Goal: Task Accomplishment & Management: Manage account settings

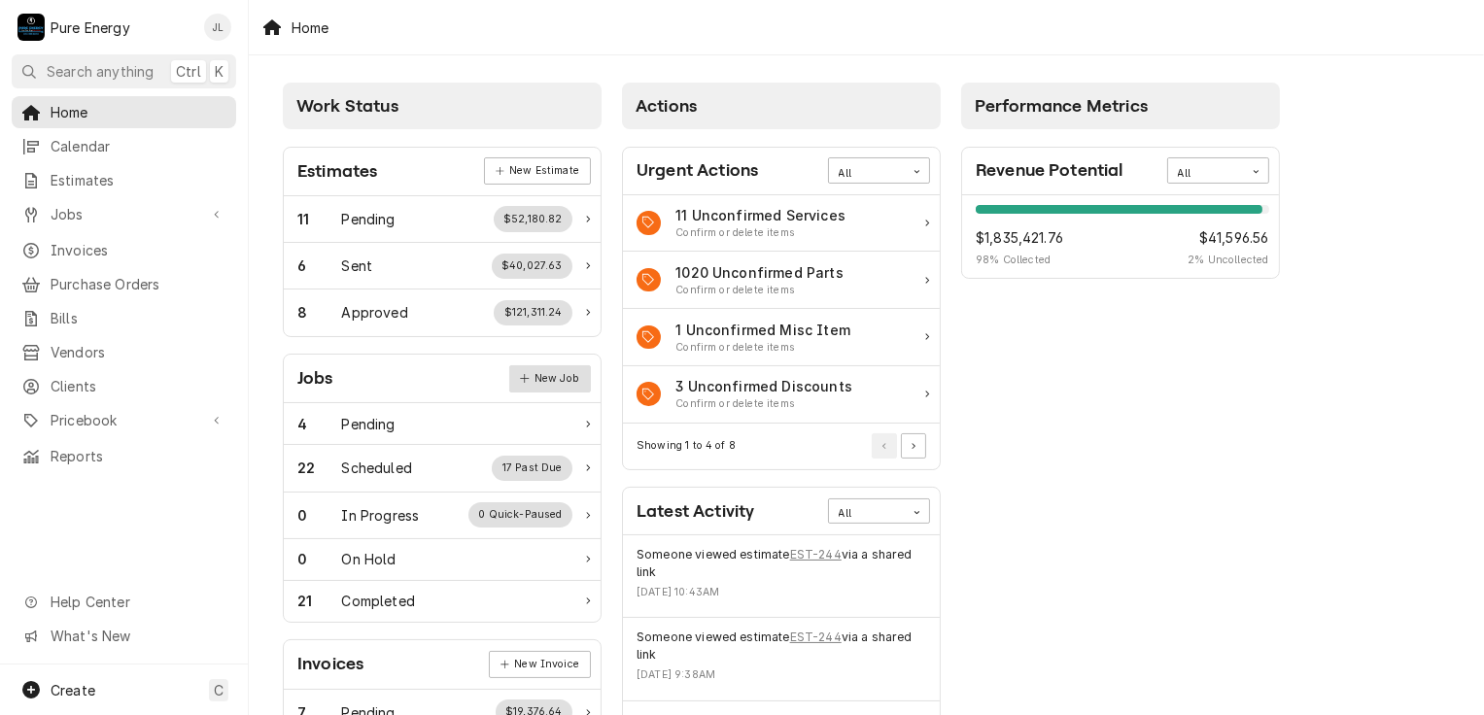
click at [544, 374] on link "New Job" at bounding box center [550, 378] width 82 height 27
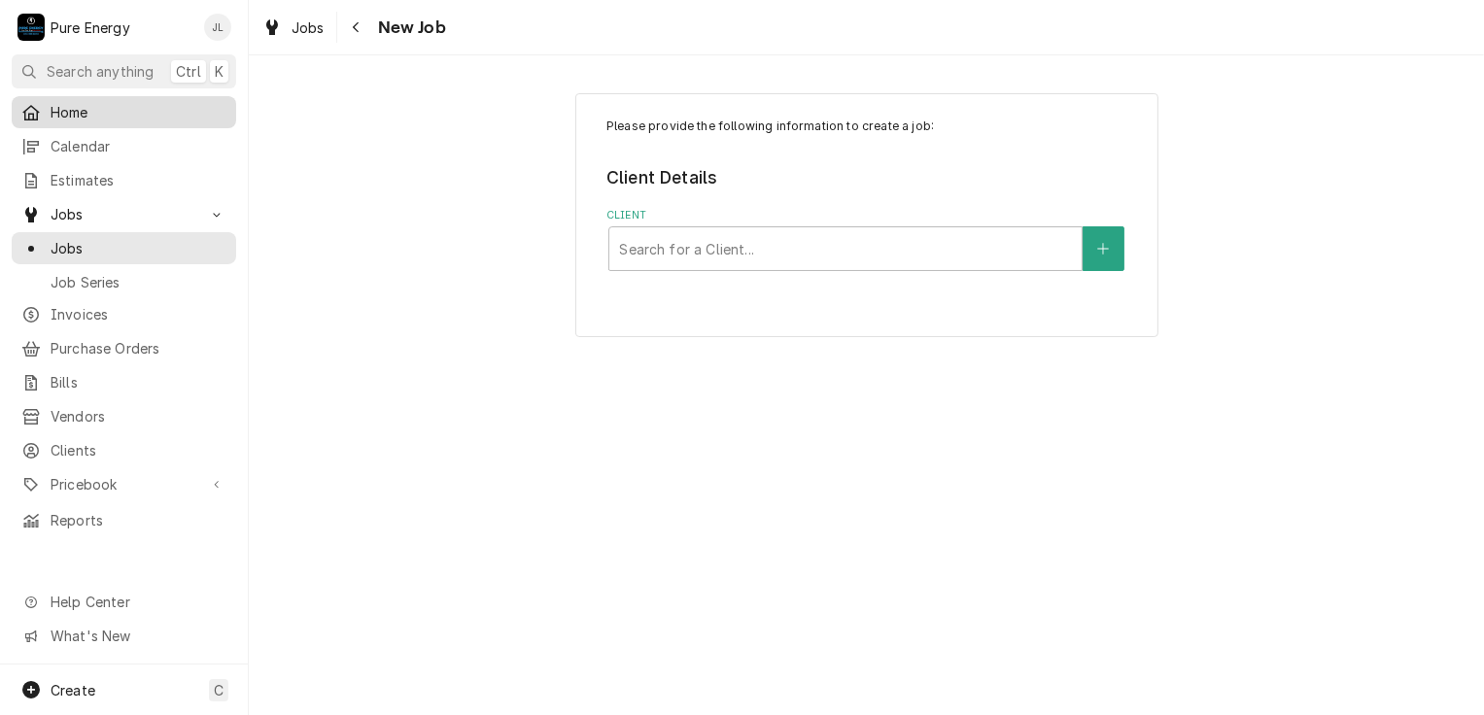
click at [103, 118] on span "Home" at bounding box center [139, 112] width 176 height 20
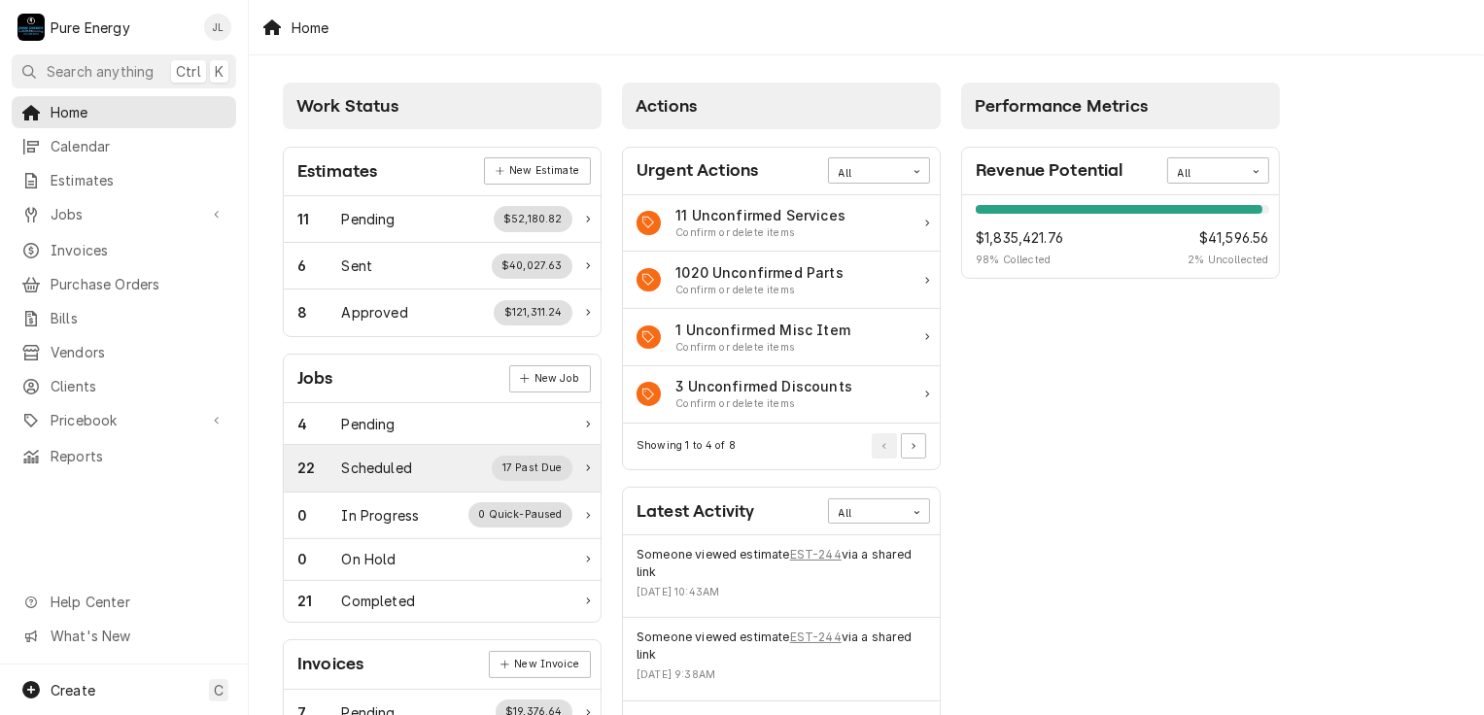
click at [415, 471] on div "22 Scheduled 17 Past Due" at bounding box center [434, 468] width 275 height 25
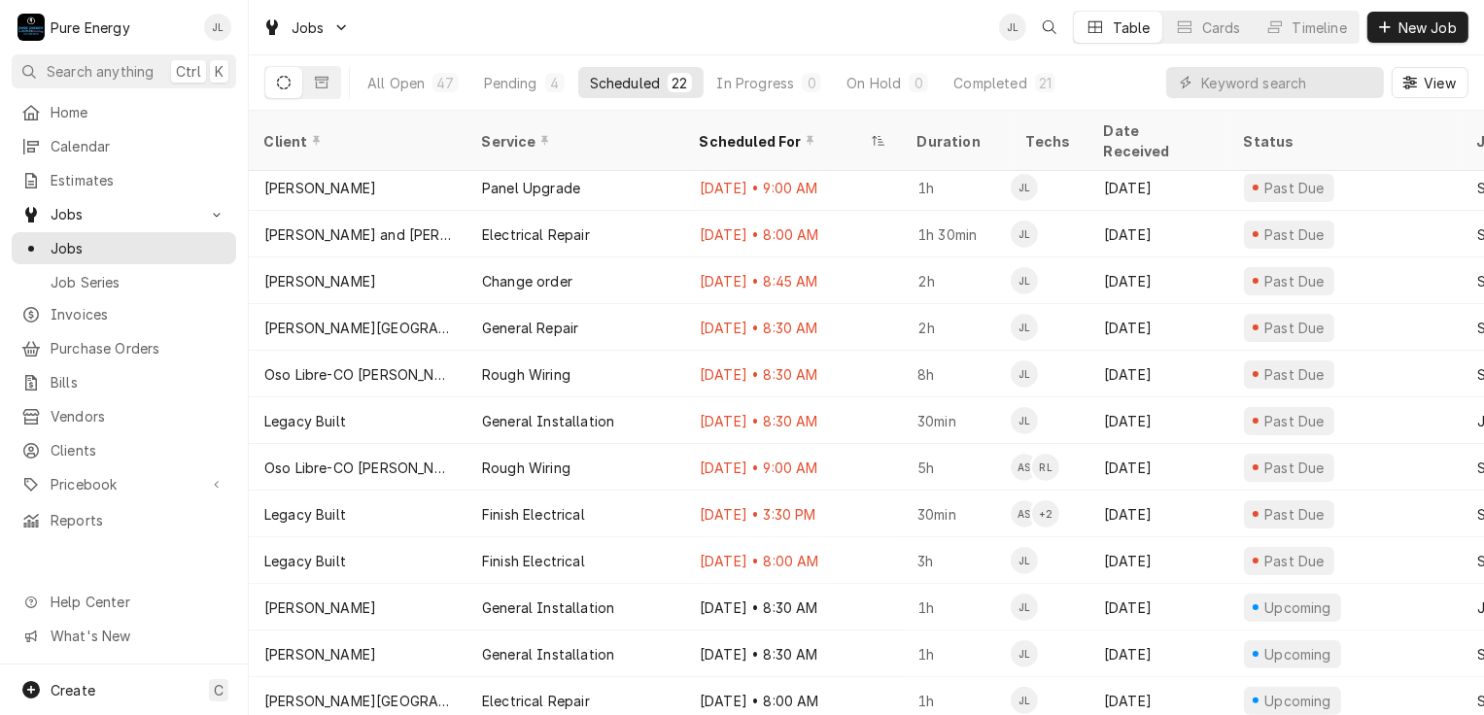
scroll to position [473, 0]
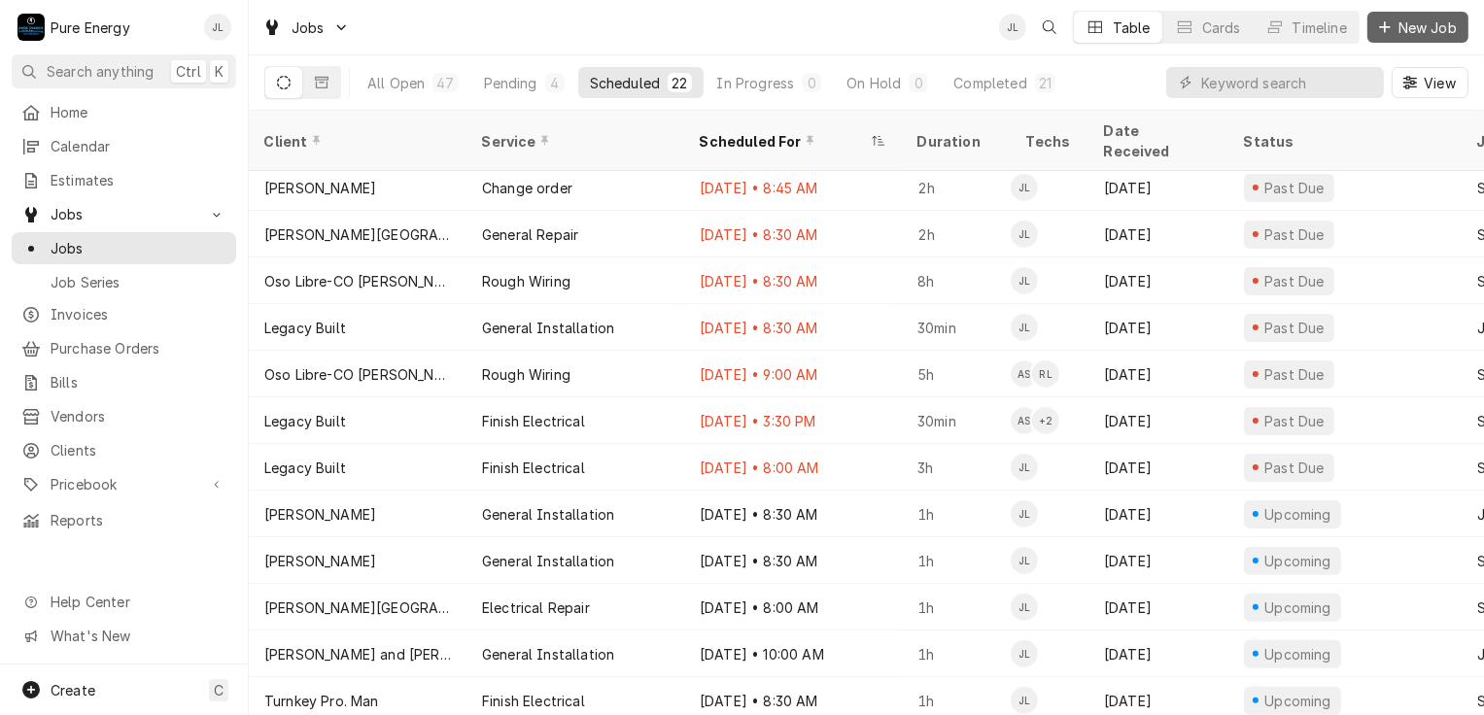
click at [1427, 25] on span "New Job" at bounding box center [1428, 27] width 66 height 20
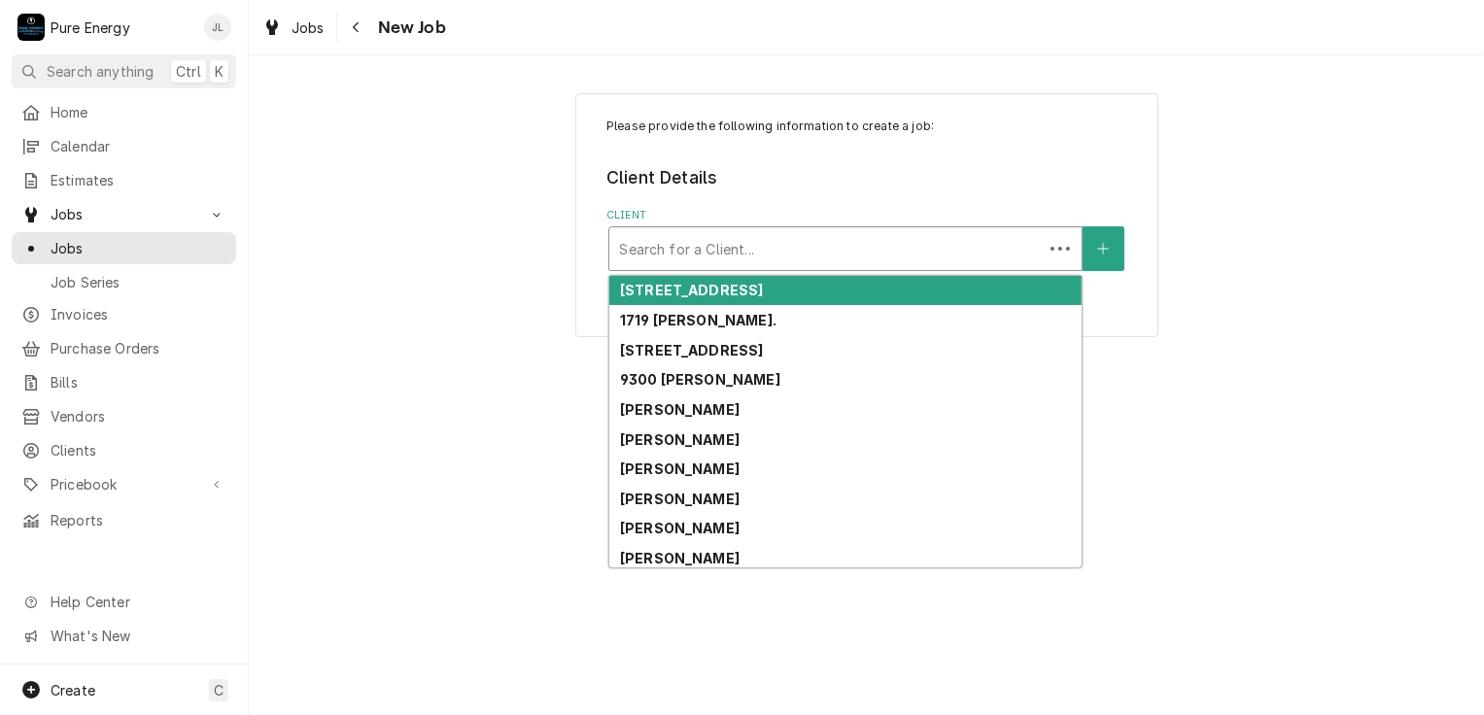
click at [672, 238] on div "Client" at bounding box center [826, 248] width 414 height 35
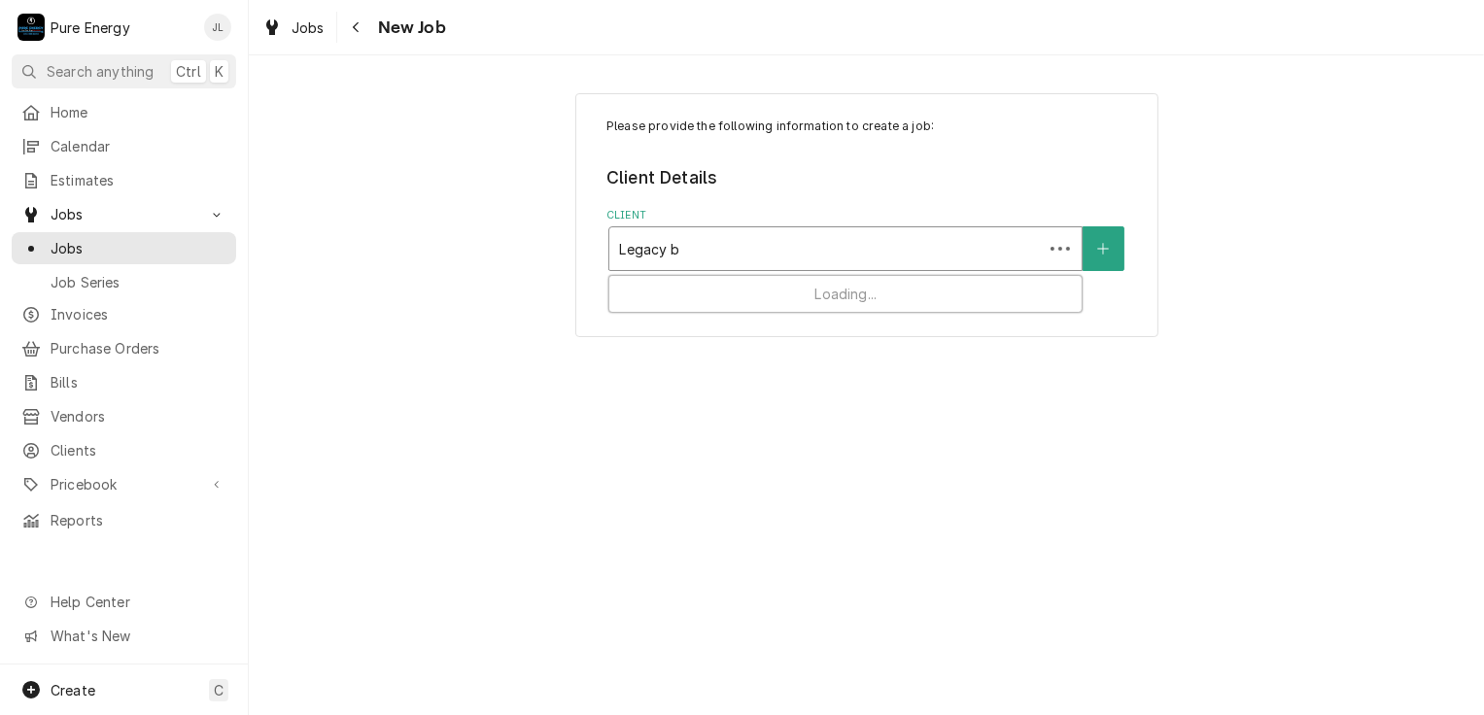
type input "Legacy"
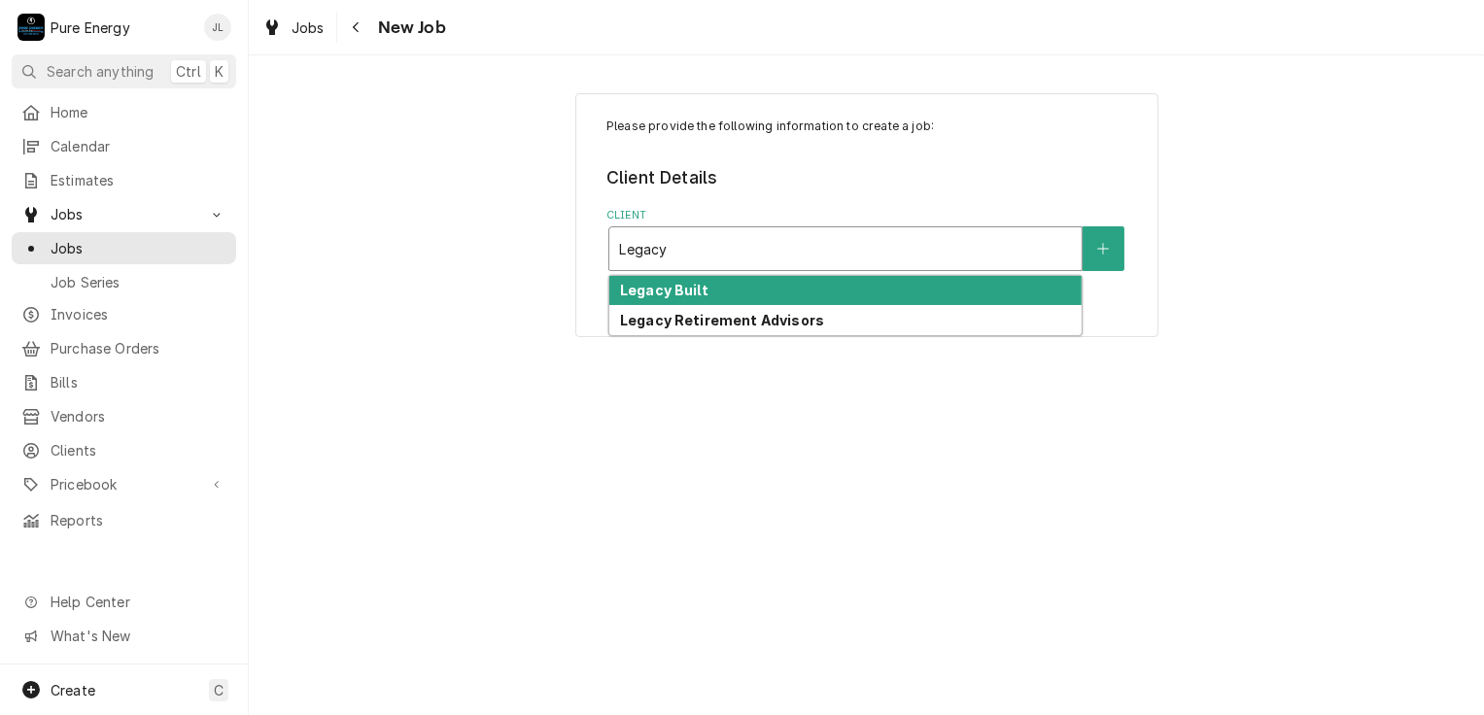
click at [688, 285] on strong "Legacy Built" at bounding box center [664, 290] width 88 height 17
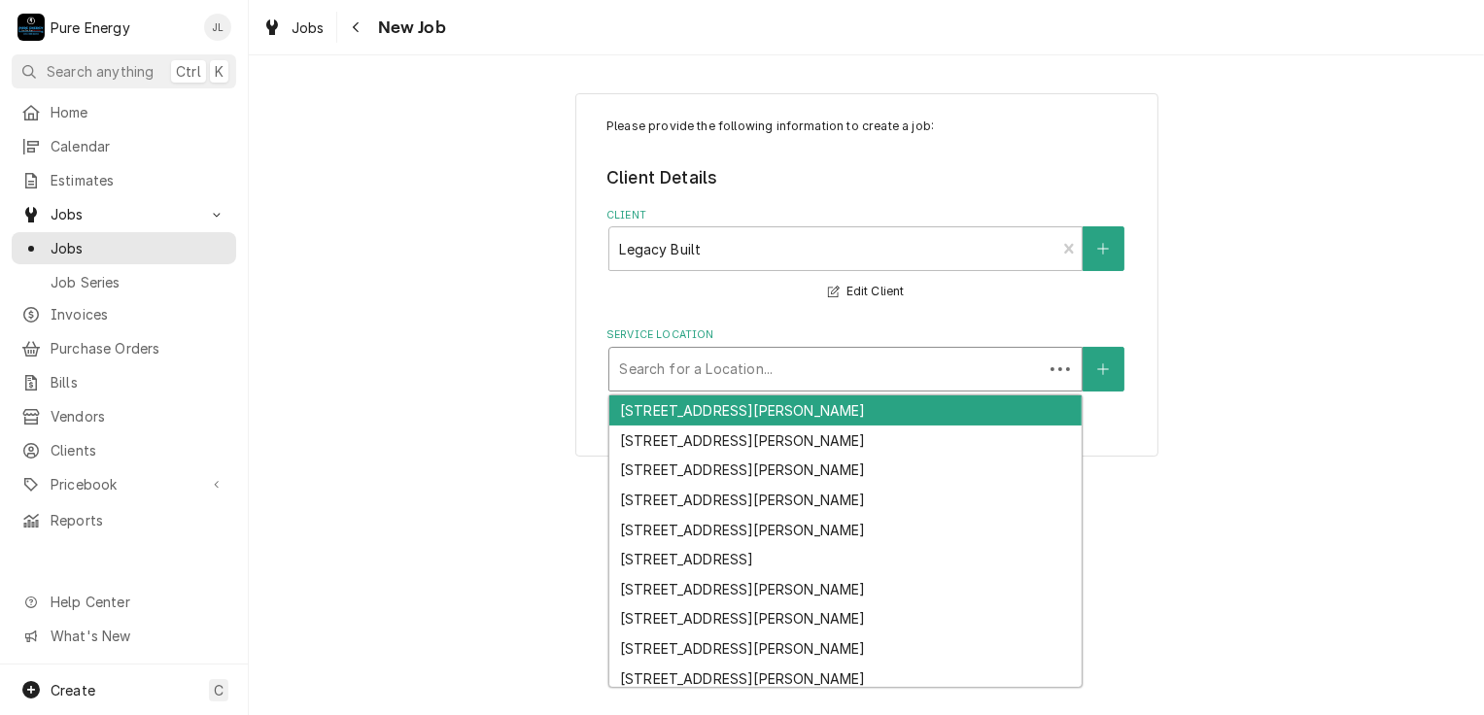
click at [788, 376] on div "Service Location" at bounding box center [826, 369] width 414 height 35
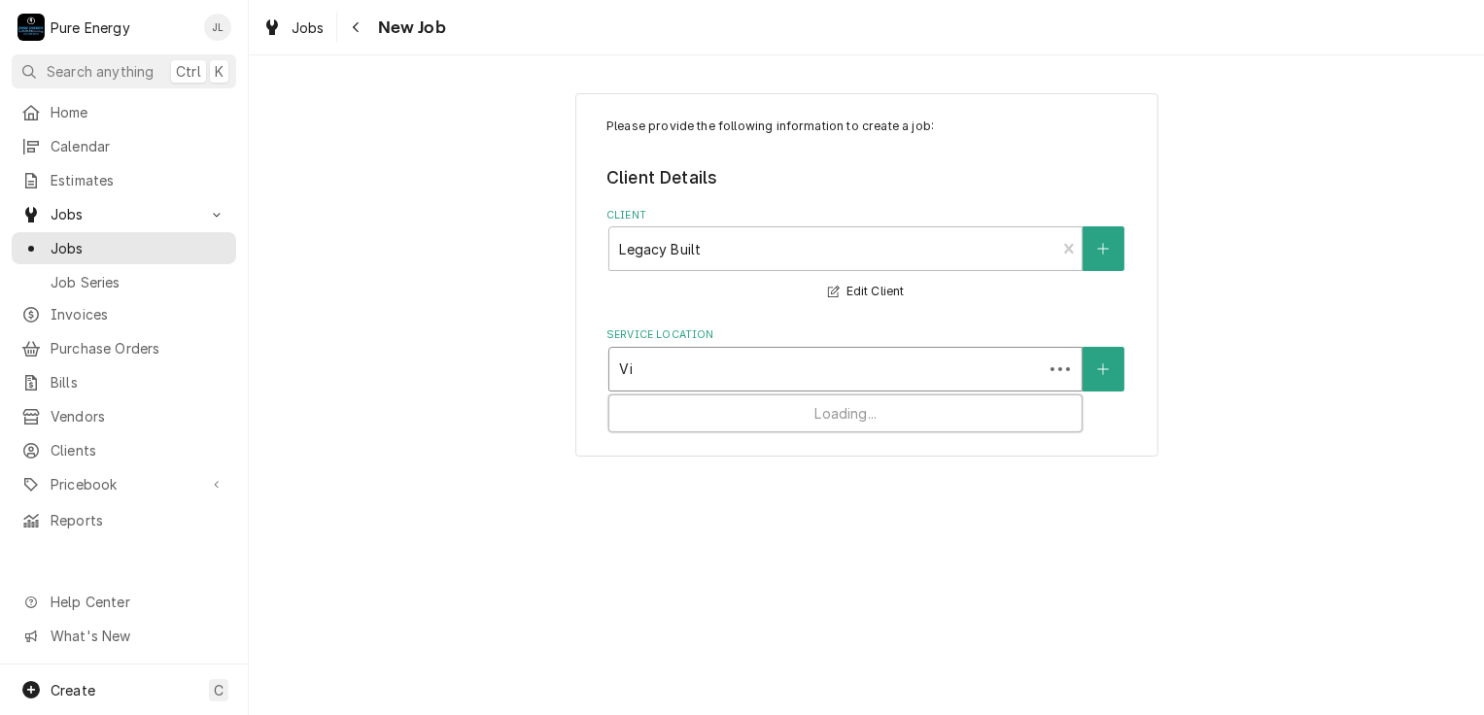
type input "V"
type input "B"
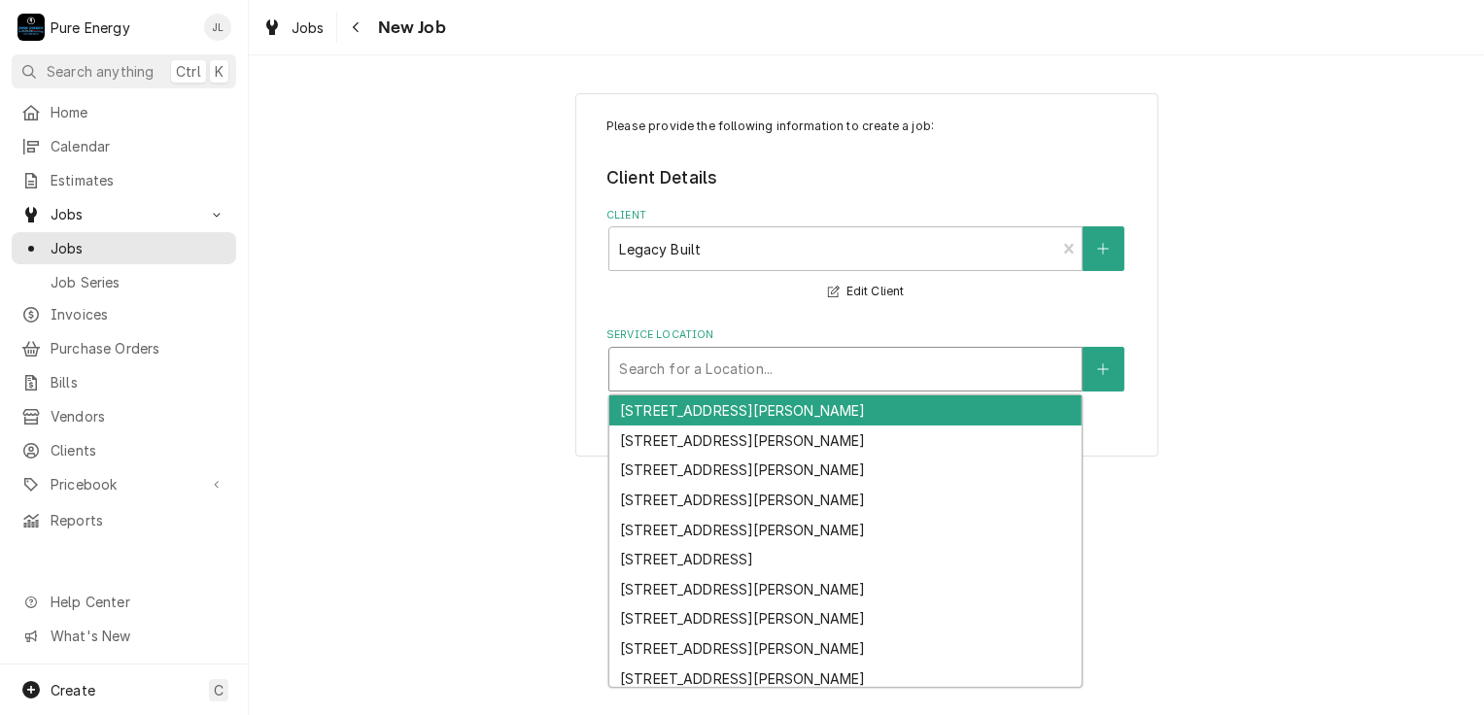
click at [785, 374] on div "Service Location" at bounding box center [845, 369] width 453 height 35
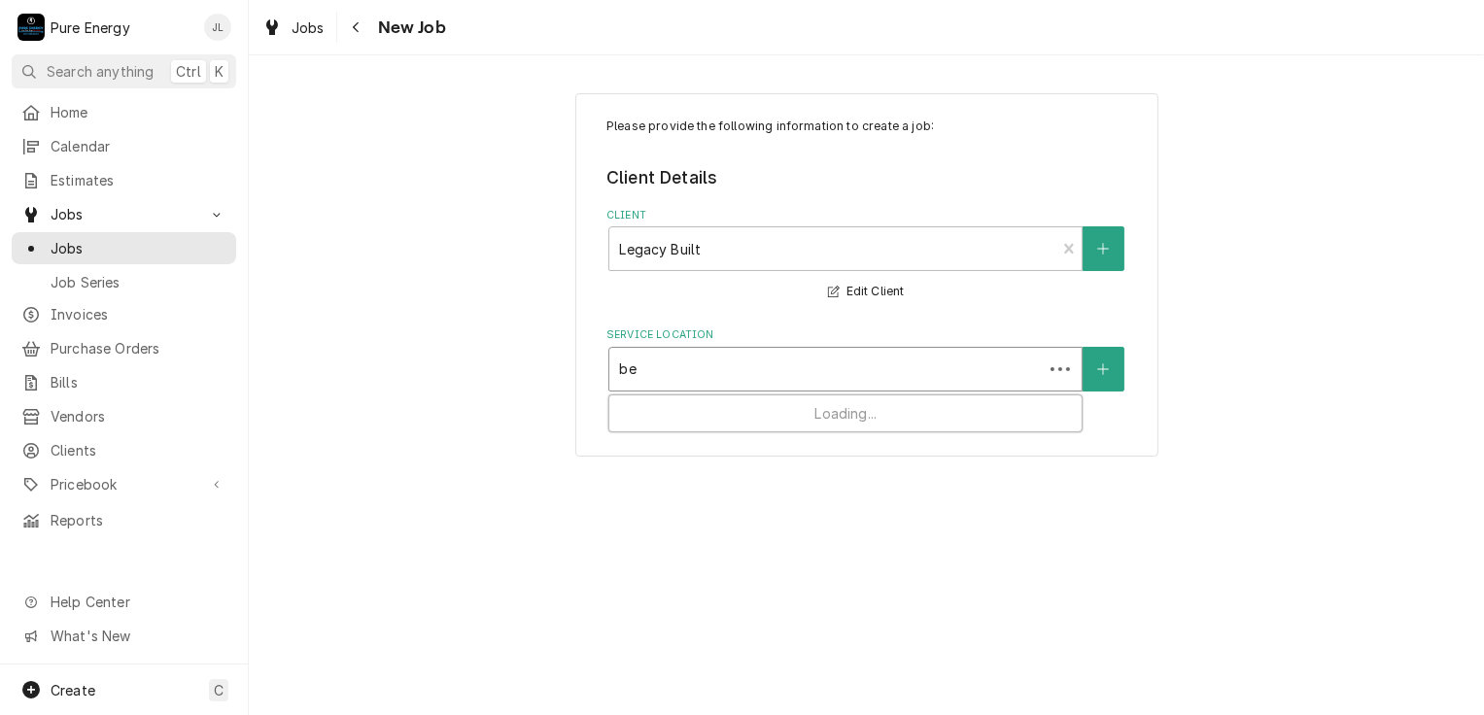
type input "b"
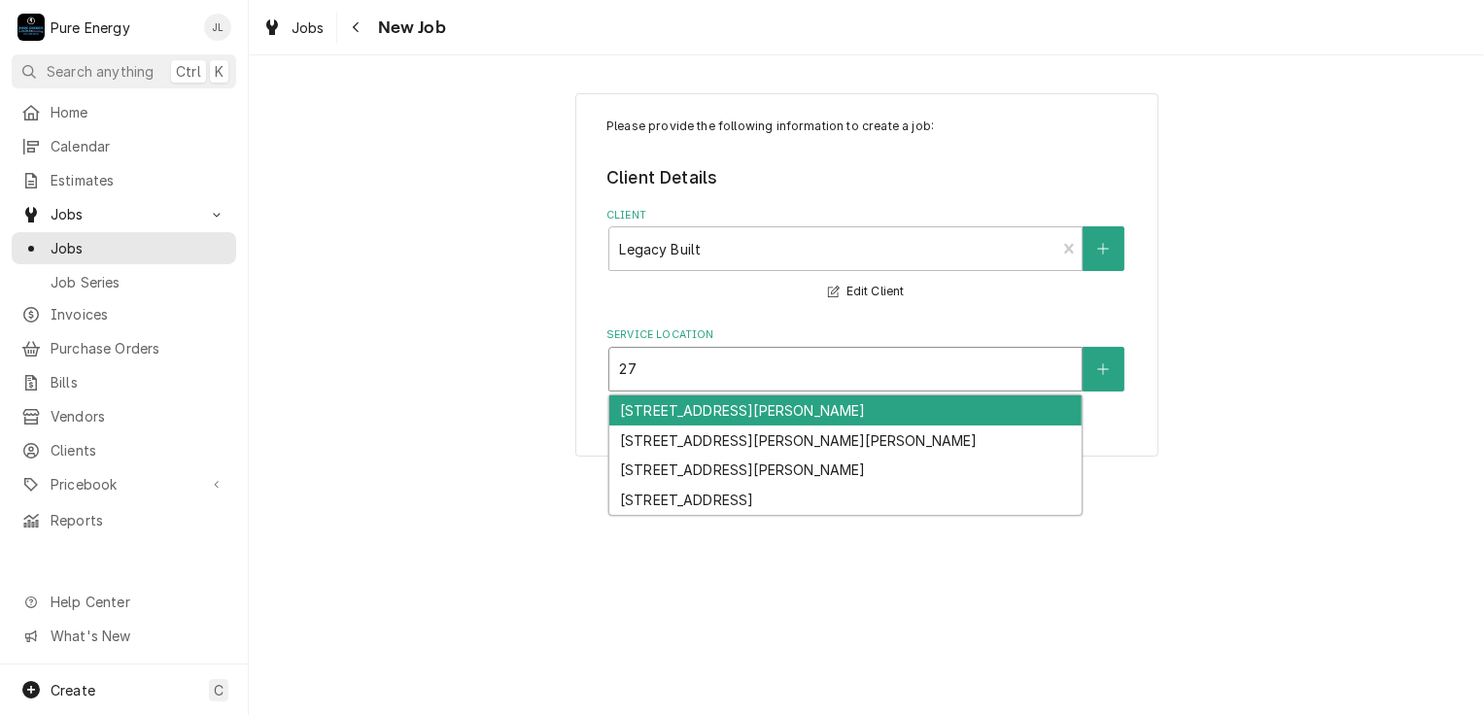
type input "2"
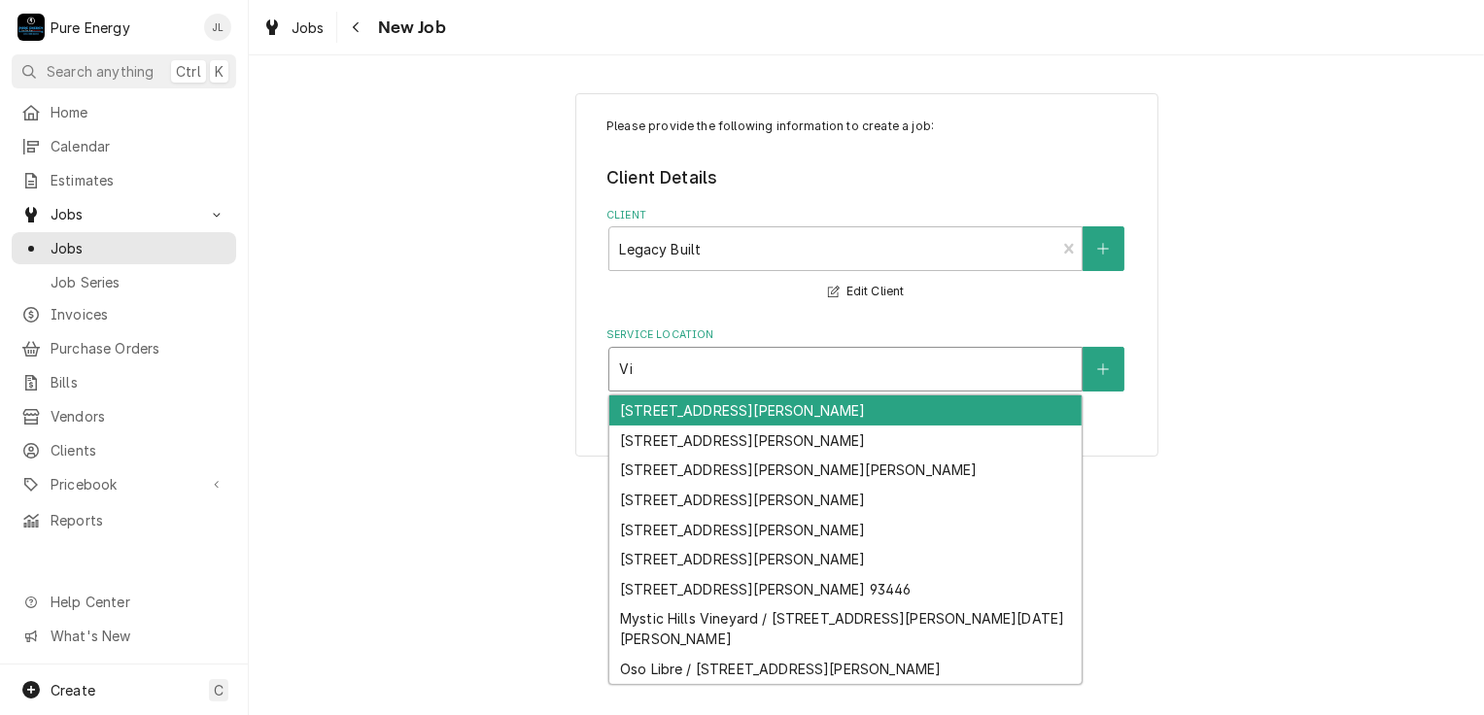
type input "V"
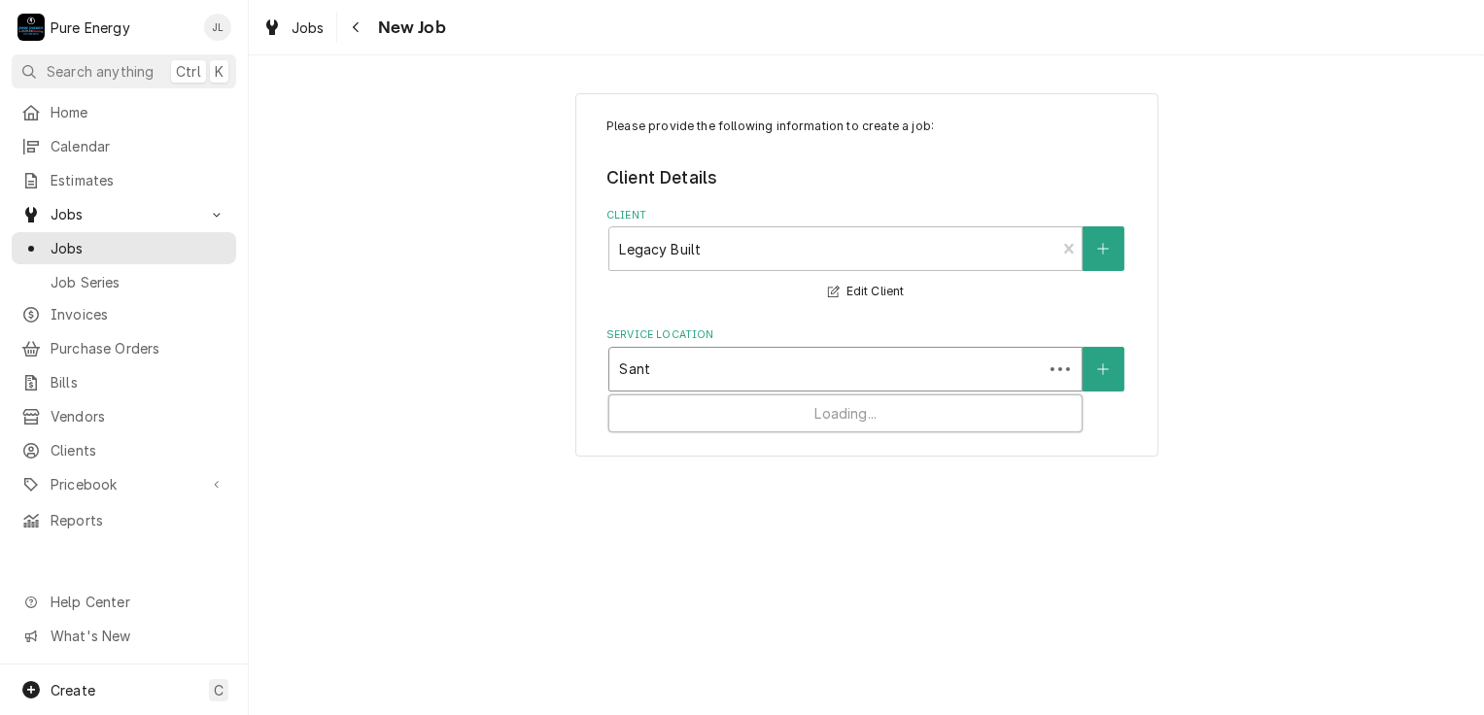
type input "Santa"
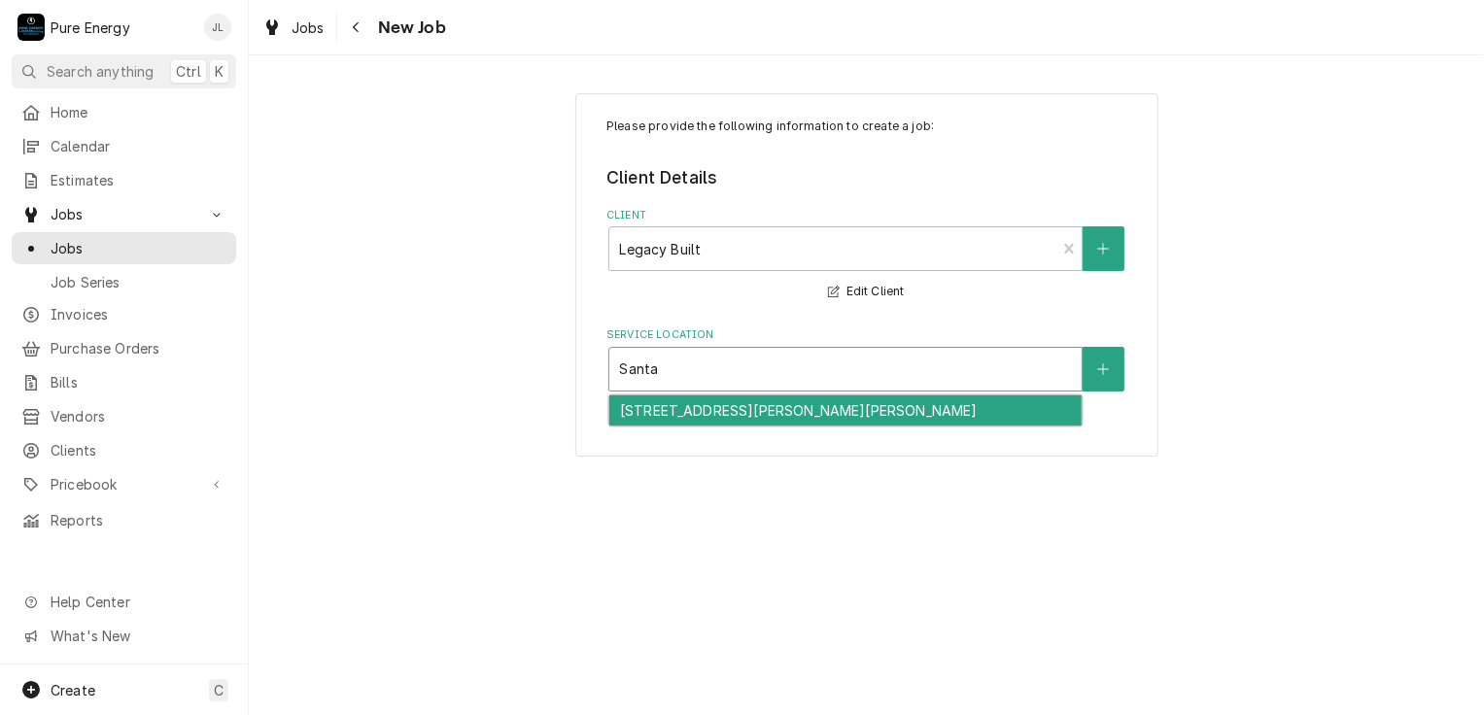
click at [709, 406] on div "[STREET_ADDRESS][PERSON_NAME][PERSON_NAME]" at bounding box center [845, 411] width 472 height 30
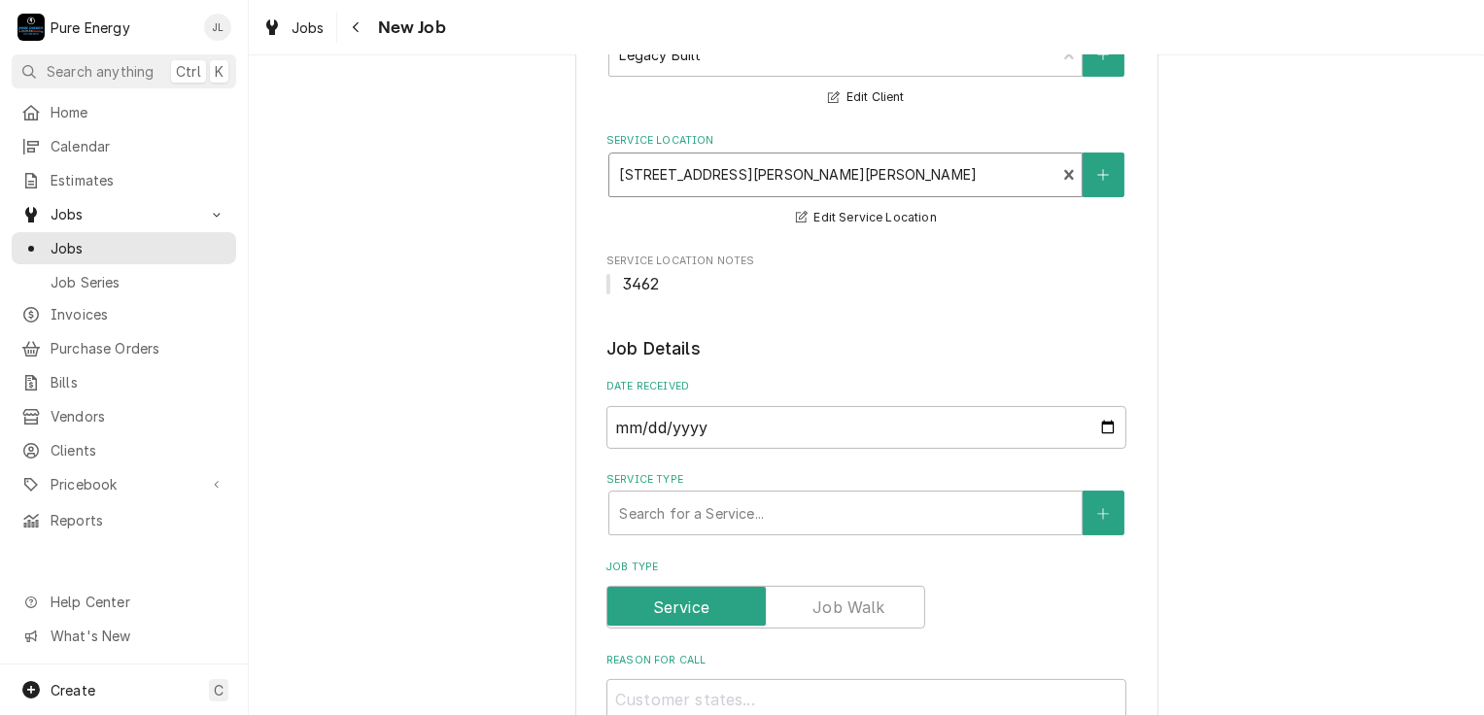
scroll to position [389, 0]
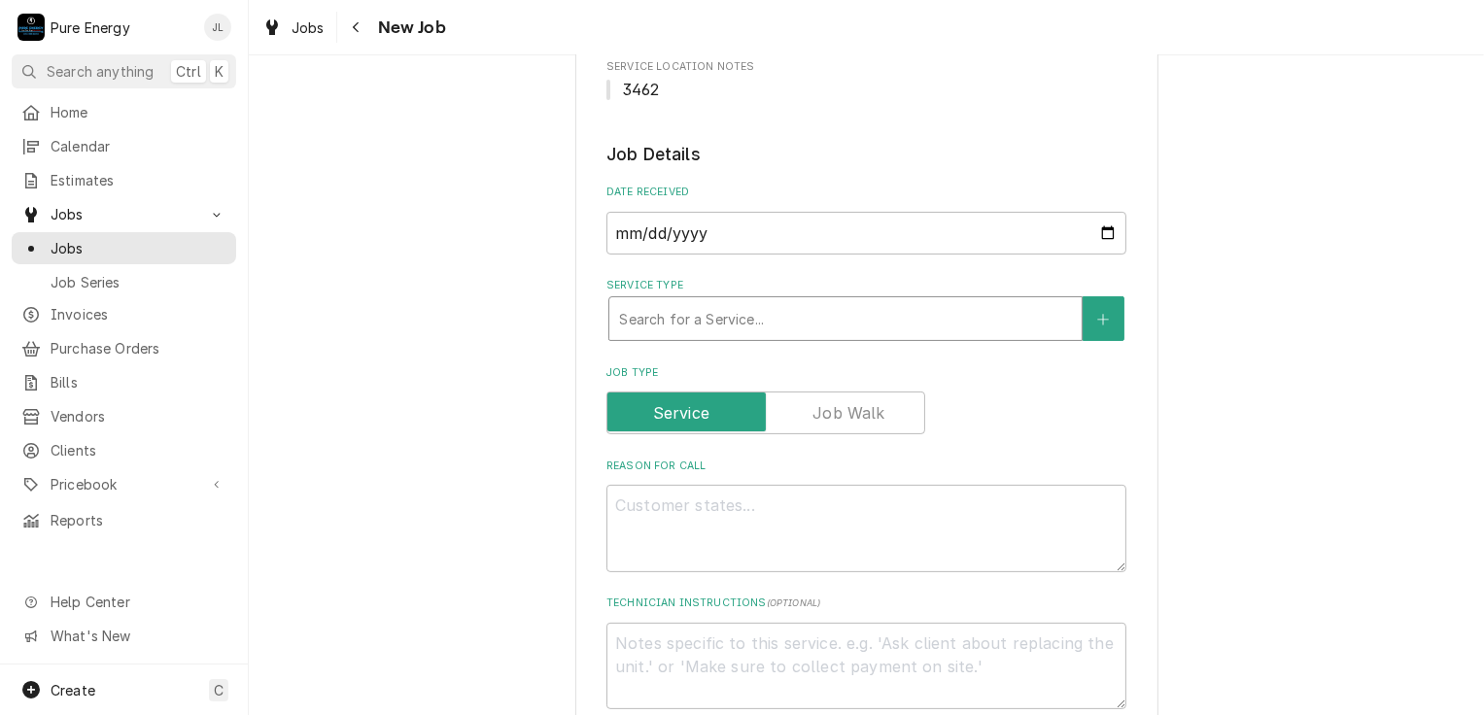
click at [829, 306] on div "Service Type" at bounding box center [845, 318] width 453 height 35
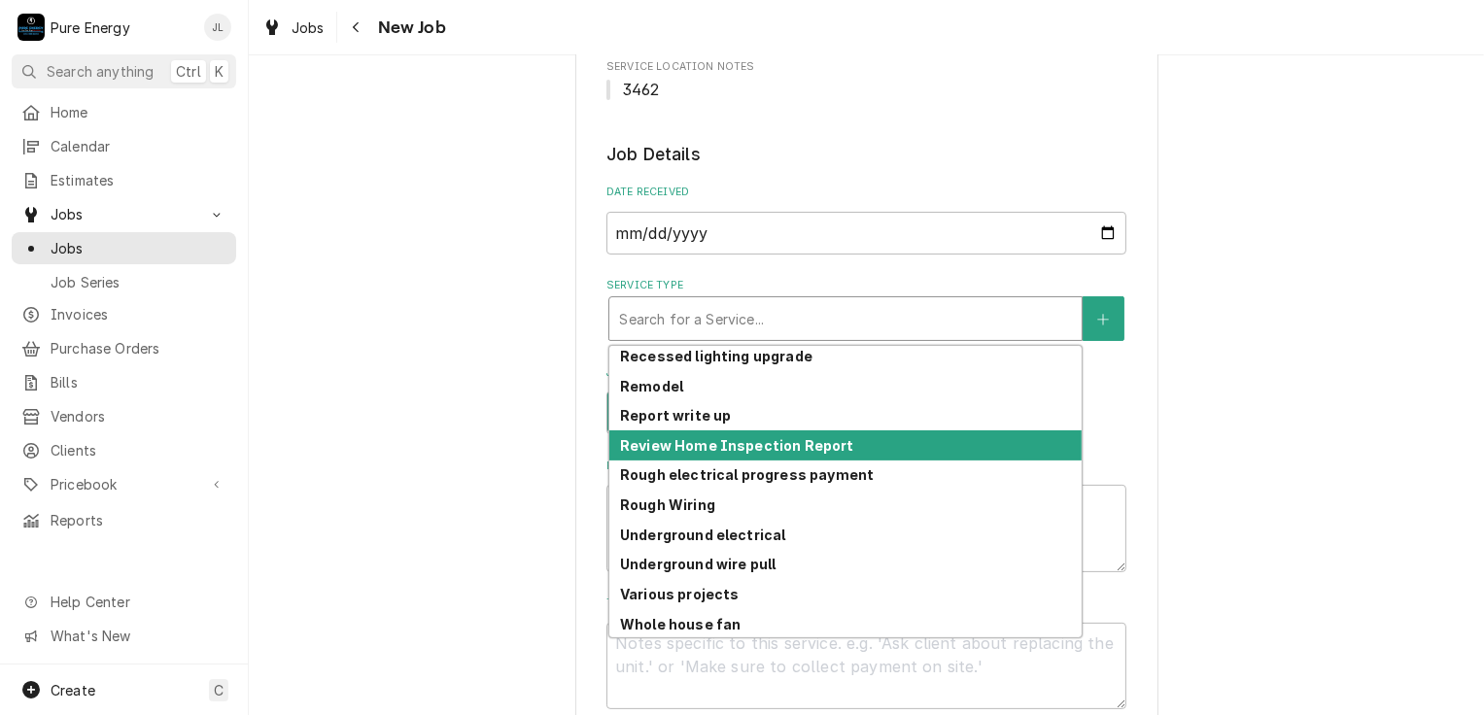
scroll to position [1364, 0]
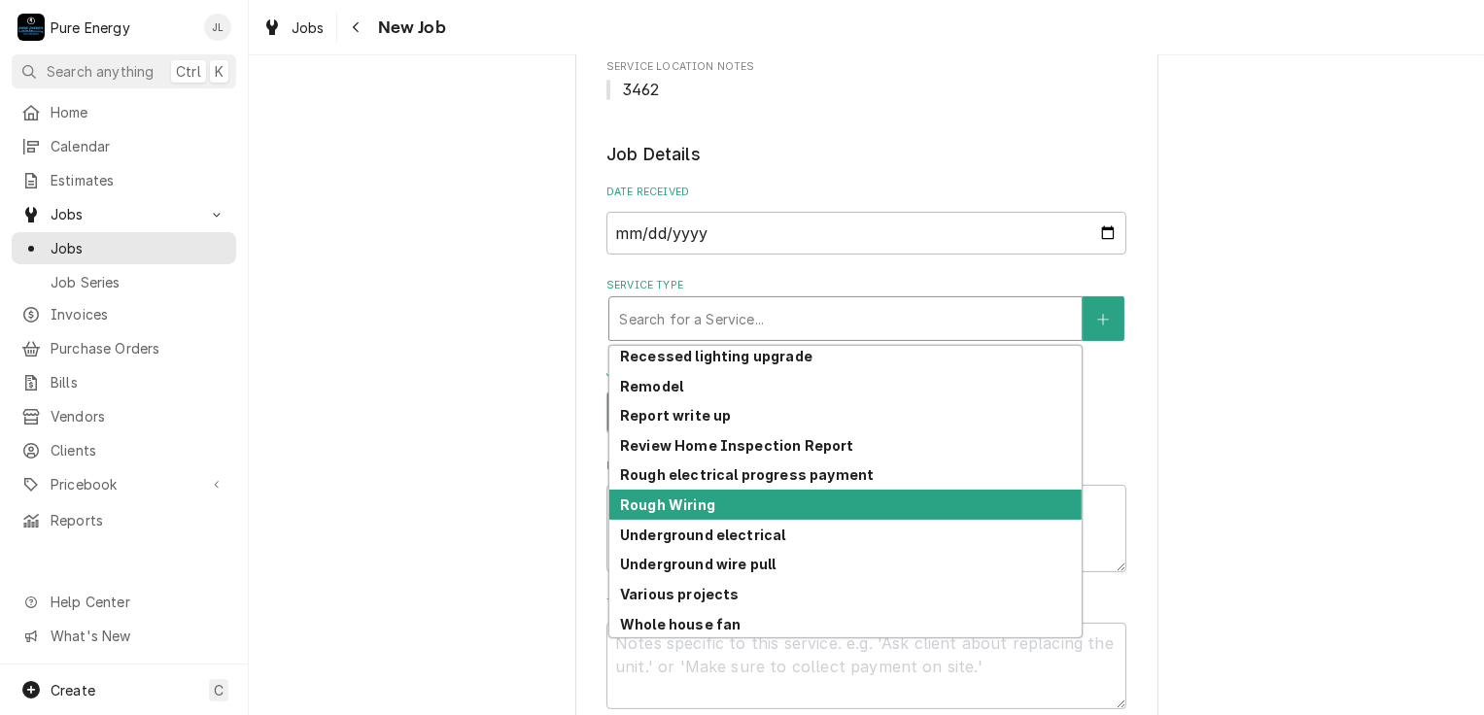
click at [746, 500] on div "Rough Wiring" at bounding box center [845, 505] width 472 height 30
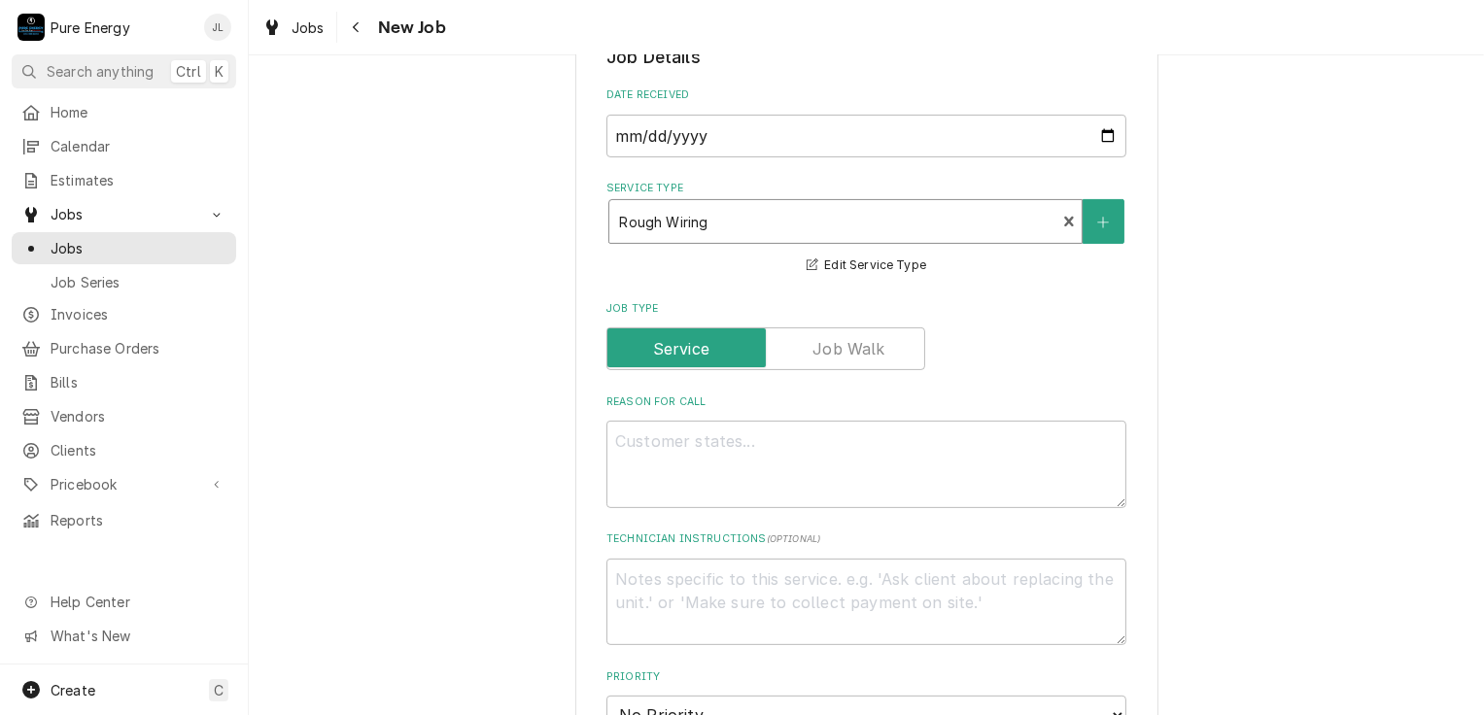
scroll to position [583, 0]
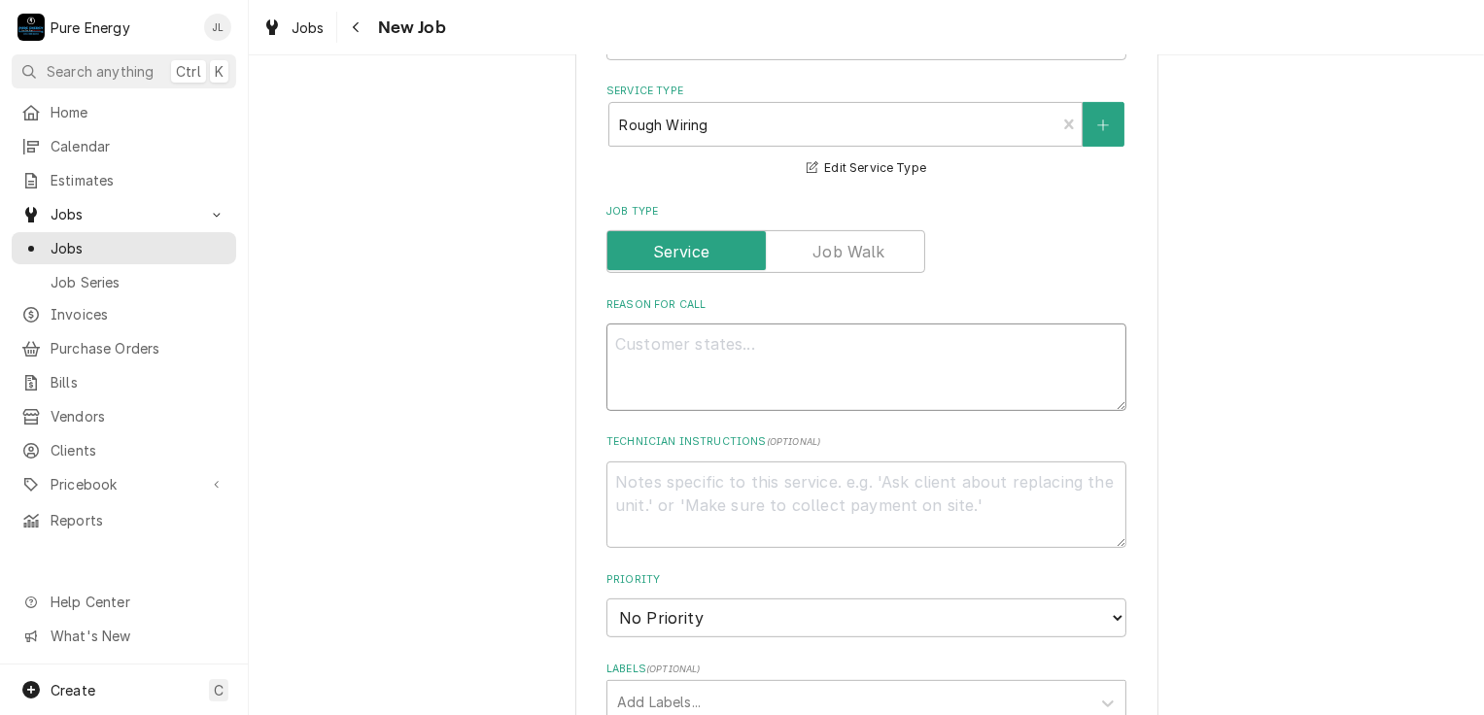
click at [740, 359] on textarea "Reason For Call" at bounding box center [866, 367] width 520 height 87
type textarea "x"
type textarea "F"
type textarea "x"
type textarea "FI"
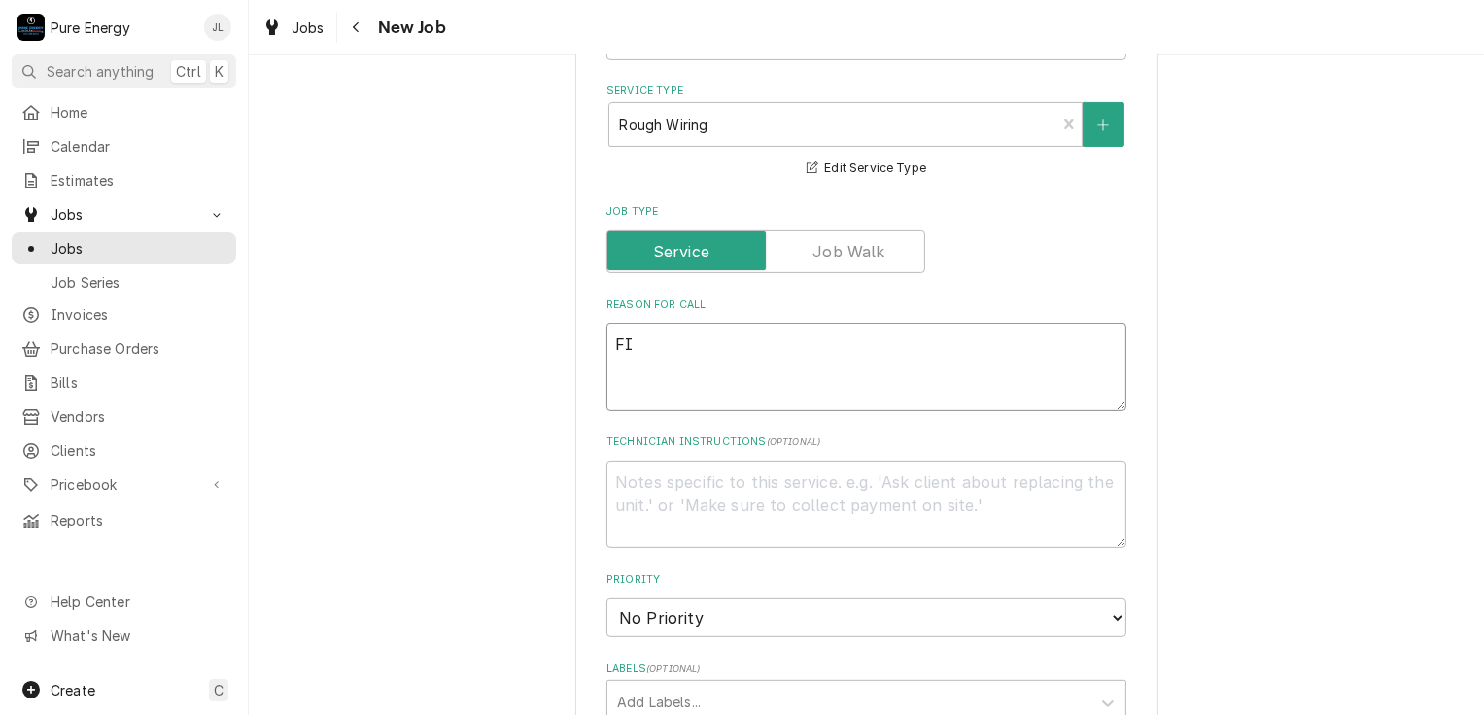
type textarea "x"
type textarea "FIn"
type textarea "x"
type textarea "FIni"
type textarea "x"
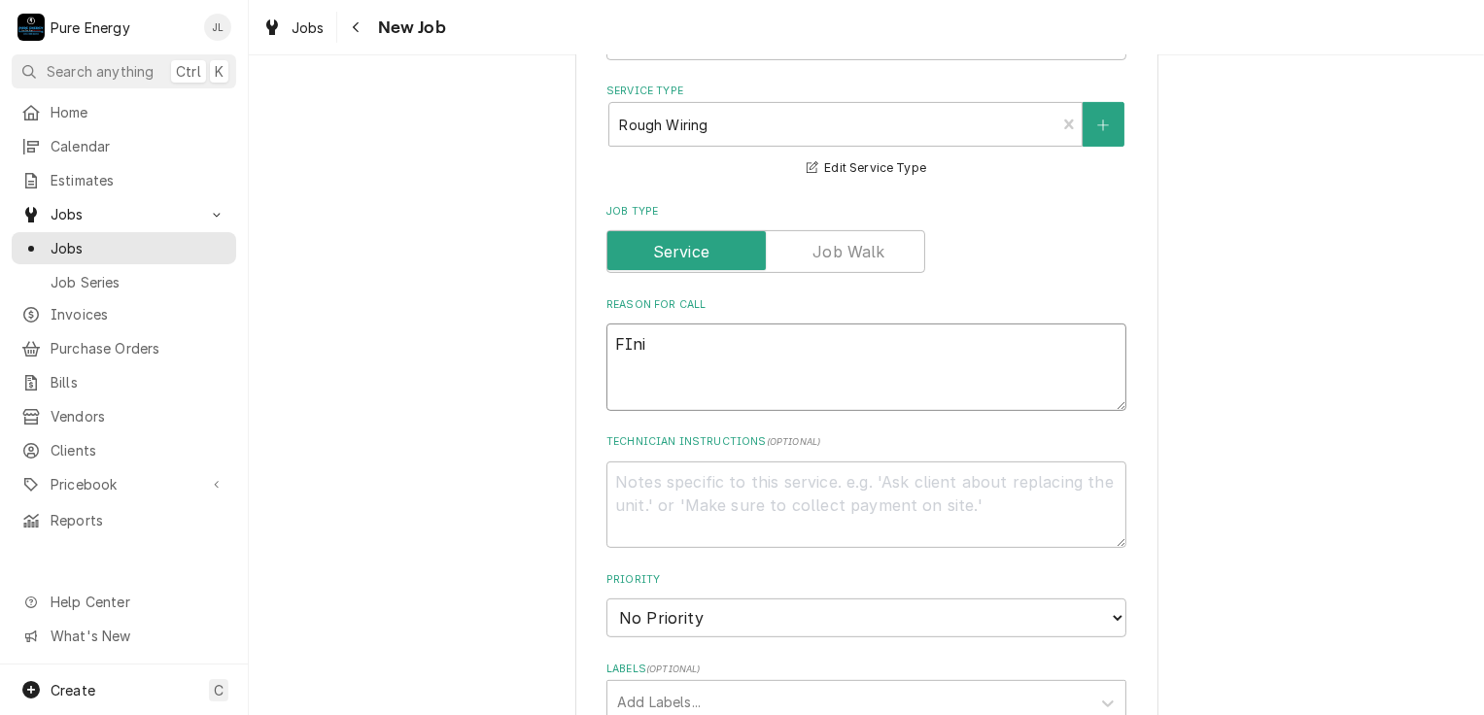
type textarea "FIn"
type textarea "x"
type textarea "FI"
type textarea "x"
type textarea "F"
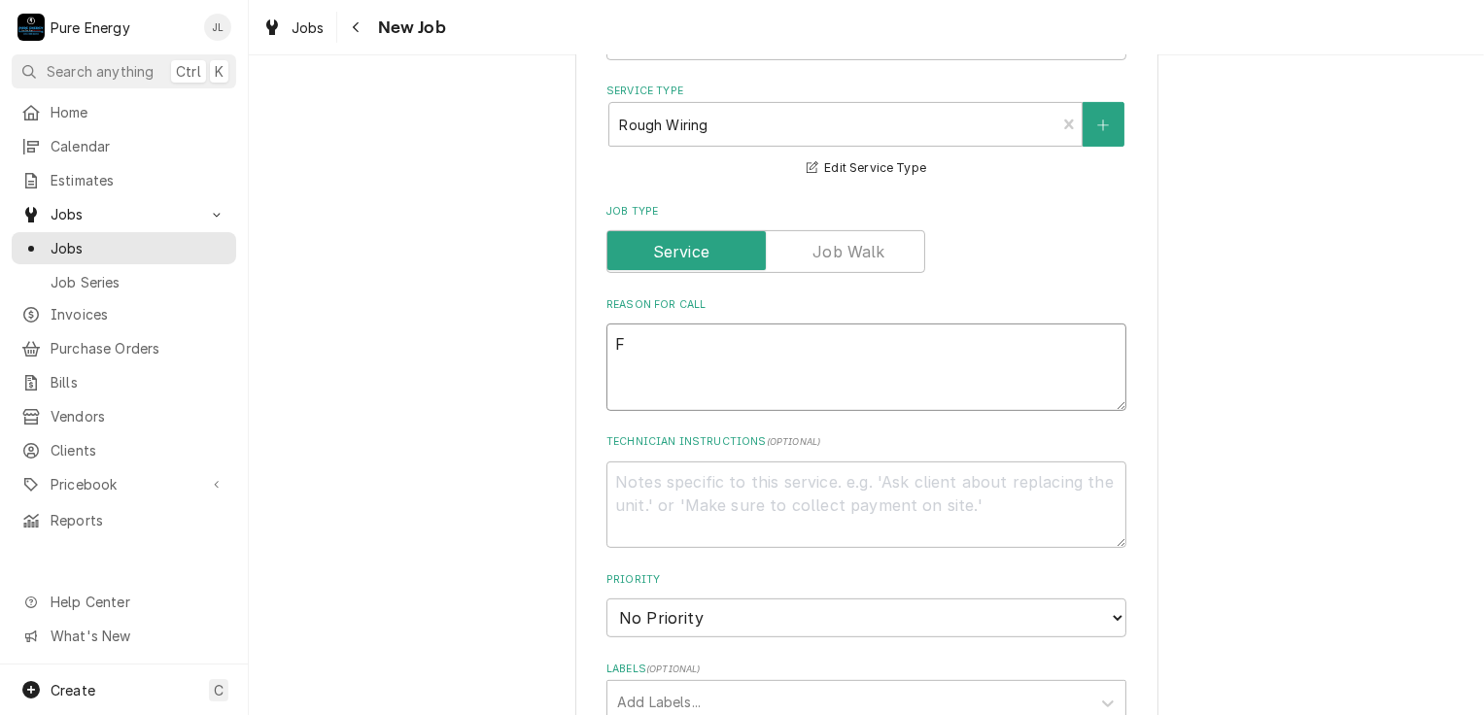
type textarea "x"
type textarea "Fi"
type textarea "x"
type textarea "Fin"
type textarea "x"
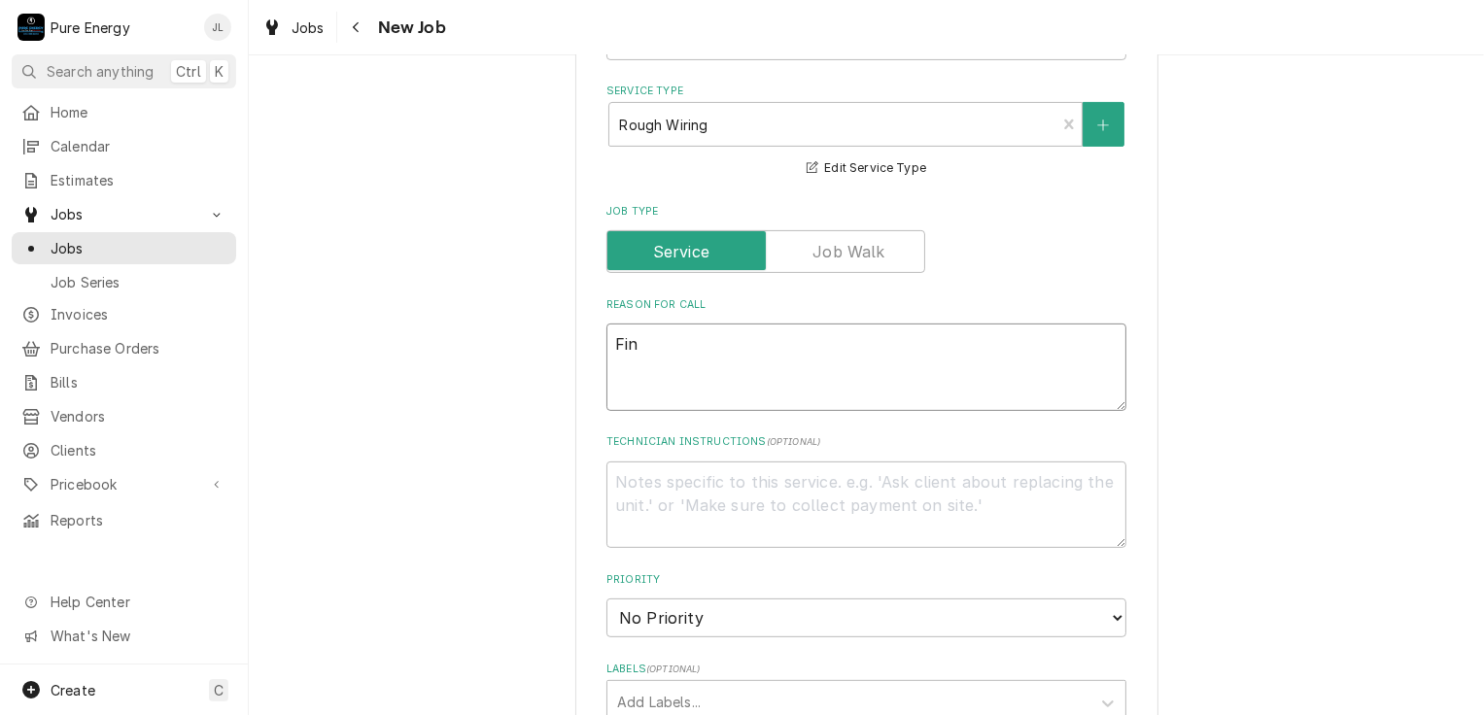
type textarea "Finh"
type textarea "x"
type textarea "Fin"
type textarea "x"
type textarea "Fini"
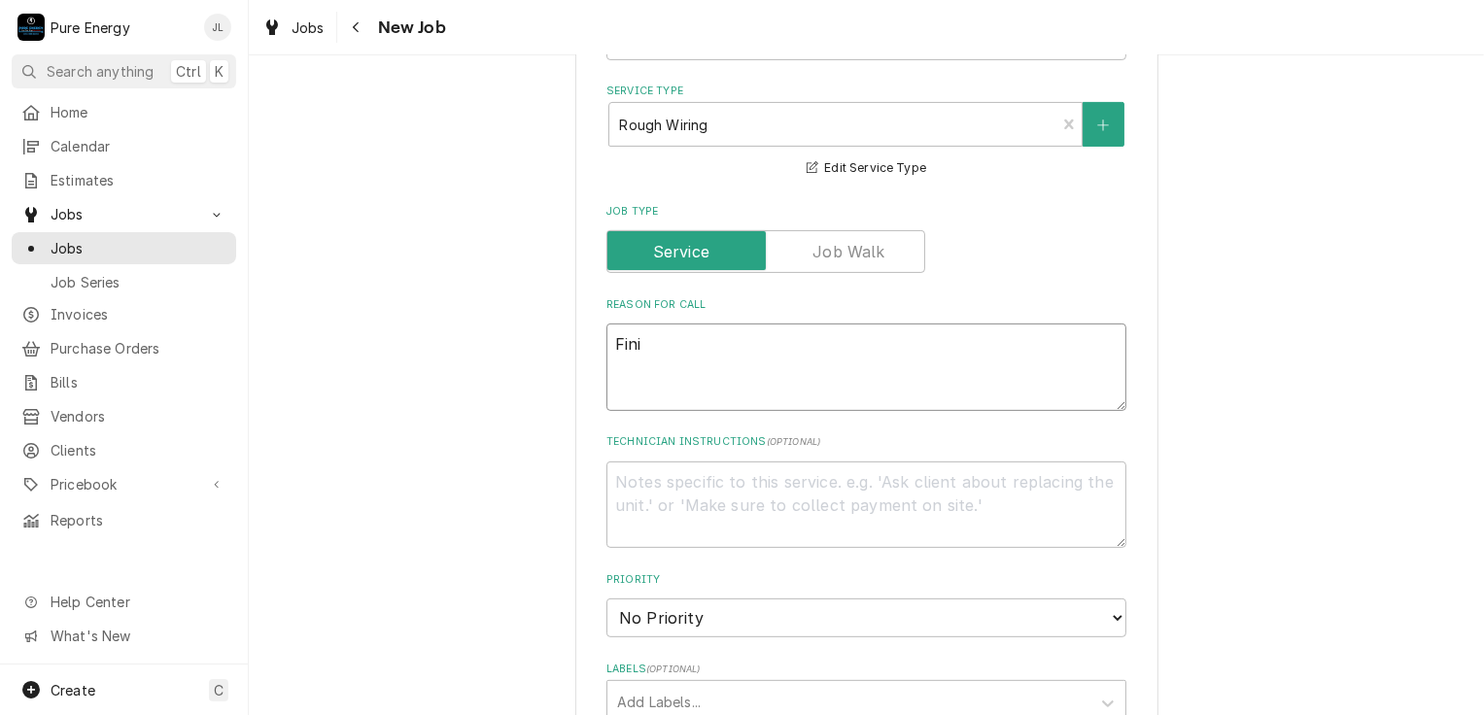
type textarea "x"
type textarea "Finis"
type textarea "x"
type textarea "Finish"
type textarea "x"
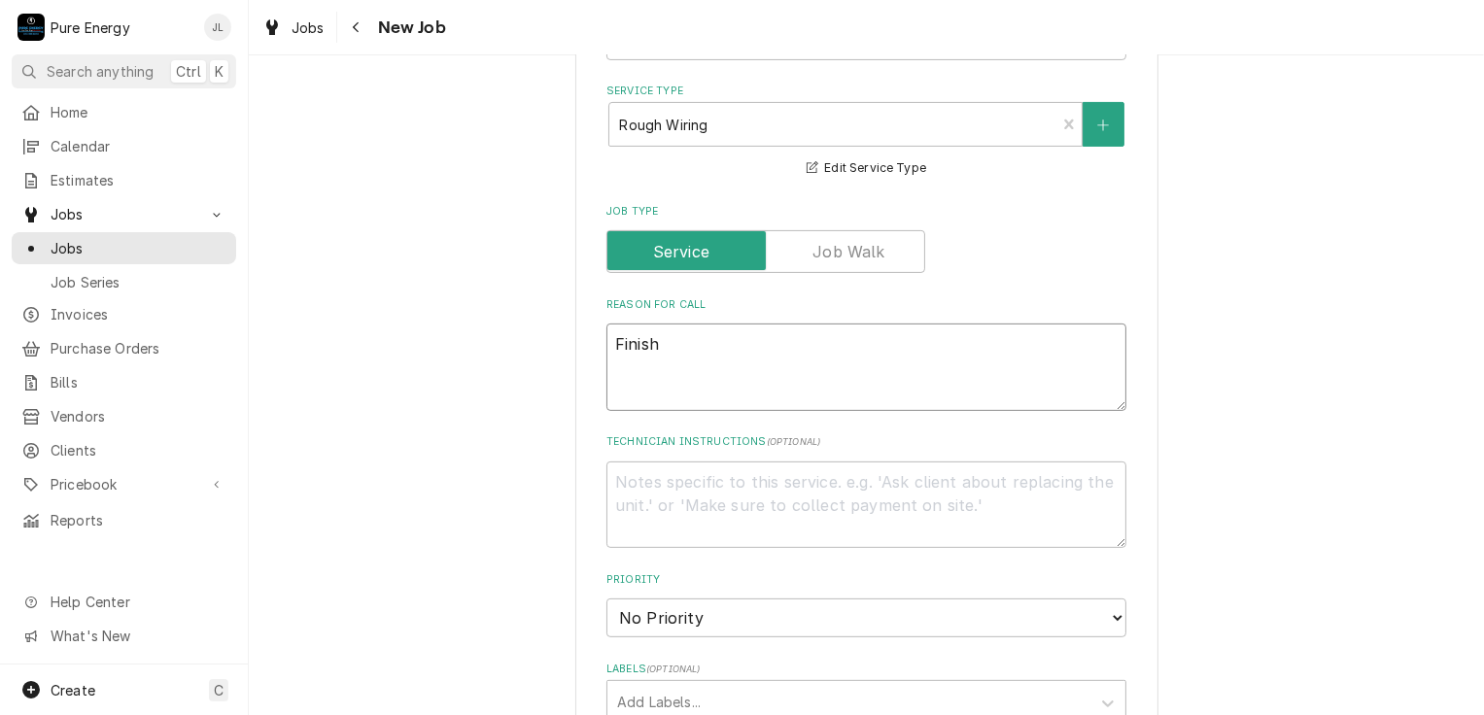
type textarea "Finish"
type textarea "x"
type textarea "Finish s"
type textarea "x"
type textarea "Finish se"
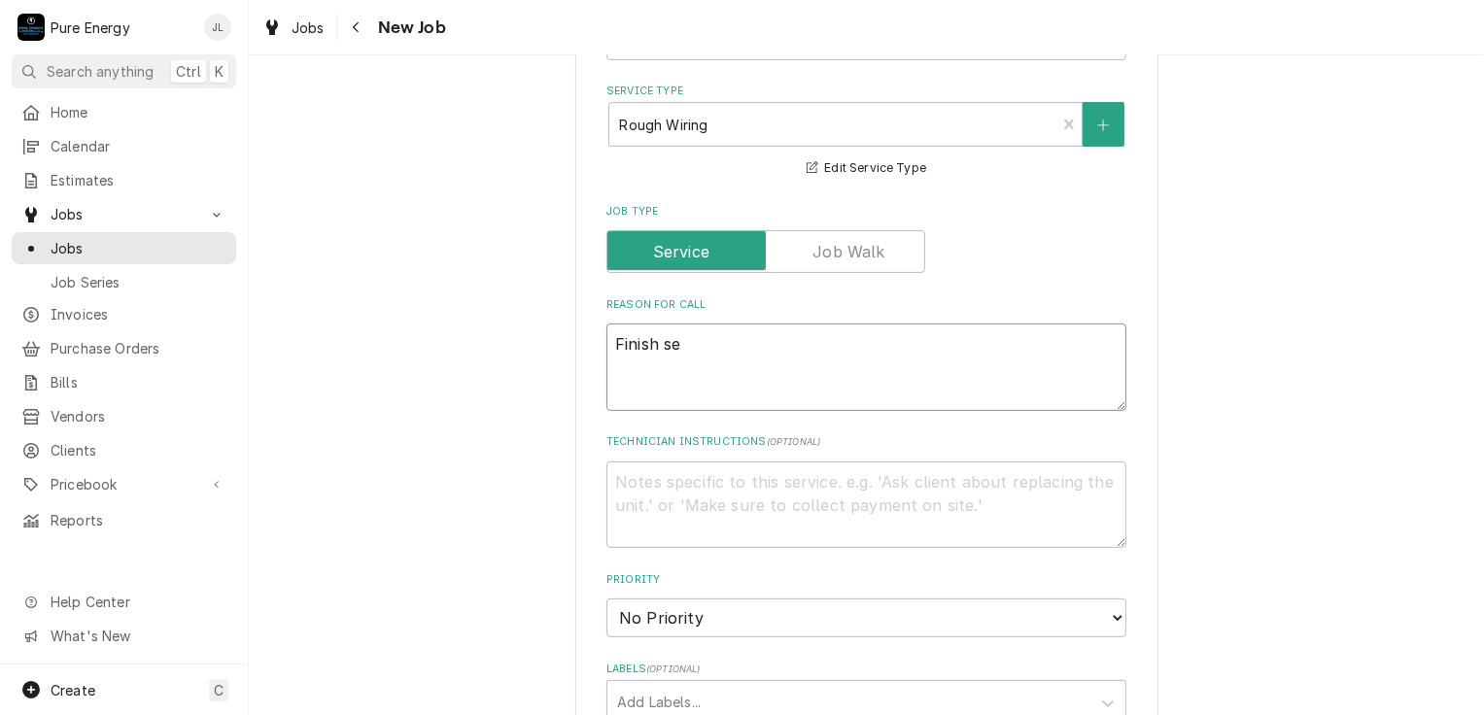
type textarea "x"
type textarea "Finish set"
type textarea "x"
type textarea "Finish sett"
type textarea "x"
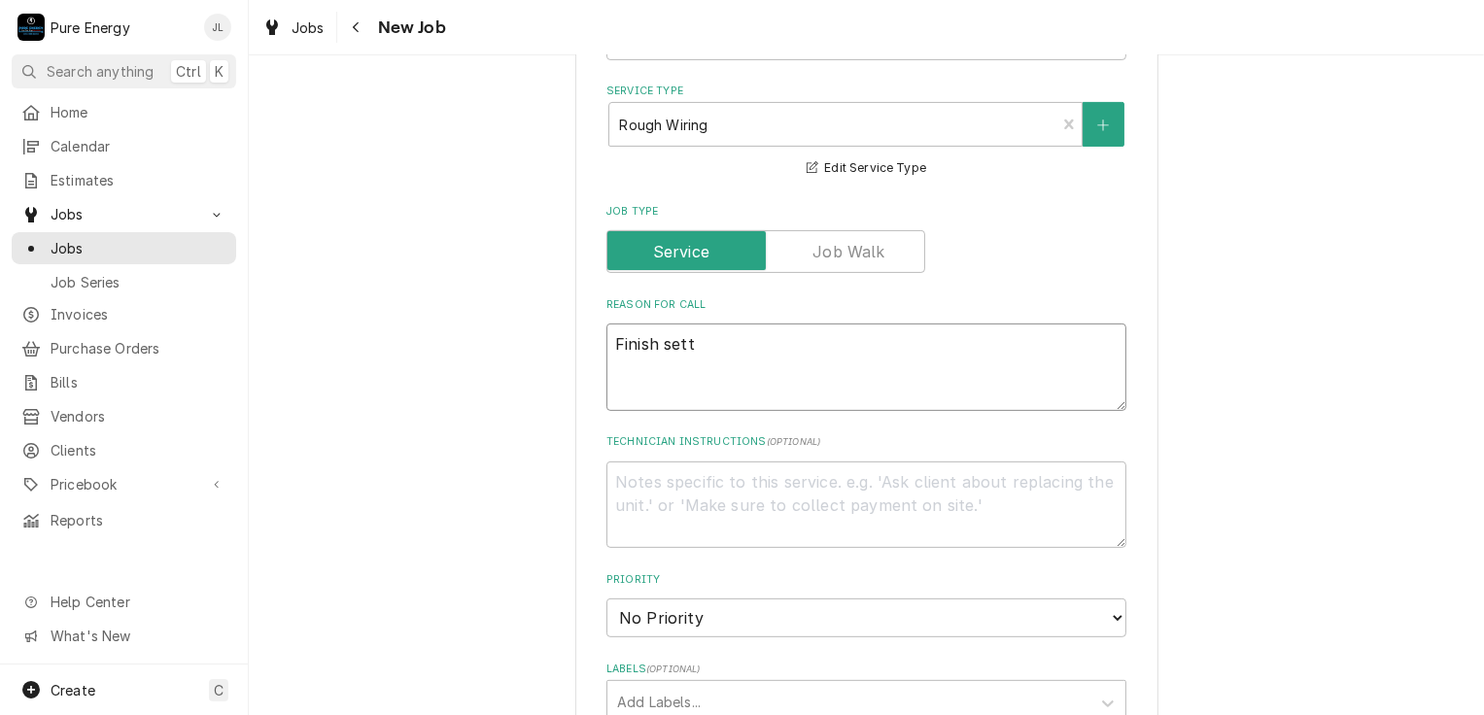
type textarea "Finish setti"
type textarea "x"
type textarea "Finish settin"
type textarea "x"
type textarea "Finish setting"
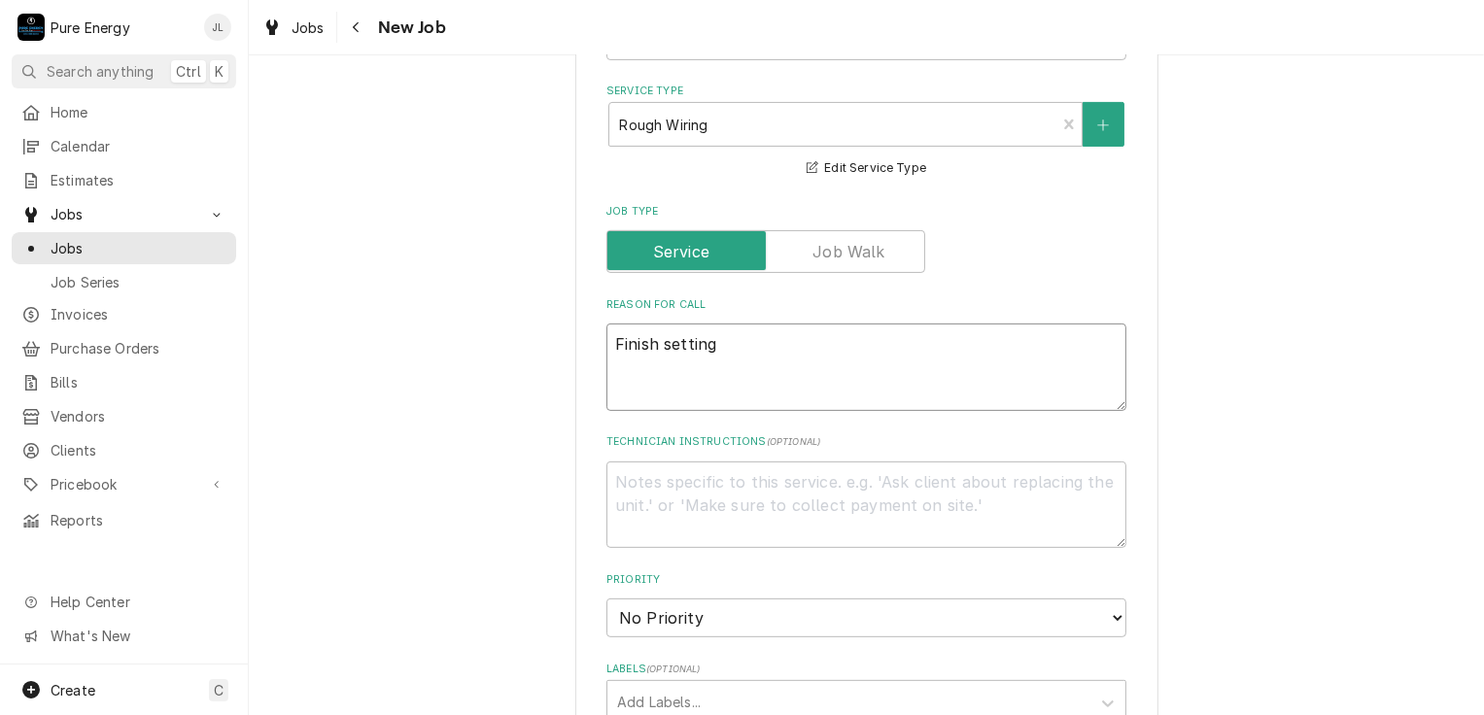
type textarea "x"
type textarea "Finish setting"
type textarea "x"
type textarea "Finish setting l"
type textarea "x"
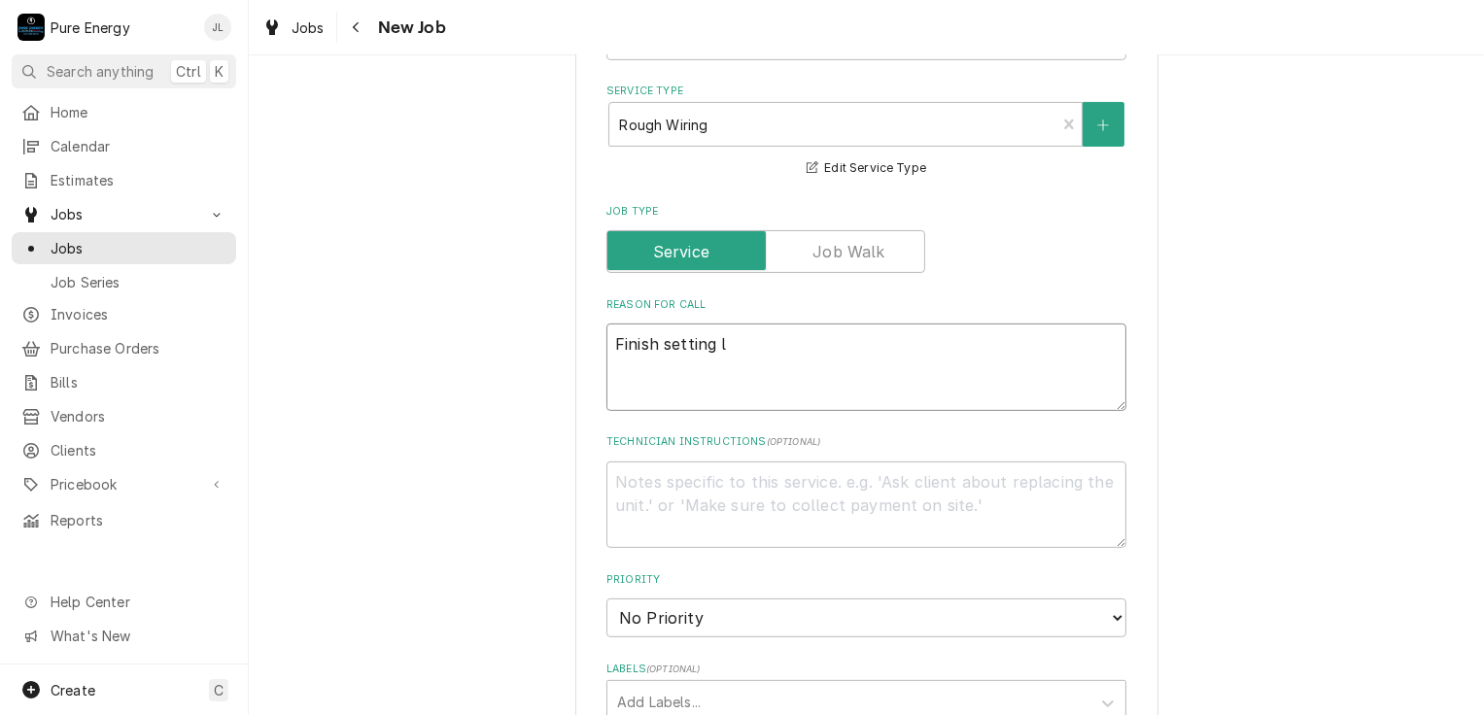
type textarea "Finish setting li"
type textarea "x"
type textarea "Finish setting lig"
type textarea "x"
type textarea "Finish setting ligh"
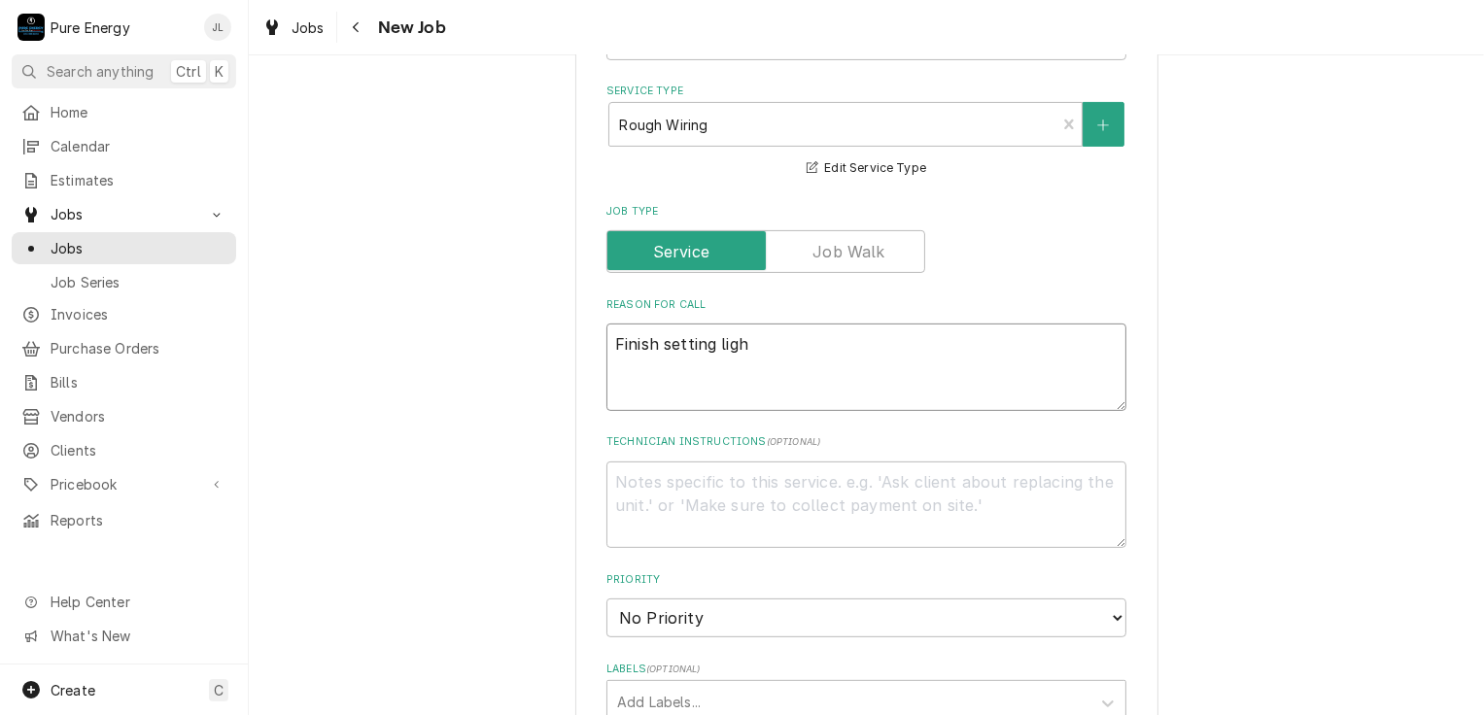
type textarea "x"
type textarea "Finish setting light"
type textarea "x"
type textarea "Finish setting lights"
type textarea "x"
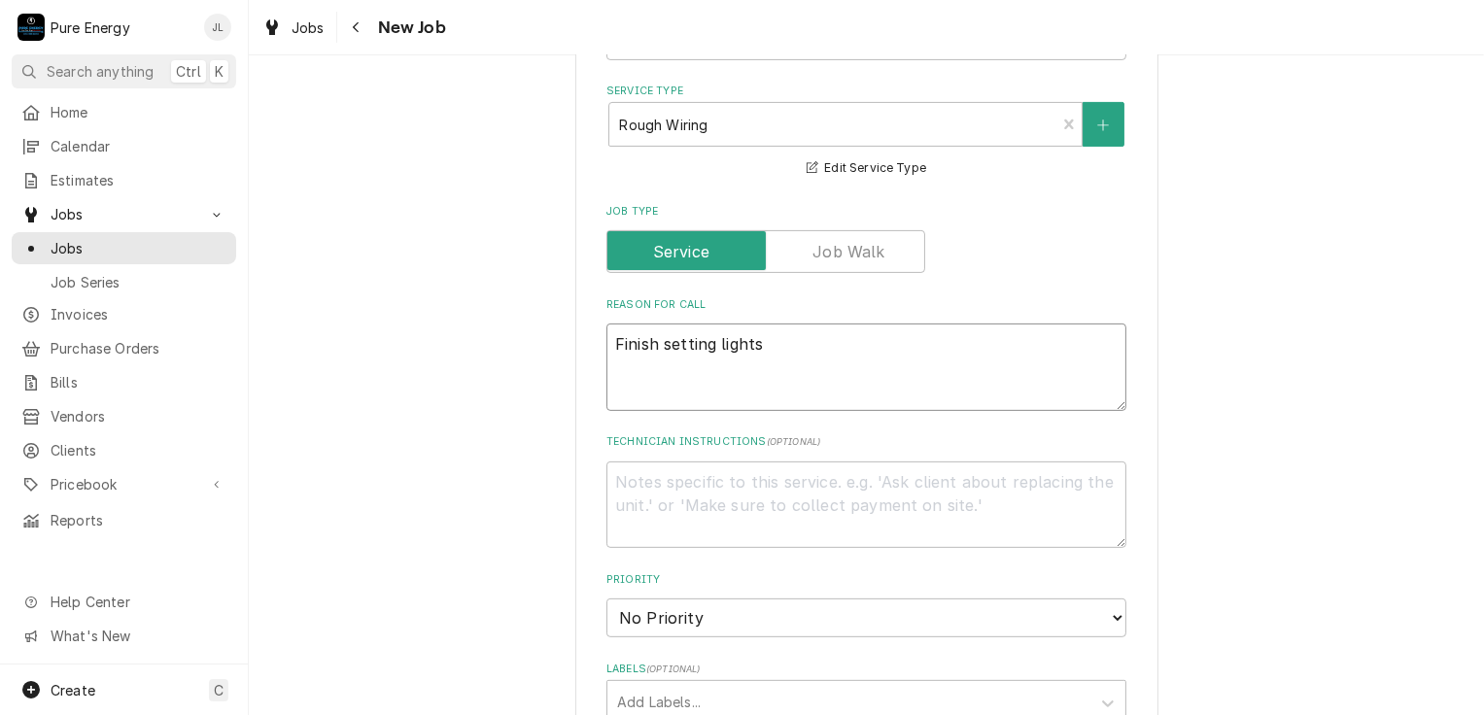
type textarea "Finish setting lights"
type textarea "x"
type textarea "Finish setting lights a"
type textarea "x"
type textarea "Finish setting lights an"
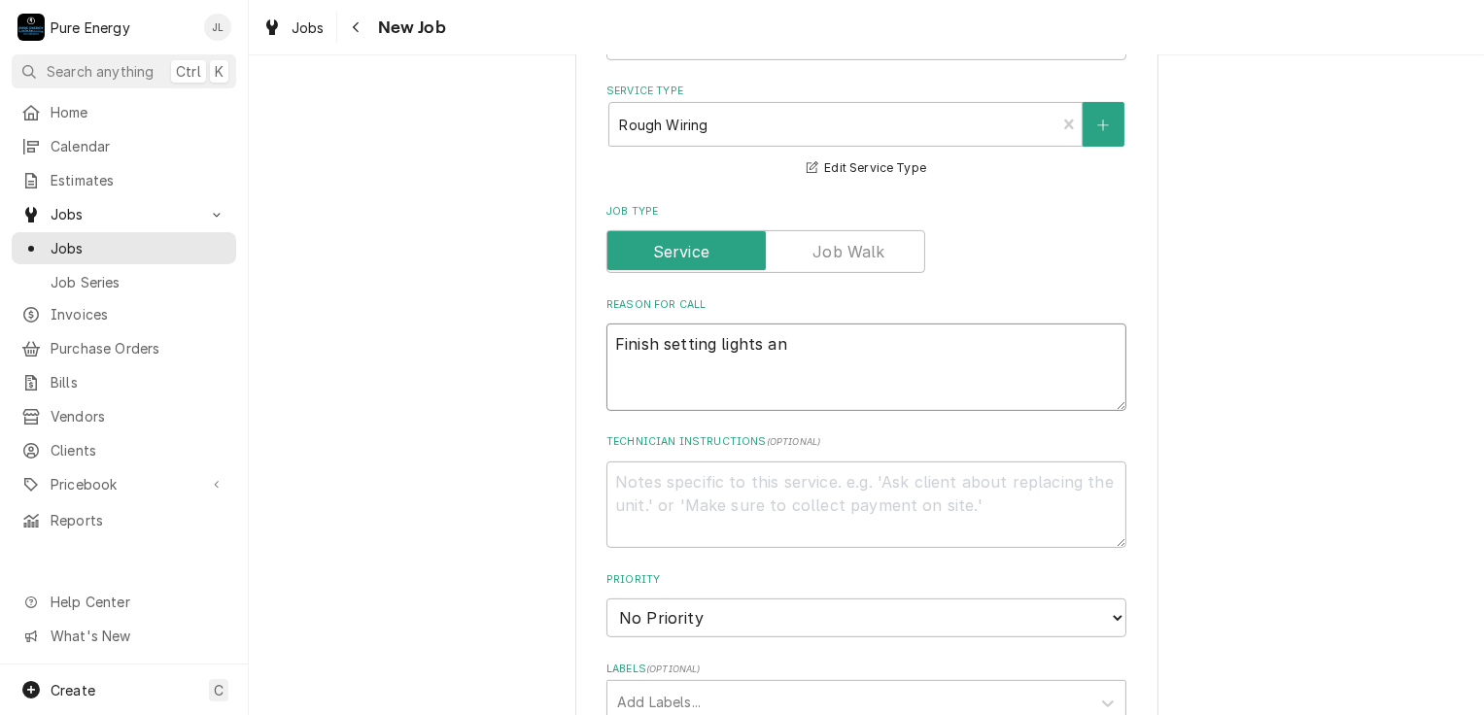
type textarea "x"
type textarea "Finish setting lights and"
type textarea "x"
type textarea "Finish setting lights and i"
type textarea "x"
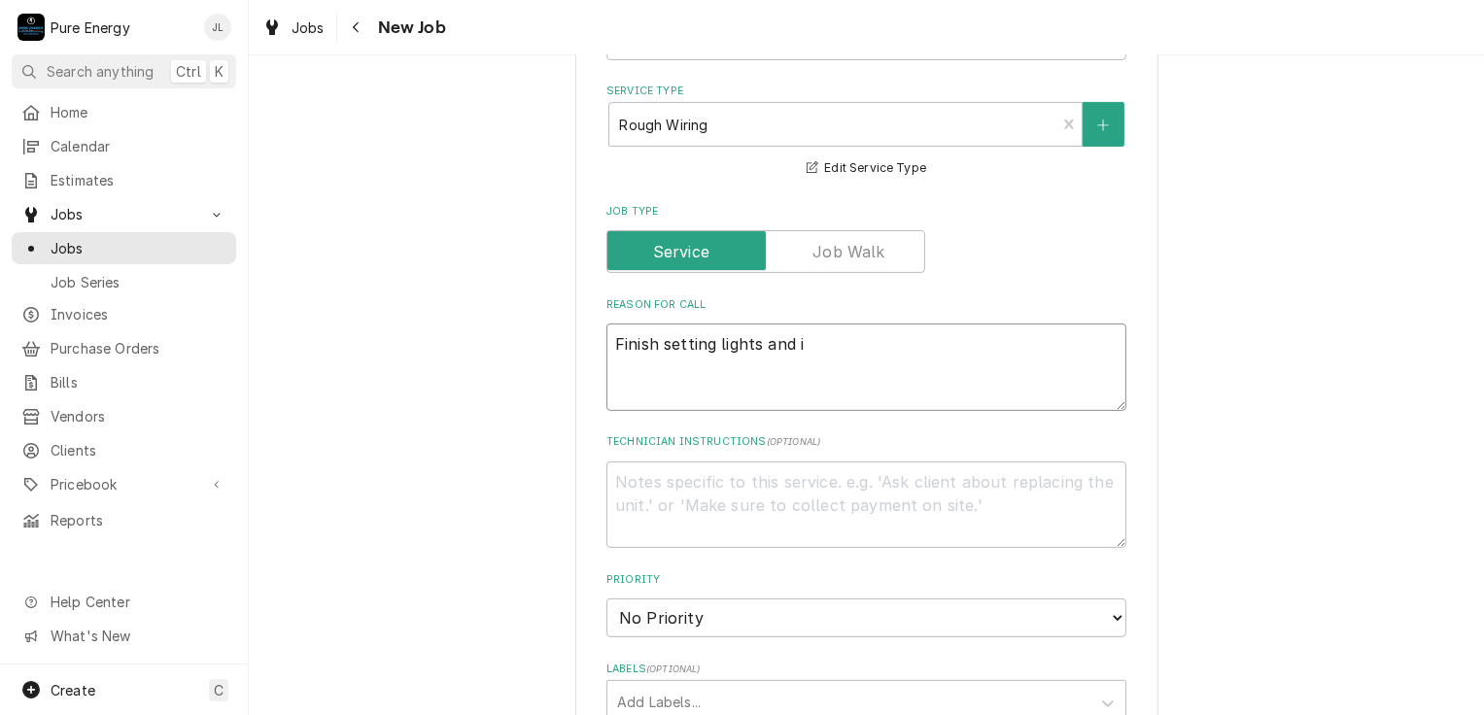
type textarea "Finish setting lights and"
type textarea "x"
type textarea "Finish setting lights and w"
type textarea "x"
type textarea "Finish setting lights and wi"
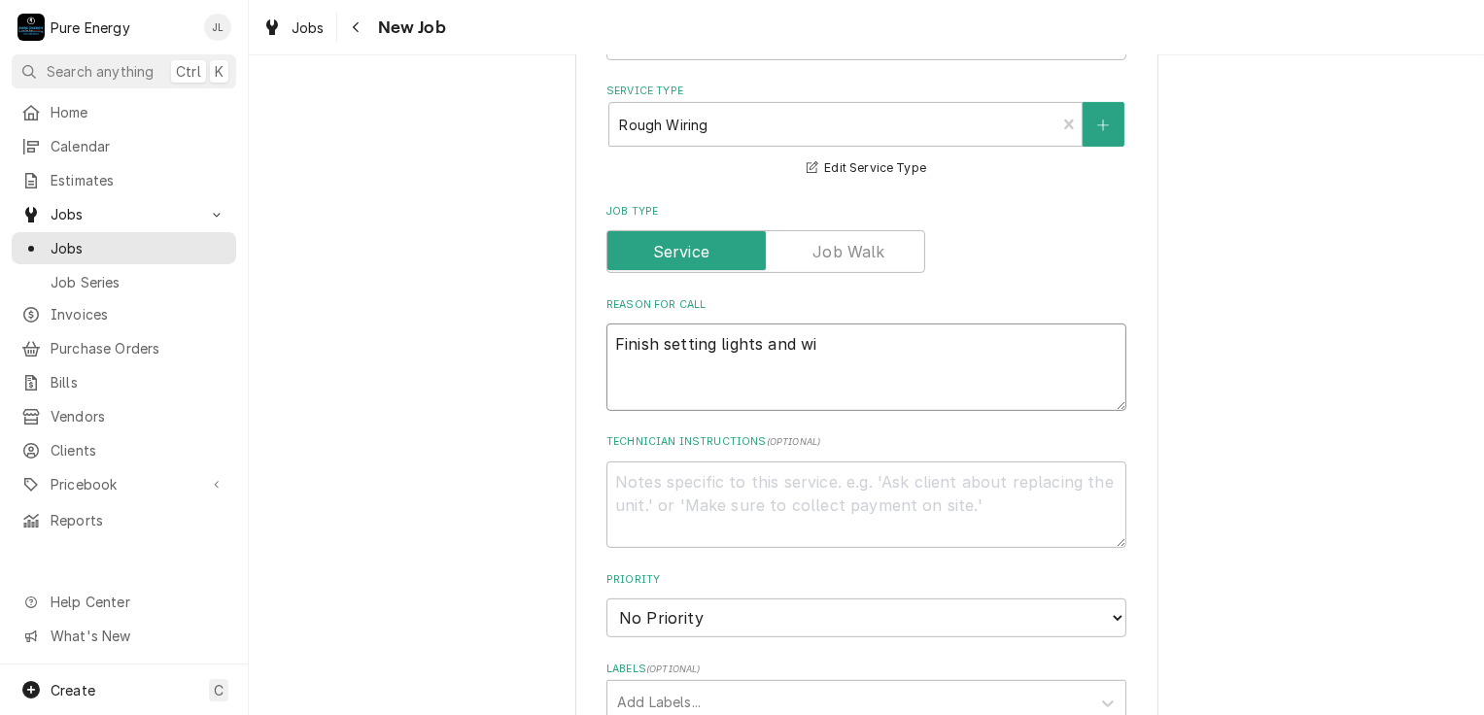
type textarea "x"
type textarea "Finish setting lights and wir"
type textarea "x"
type textarea "Finish setting lights and wiri"
type textarea "x"
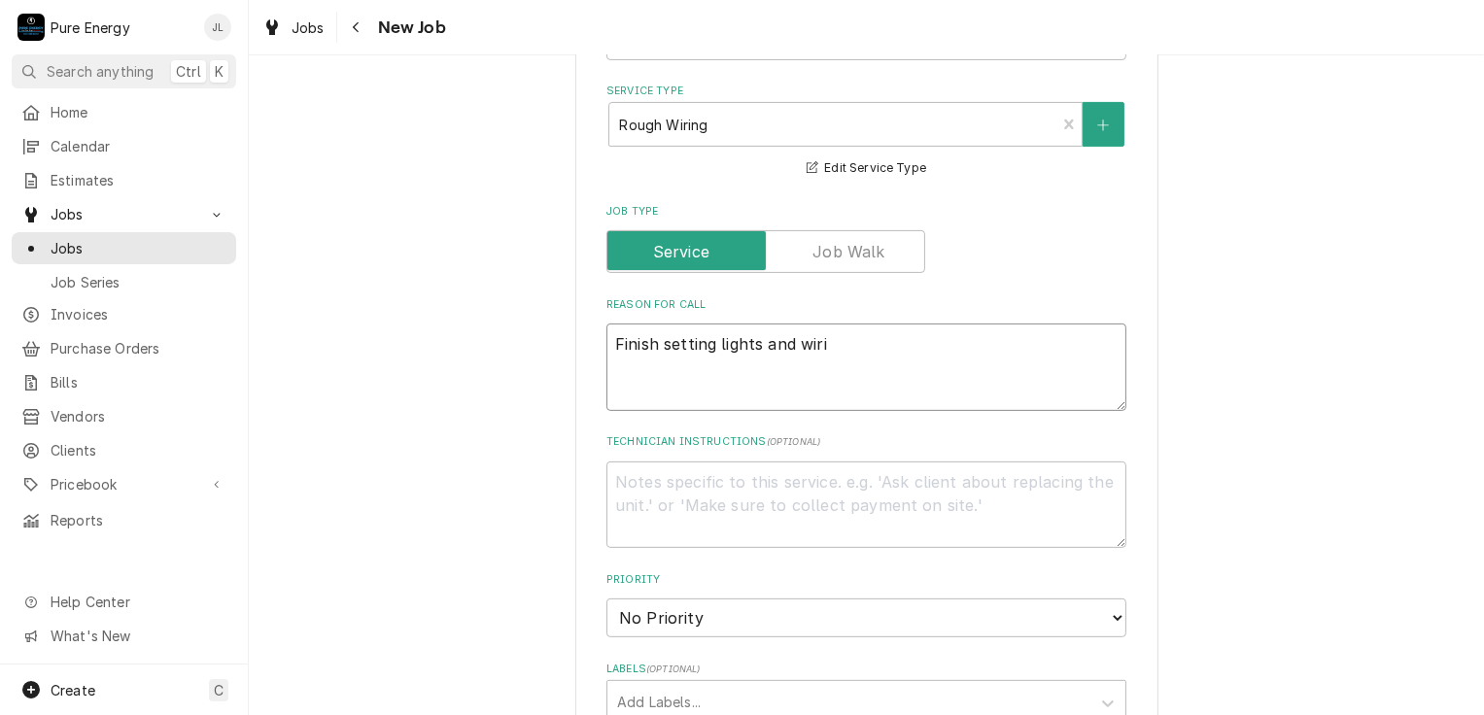
type textarea "Finish setting lights and wirin"
type textarea "x"
type textarea "Finish setting lights and wiring"
type textarea "x"
type textarea "Finish setting lights and wiringo"
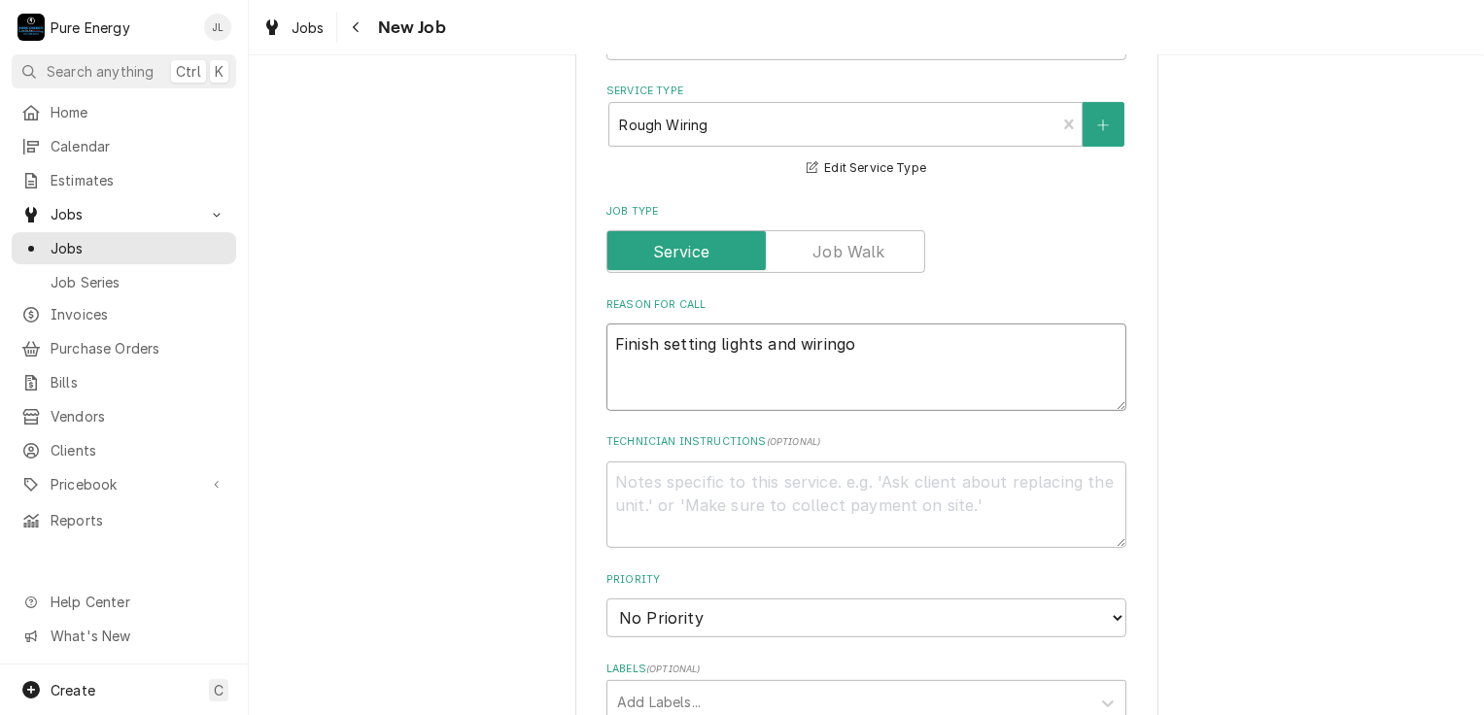
type textarea "x"
type textarea "Finish setting lights and wiringof"
type textarea "x"
type textarea "Finish setting lights and wiringof"
type textarea "x"
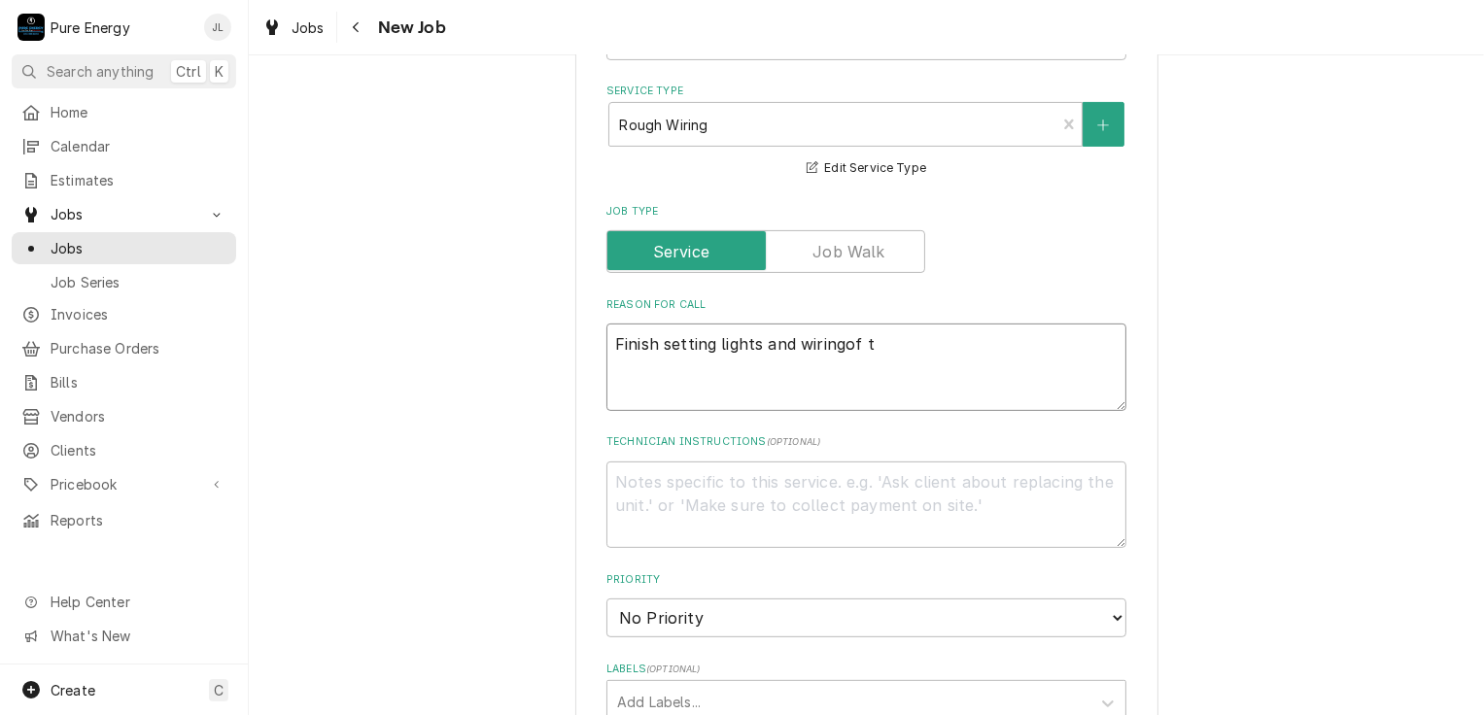
type textarea "Finish setting lights and wiringof th"
type textarea "x"
type textarea "Finish setting lights and wiringof t"
type textarea "x"
type textarea "Finish setting lights and wiringof"
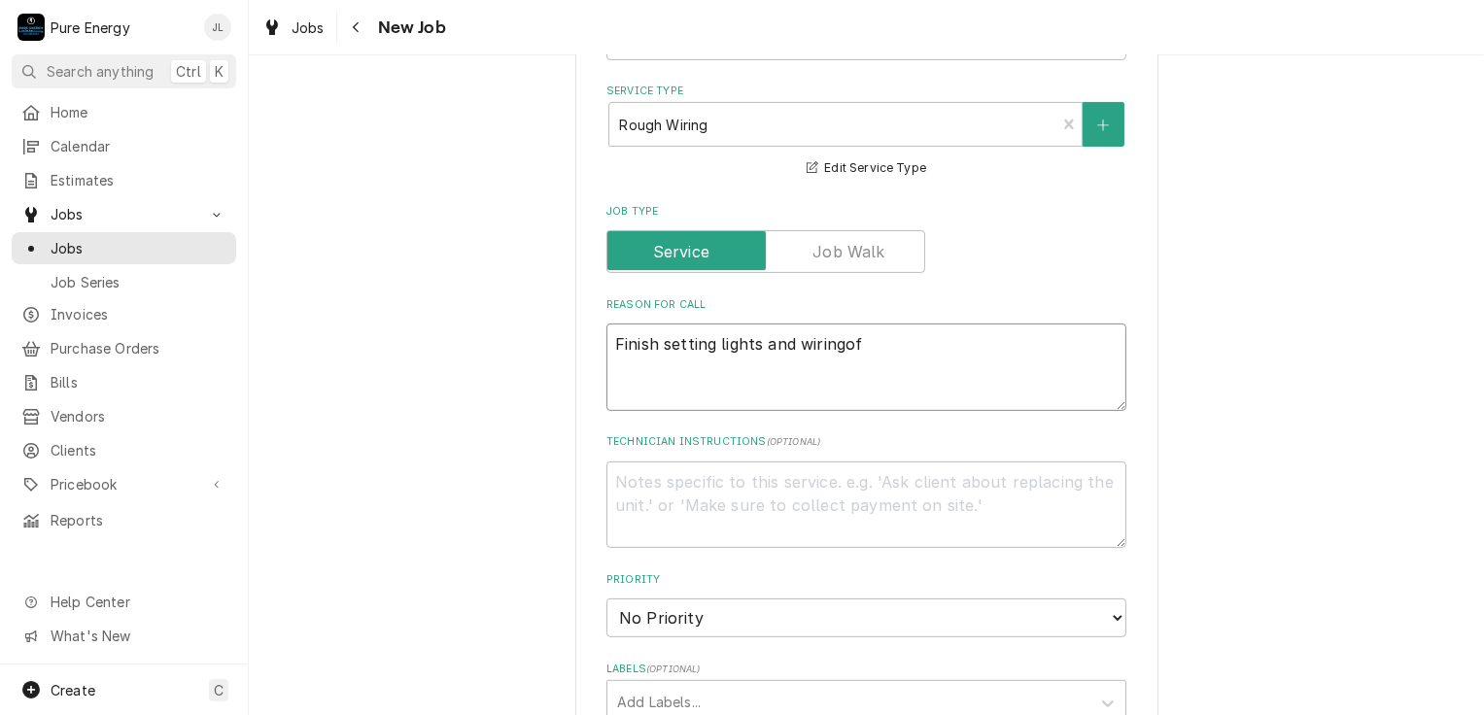
type textarea "x"
type textarea "Finish setting lights and wiringof"
type textarea "x"
type textarea "Finish setting lights and wiringo"
type textarea "x"
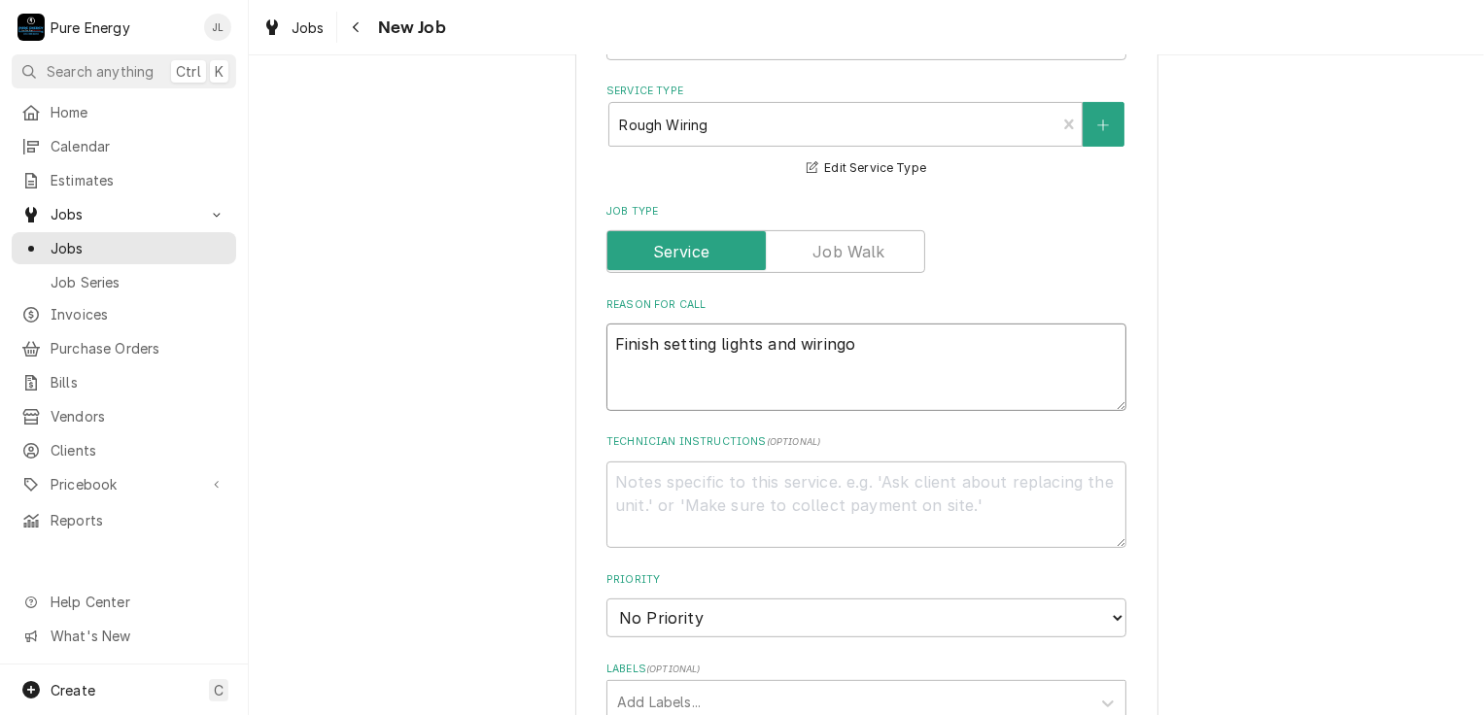
type textarea "Finish setting lights and wiring"
type textarea "x"
type textarea "Finish setting lights and wiring"
type textarea "x"
type textarea "Finish setting lights and wiring o"
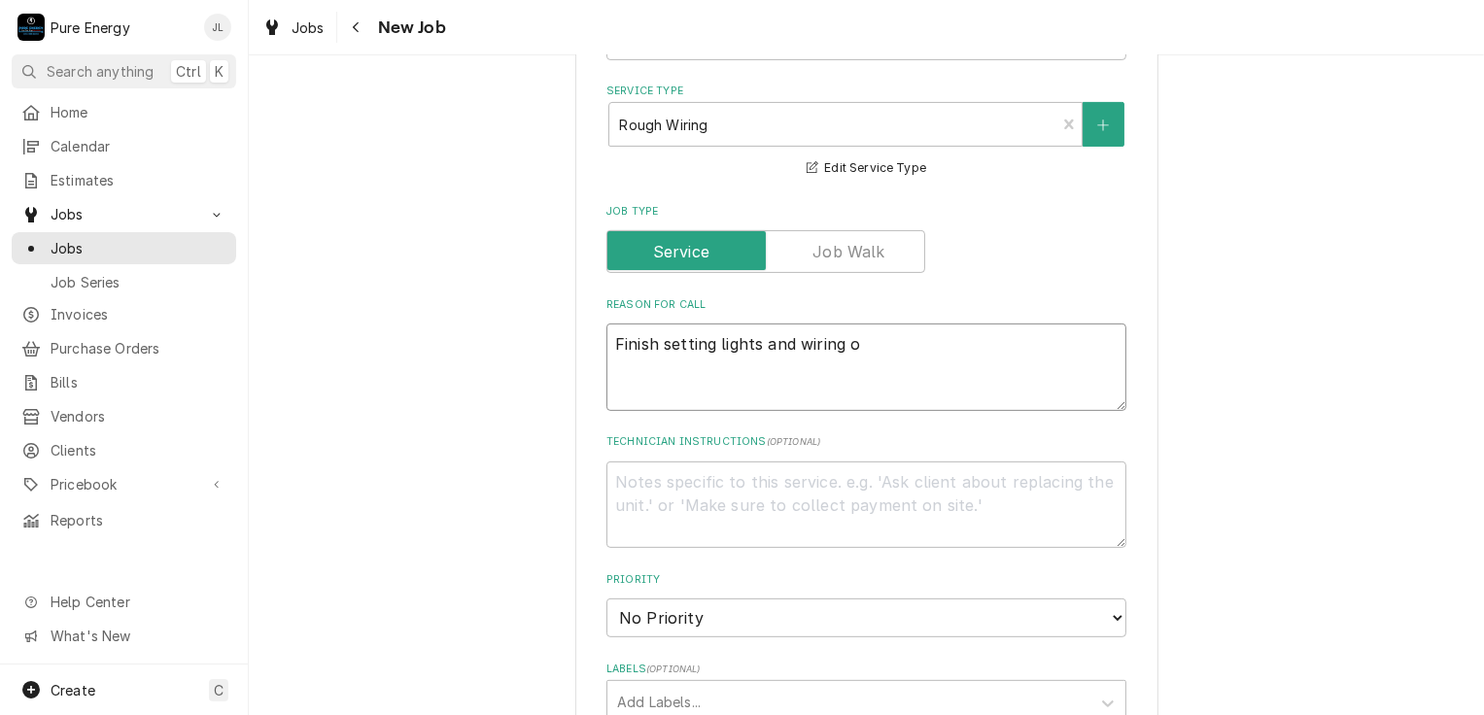
type textarea "x"
type textarea "Finish setting lights and wiring of"
type textarea "x"
type textarea "Finish setting lights and wiring of th"
type textarea "x"
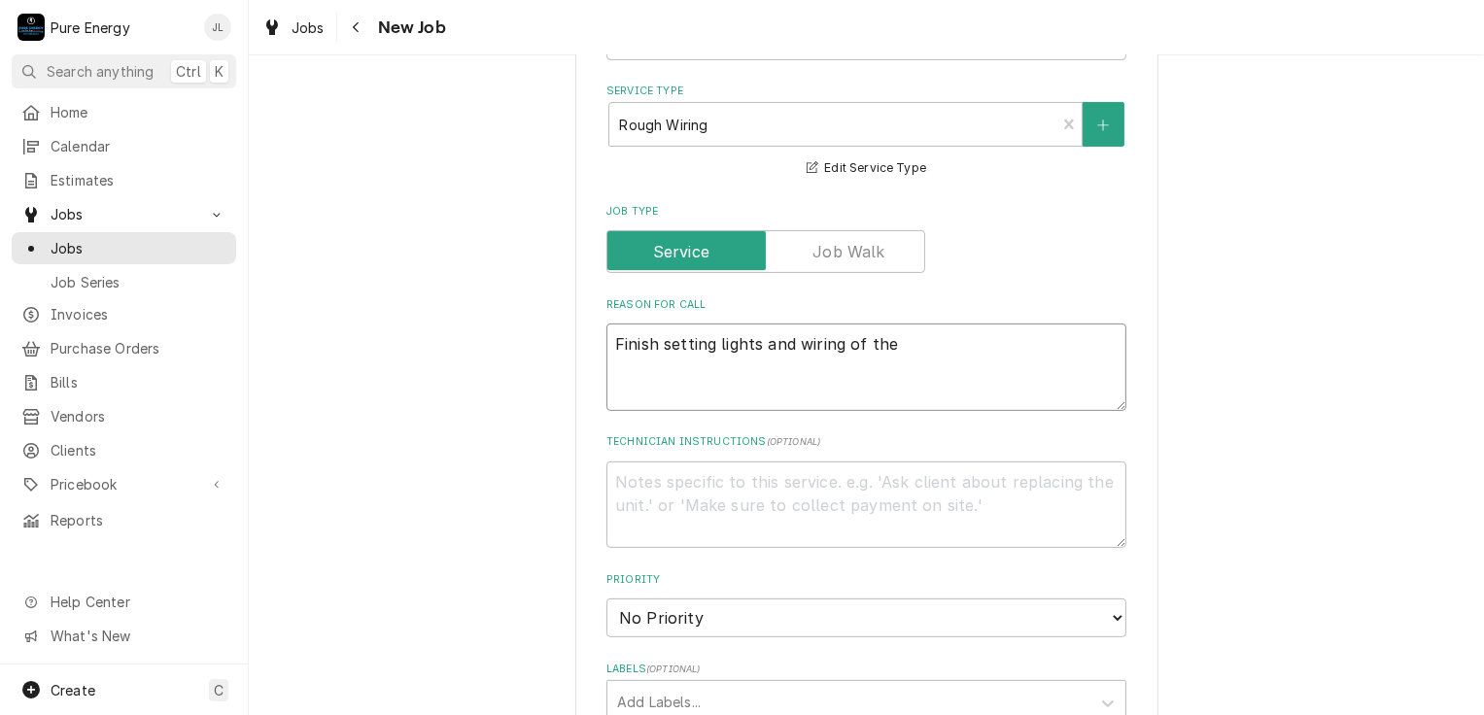
type textarea "Finish setting lights and wiring of the"
type textarea "x"
type textarea "Finish setting lights and wiring of the k"
type textarea "x"
type textarea "Finish setting lights and wiring of the ki"
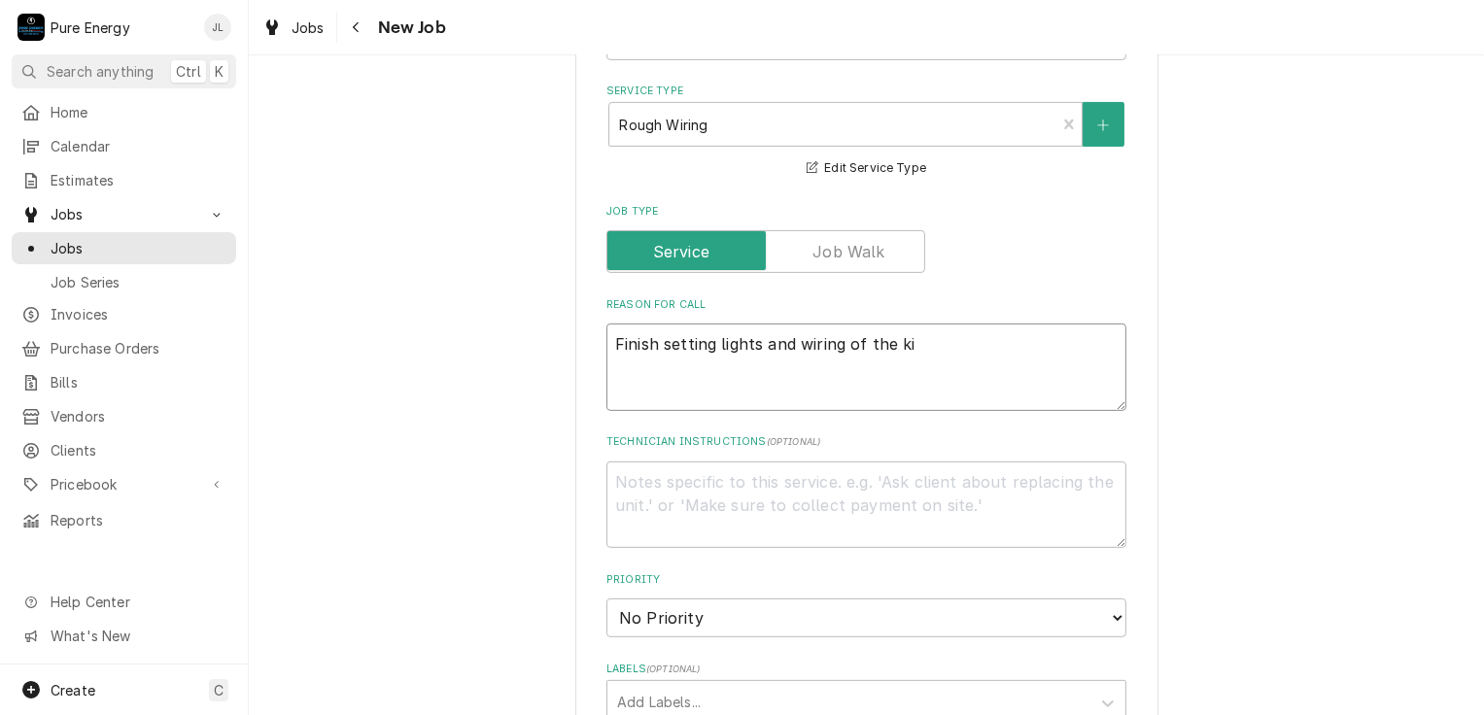
type textarea "x"
type textarea "Finish setting lights and wiring of the kit"
type textarea "x"
type textarea "Finish setting lights and wiring of the kith"
type textarea "x"
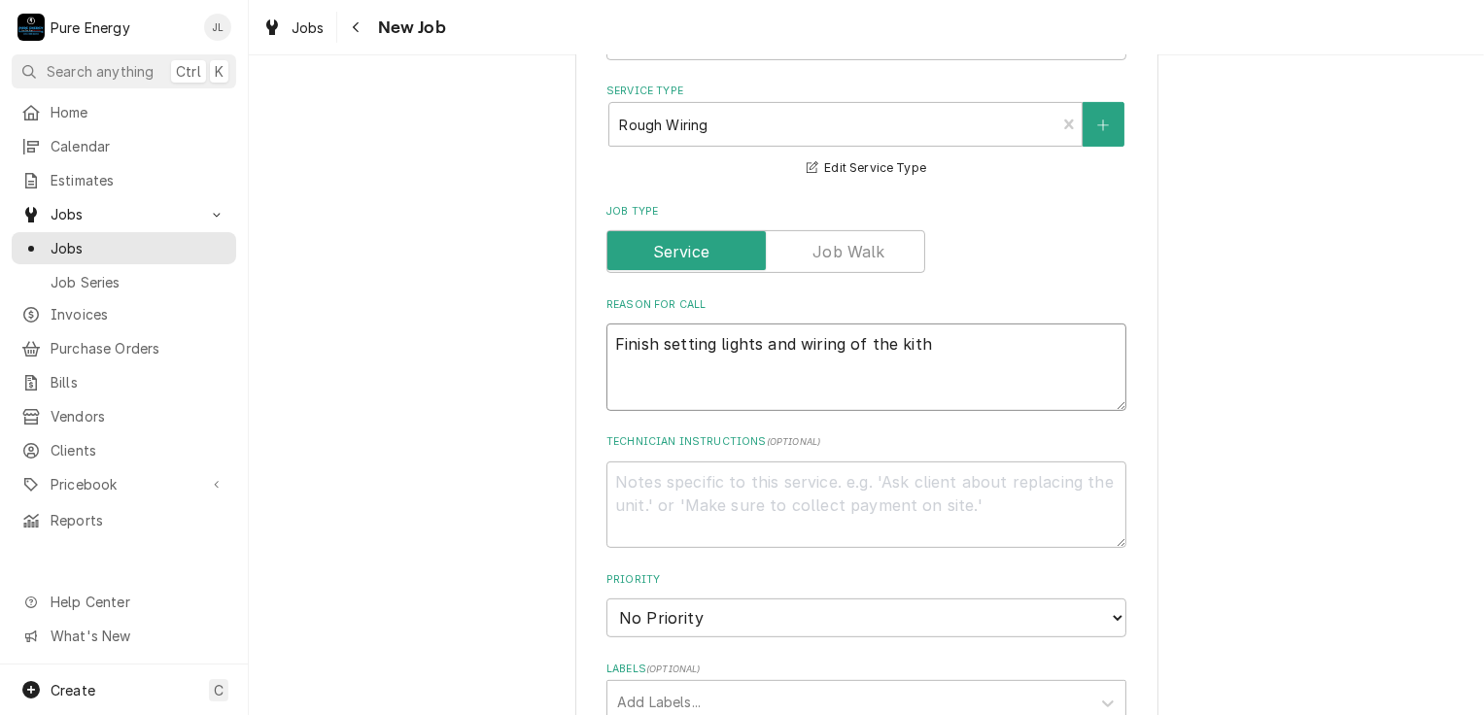
type textarea "Finish setting lights and wiring of the kit"
type textarea "x"
type textarea "Finish setting lights and wiring of the kitch"
type textarea "x"
type textarea "Finish setting lights and wiring of the kitche"
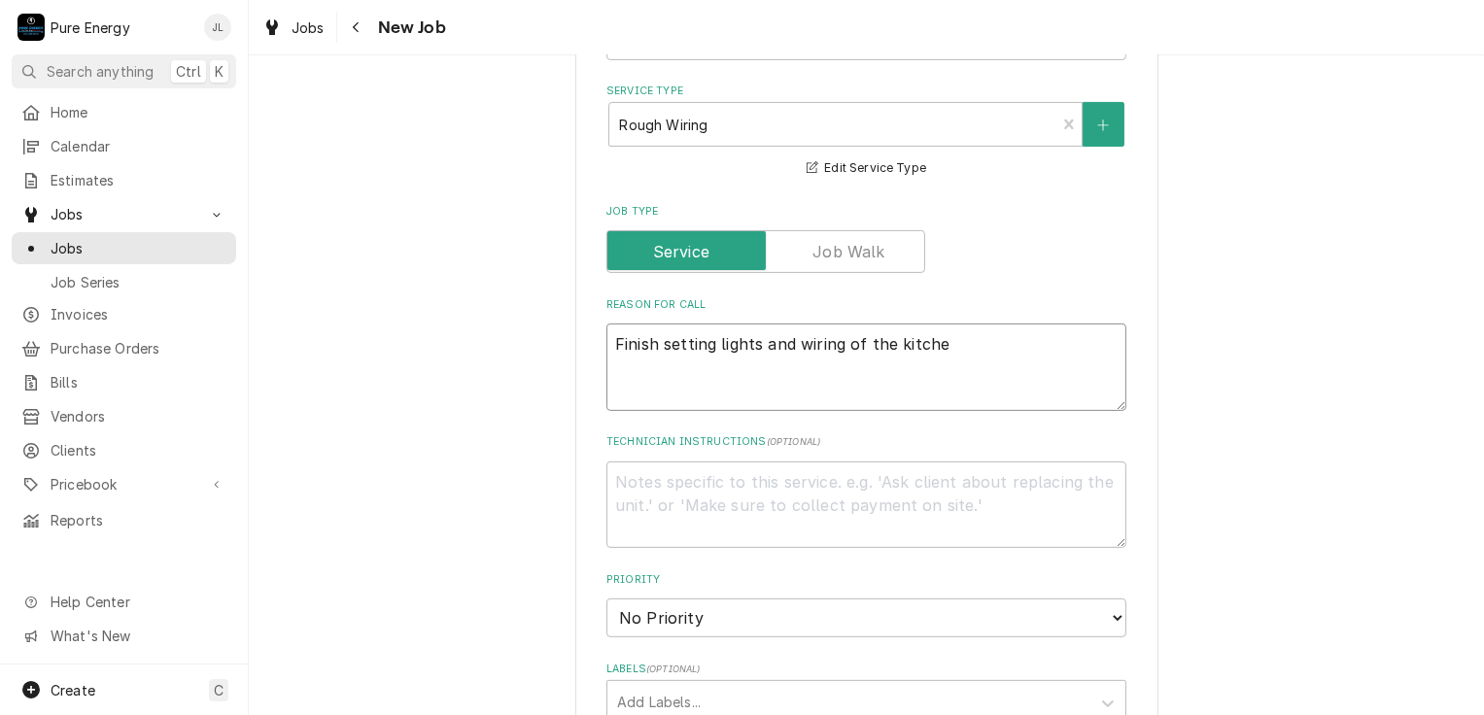
type textarea "x"
type textarea "Finish setting lights and wiring of the kitchen"
type textarea "x"
type textarea "Finish setting lights and wiring of the kitchen."
type textarea "x"
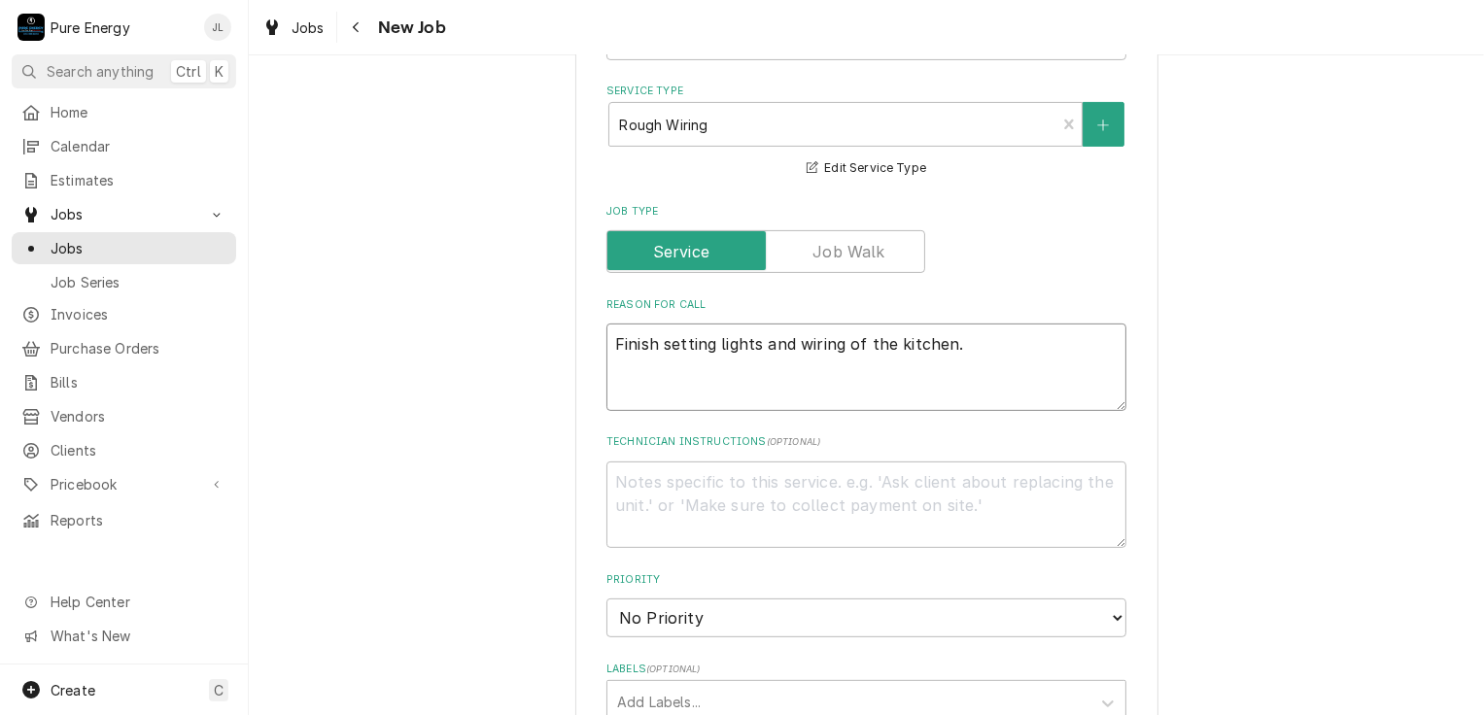
type textarea "Finish setting lights and wiring of the kitchen."
type textarea "x"
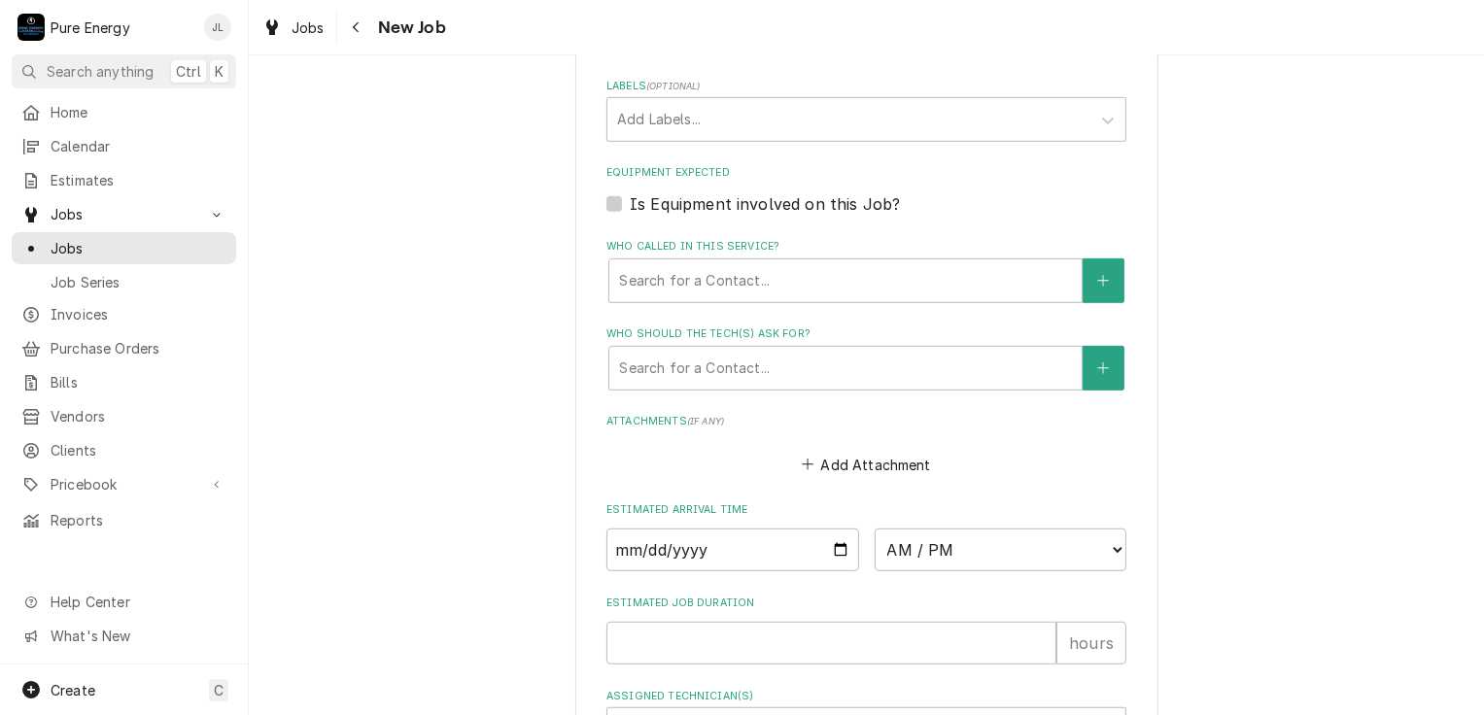
scroll to position [1361, 0]
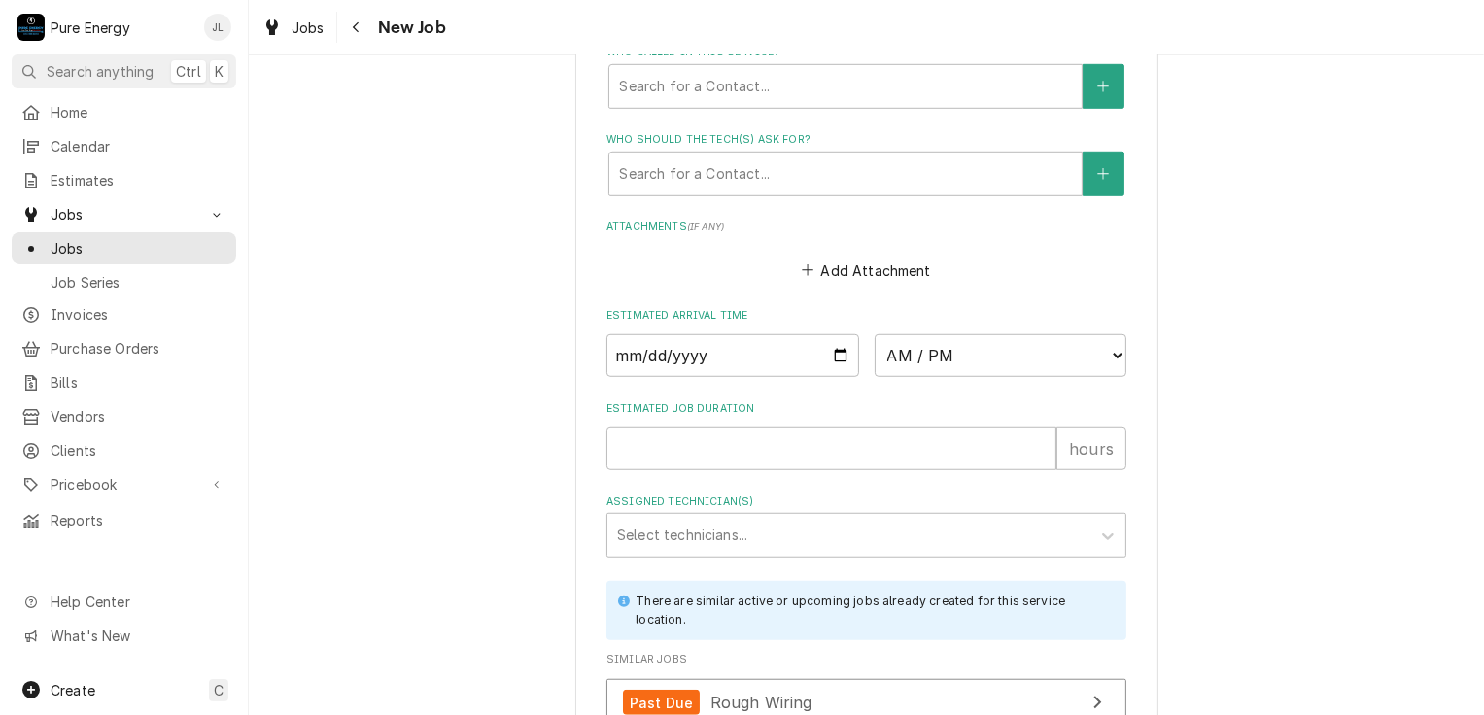
type textarea "Finish setting lights and wiring of the kitchen."
click at [840, 354] on input "Date" at bounding box center [732, 355] width 253 height 43
type input "2025-08-18"
type textarea "x"
click at [1106, 351] on select "AM / PM 6:00 AM 6:15 AM 6:30 AM 6:45 AM 7:00 AM 7:15 AM 7:30 AM 7:45 AM 8:00 AM…" at bounding box center [1001, 355] width 253 height 43
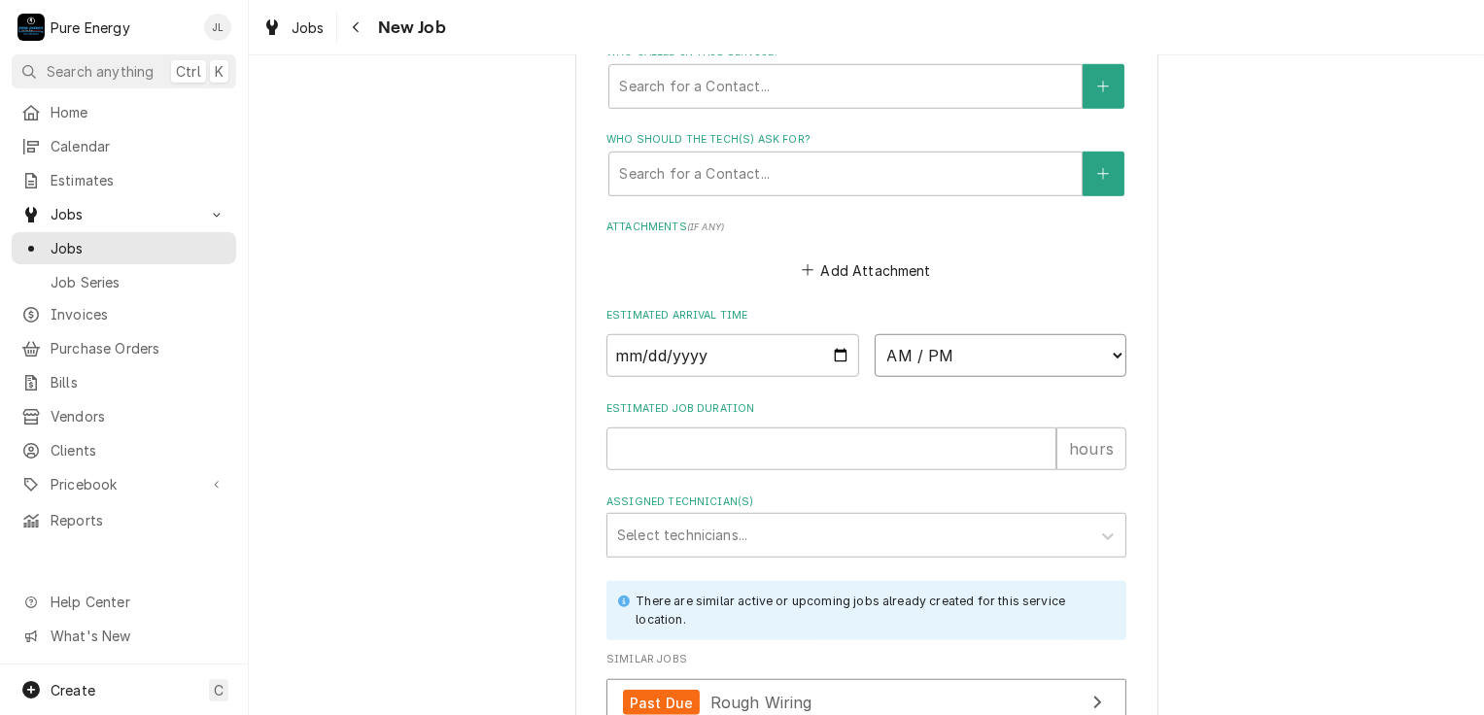
select select "09:00:00"
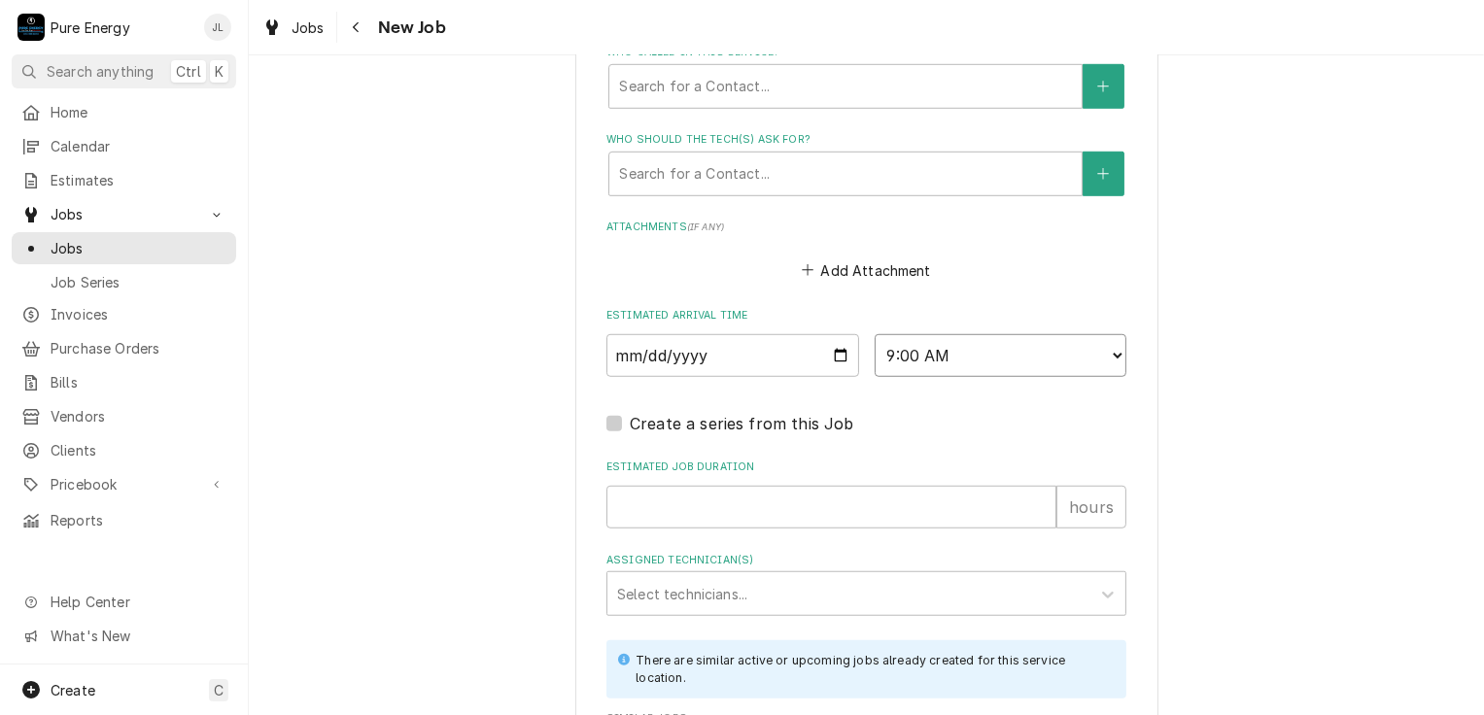
scroll to position [1555, 0]
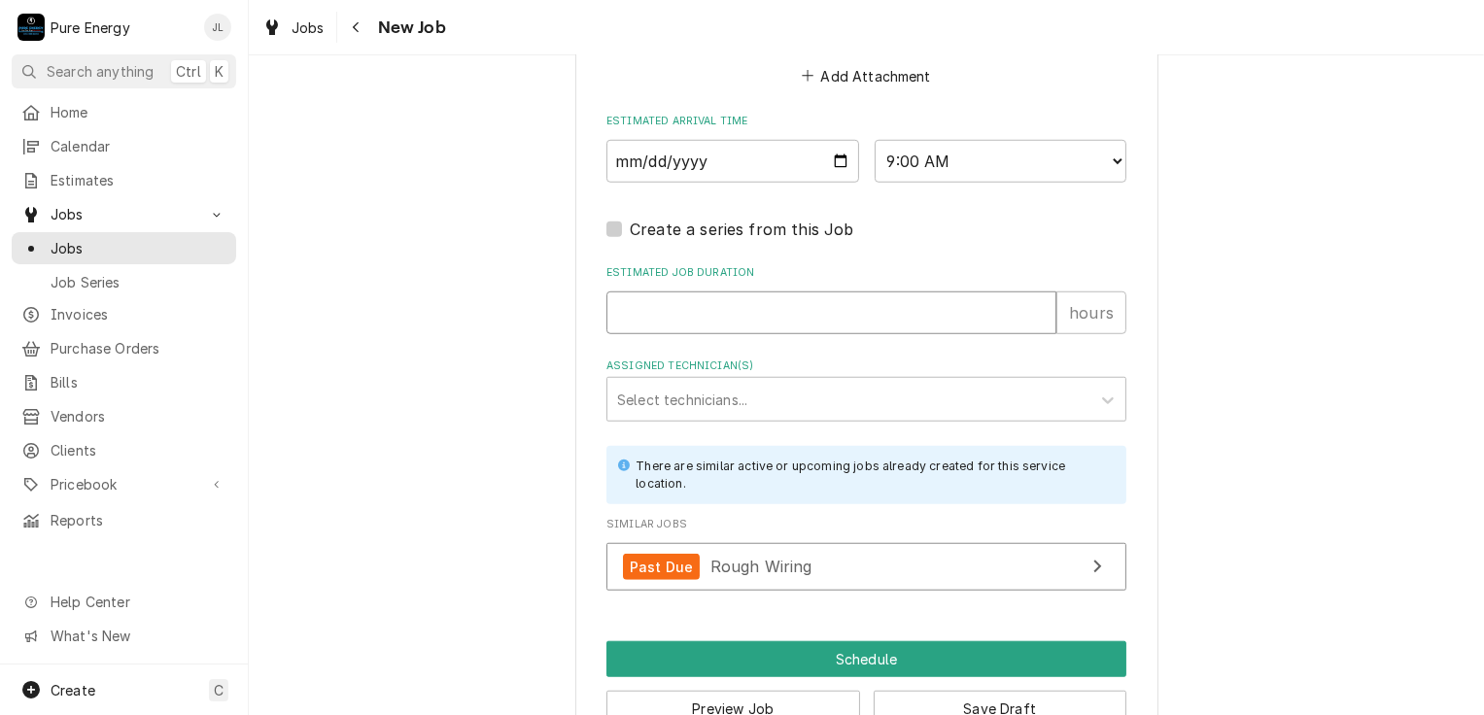
click at [677, 305] on input "Estimated Job Duration" at bounding box center [831, 313] width 450 height 43
type textarea "x"
type input "6"
type textarea "x"
type input "6"
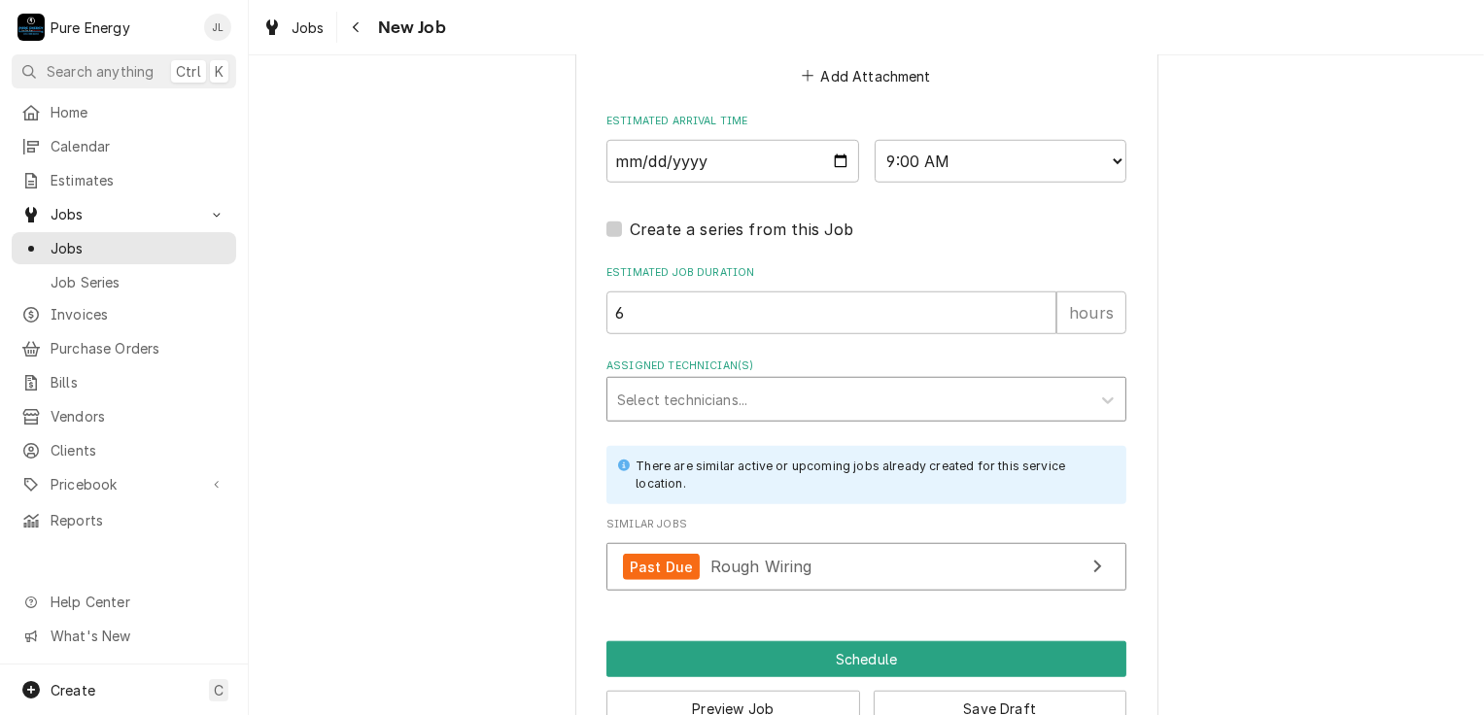
click at [879, 405] on div "Assigned Technician(s)" at bounding box center [849, 399] width 464 height 35
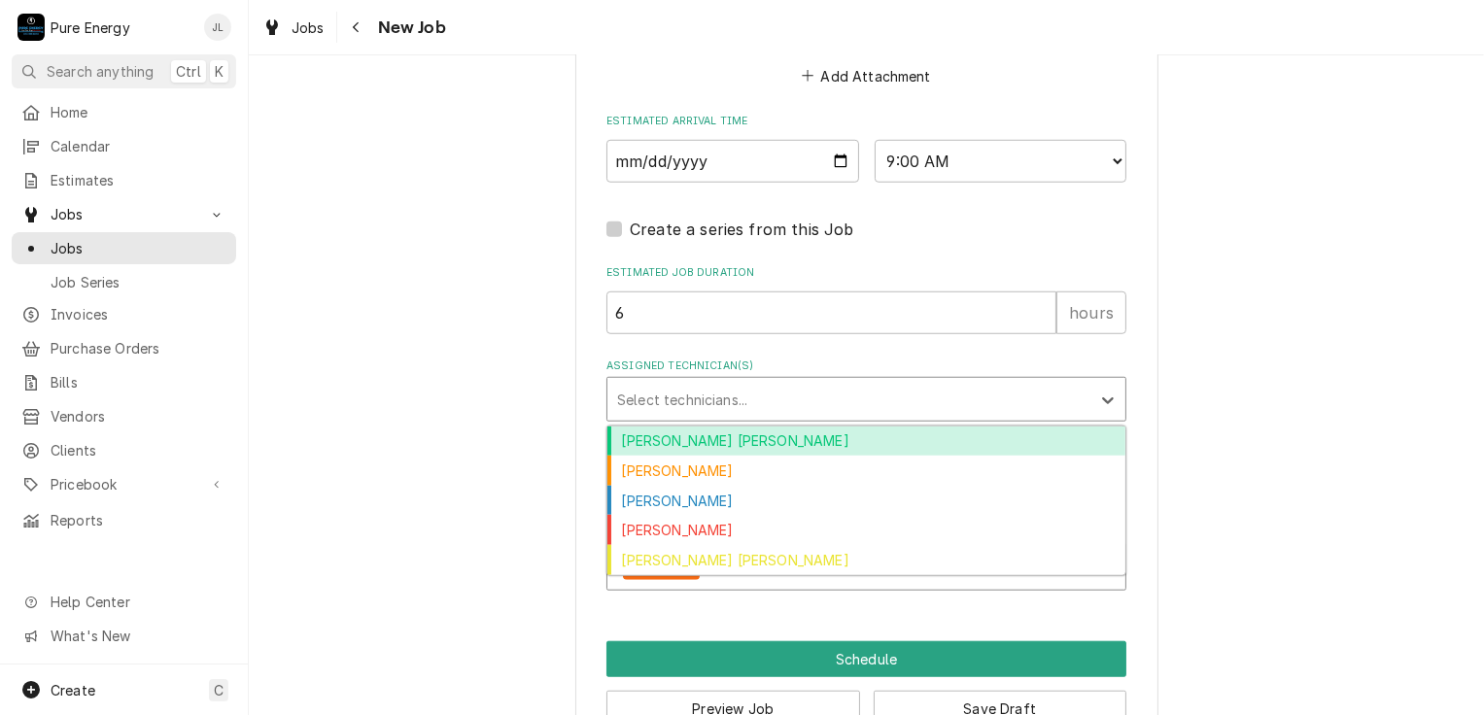
click at [835, 439] on div "Albert Hernandez Soto" at bounding box center [866, 442] width 518 height 30
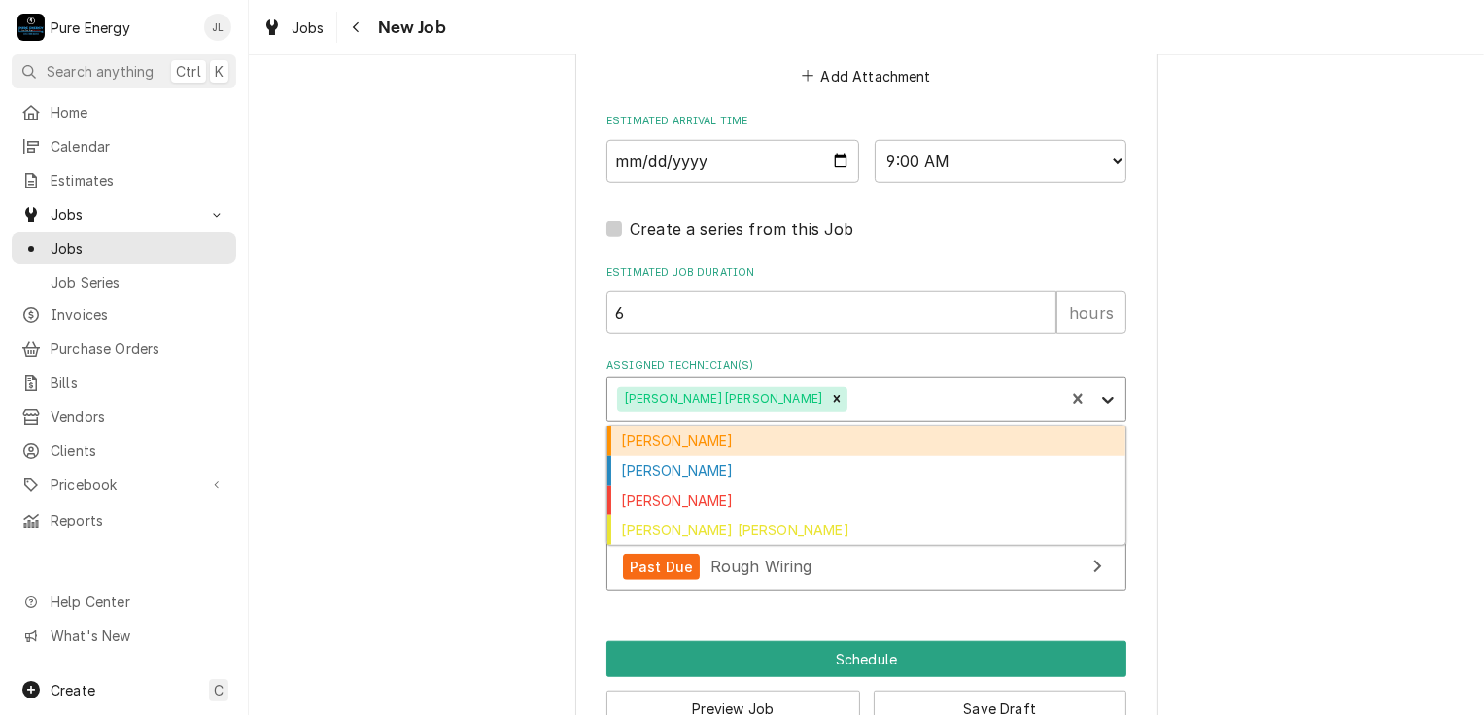
click at [1105, 396] on icon "Assigned Technician(s)" at bounding box center [1107, 400] width 19 height 19
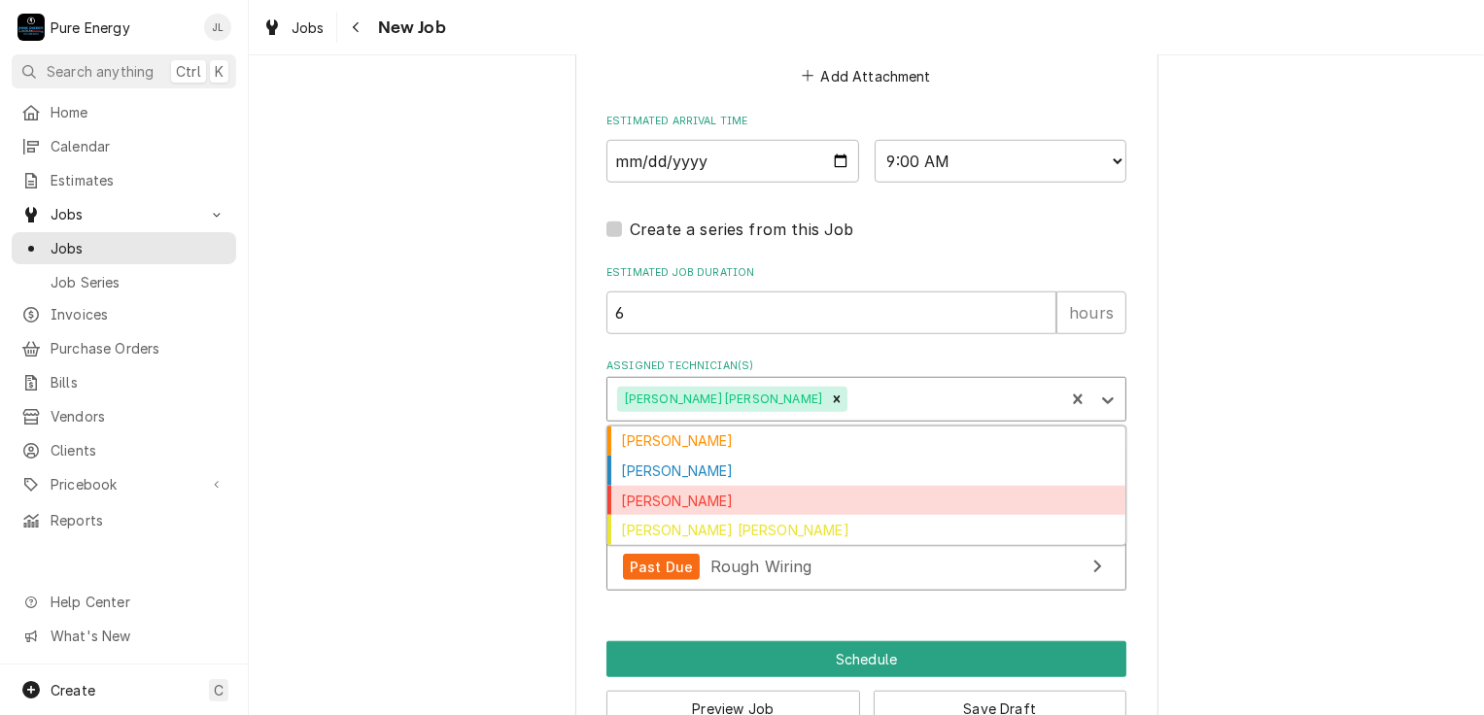
click at [858, 495] on div "James Linnenkamp" at bounding box center [866, 501] width 518 height 30
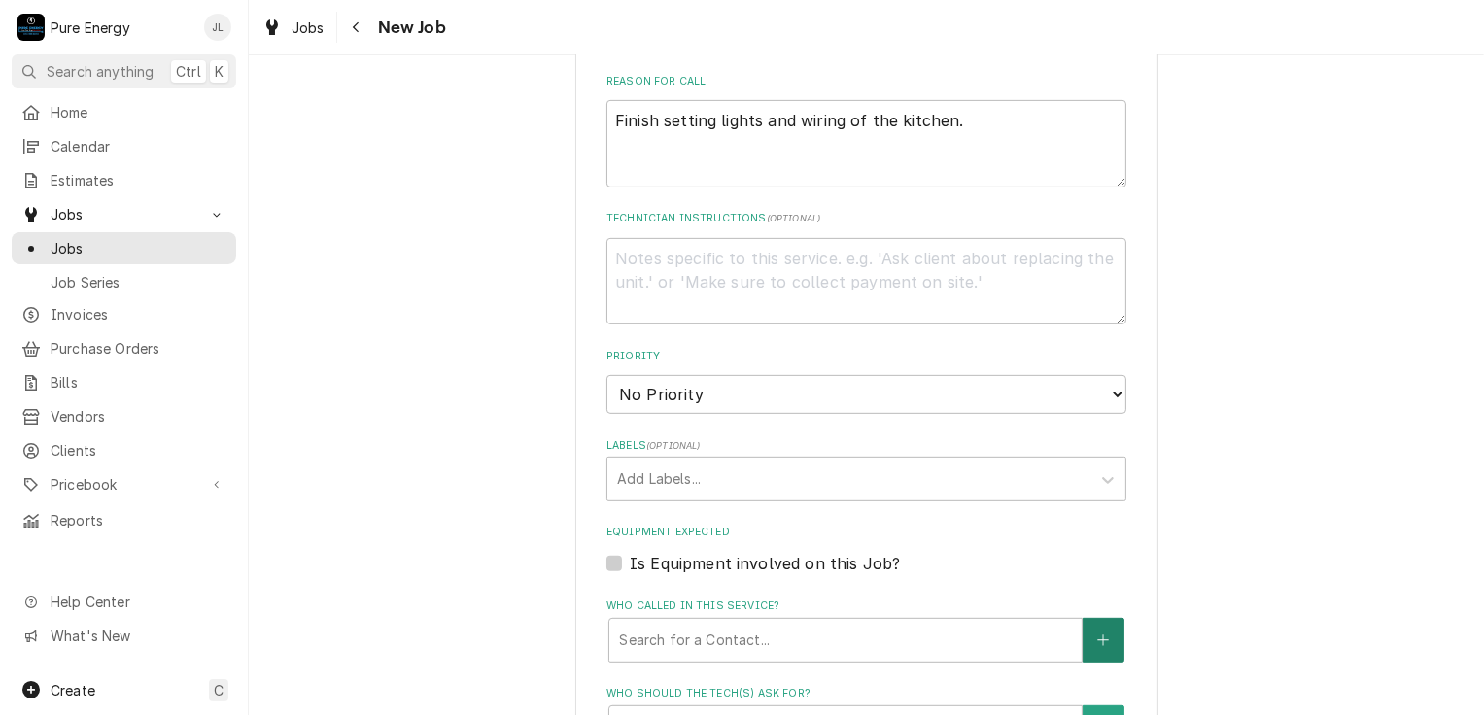
scroll to position [612, 0]
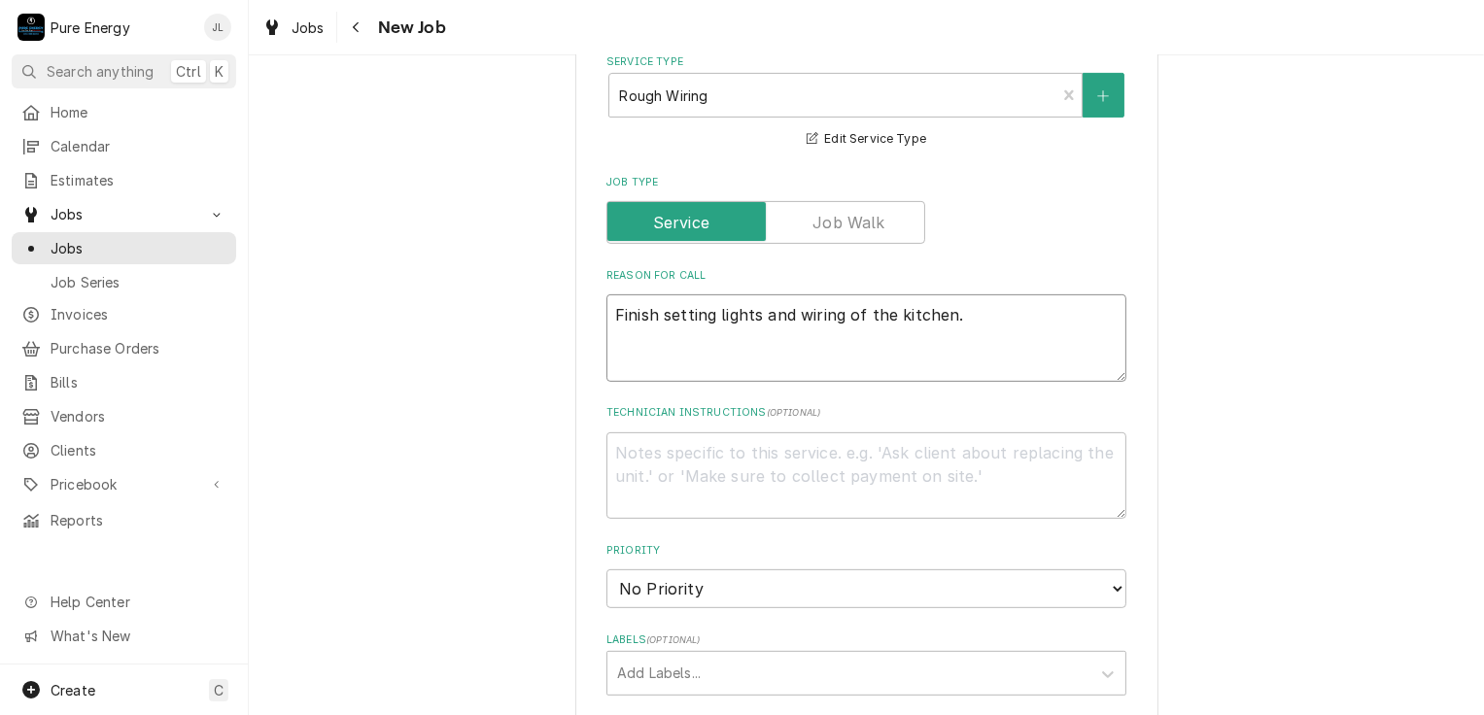
click at [1007, 325] on textarea "Finish setting lights and wiring of the kitchen." at bounding box center [866, 337] width 520 height 87
type textarea "x"
type textarea "Finish setting lights and wiring of the kitchen."
type textarea "x"
type textarea "Finish setting lights and wiring of the kitchen."
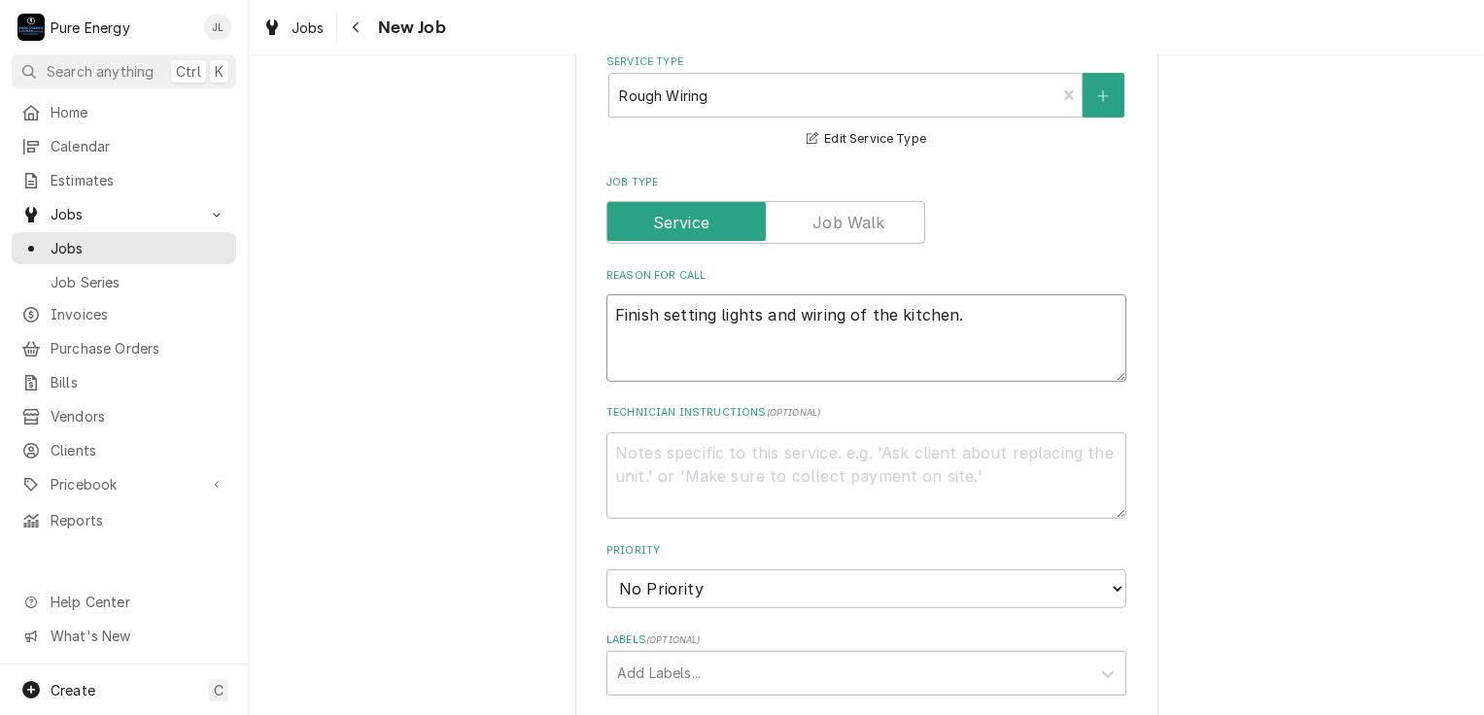
type textarea "x"
type textarea "Finish setting lights and wiring of the kitchen. I"
type textarea "x"
type textarea "Finish setting lights and wiring of the kitchen. I"
type textarea "x"
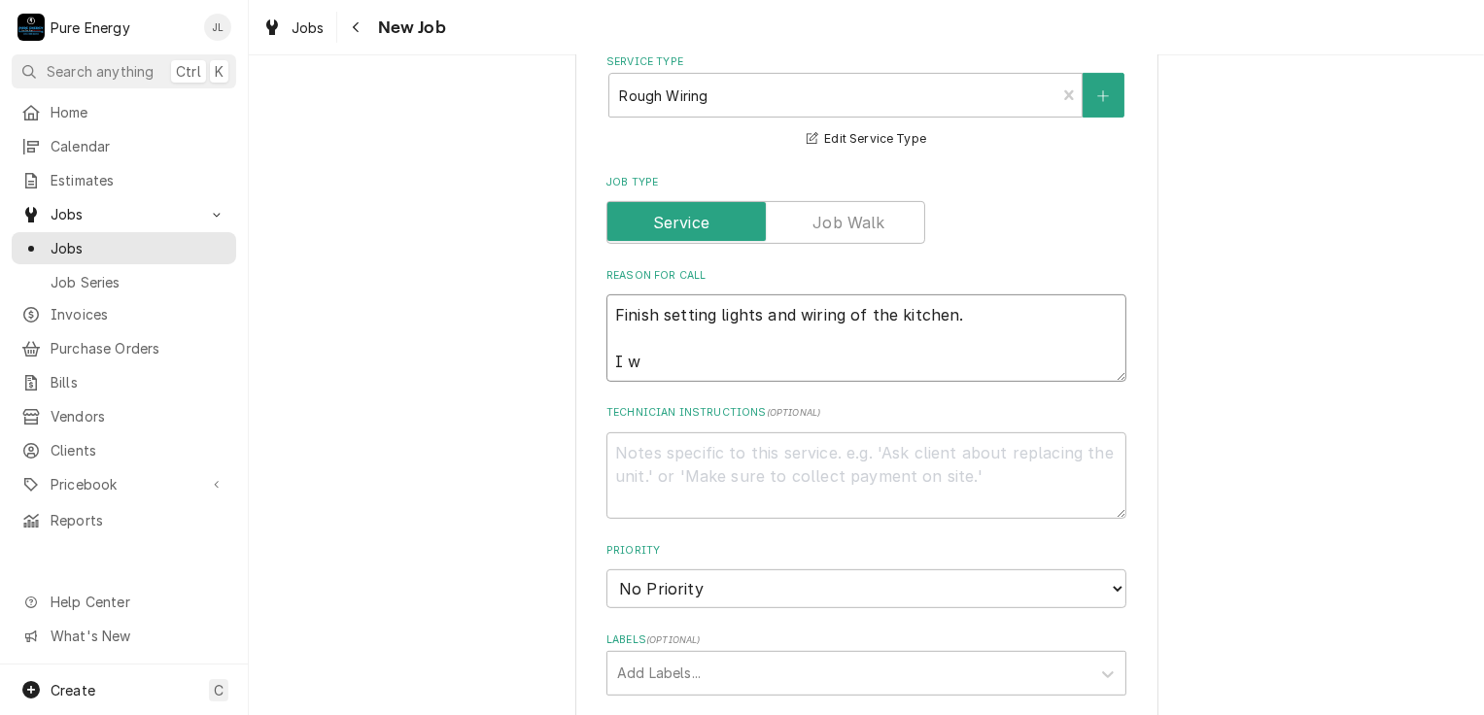
type textarea "Finish setting lights and wiring of the kitchen. I wi"
type textarea "x"
type textarea "Finish setting lights and wiring of the kitchen. I wil"
type textarea "x"
type textarea "Finish setting lights and wiring of the kitchen. I will"
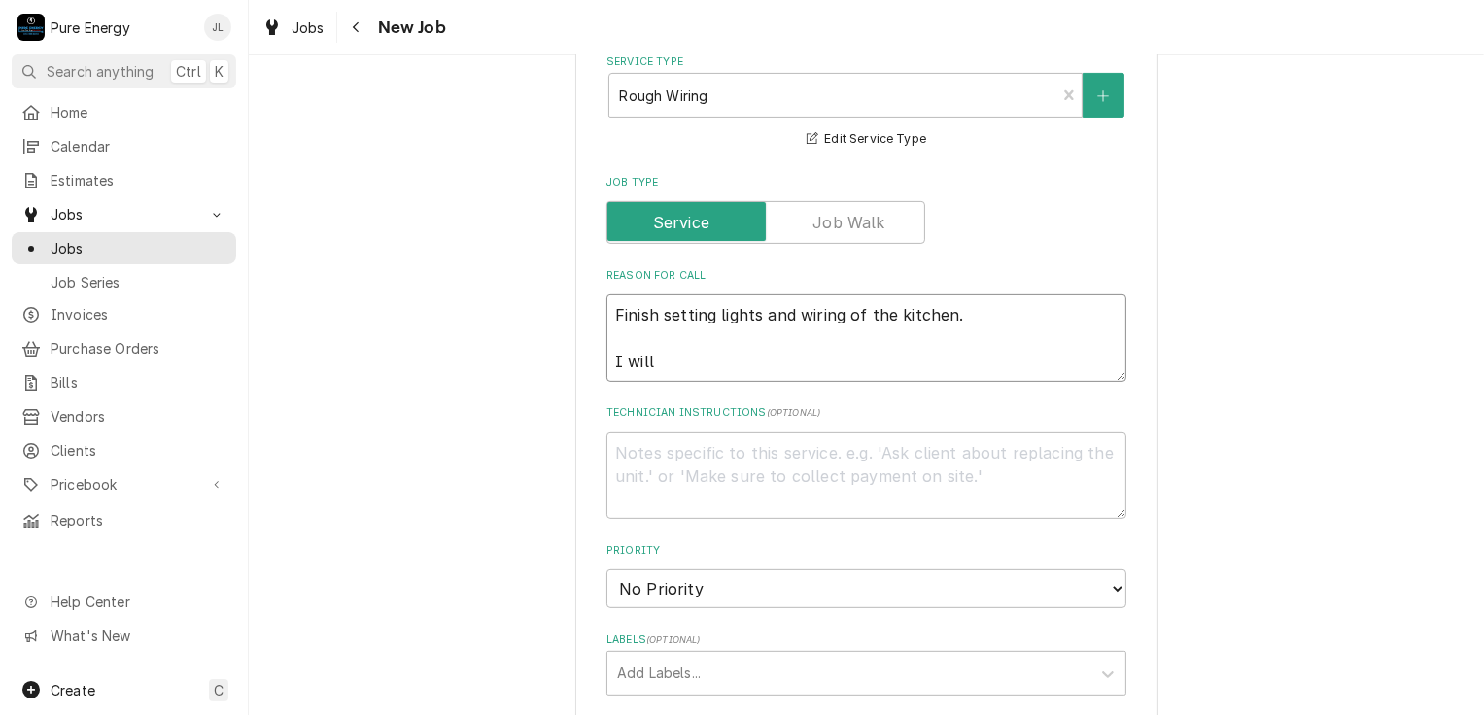
type textarea "x"
type textarea "Finish setting lights and wiring of the kitchen. I will"
type textarea "x"
type textarea "Finish setting lights and wiring of the kitchen. I will d"
type textarea "x"
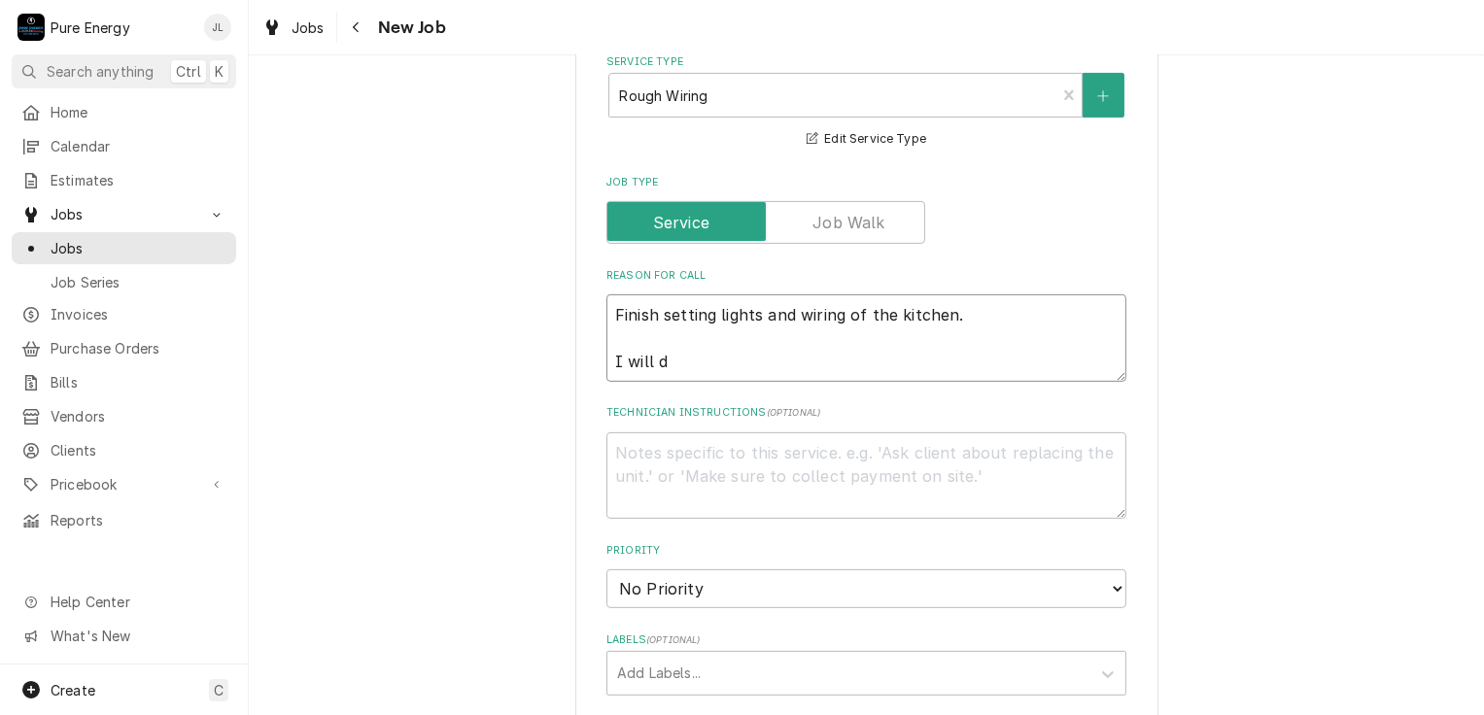
type textarea "Finish setting lights and wiring of the kitchen. I will dr"
type textarea "x"
type textarea "Finish setting lights and wiring of the kitchen. I will dri"
type textarea "x"
type textarea "Finish setting lights and wiring of the kitchen. I will driv"
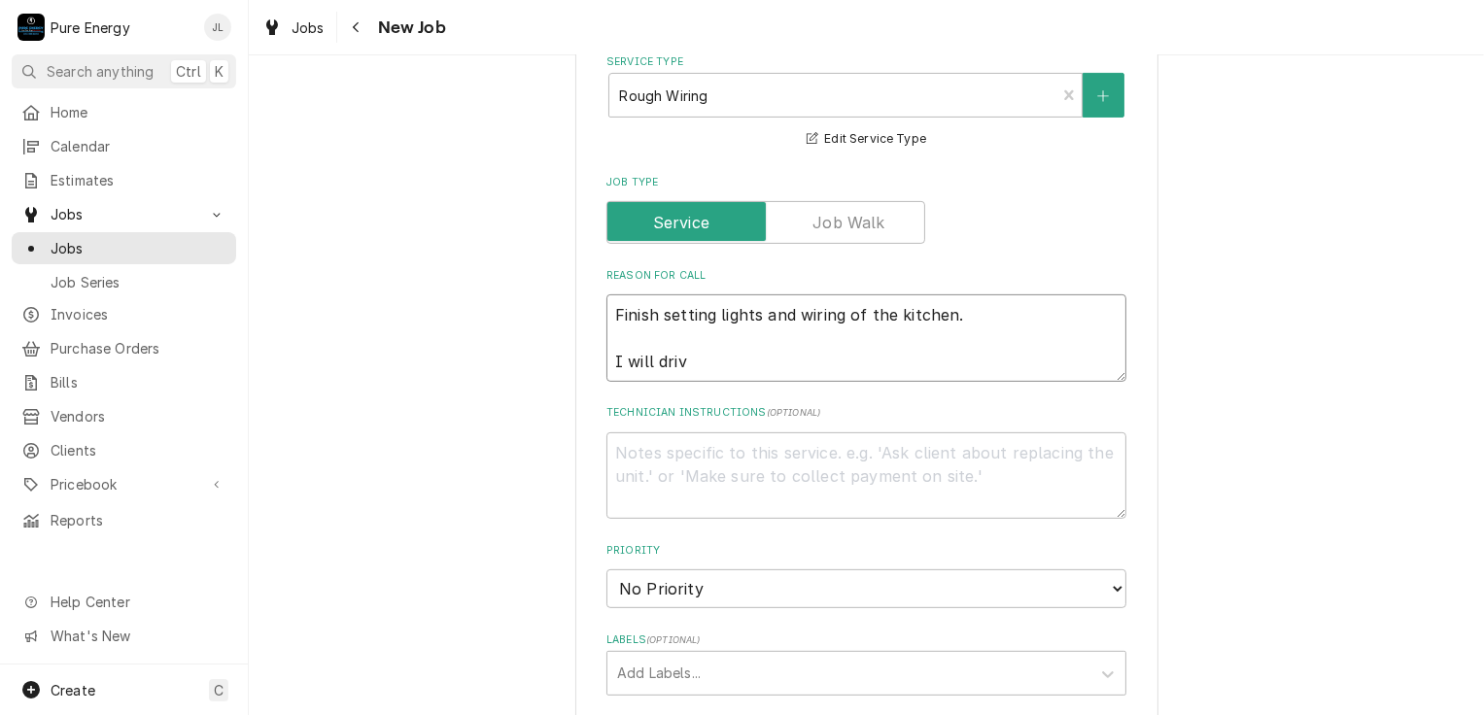
type textarea "x"
type textarea "Finish setting lights and wiring of the kitchen. I will drive"
type textarea "x"
type textarea "Finish setting lights and wiring of the kitchen. I will drive o"
type textarea "x"
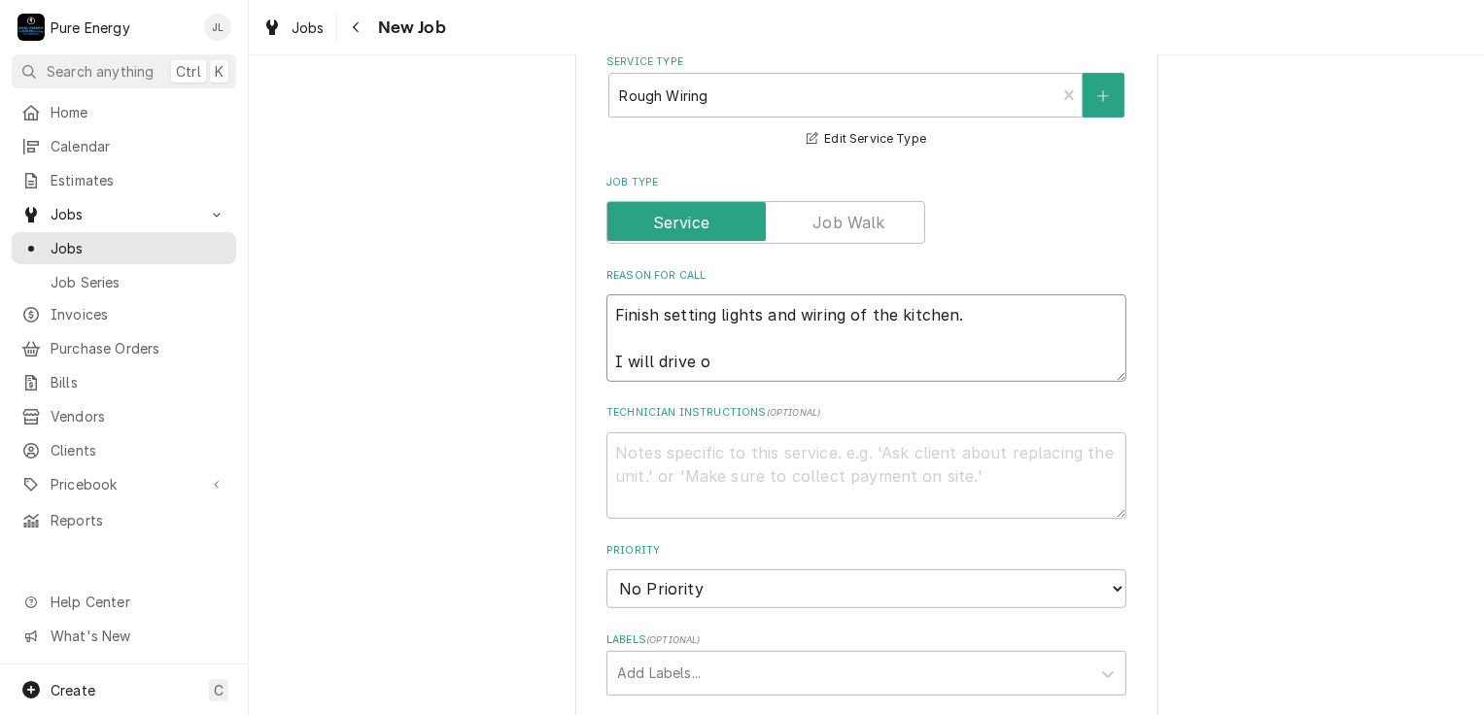
type textarea "Finish setting lights and wiring of the kitchen. I will drive"
type textarea "x"
type textarea "Finish setting lights and wiring of the kitchen. I will drive a"
type textarea "x"
type textarea "Finish setting lights and wiring of the kitchen. I will drive al"
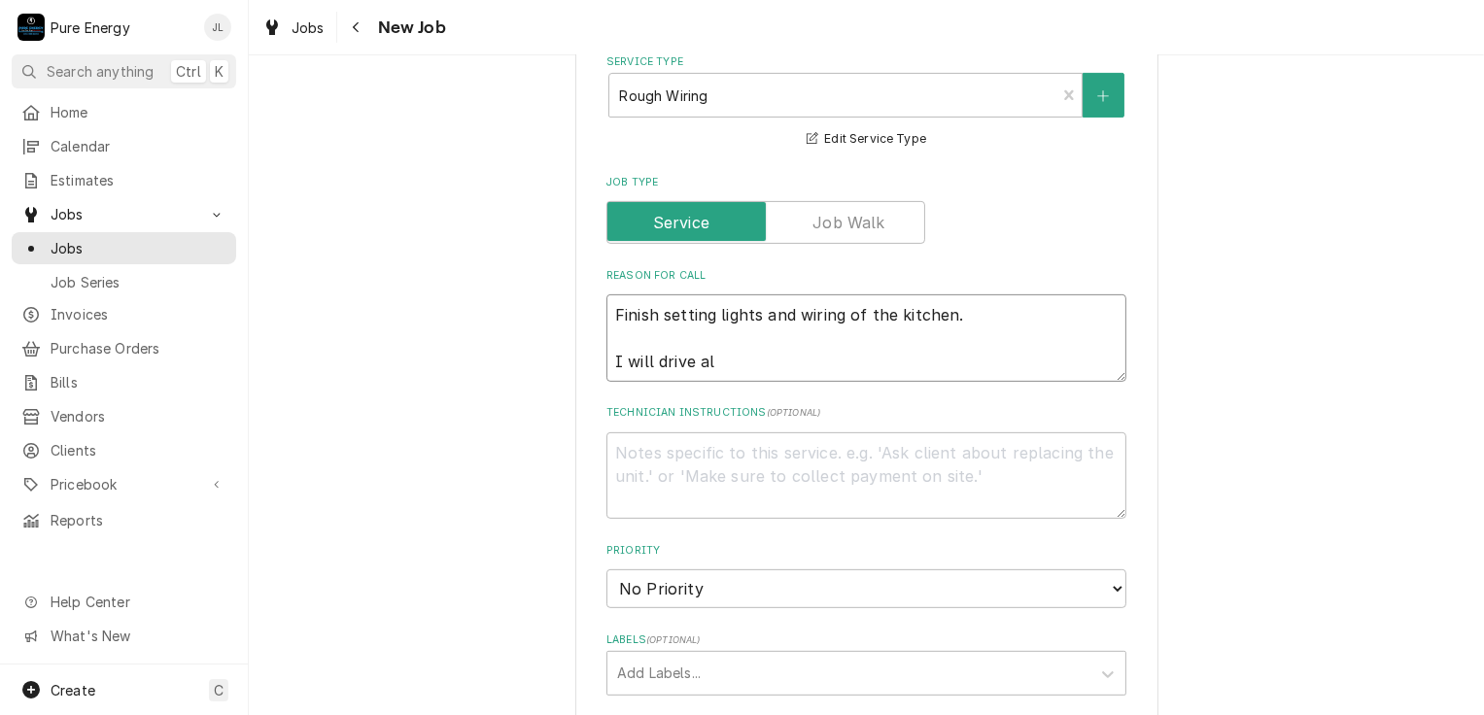
type textarea "x"
type textarea "Finish setting lights and wiring of the kitchen. I will drive als"
type textarea "x"
type textarea "Finish setting lights and wiring of the kitchen. I will drive also"
type textarea "x"
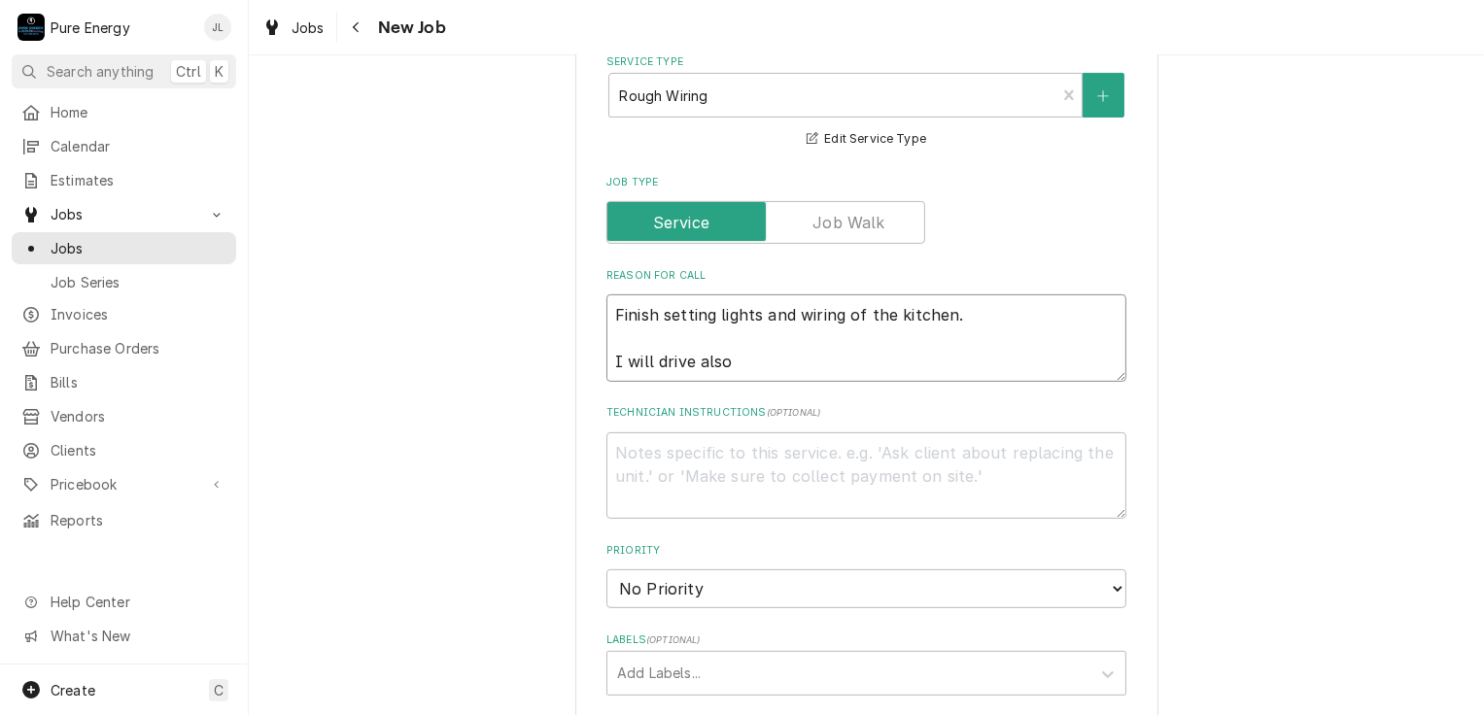
type textarea "Finish setting lights and wiring of the kitchen. I will drive also."
type textarea "x"
type textarea "Finish setting lights and wiring of the kitchen. I will drive also."
type textarea "x"
type textarea "Finish setting lights and wiring of the kitchen. I will drive also."
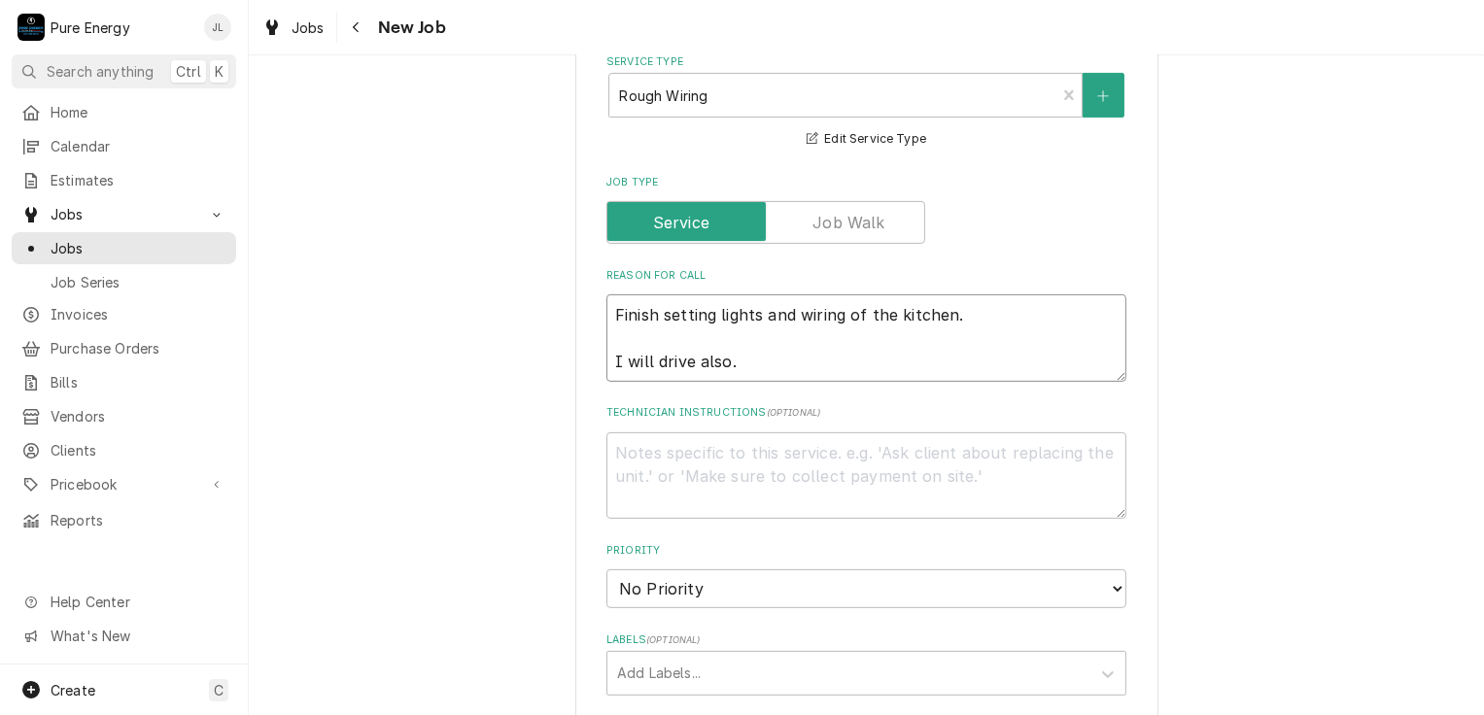
type textarea "x"
type textarea "Finish setting lights and wiring of the kitchen. I will drive also. I"
type textarea "x"
type textarea "Finish setting lights and wiring of the kitchen. I will drive also. I"
type textarea "x"
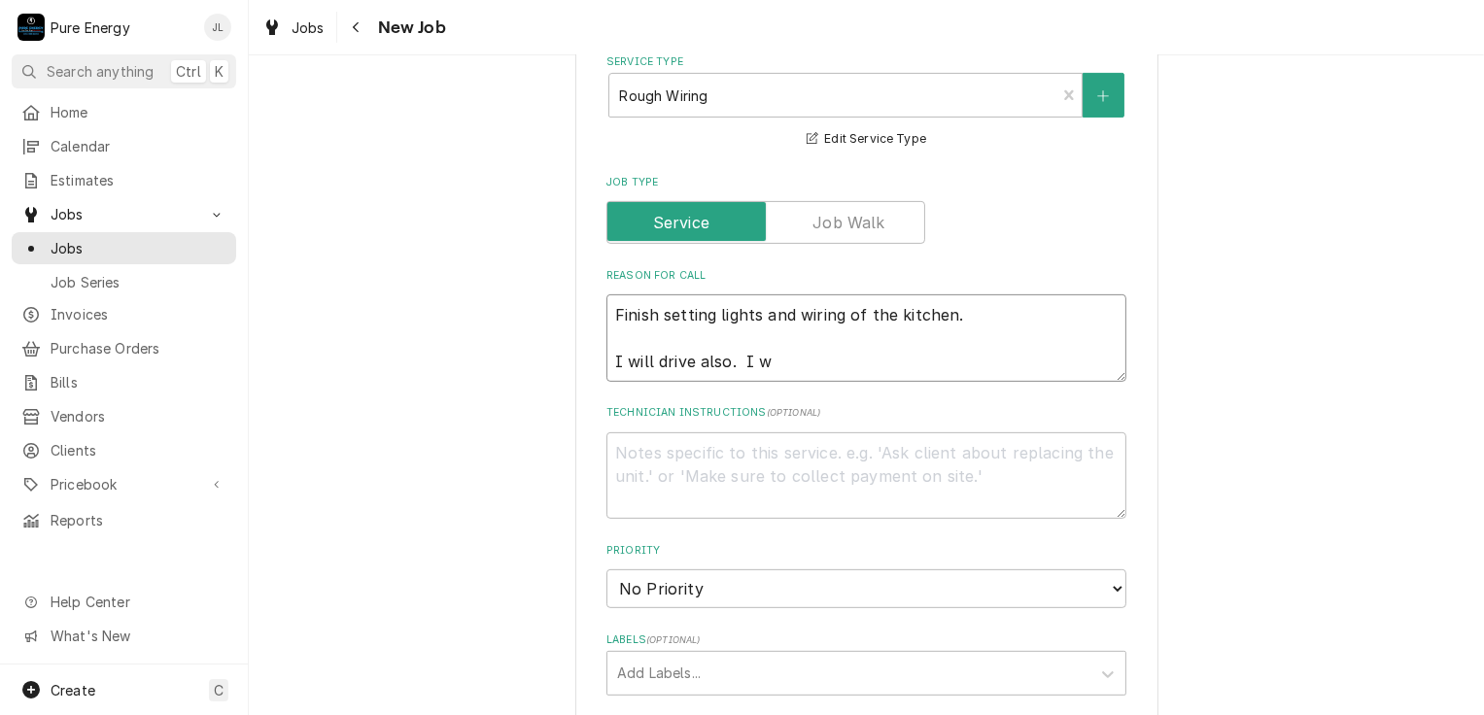
type textarea "Finish setting lights and wiring of the kitchen. I will drive also. I wo"
type textarea "x"
type textarea "Finish setting lights and wiring of the kitchen. I will drive also. I w"
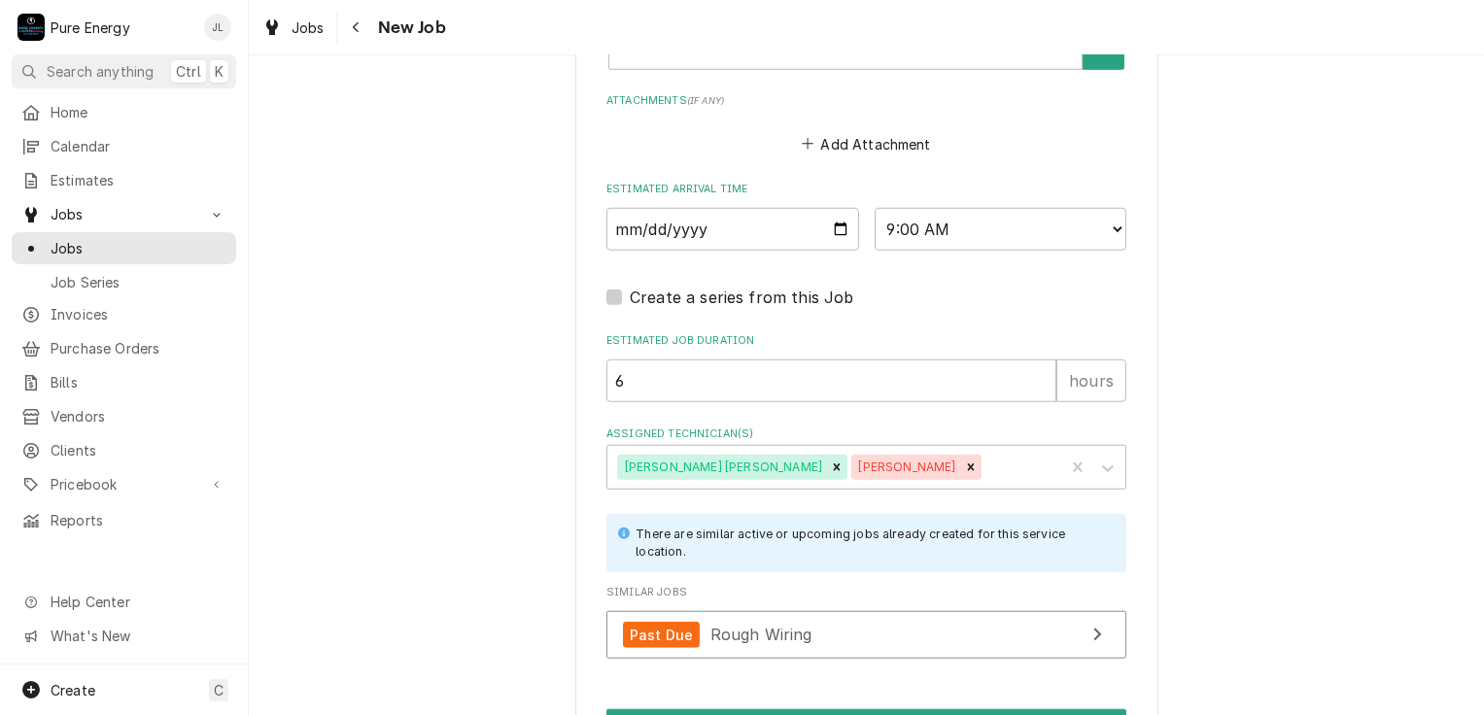
scroll to position [1584, 0]
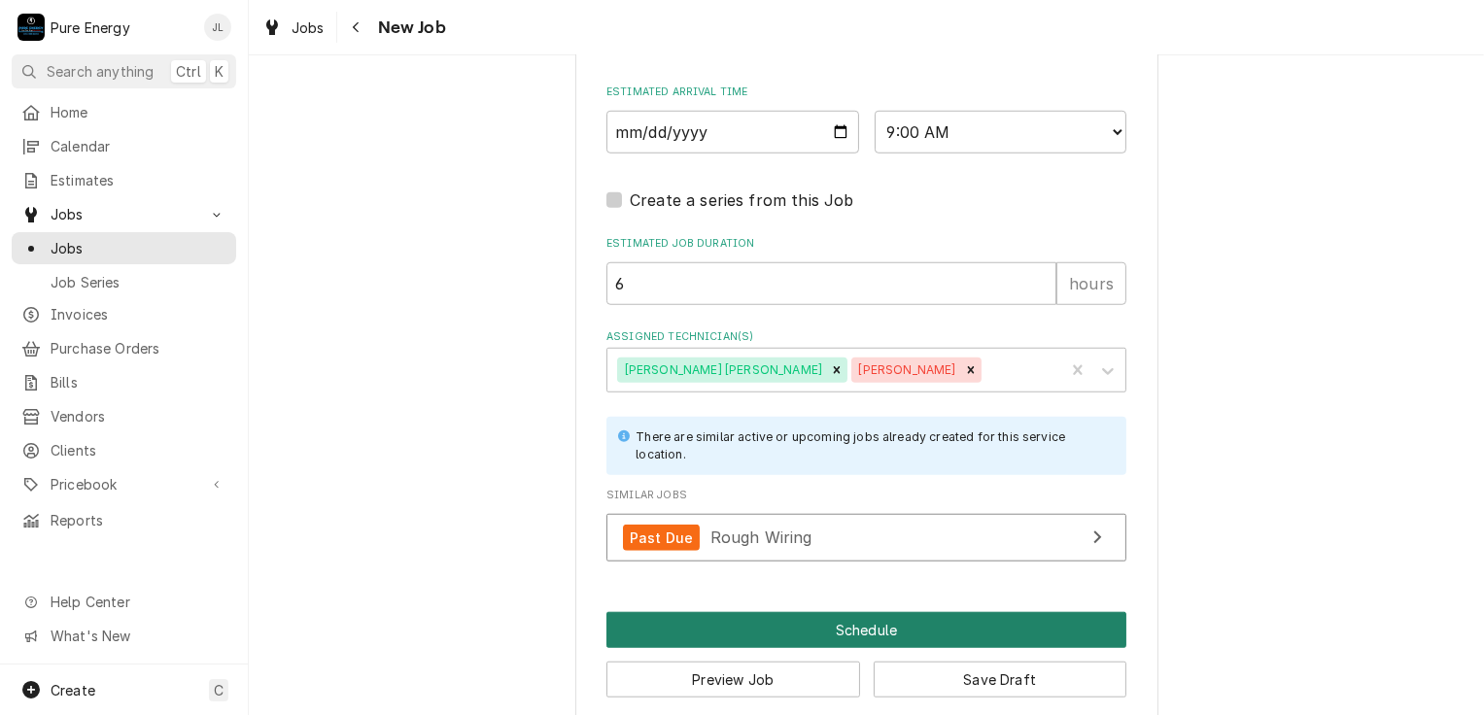
click at [902, 612] on button "Schedule" at bounding box center [866, 630] width 520 height 36
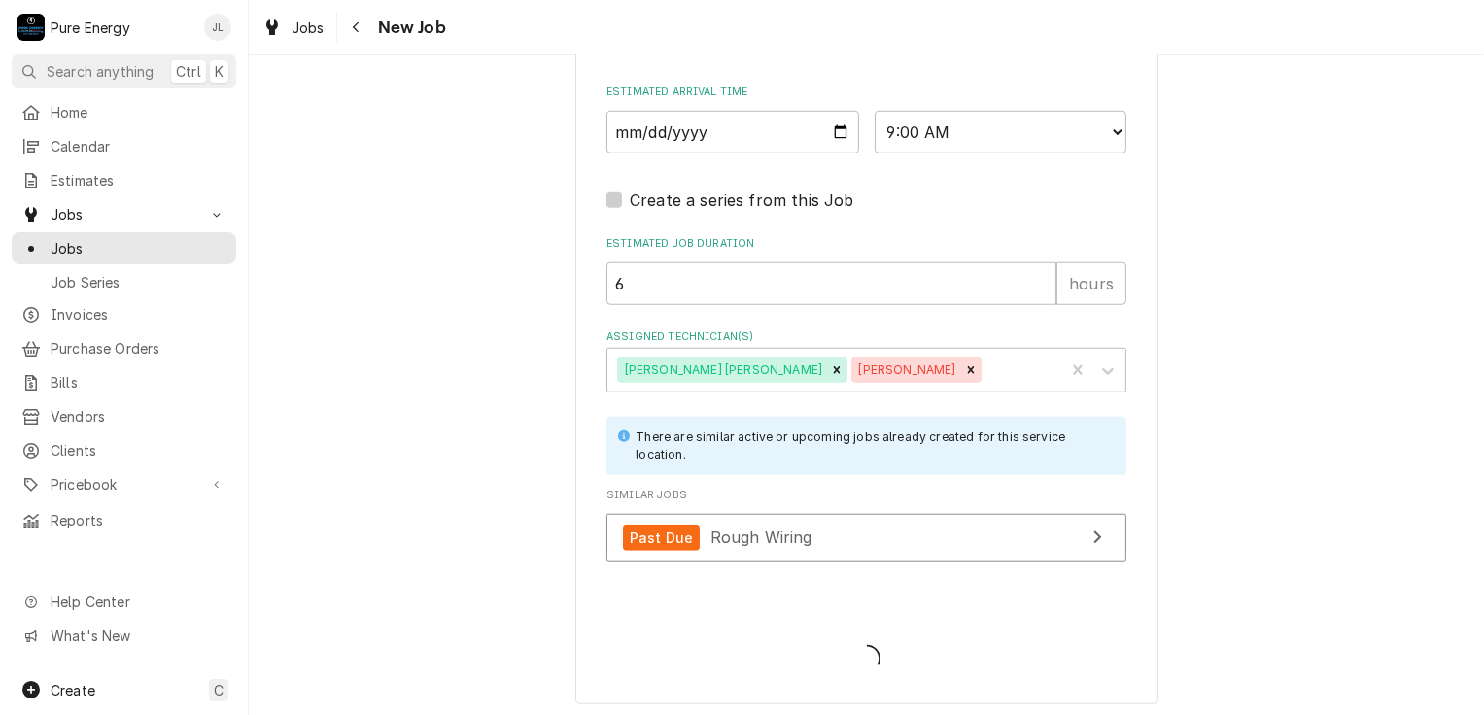
scroll to position [1567, 0]
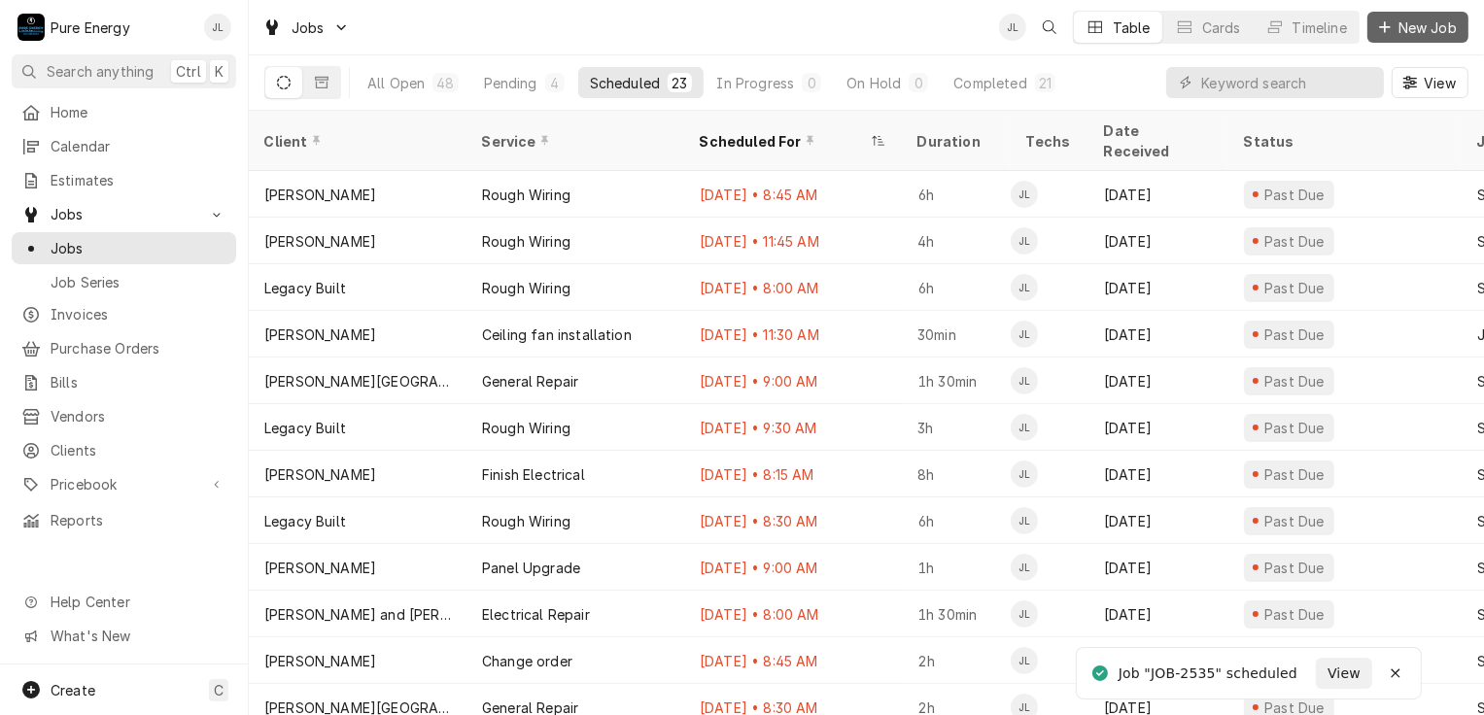
click at [1412, 24] on span "New Job" at bounding box center [1428, 27] width 66 height 20
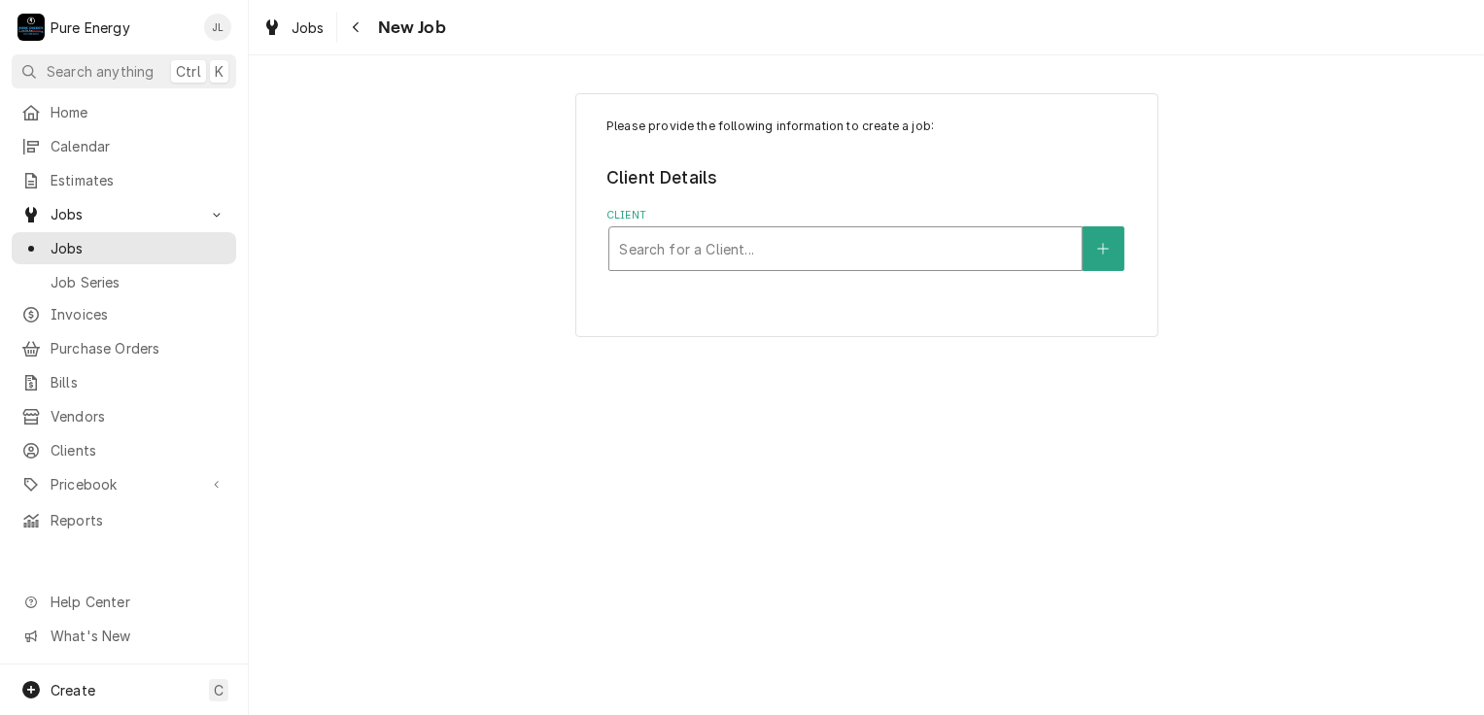
click at [641, 242] on div "Client" at bounding box center [845, 248] width 453 height 35
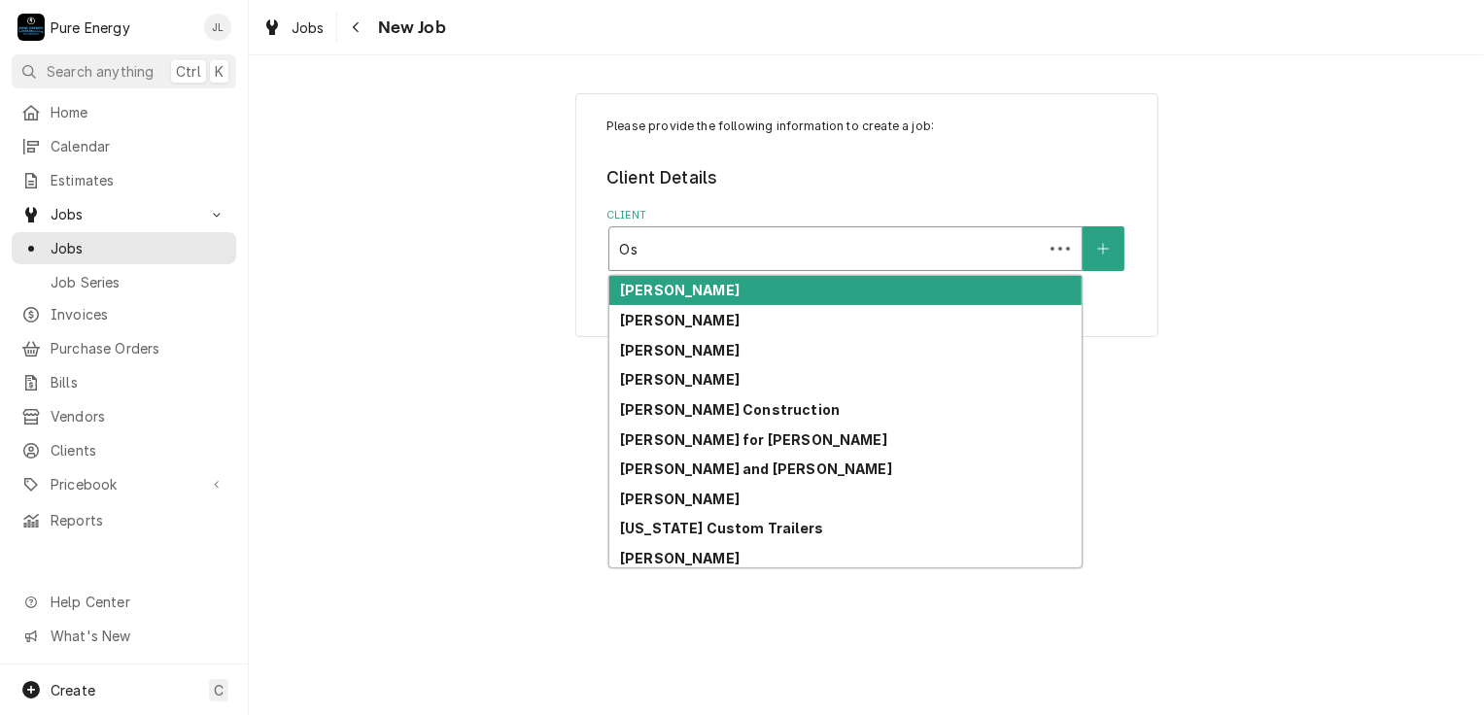
type input "Oso"
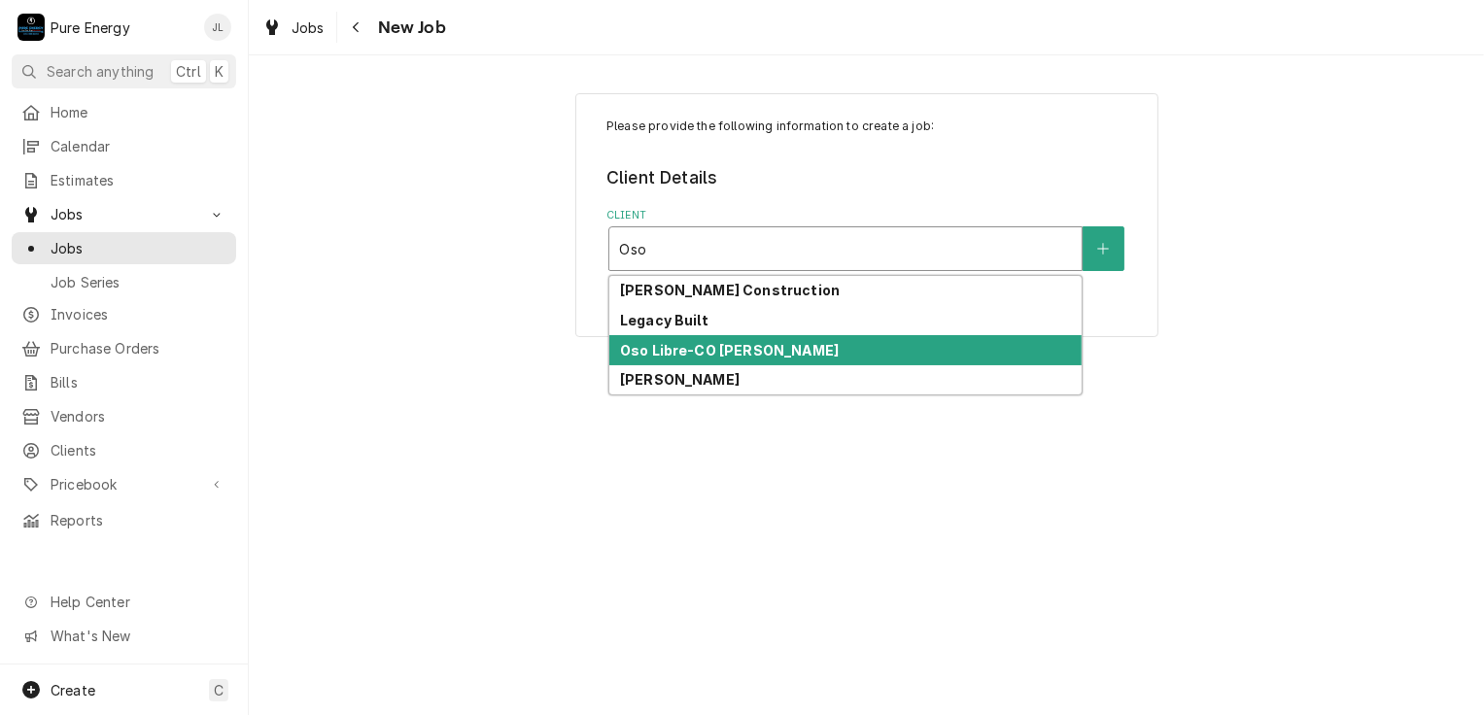
click at [739, 346] on strong "Oso Libre-CO Jake Young" at bounding box center [729, 350] width 219 height 17
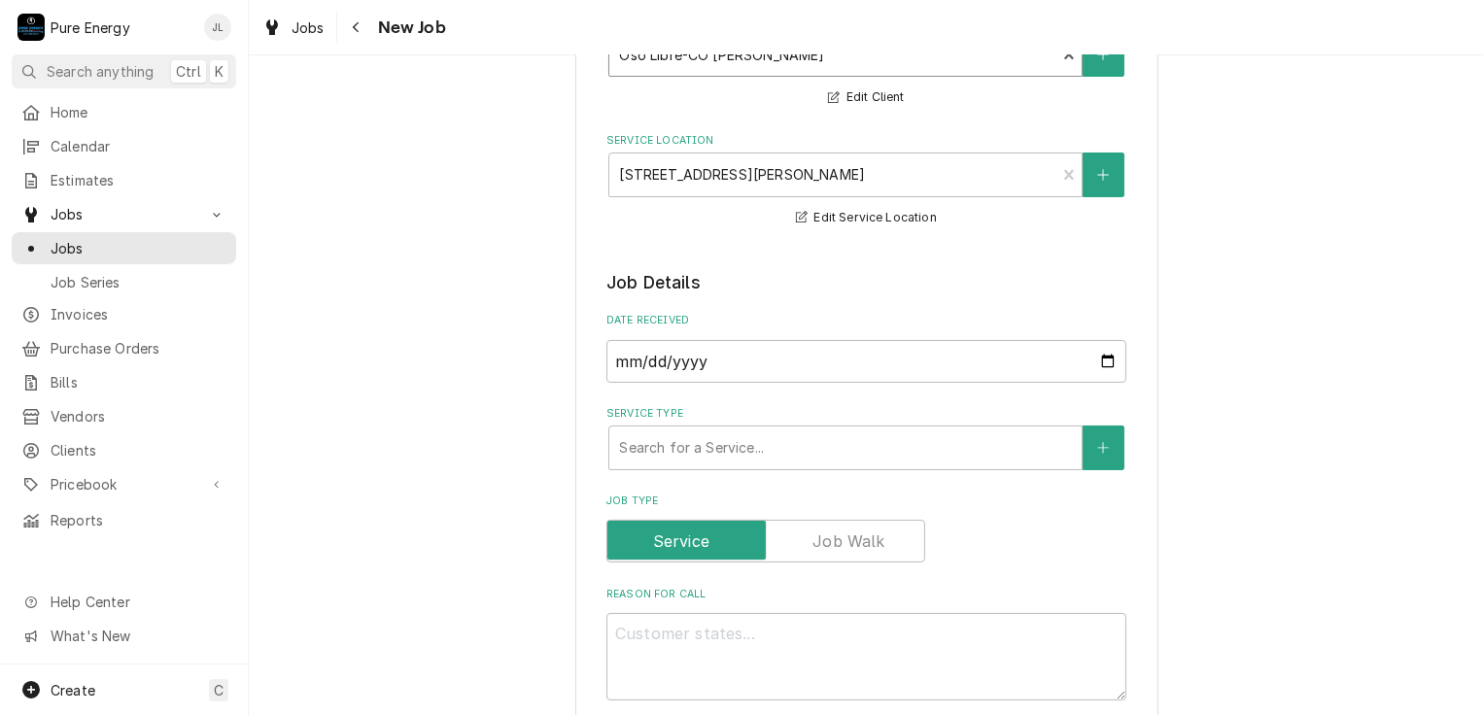
scroll to position [292, 0]
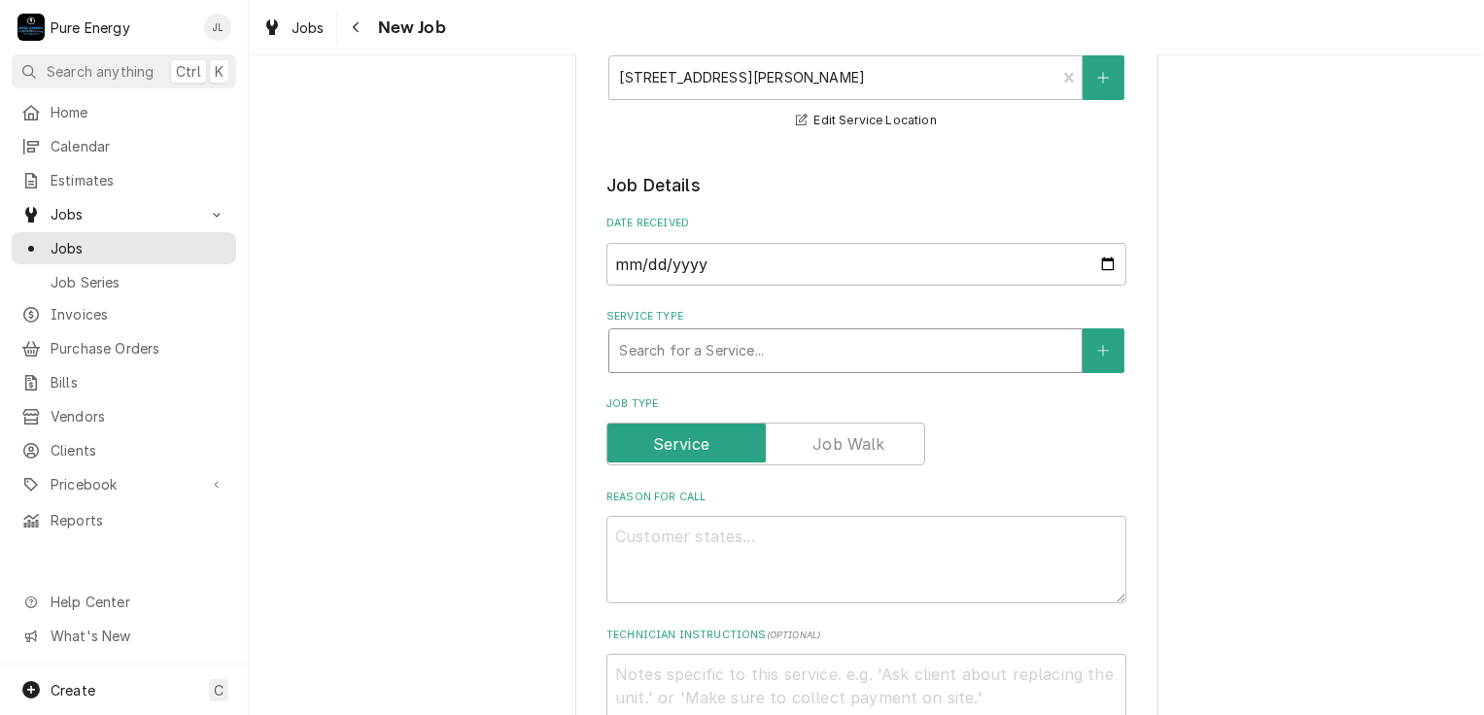
click at [702, 346] on div "Service Type" at bounding box center [845, 350] width 453 height 35
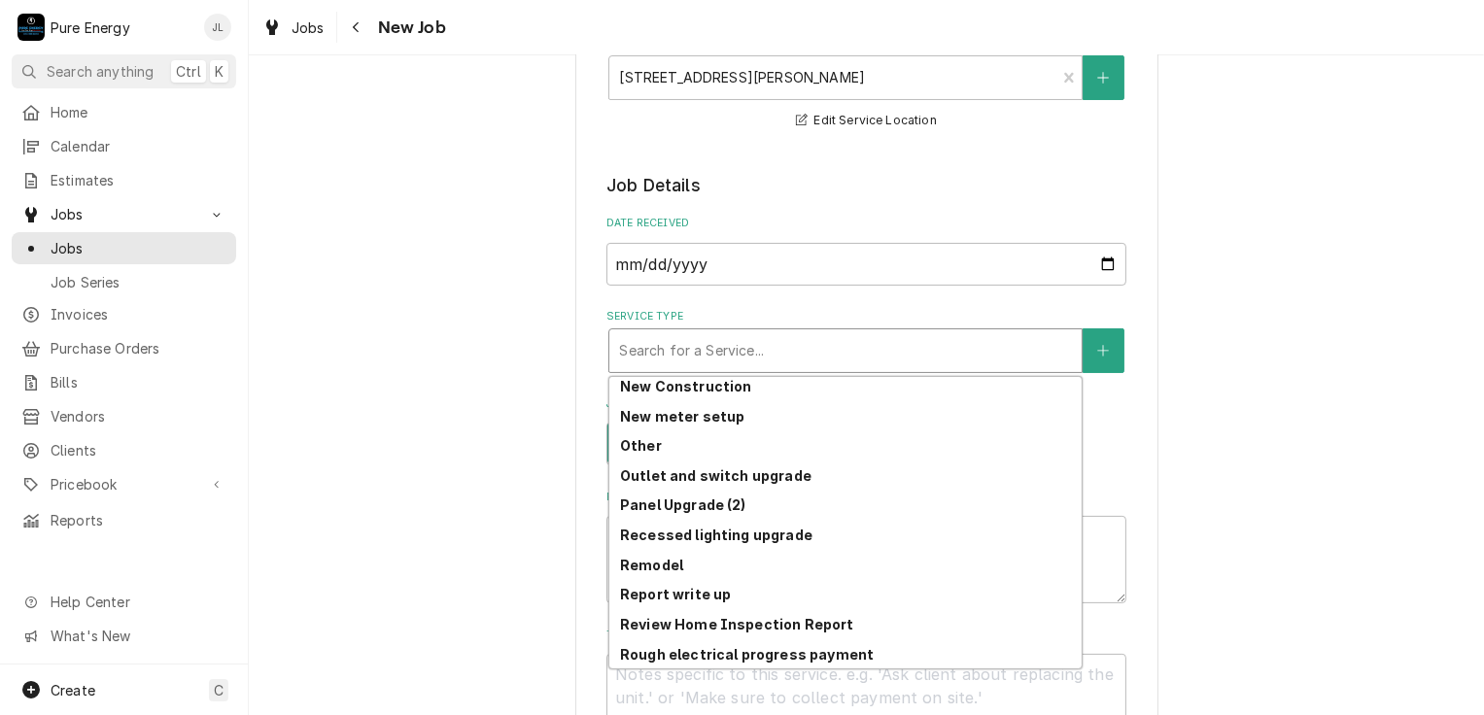
scroll to position [1365, 0]
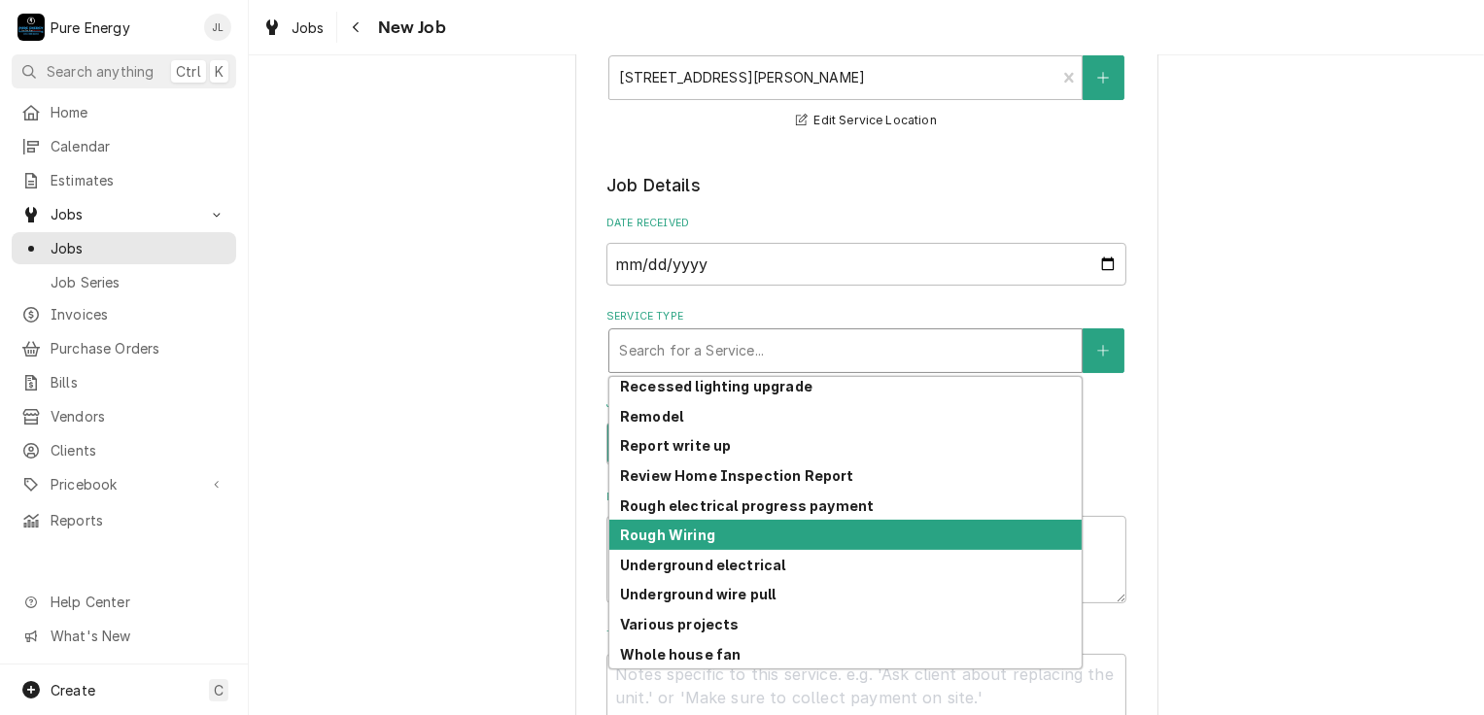
click at [732, 539] on div "Rough Wiring" at bounding box center [845, 535] width 472 height 30
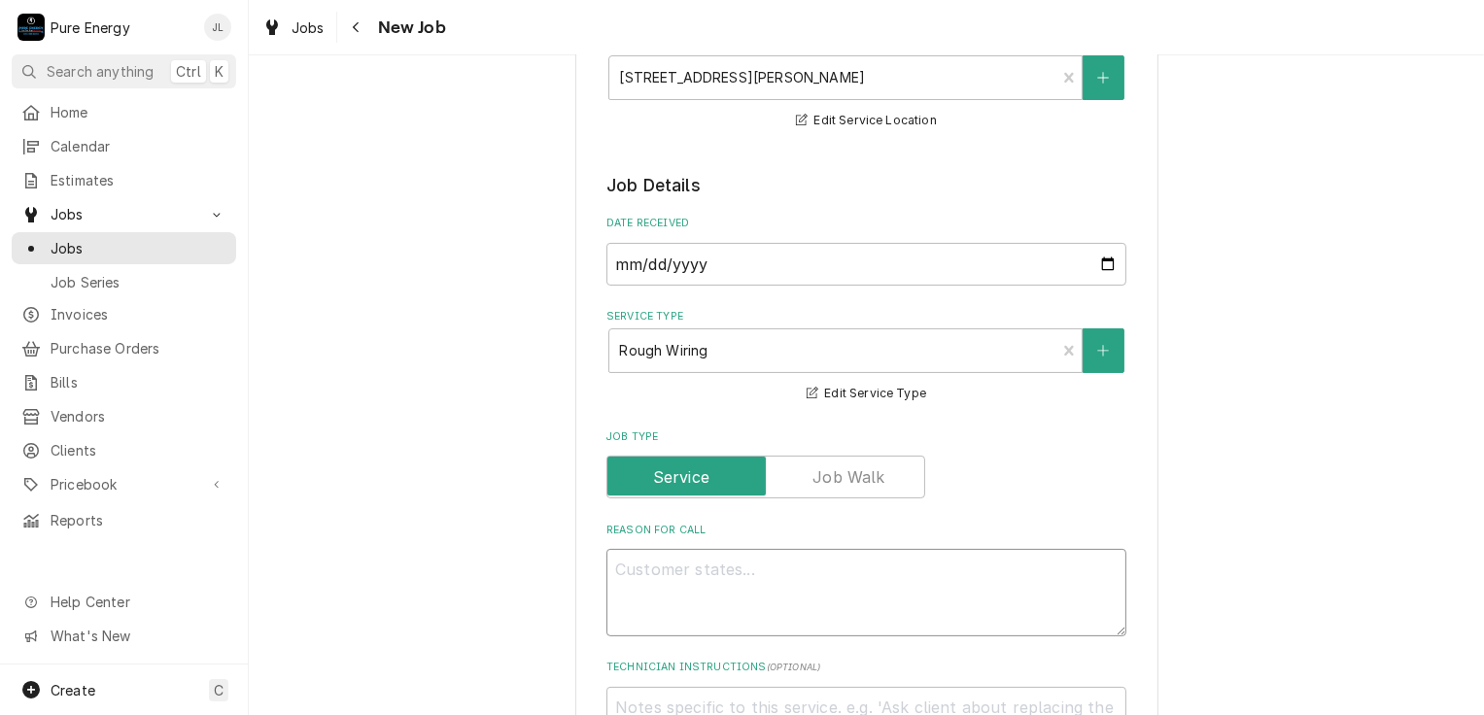
click at [661, 578] on textarea "Reason For Call" at bounding box center [866, 592] width 520 height 87
type textarea "x"
type textarea "F"
type textarea "x"
type textarea "Fi"
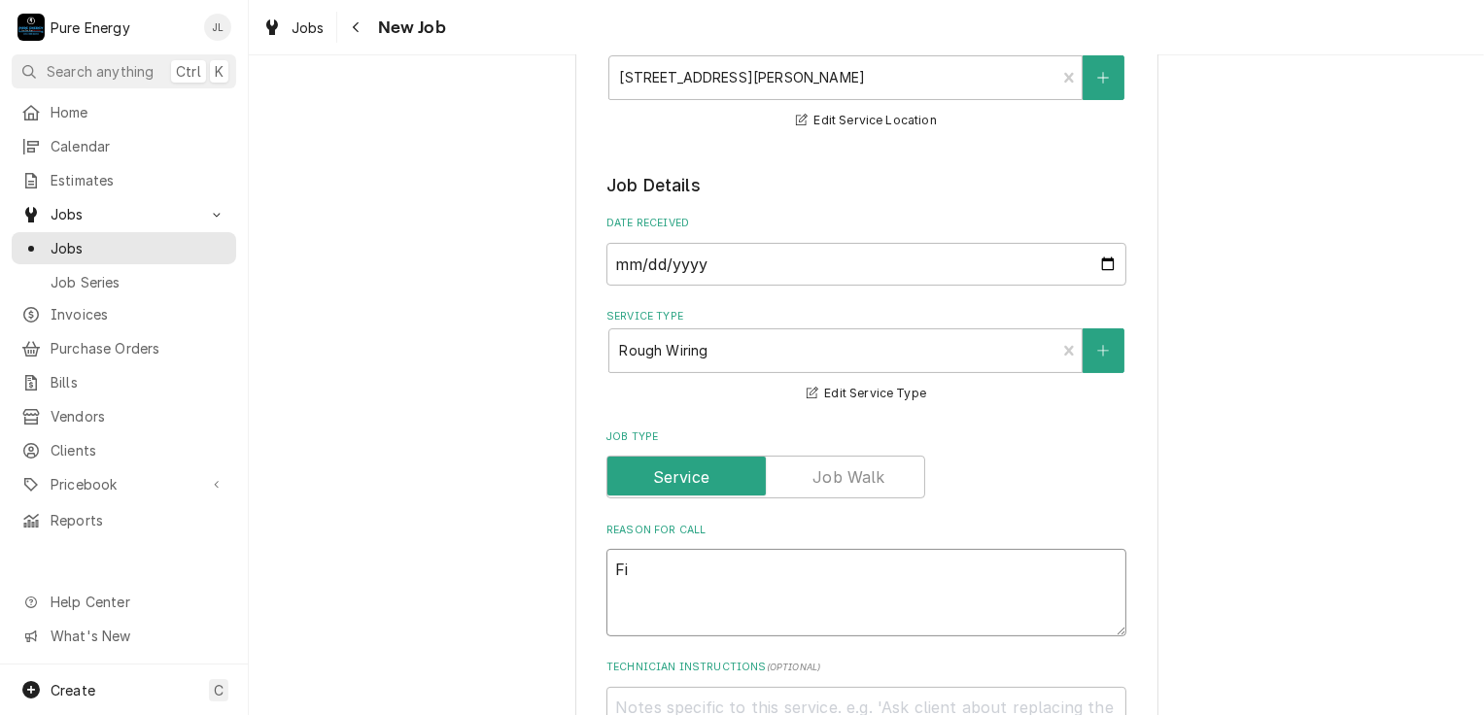
type textarea "x"
type textarea "Fii"
type textarea "x"
type textarea "Fi"
type textarea "x"
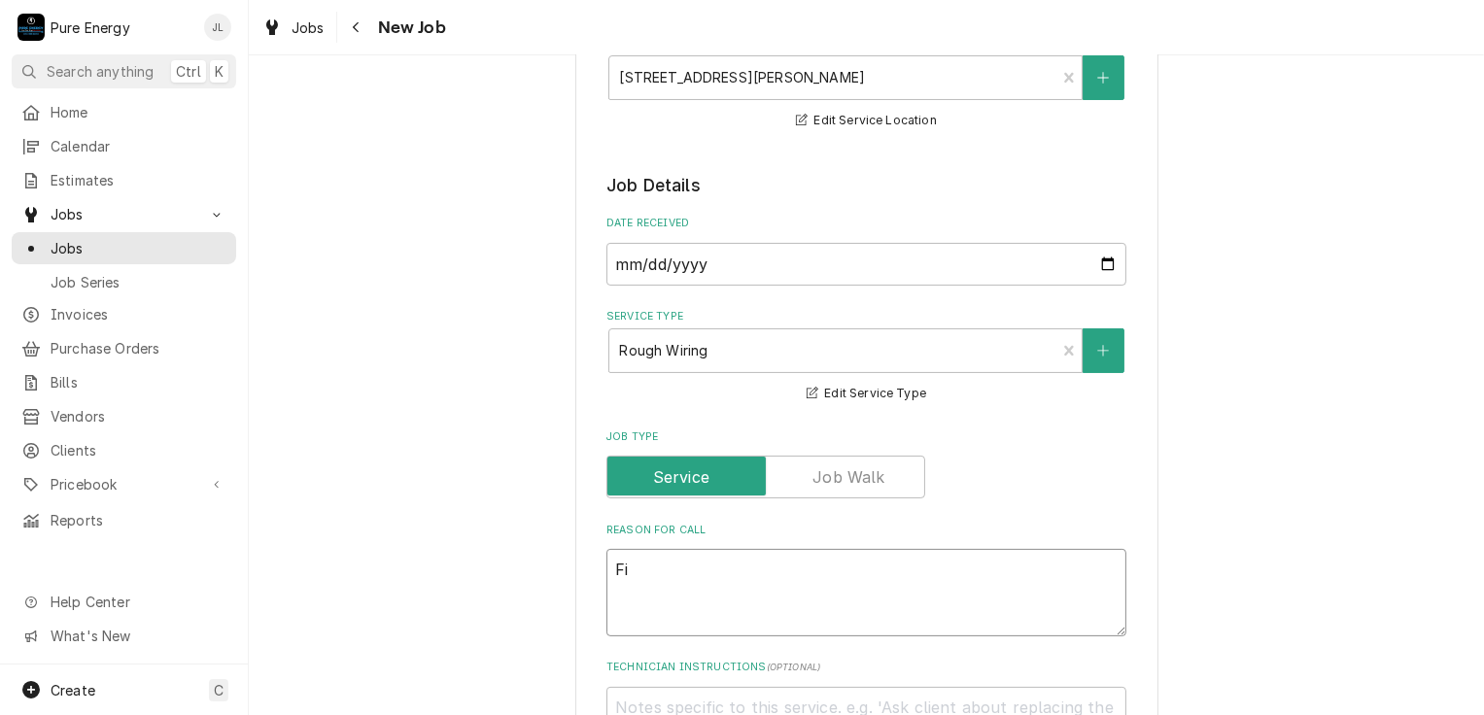
type textarea "Fin"
type textarea "x"
type textarea "Fini"
type textarea "x"
type textarea "Finish"
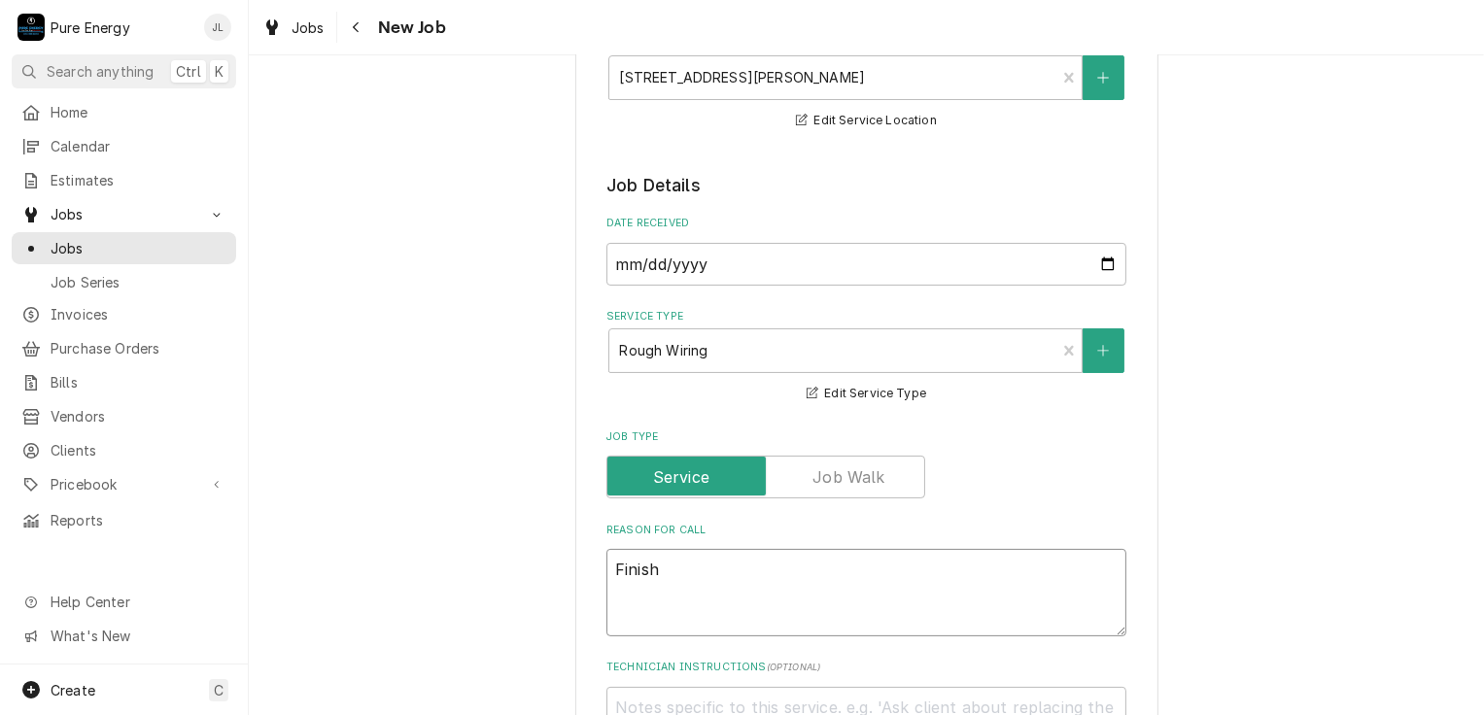
type textarea "x"
type textarea "Finishi"
type textarea "x"
type textarea "Finishin"
type textarea "x"
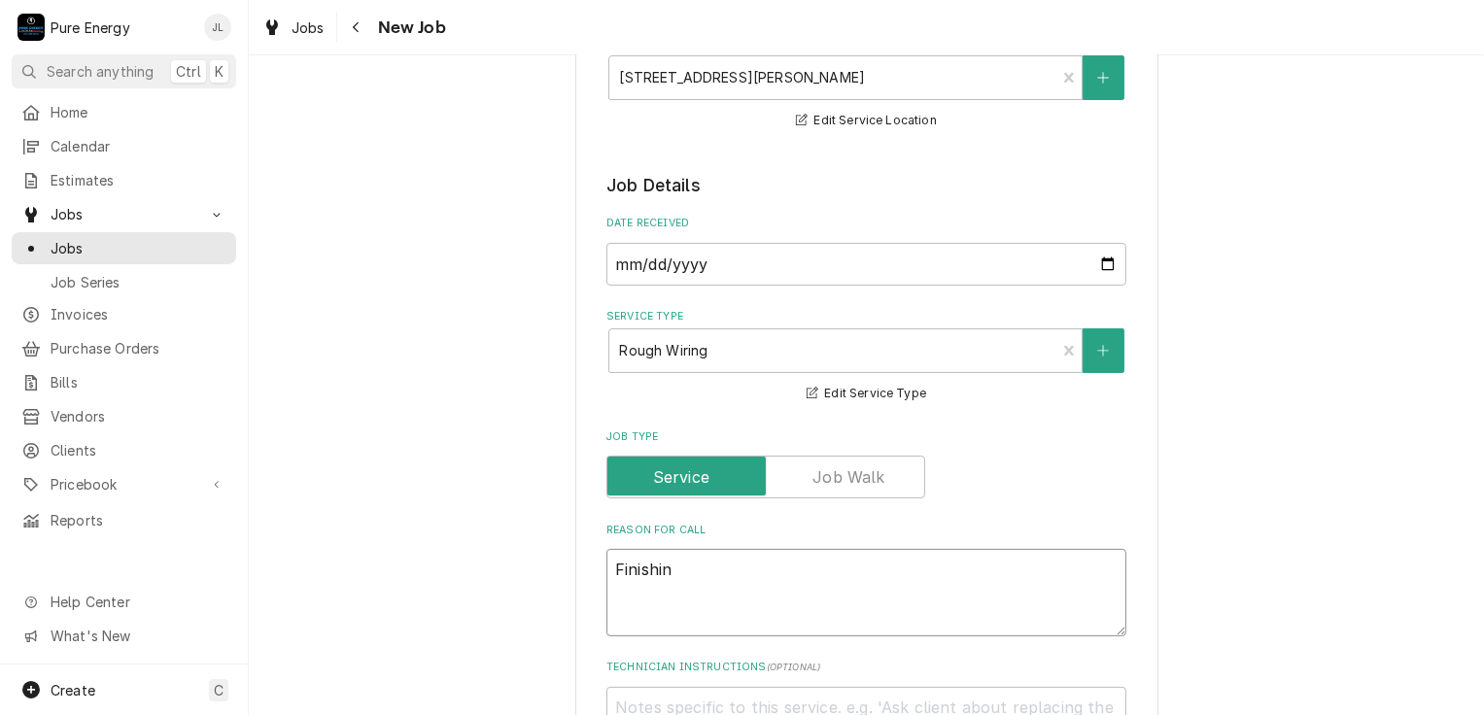
type textarea "Finishin"
type textarea "x"
type textarea "Finishin w"
type textarea "x"
type textarea "Finishin wi"
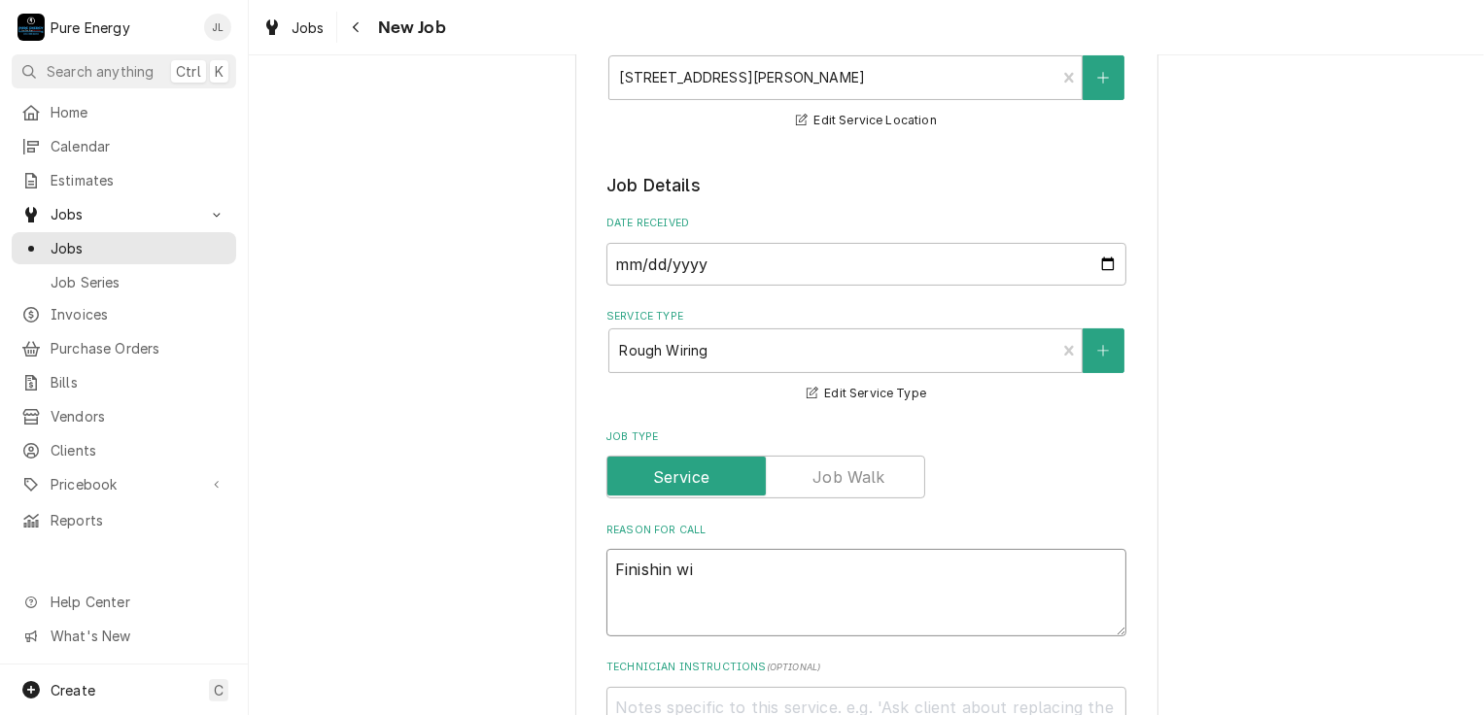
type textarea "x"
type textarea "Finishin wir"
type textarea "x"
type textarea "Finishin wiri"
type textarea "x"
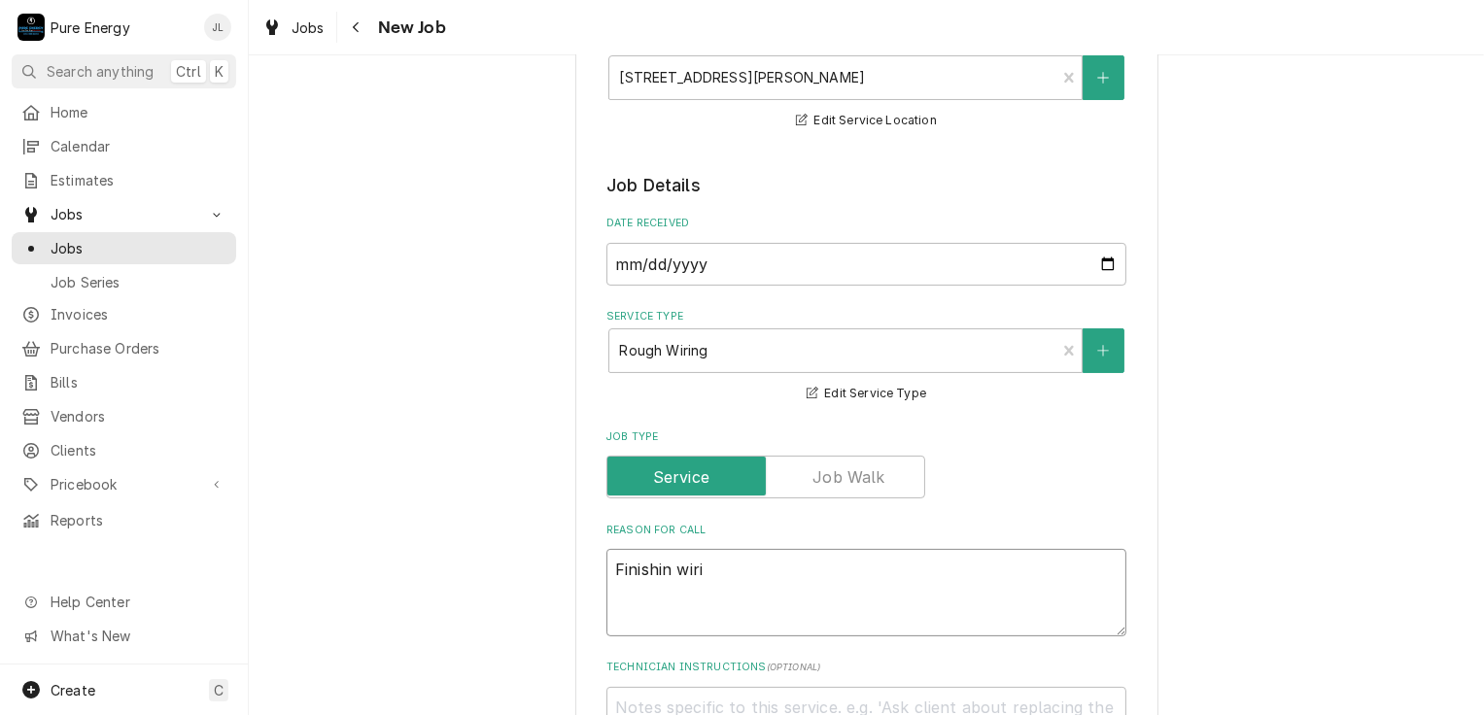
type textarea "Finishin wirin"
type textarea "x"
type textarea "Finishin wiring"
type textarea "x"
type textarea "Finishin wiring al"
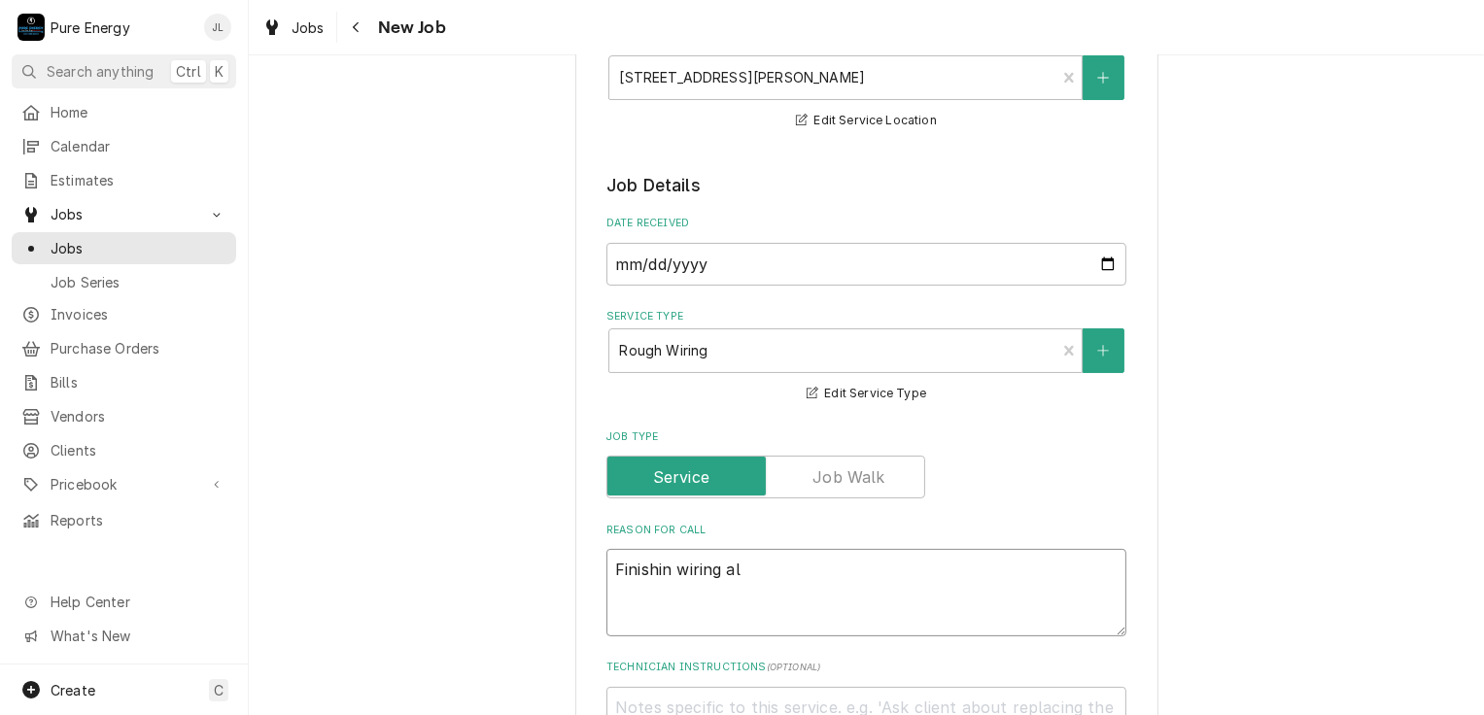
type textarea "x"
type textarea "Finishin wiring all"
type textarea "x"
type textarea "Finishin wiring all"
type textarea "x"
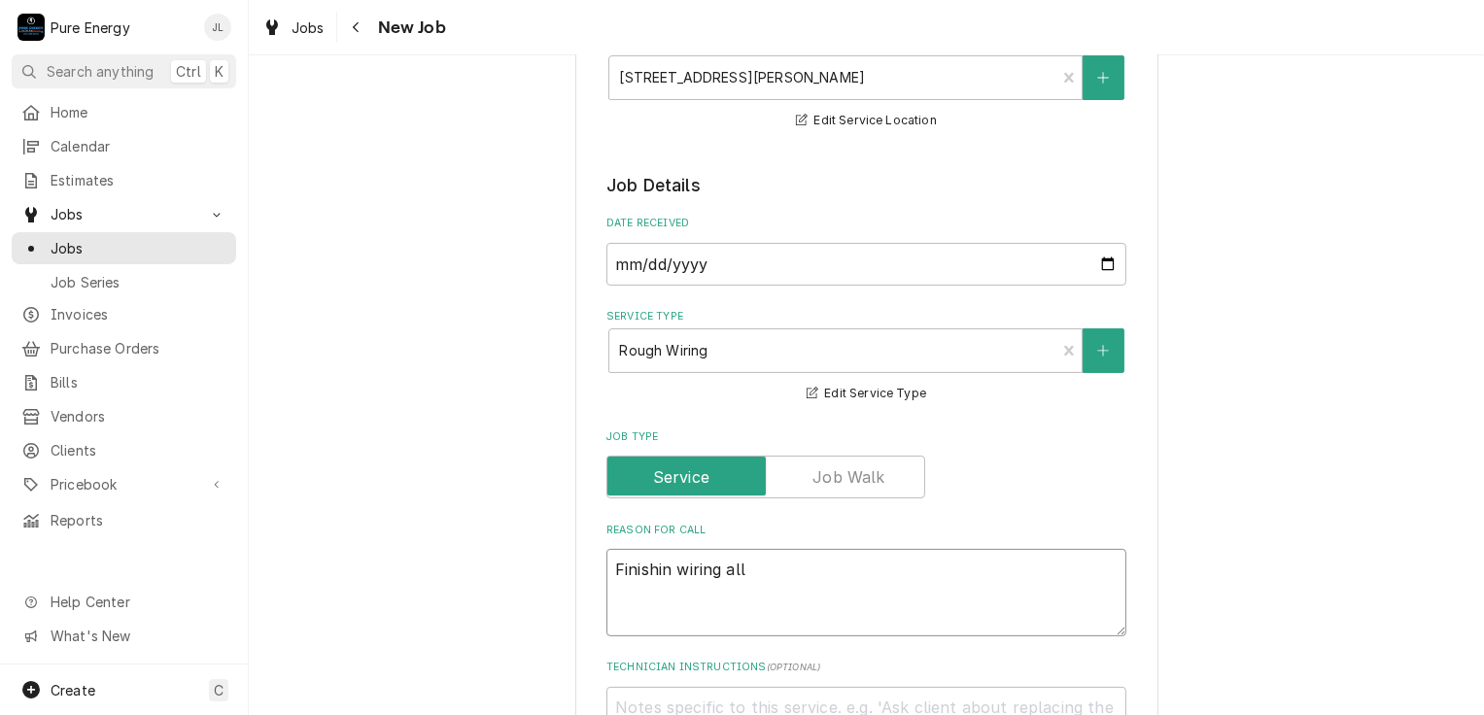
type textarea "Finishin wiring all o"
type textarea "x"
type textarea "Finishin wiring all ot"
type textarea "x"
type textarea "Finishin wiring all o"
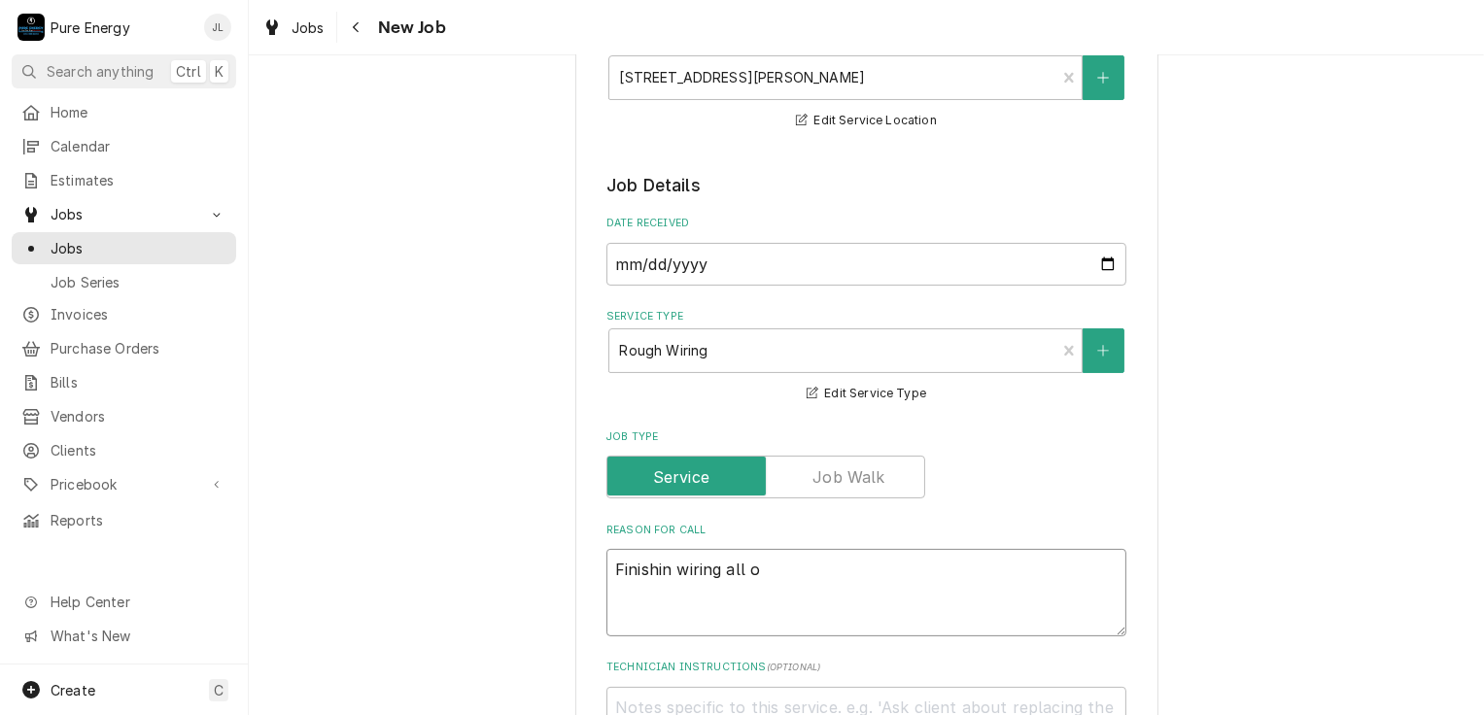
type textarea "x"
type textarea "Finishin wiring all"
type textarea "x"
type textarea "Finishin wiring all t"
type textarea "x"
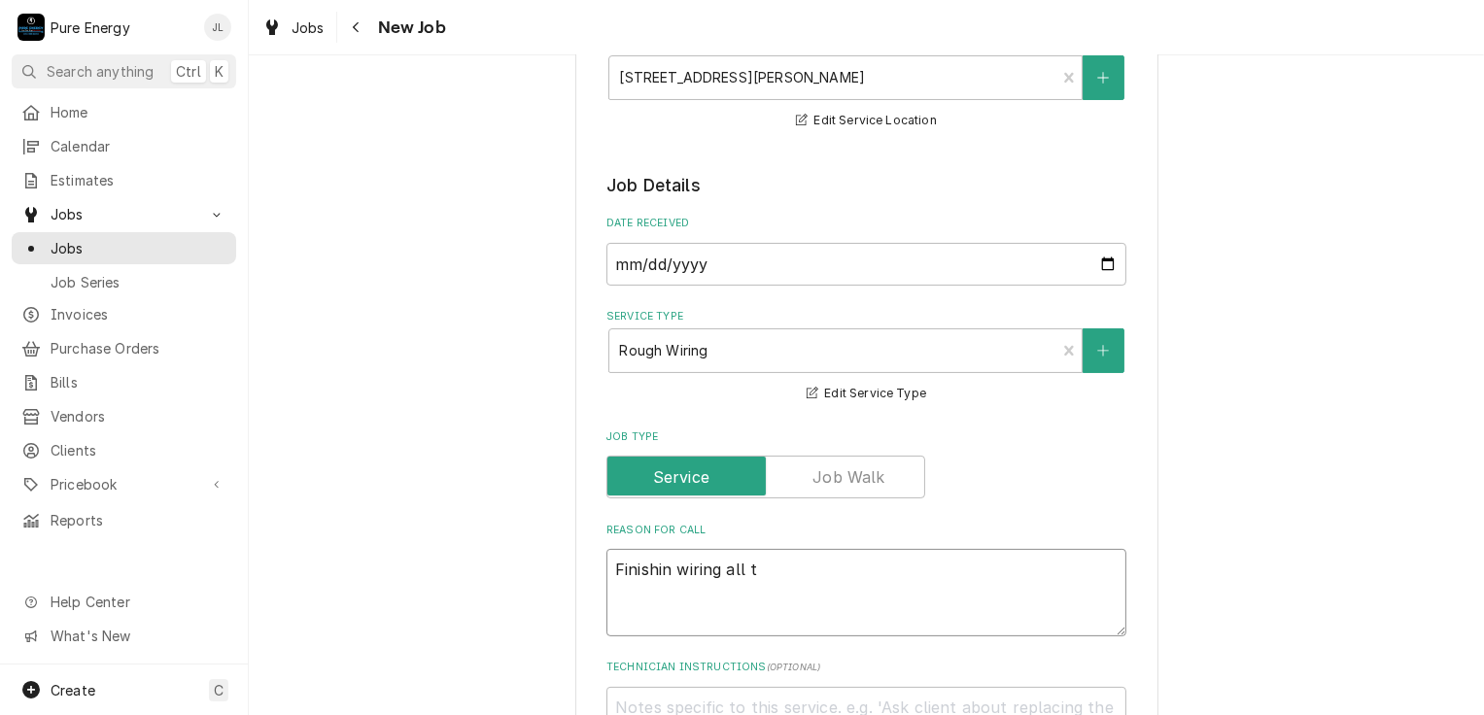
type textarea "Finishin wiring all th"
type textarea "x"
type textarea "Finishin wiring all the"
type textarea "x"
type textarea "Finishin wiring all the o"
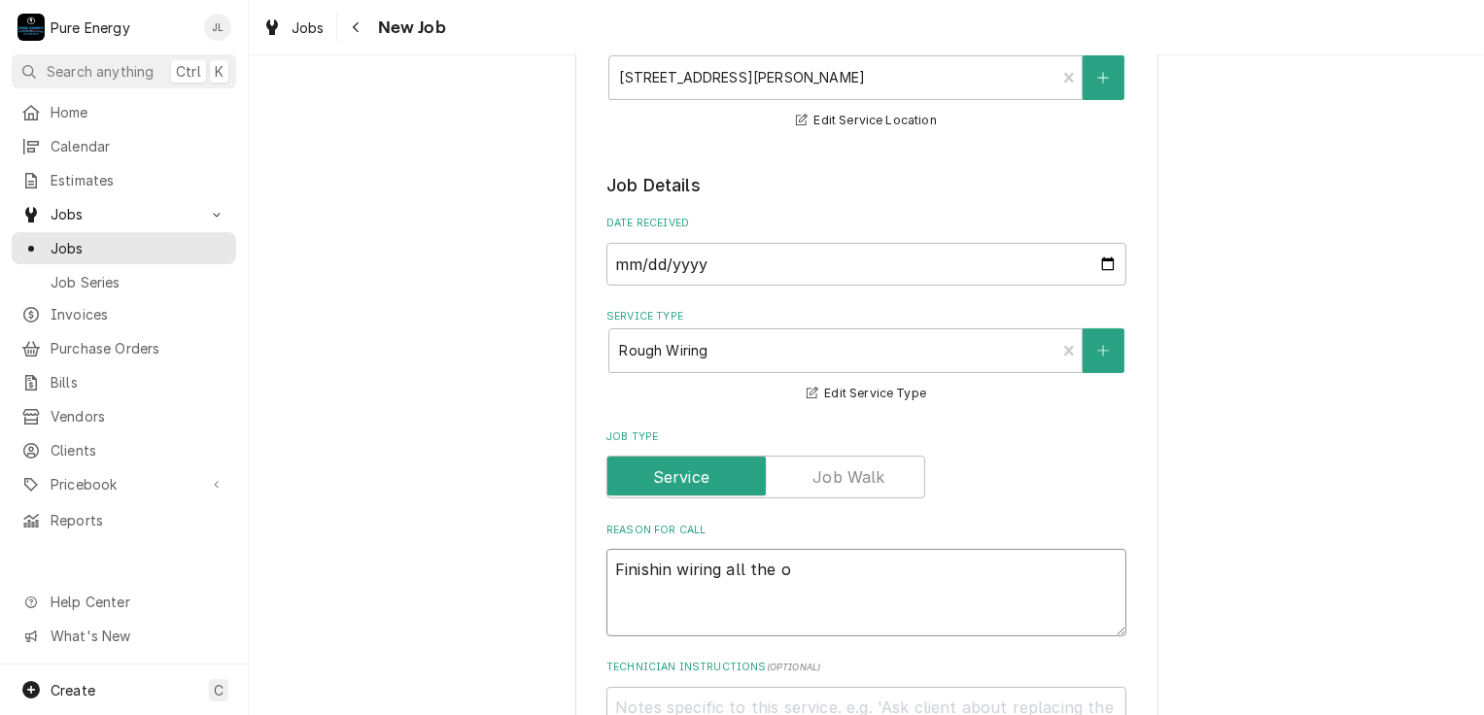
type textarea "x"
type textarea "Finishin wiring all the ou"
type textarea "x"
type textarea "Finishin wiring all the out"
type textarea "x"
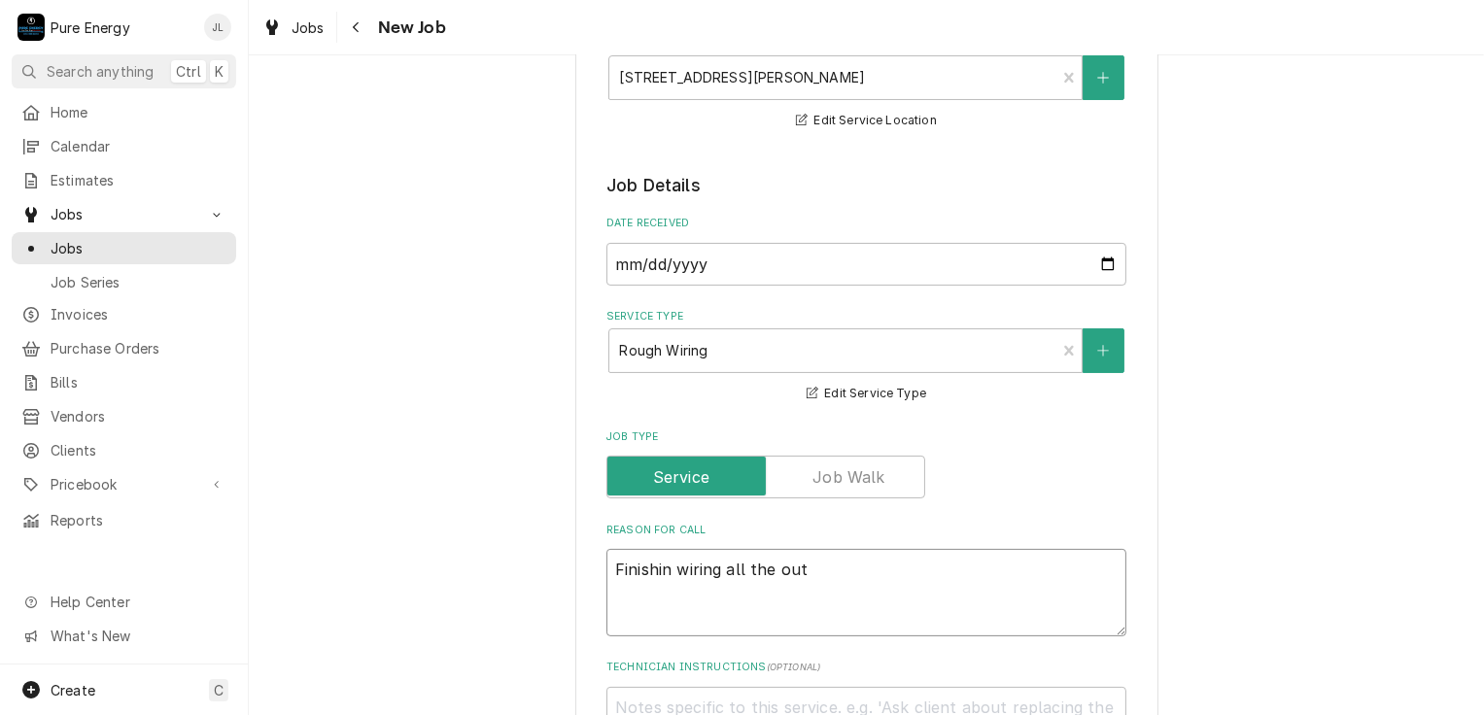
type textarea "Finishin wiring all the outl"
type textarea "x"
type textarea "Finishin wiring all the outle"
type textarea "x"
type textarea "Finishin wiring all the outlet"
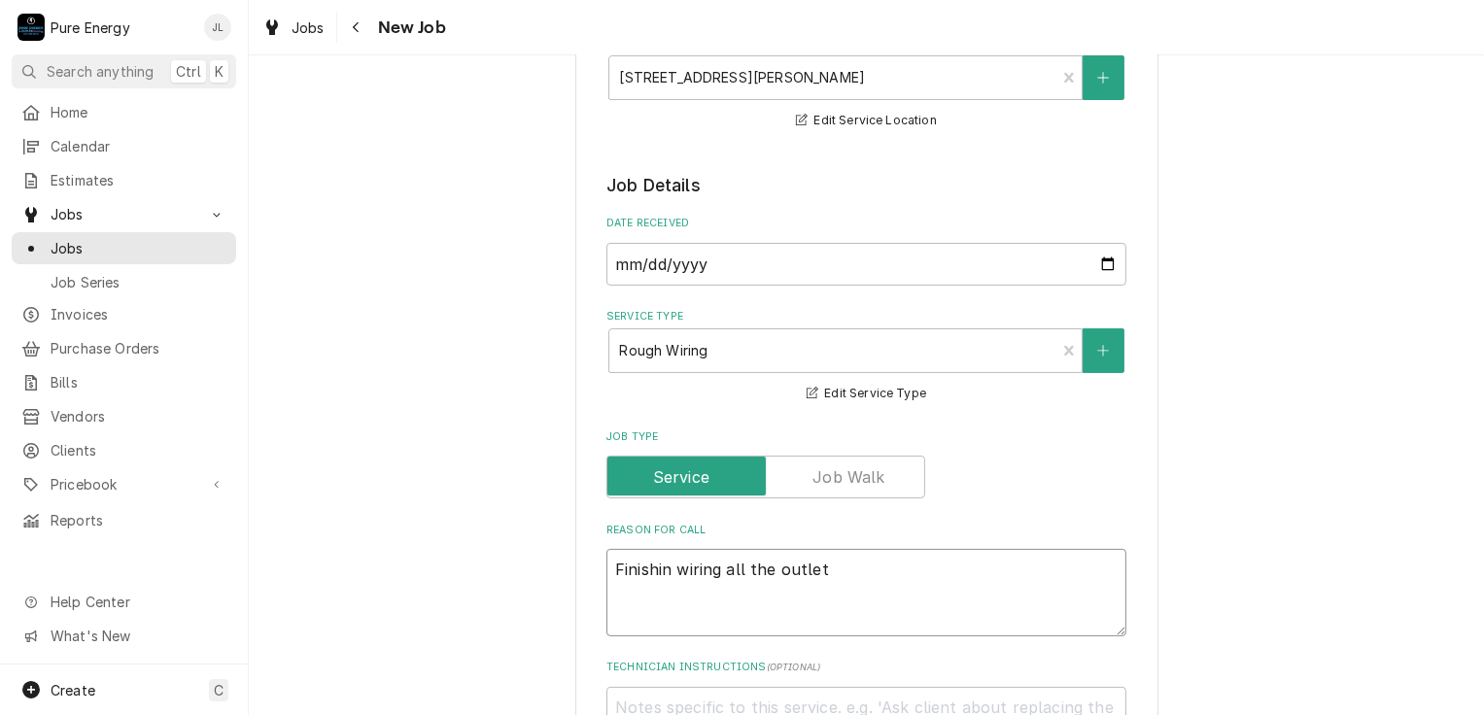
type textarea "x"
type textarea "Finishin wiring all the outlets"
type textarea "x"
type textarea "Finishin wiring all the outlets"
type textarea "x"
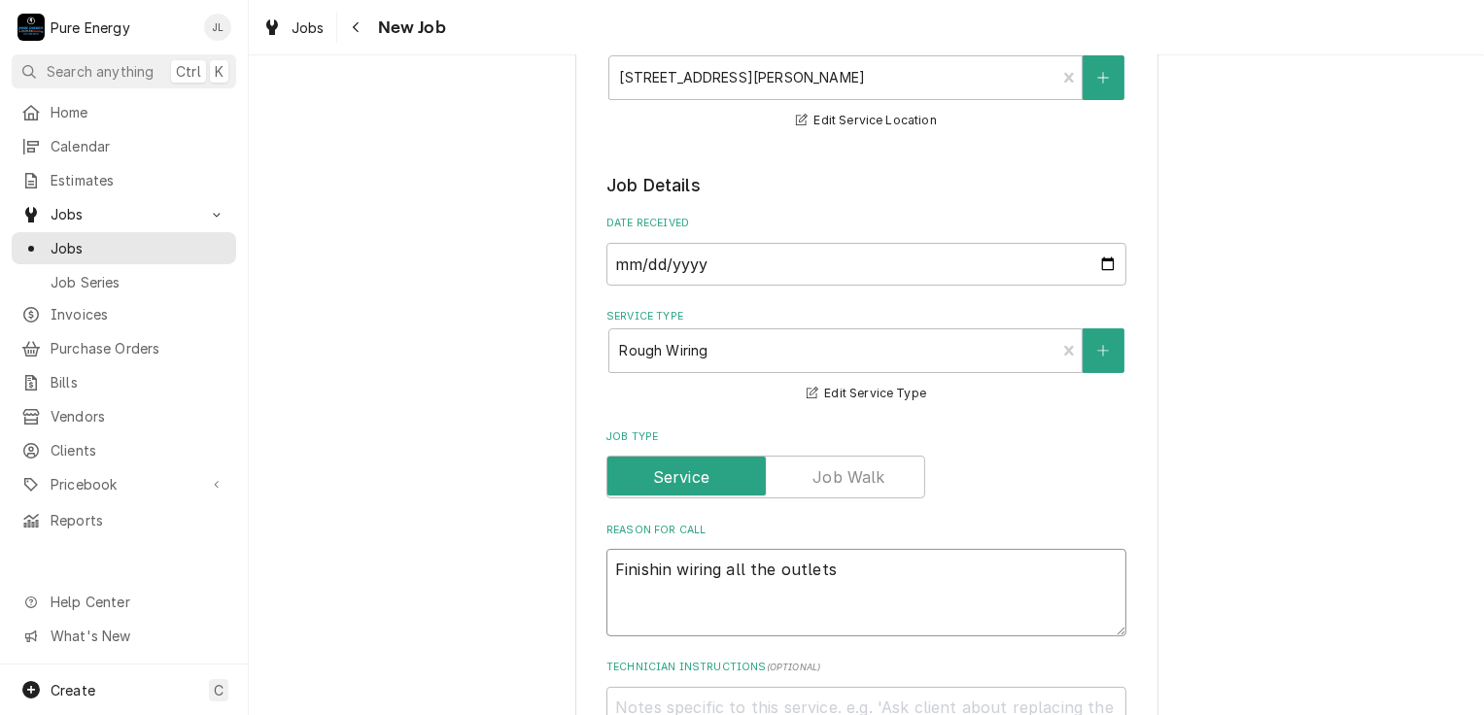
type textarea "Finishin wiring all the outlets i"
type textarea "x"
type textarea "Finishin wiring all the outlets in"
type textarea "x"
type textarea "Finishin wiring all the outlets in t"
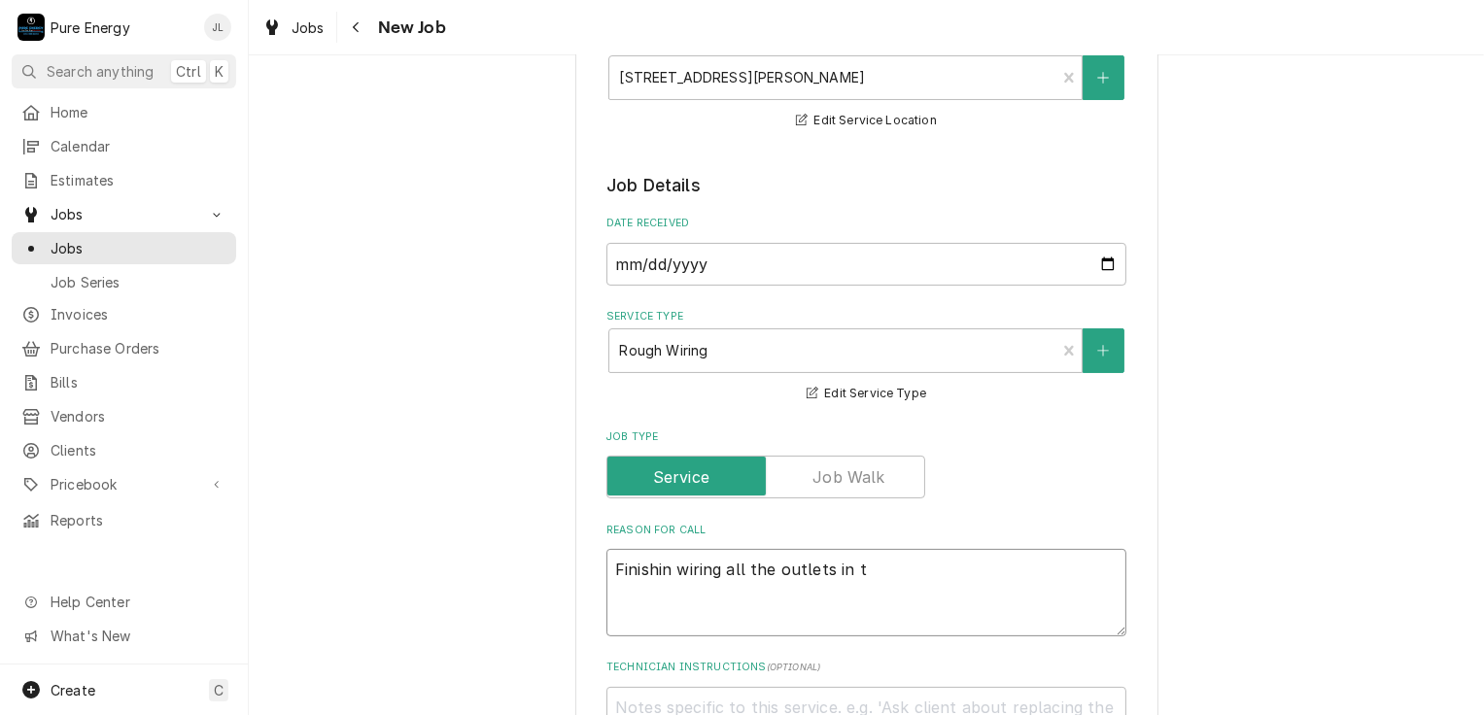
type textarea "x"
type textarea "Finishin wiring all the outlets in th"
type textarea "x"
type textarea "Finishin wiring all the outlets in the"
type textarea "x"
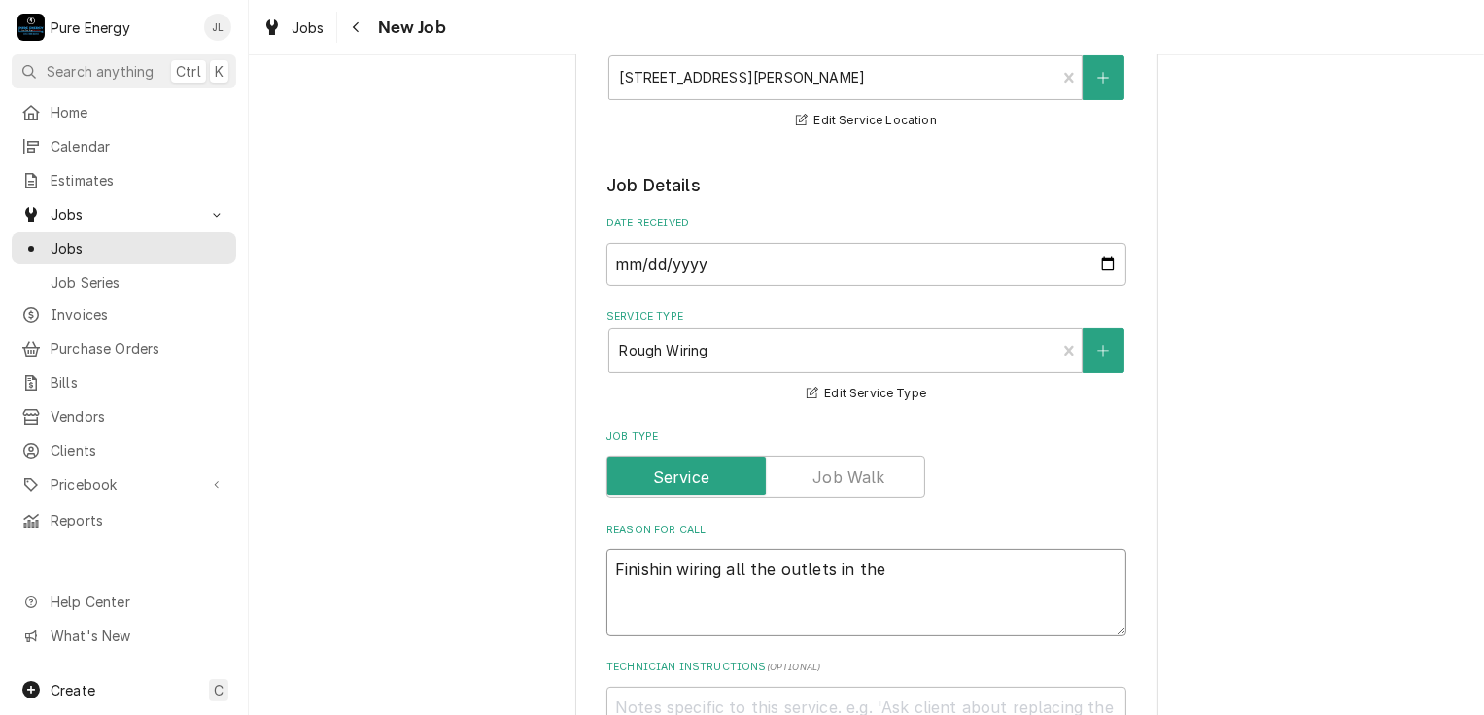
type textarea "Finishin wiring all the outlets in the"
type textarea "x"
type textarea "Finishin wiring all the outlets in the m"
type textarea "x"
type textarea "Finishin wiring all the outlets in the"
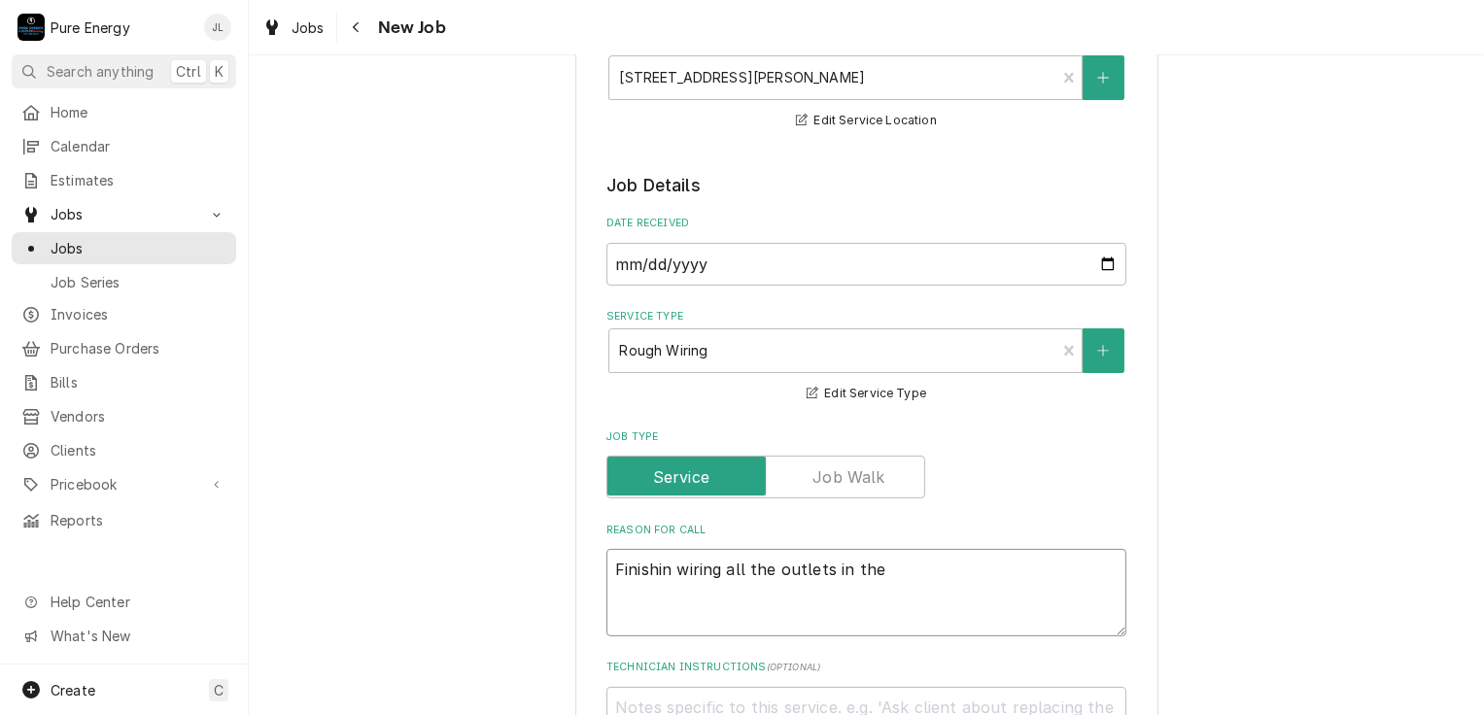
type textarea "x"
type textarea "Finishin wiring all the outlets in the b"
type textarea "x"
type textarea "Finishin wiring all the outlets in the bar"
type textarea "x"
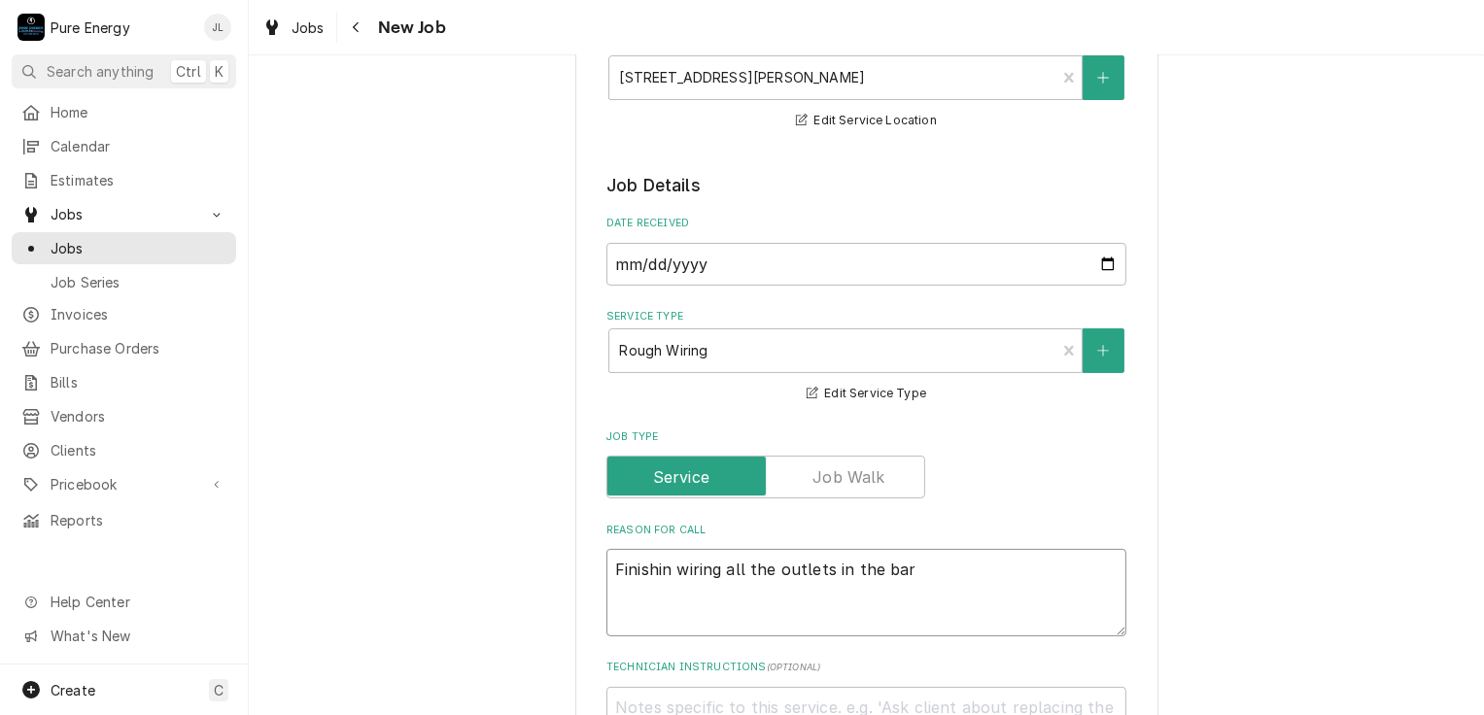
type textarea "Finishin wiring all the outlets in the barn"
type textarea "x"
type textarea "Finishin wiring all the outlets in the barn"
type textarea "x"
type textarea "Finishin wiring all the outlets in the barn wi"
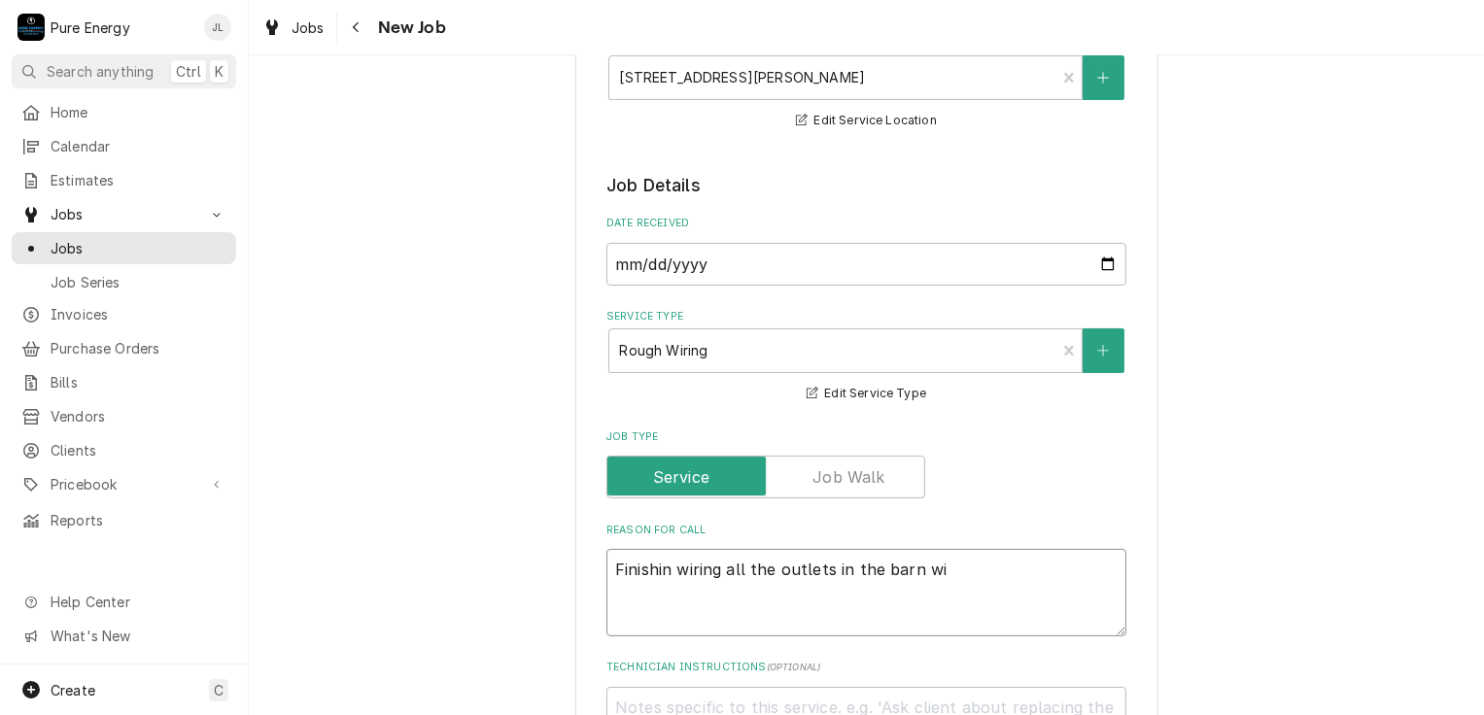
type textarea "x"
type textarea "Finishin wiring all the outlets in the barn wit"
type textarea "x"
type textarea "Finishin wiring all the outlets in the barn wit"
type textarea "x"
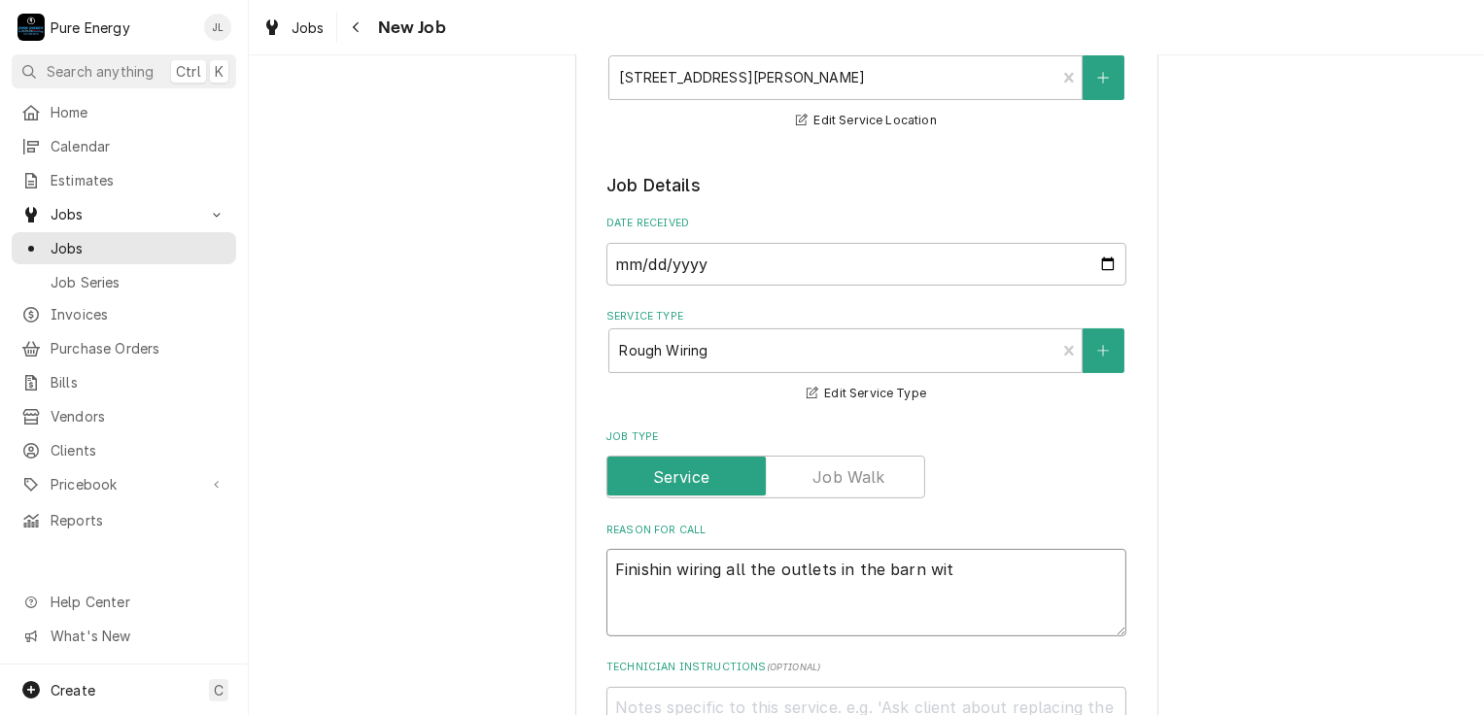
type textarea "Finishin wiring all the outlets in the barn with"
type textarea "x"
type textarea "Finishin wiring all the outlets in the barn with"
type textarea "x"
type textarea "Finishin wiring all the outlets in the barn with th"
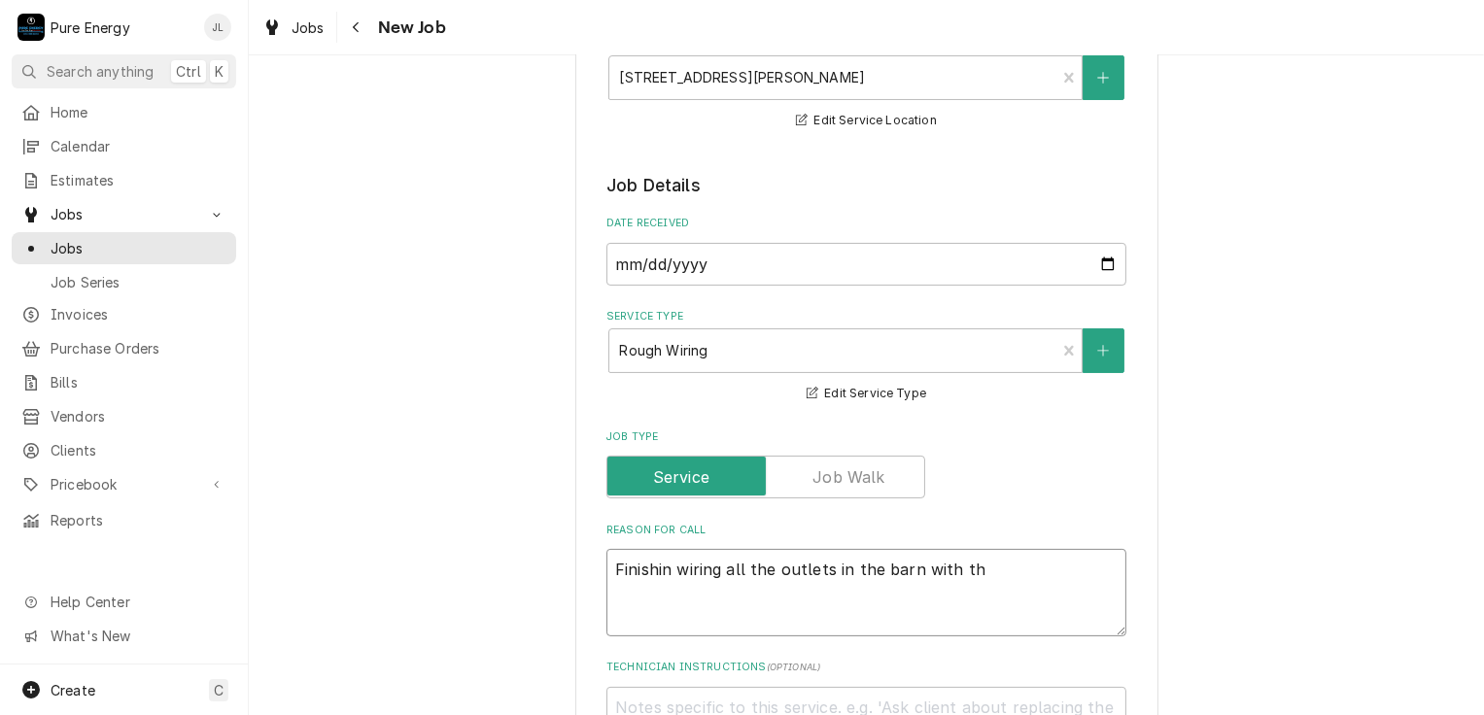
type textarea "x"
type textarea "Finishin wiring all the outlets in the barn with the"
type textarea "x"
type textarea "Finishin wiring all the outlets in the barn with the"
type textarea "x"
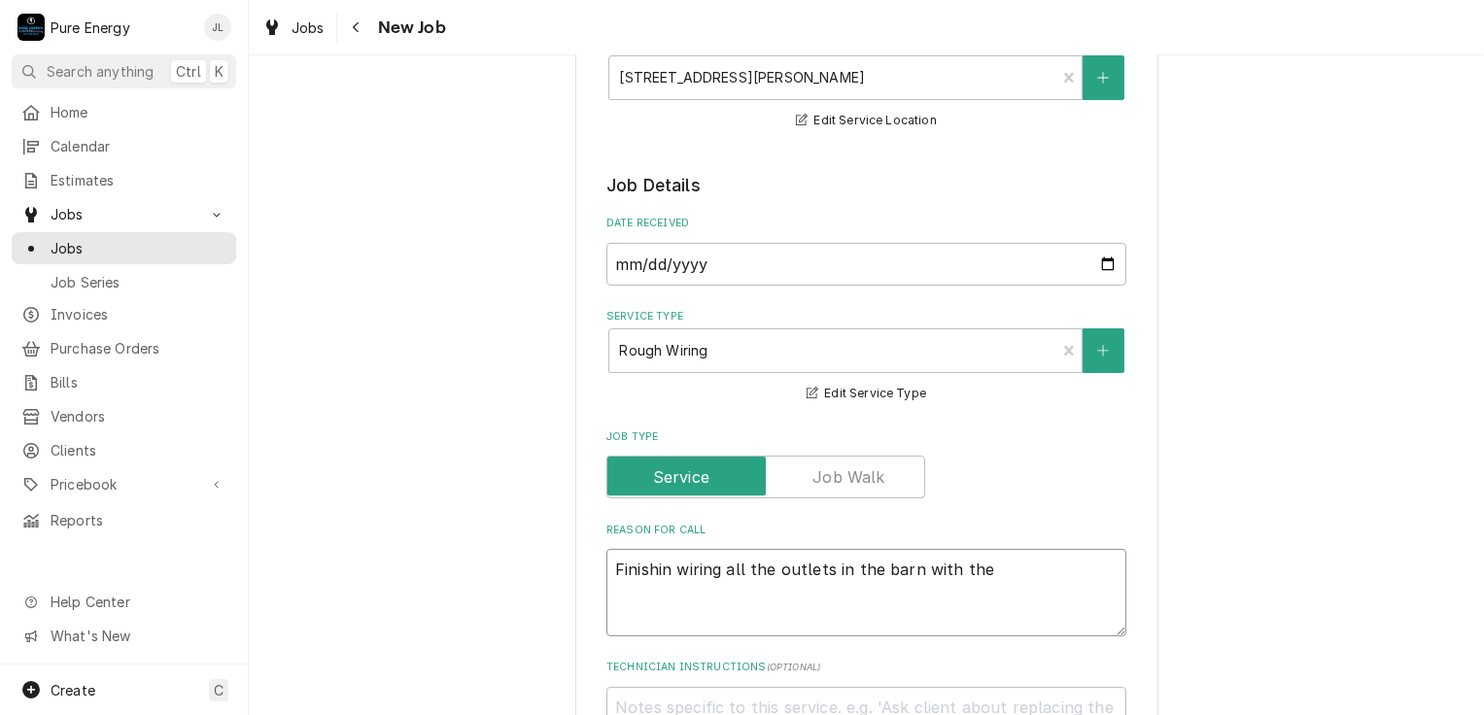
type textarea "Finishin wiring all the outlets in the barn with the s"
type textarea "x"
type textarea "Finishin wiring all the outlets in the barn with the su"
type textarea "x"
type textarea "Finishin wiring all the outlets in the barn with the sub"
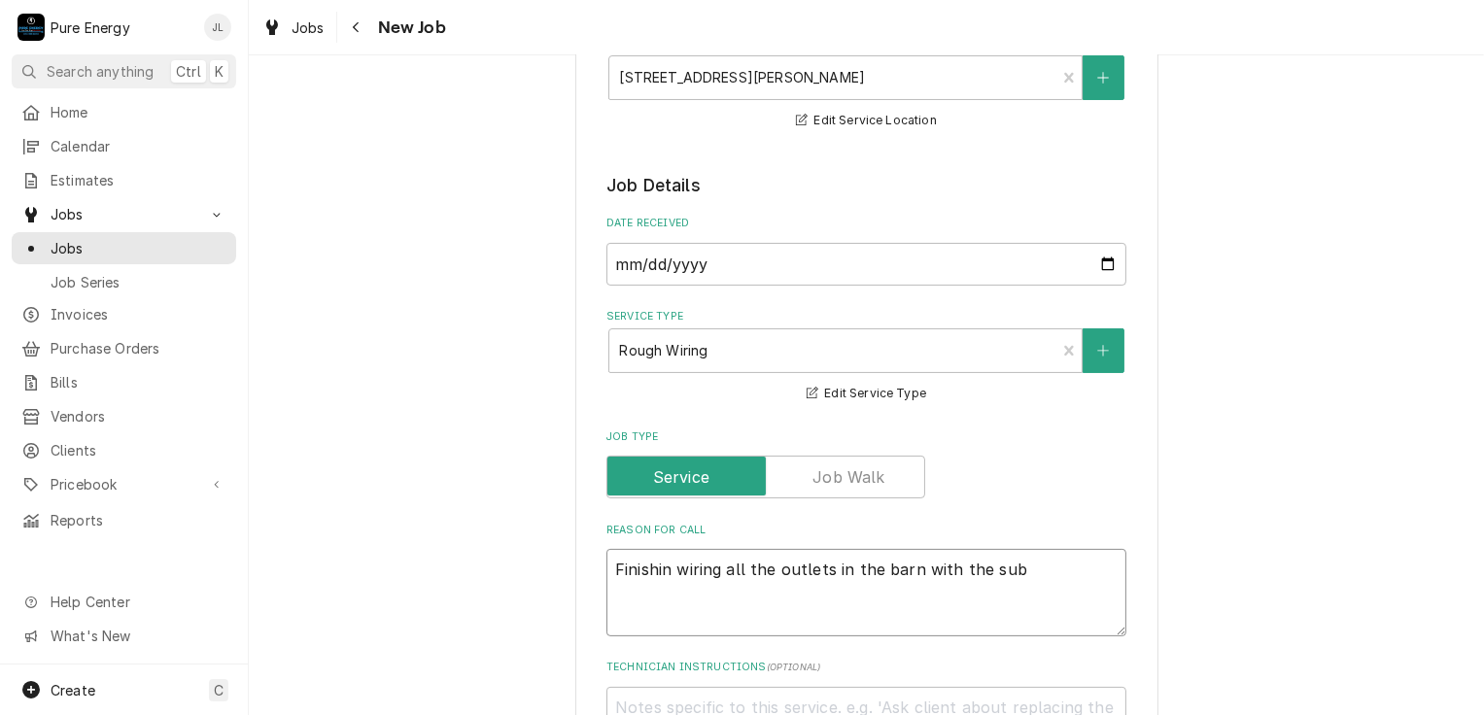
type textarea "x"
type textarea "Finishin wiring all the outlets in the barn with the sub"
type textarea "x"
type textarea "Finishin wiring all the outlets in the barn with the sub p"
type textarea "x"
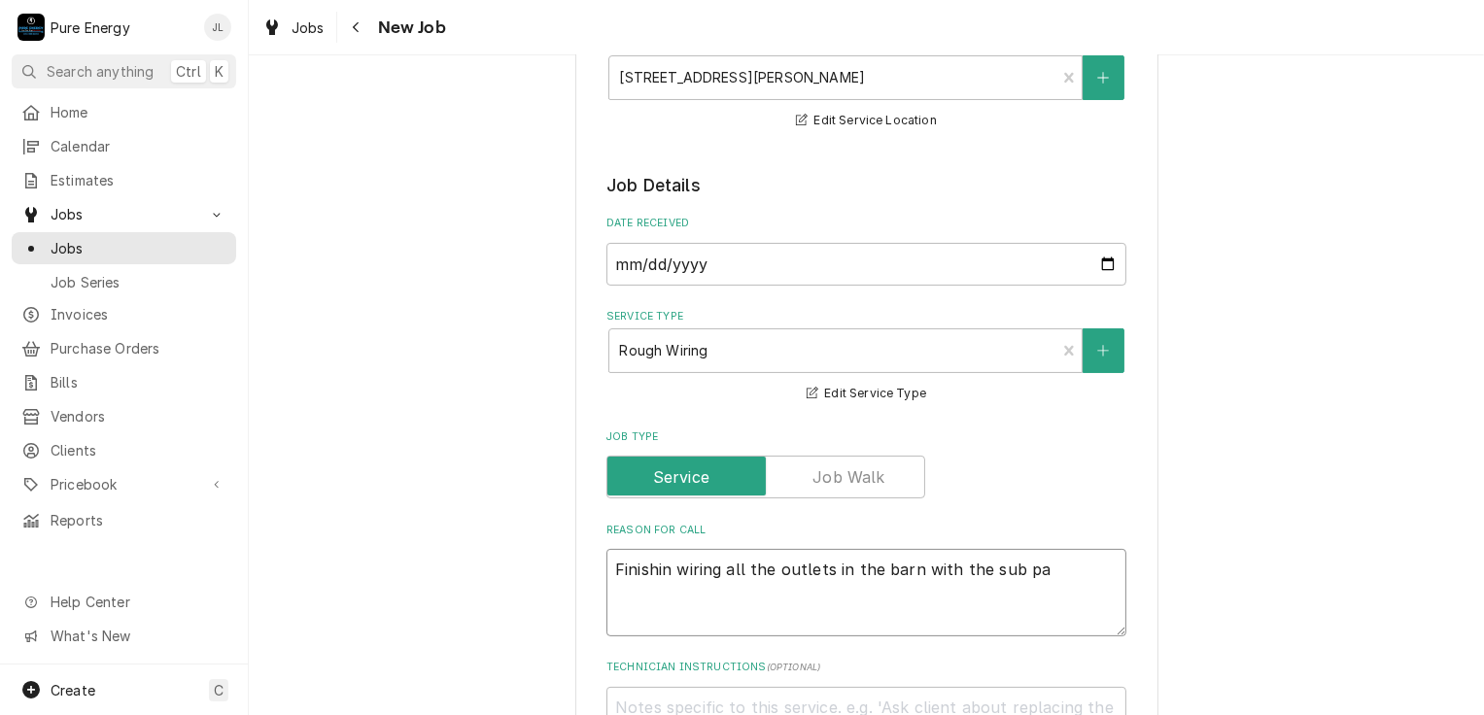
type textarea "Finishin wiring all the outlets in the barn with the sub pan"
type textarea "x"
type textarea "Finishin wiring all the outlets in the barn with the sub pane"
type textarea "x"
type textarea "Finishin wiring all the outlets in the barn with the sub panel"
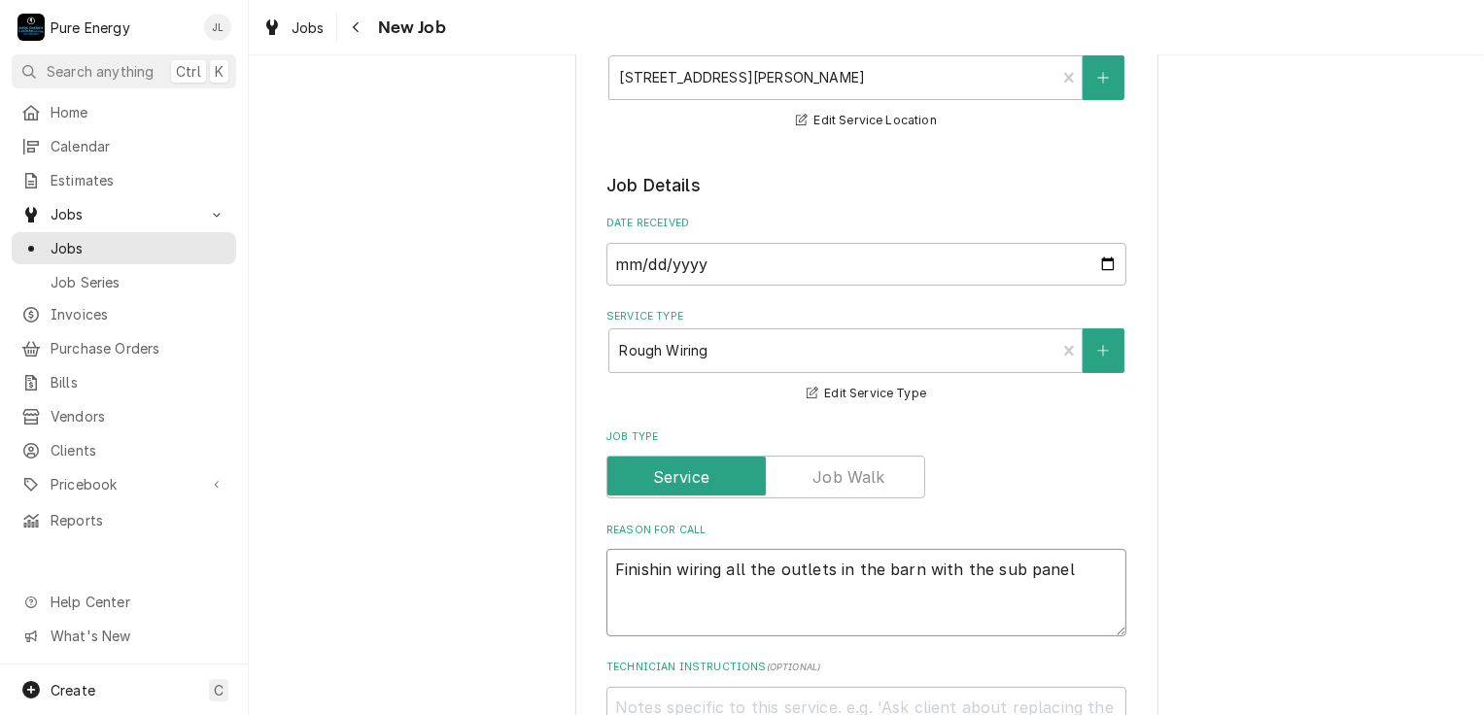
type textarea "x"
type textarea "Finishin wiring all the outlets in the barn with the sub panel"
type textarea "x"
type textarea "Finishin wiring all the outlets in the barn with the sub panel w"
type textarea "x"
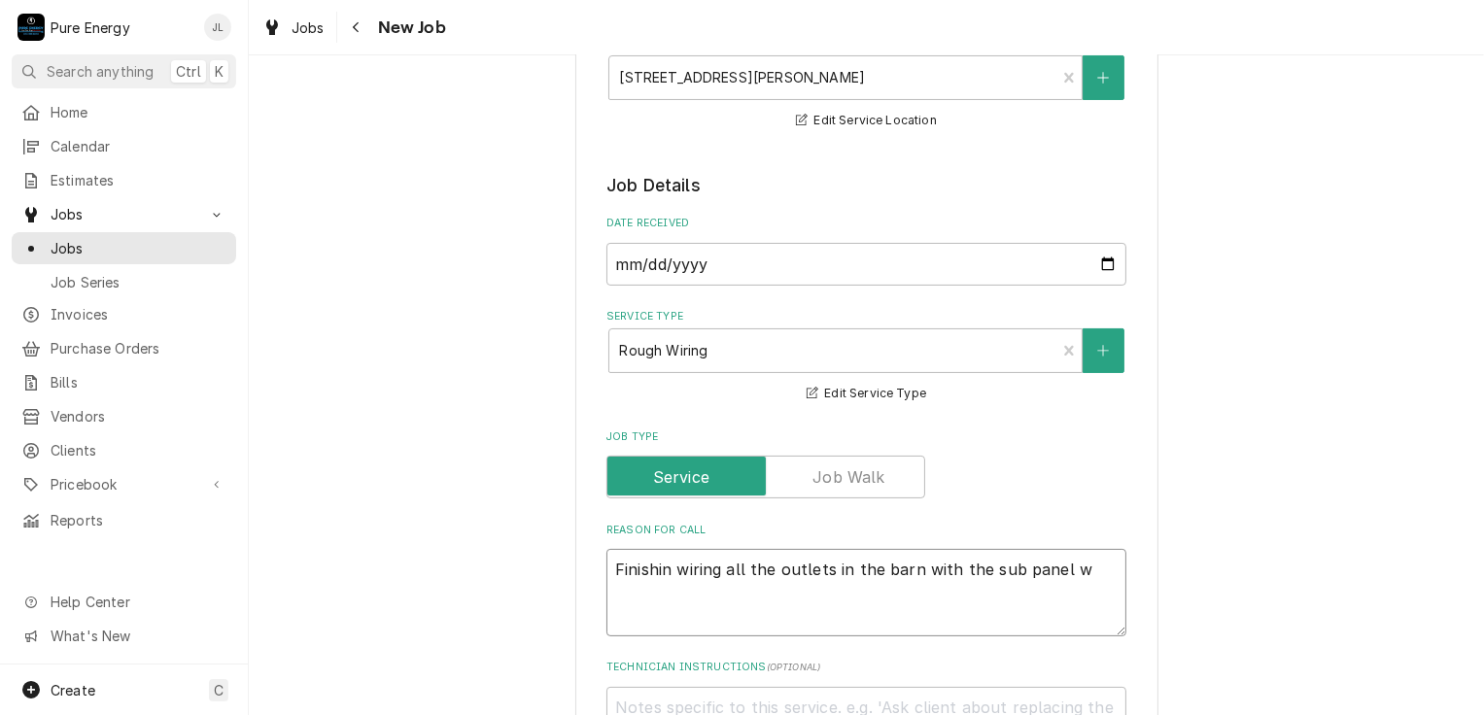
type textarea "Finishin wiring all the outlets in the barn with the sub panel we"
type textarea "x"
type textarea "Finishin wiring all the outlets in the barn with the sub panel we"
type textarea "x"
type textarea "Finishin wiring all the outlets in the barn with the sub panel we a"
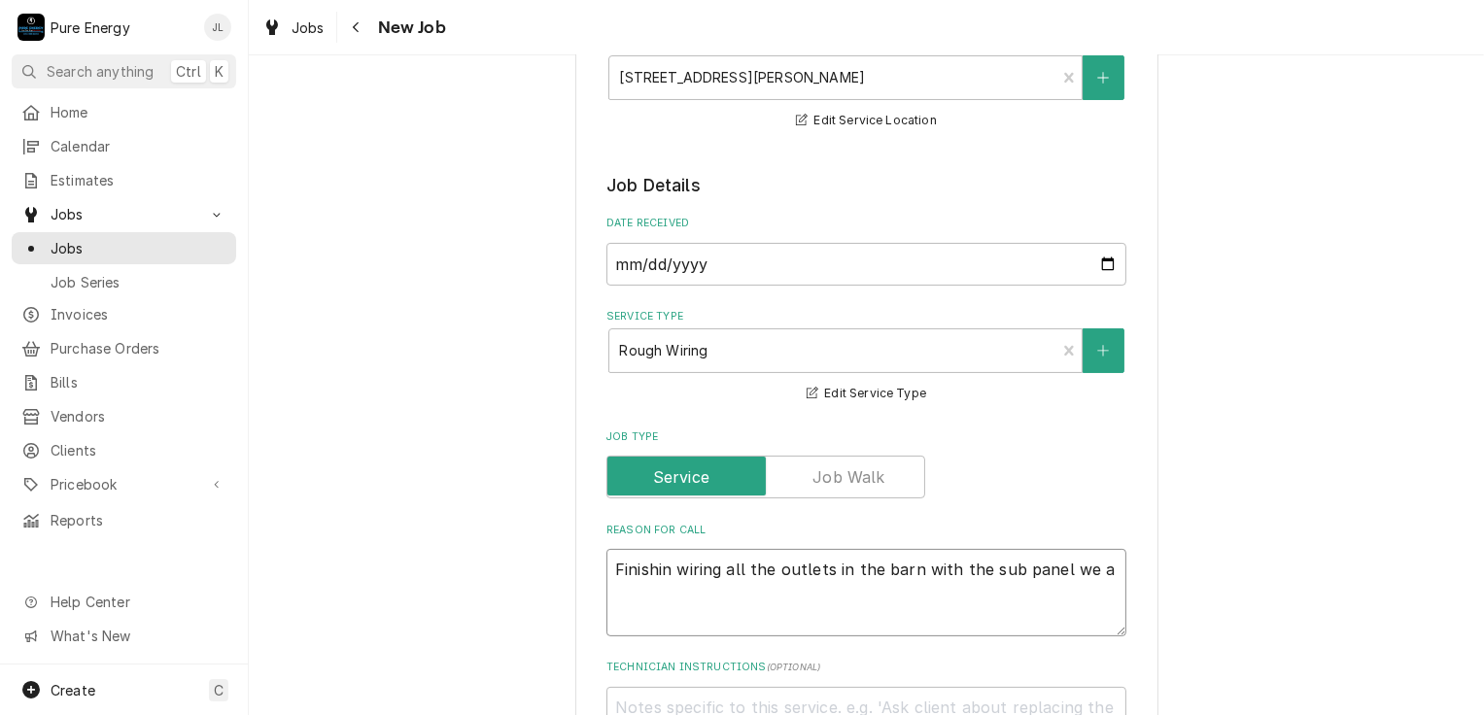
type textarea "x"
type textarea "Finishin wiring all the outlets in the barn with the sub panel we ar"
type textarea "x"
type textarea "Finishin wiring all the outlets in the barn with the sub panel we are"
type textarea "x"
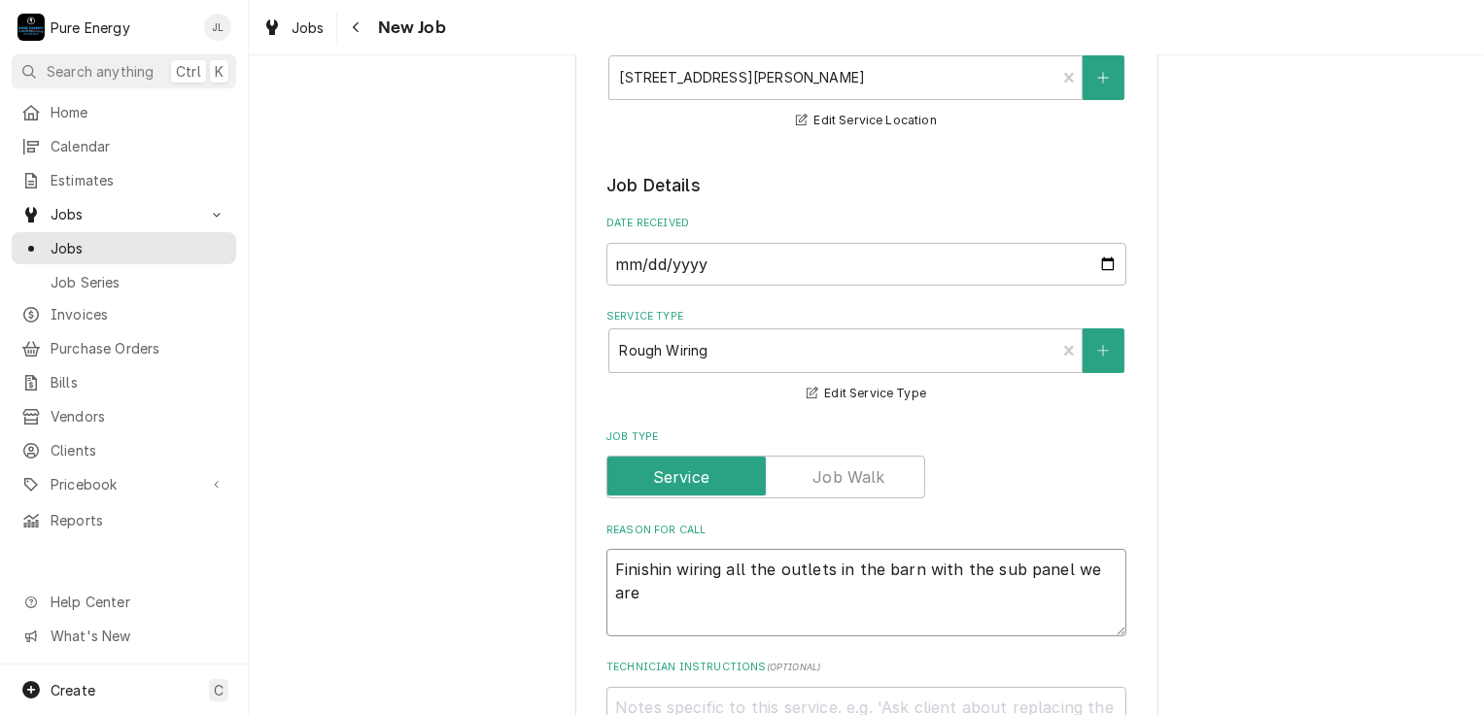
type textarea "Finishin wiring all the outlets in the barn with the sub panel we are"
type textarea "x"
type textarea "Finishin wiring all the outlets in the barn with the sub panel we are do"
type textarea "x"
type textarea "Finishin wiring all the outlets in the barn with the sub panel we are doi"
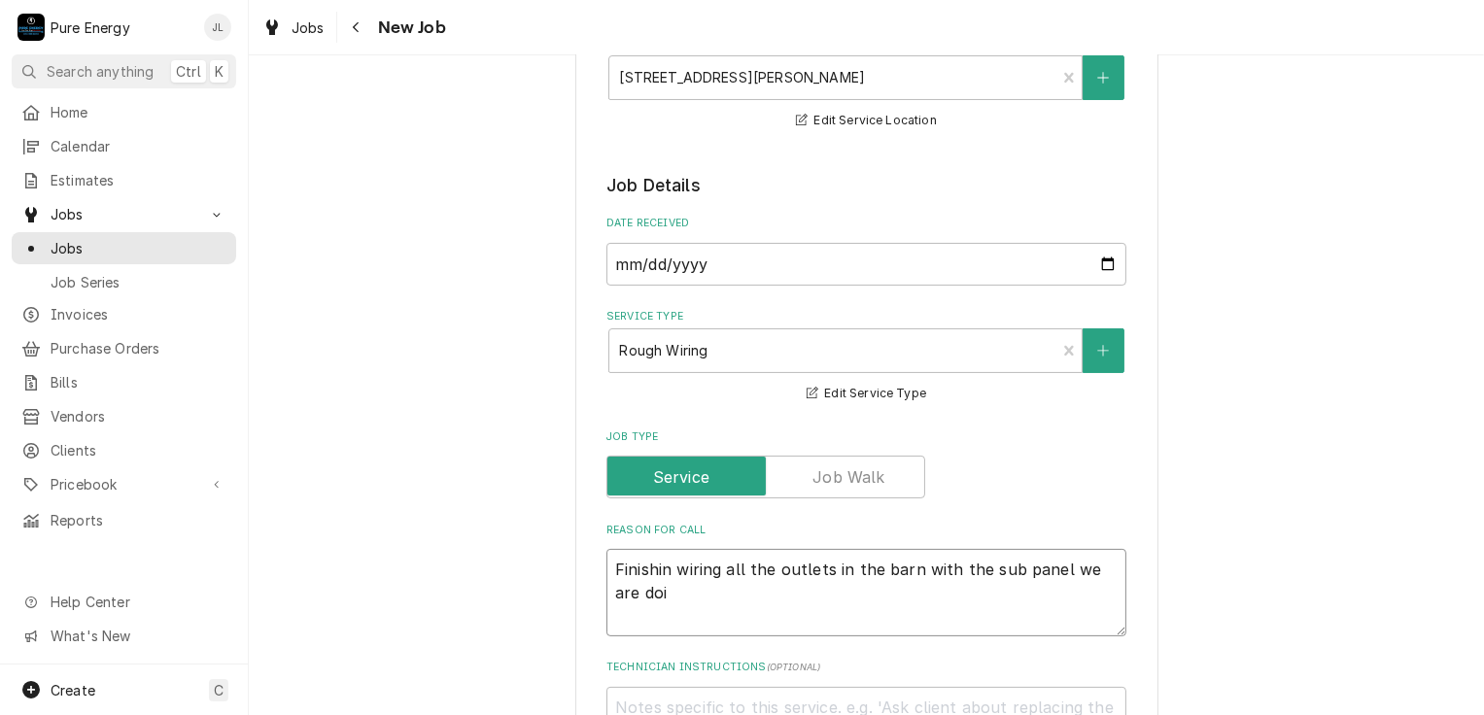
type textarea "x"
type textarea "Finishin wiring all the outlets in the barn with the sub panel we are doin"
type textarea "x"
type textarea "Finishin wiring all the outlets in the barn with the sub panel we are doing"
type textarea "x"
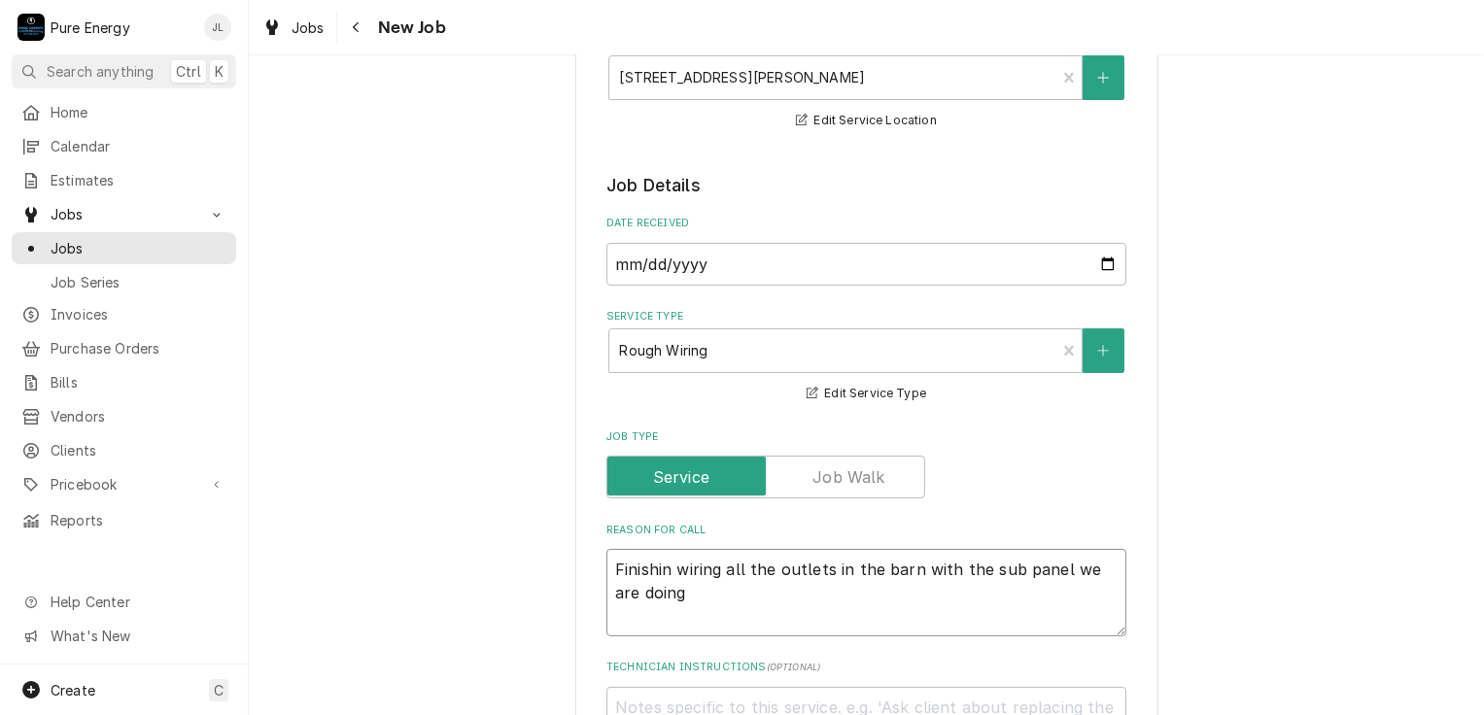
type textarea "Finishin wiring all the outlets in the barn with the sub panel we are doing a"
type textarea "x"
type textarea "Finishin wiring all the outlets in the barn with the sub panel we are doing an"
type textarea "x"
type textarea "Finishin wiring all the outlets in the barn with the sub panel we are doing ant"
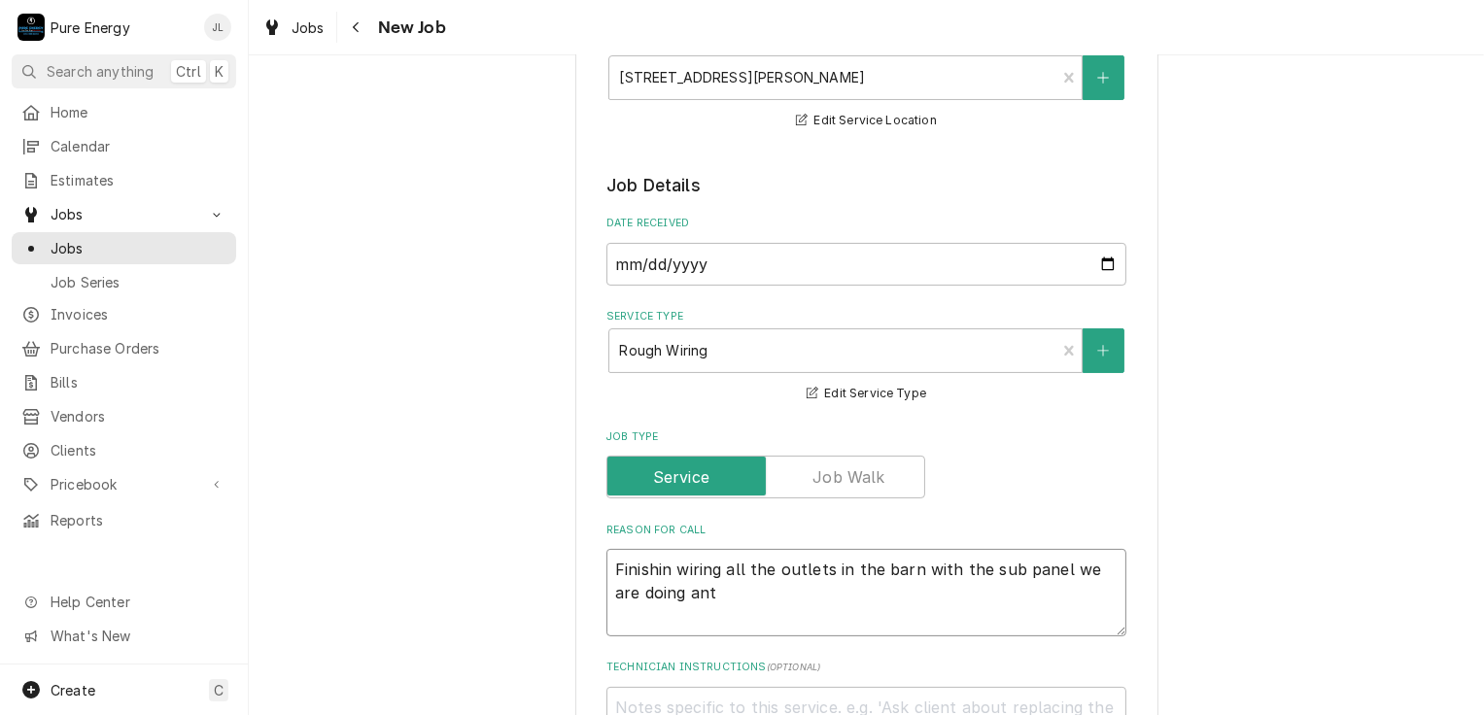
type textarea "x"
type textarea "Finishin wiring all the outlets in the barn with the sub panel we are doing an"
type textarea "x"
type textarea "Finishin wiring all the outlets in the barn with the sub panel we are doing and"
type textarea "x"
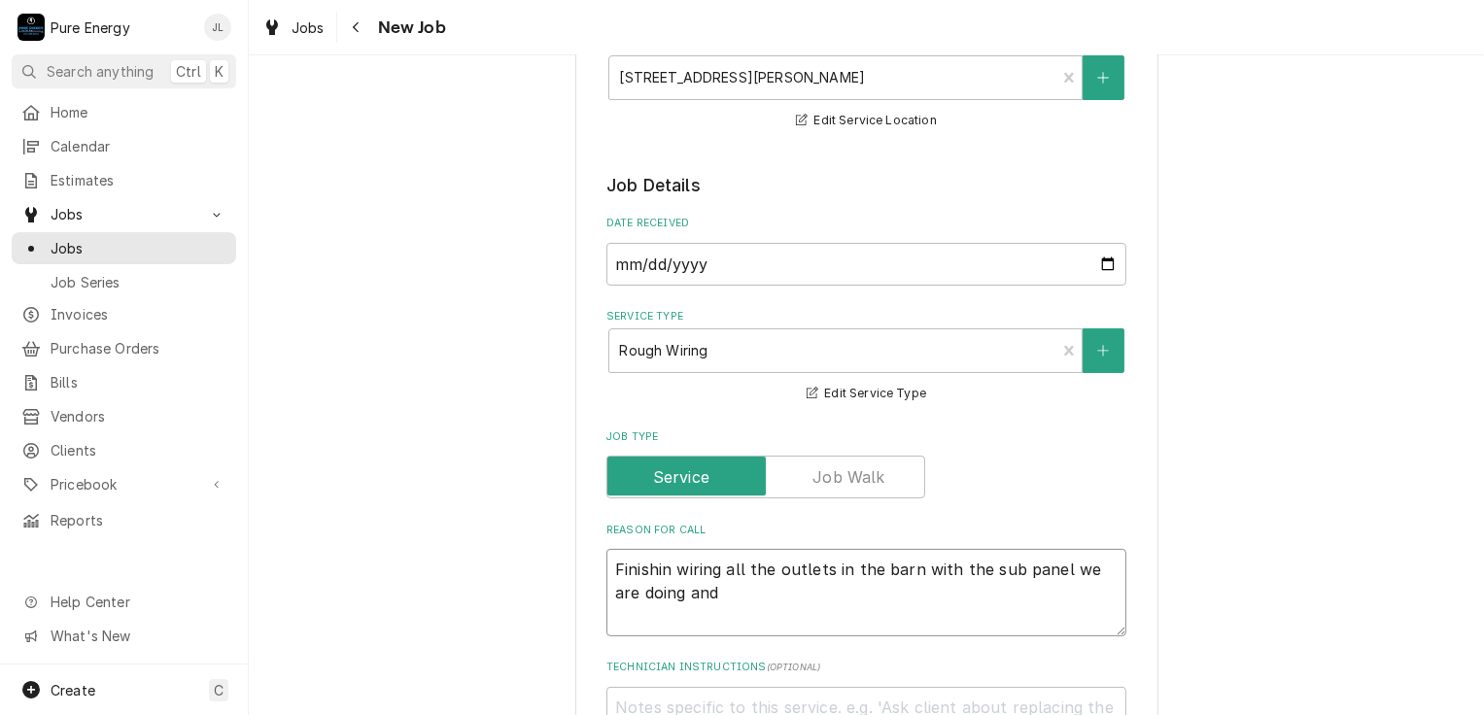
type textarea "Finishin wiring all the outlets in the barn with the sub panel we are doing and…"
type textarea "x"
type textarea "Finishin wiring all the outlets in the barn with the sub panel we are doing and…"
type textarea "x"
type textarea "Finishin wiring all the outlets in the barn with the sub panel we are doing and…"
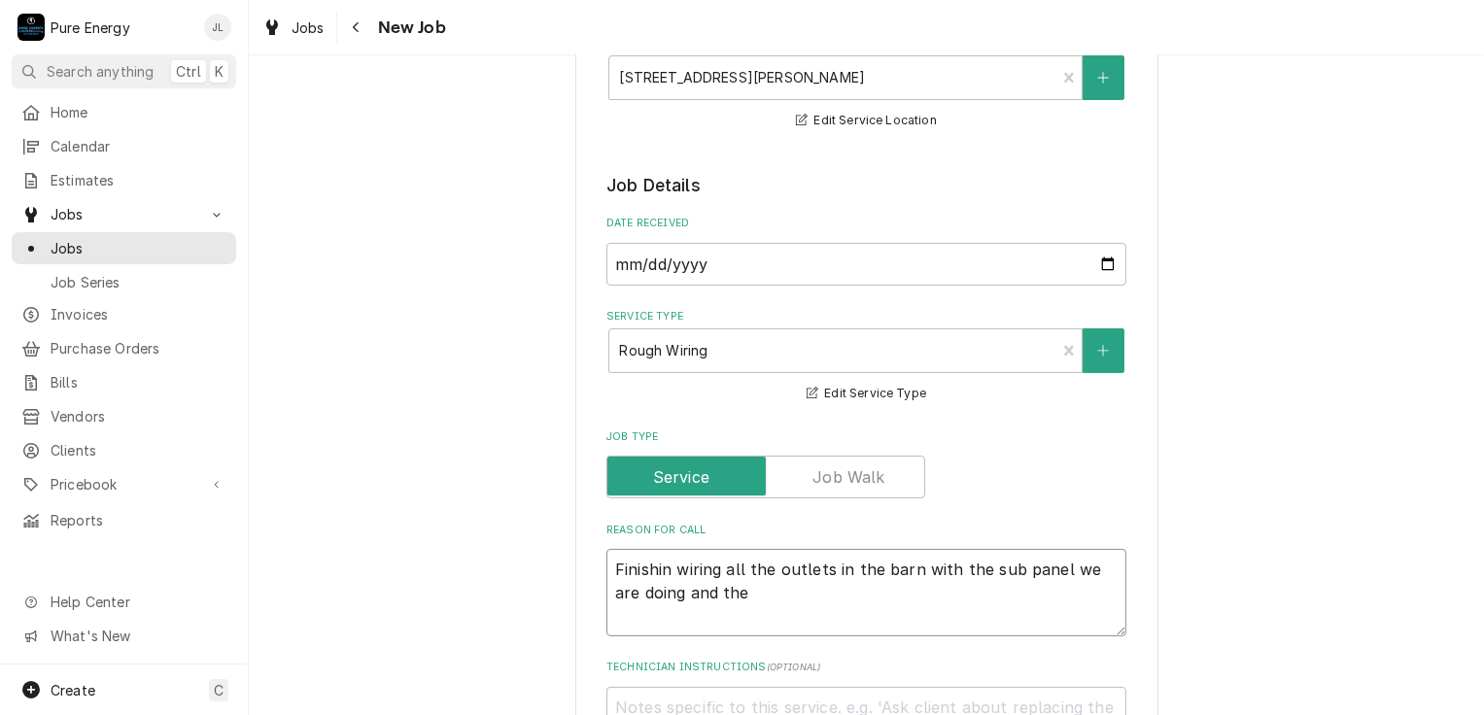
type textarea "x"
type textarea "Finishin wiring all the outlets in the barn with the sub panel we are doing and…"
type textarea "x"
type textarea "Finishin wiring all the outlets in the barn with the sub panel we are doing and…"
type textarea "x"
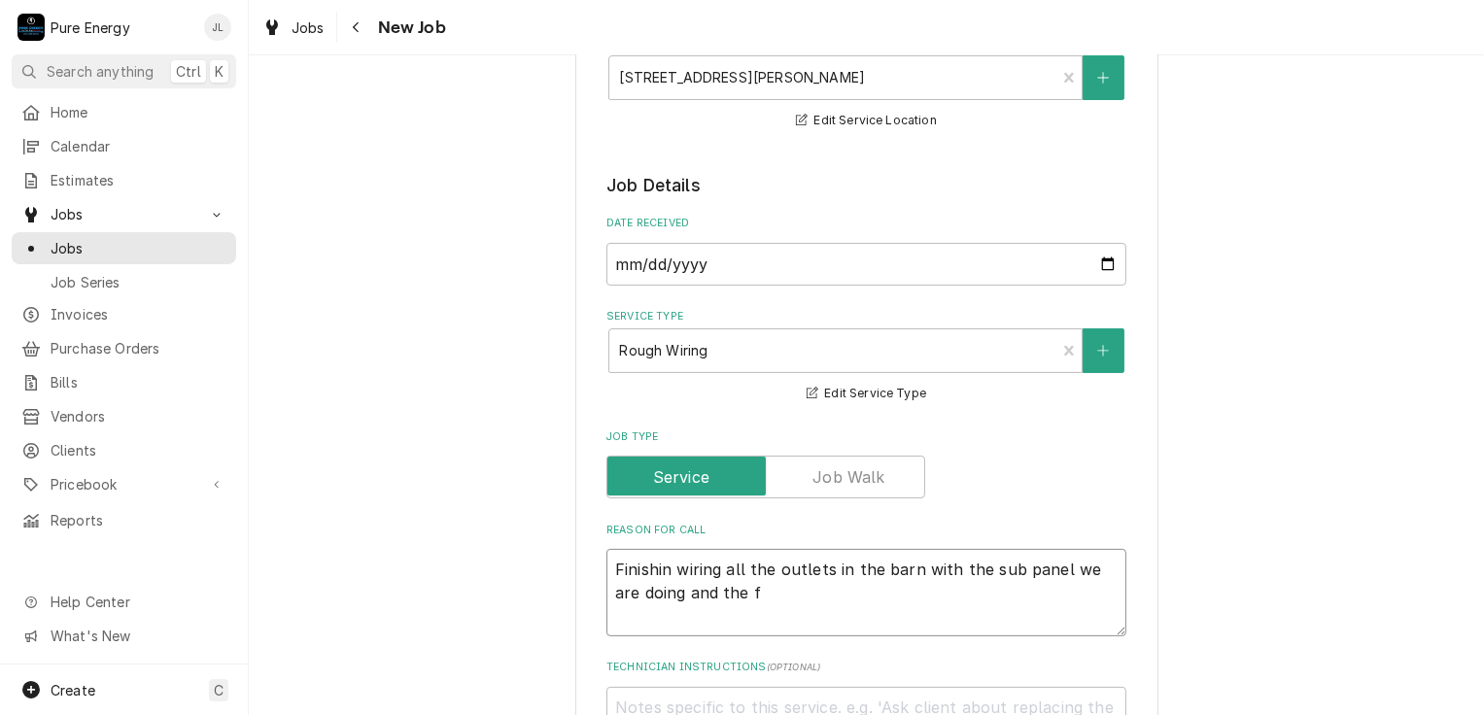
type textarea "Finishin wiring all the outlets in the barn with the sub panel we are doing and…"
type textarea "x"
type textarea "Finishin wiring all the outlets in the barn with the sub panel we are doing and…"
type textarea "x"
type textarea "Finishin wiring all the outlets in the barn with the sub panel we are doing and…"
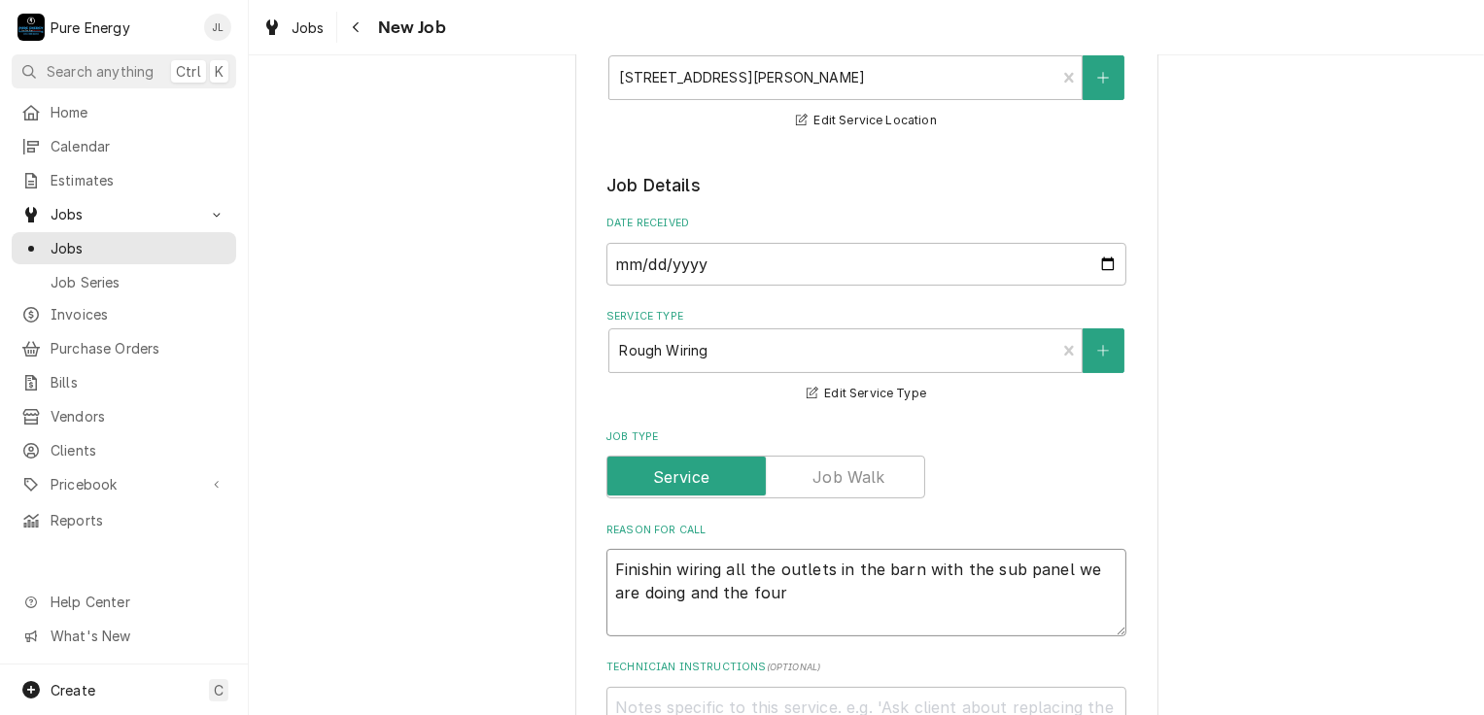
type textarea "x"
type textarea "Finishin wiring all the outlets in the barn with the sub panel we are doing and…"
type textarea "x"
type textarea "Finishin wiring all the outlets in the barn with the sub panel we are doing and…"
type textarea "x"
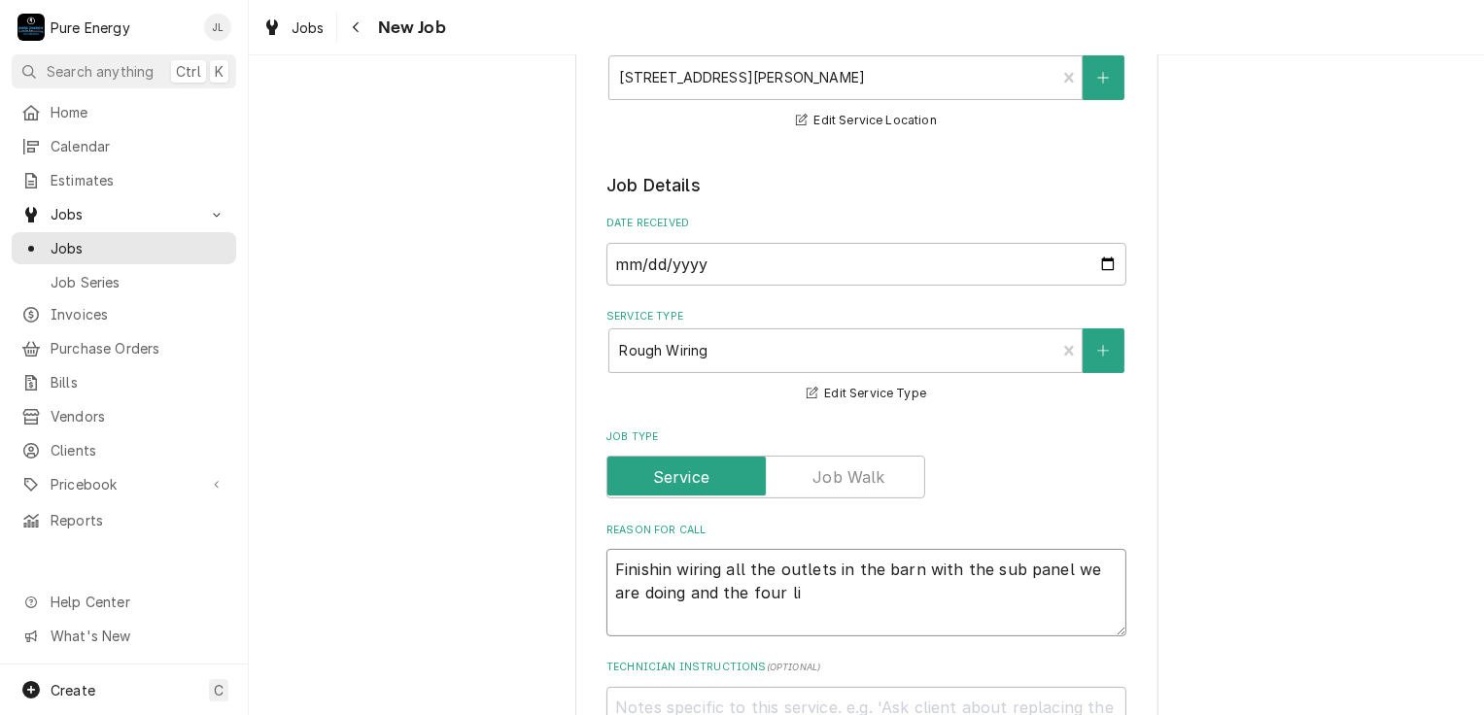
type textarea "Finishin wiring all the outlets in the barn with the sub panel we are doing and…"
type textarea "x"
type textarea "Finishin wiring all the outlets in the barn with the sub panel we are doing and…"
type textarea "x"
type textarea "Finishin wiring all the outlets in the barn with the sub panel we are doing and…"
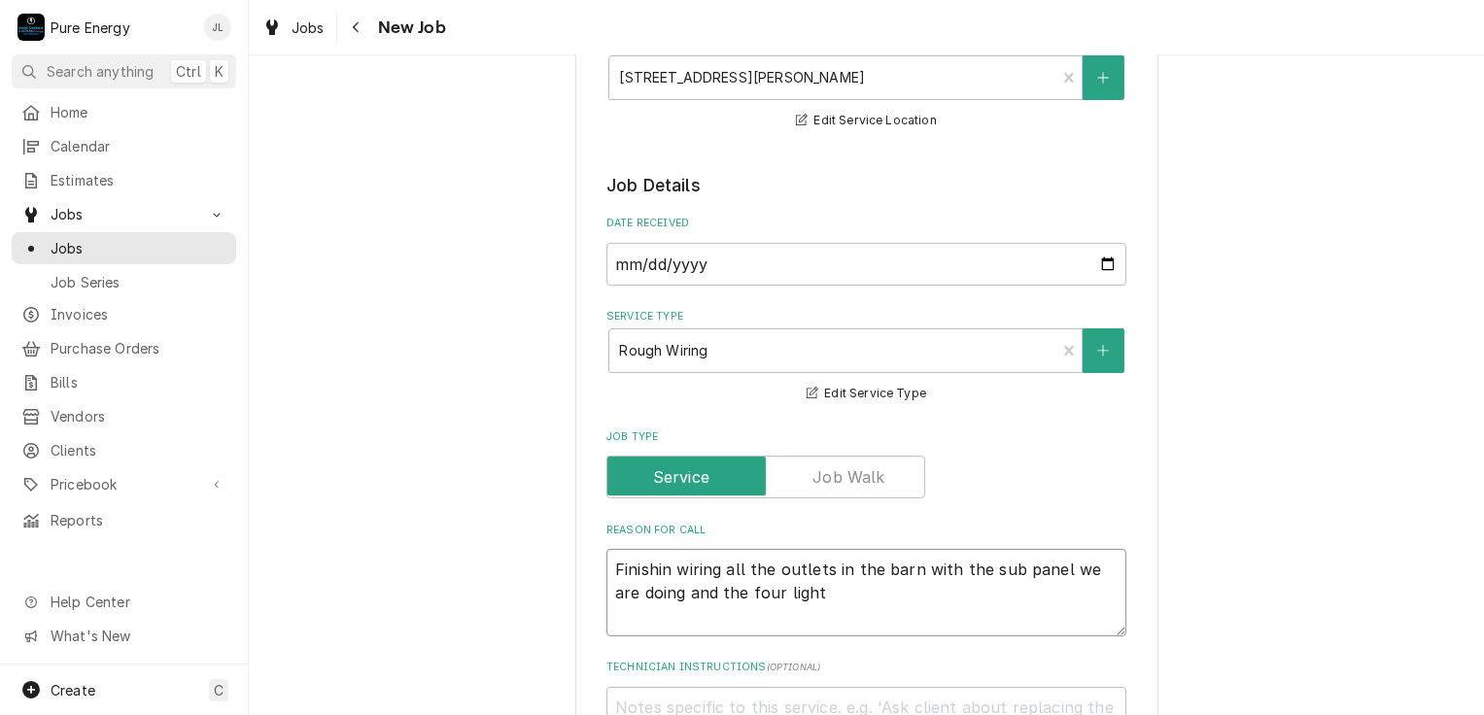
type textarea "x"
type textarea "Finishin wiring all the outlets in the barn with the sub panel we are doing and…"
type textarea "x"
type textarea "Finishin wiring all the outlets in the barn with the sub panel we are doing and…"
type textarea "x"
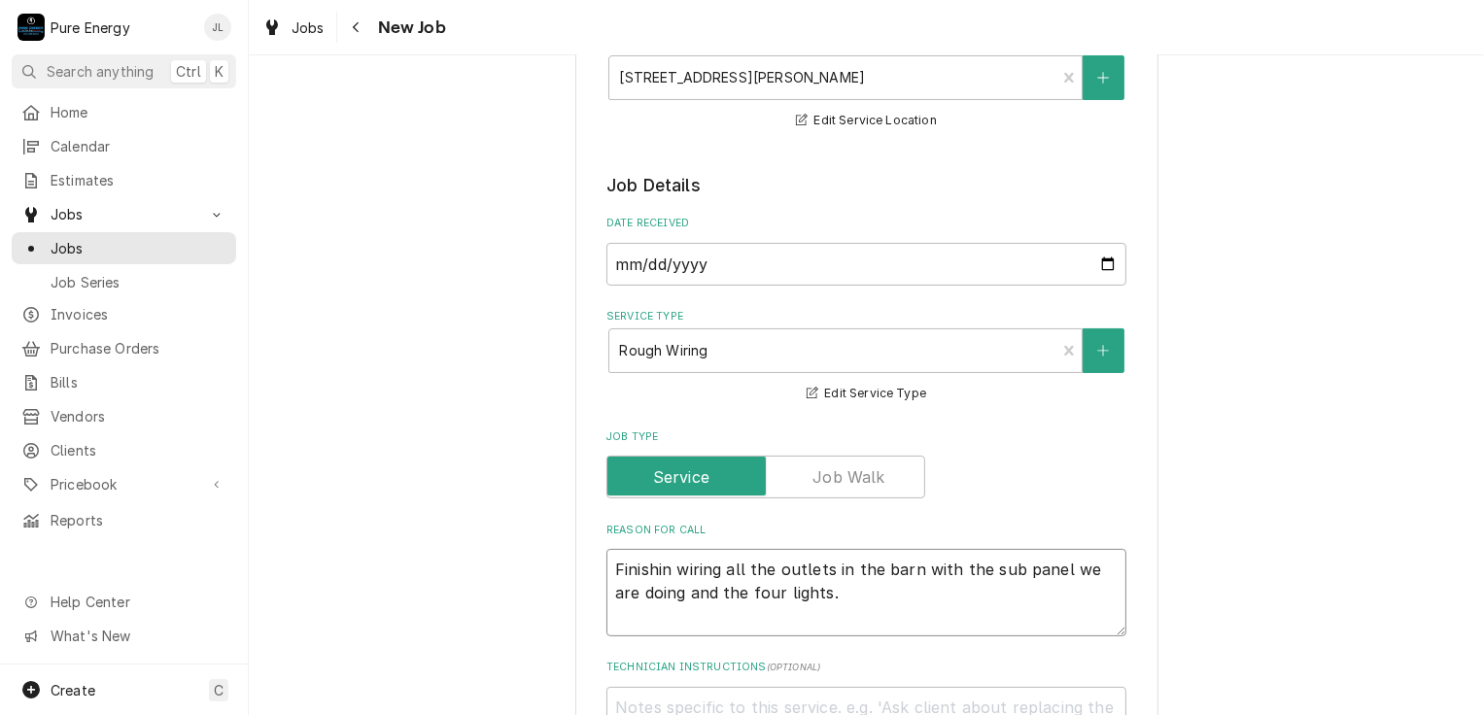
type textarea "Finishin wiring all the outlets in the barn with the sub panel we are doing and…"
type textarea "x"
type textarea "Finishin wiring all the outlets in the barn with the sub panel we are doing and…"
type textarea "x"
type textarea "Finishin wiring all the outlets in the barn with the sub panel we are doing and…"
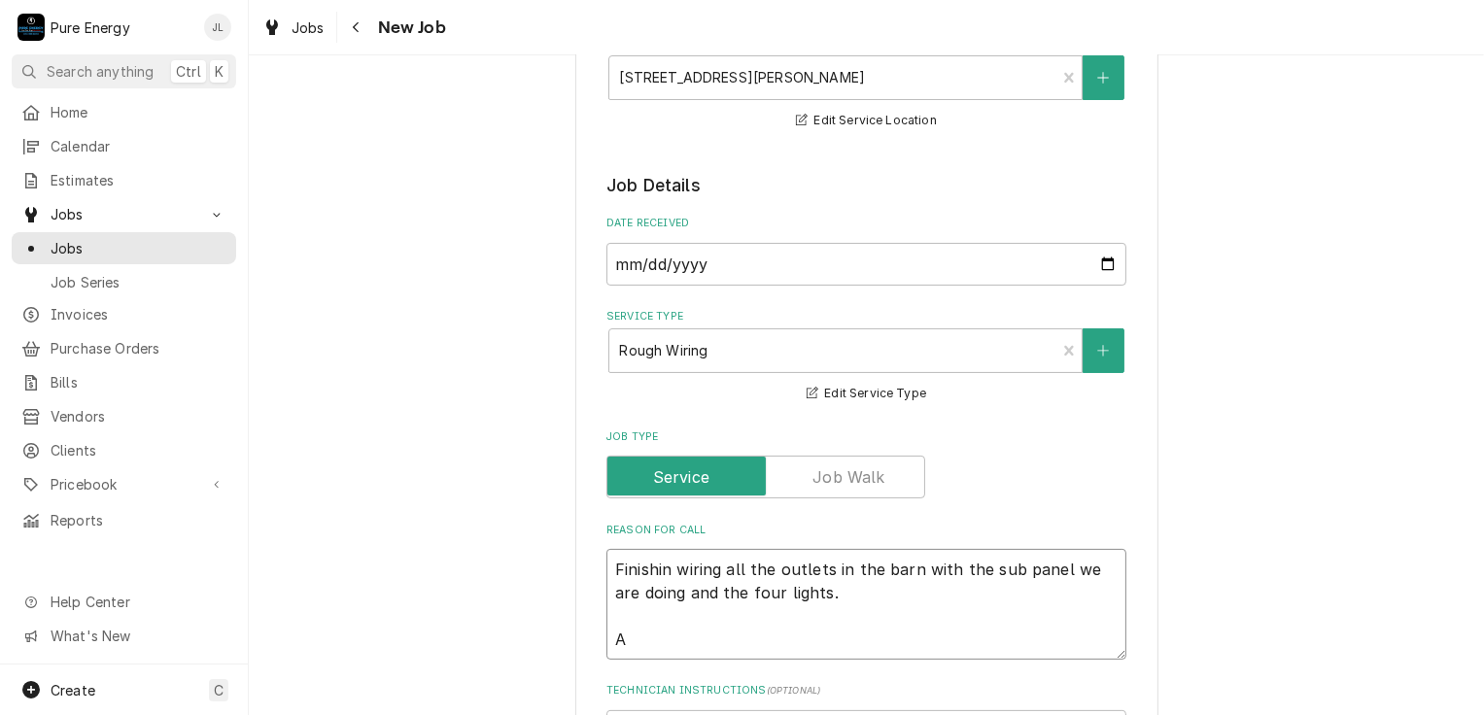
type textarea "x"
type textarea "Finishin wiring all the outlets in the barn with the sub panel we are doing and…"
type textarea "x"
type textarea "Finishin wiring all the outlets in the barn with the sub panel we are doing and…"
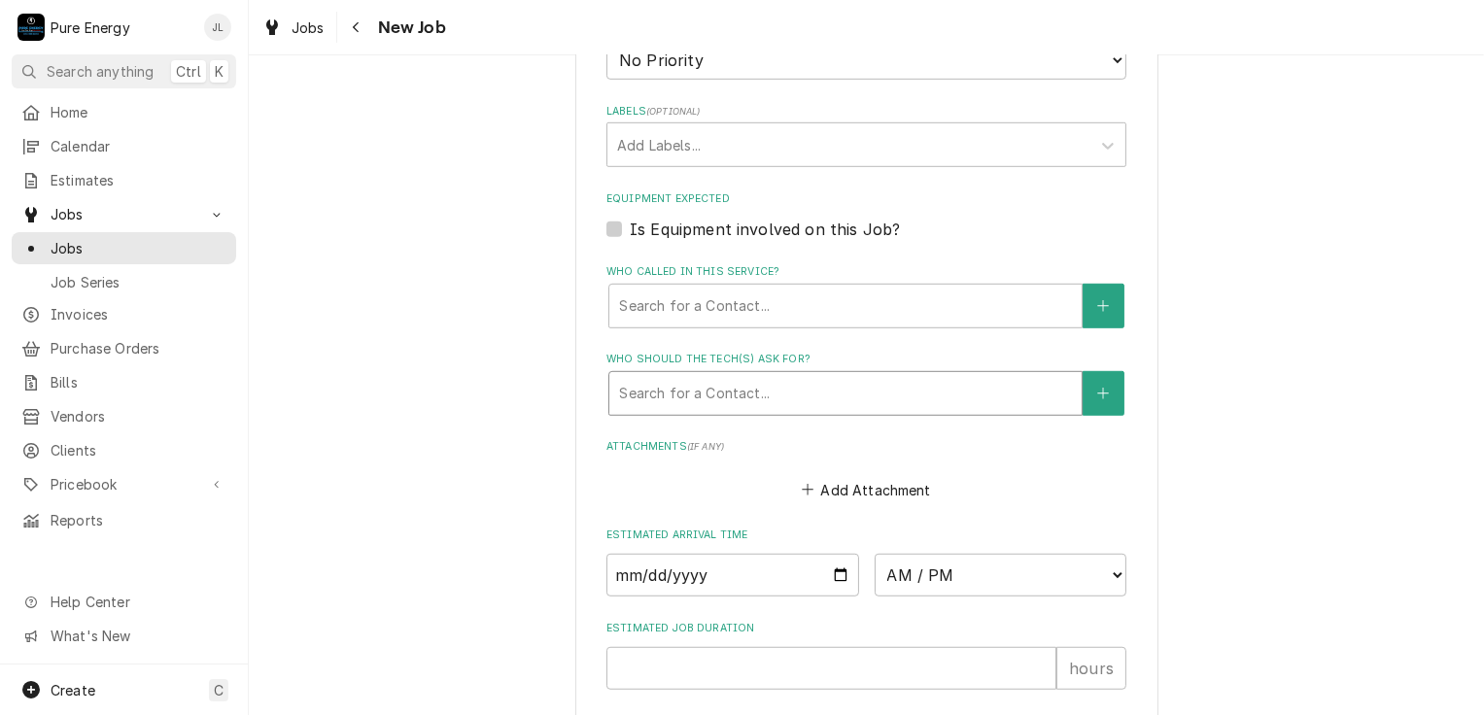
scroll to position [1265, 0]
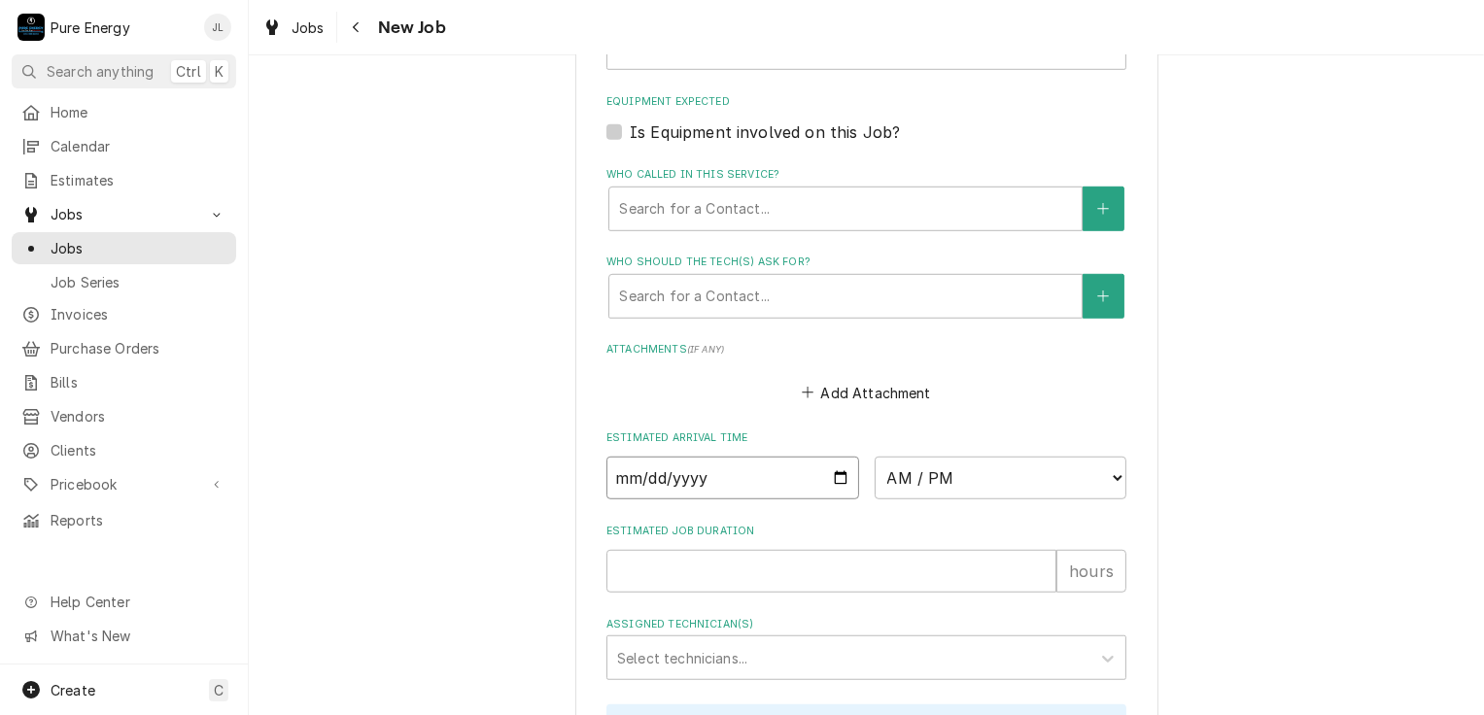
click at [829, 472] on input "Date" at bounding box center [732, 478] width 253 height 43
click at [1105, 472] on select "AM / PM 6:00 AM 6:15 AM 6:30 AM 6:45 AM 7:00 AM 7:15 AM 7:30 AM 7:45 AM 8:00 AM…" at bounding box center [1001, 478] width 253 height 43
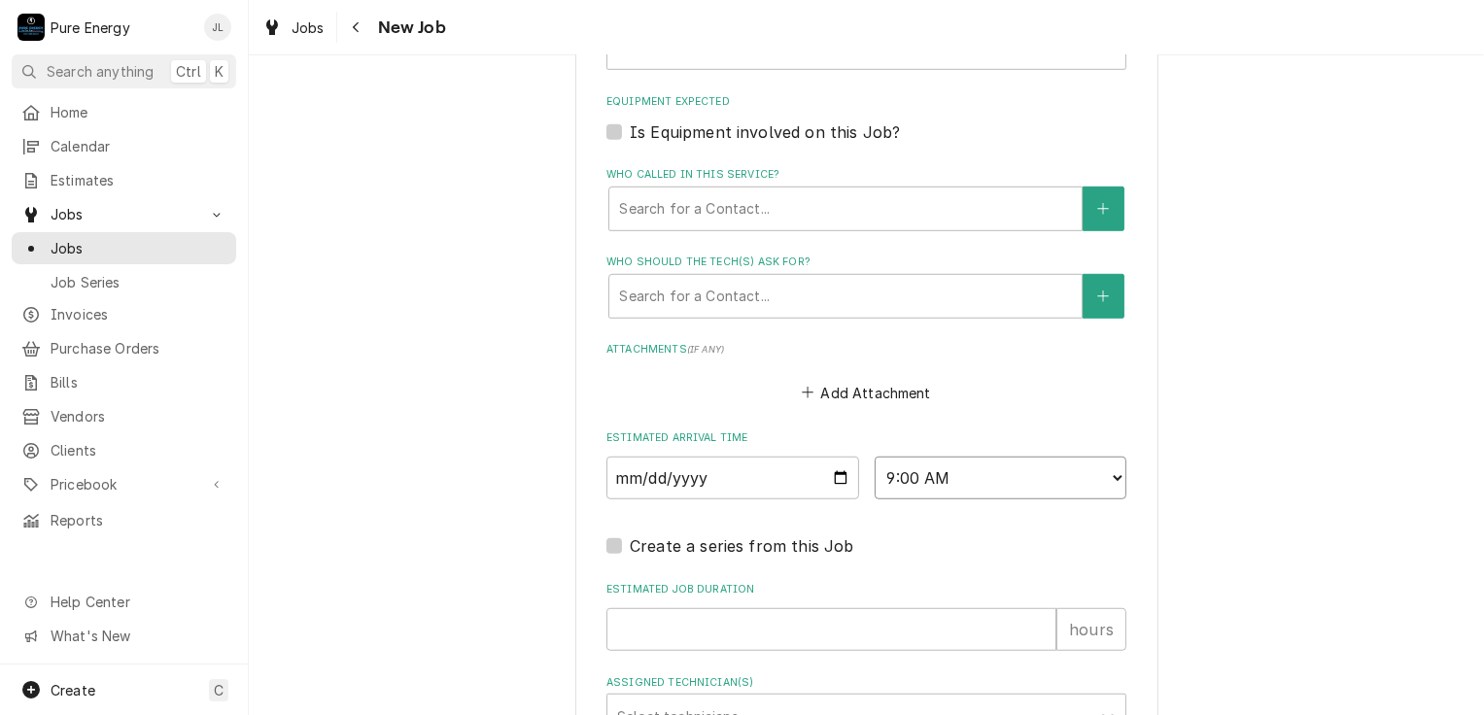
scroll to position [1460, 0]
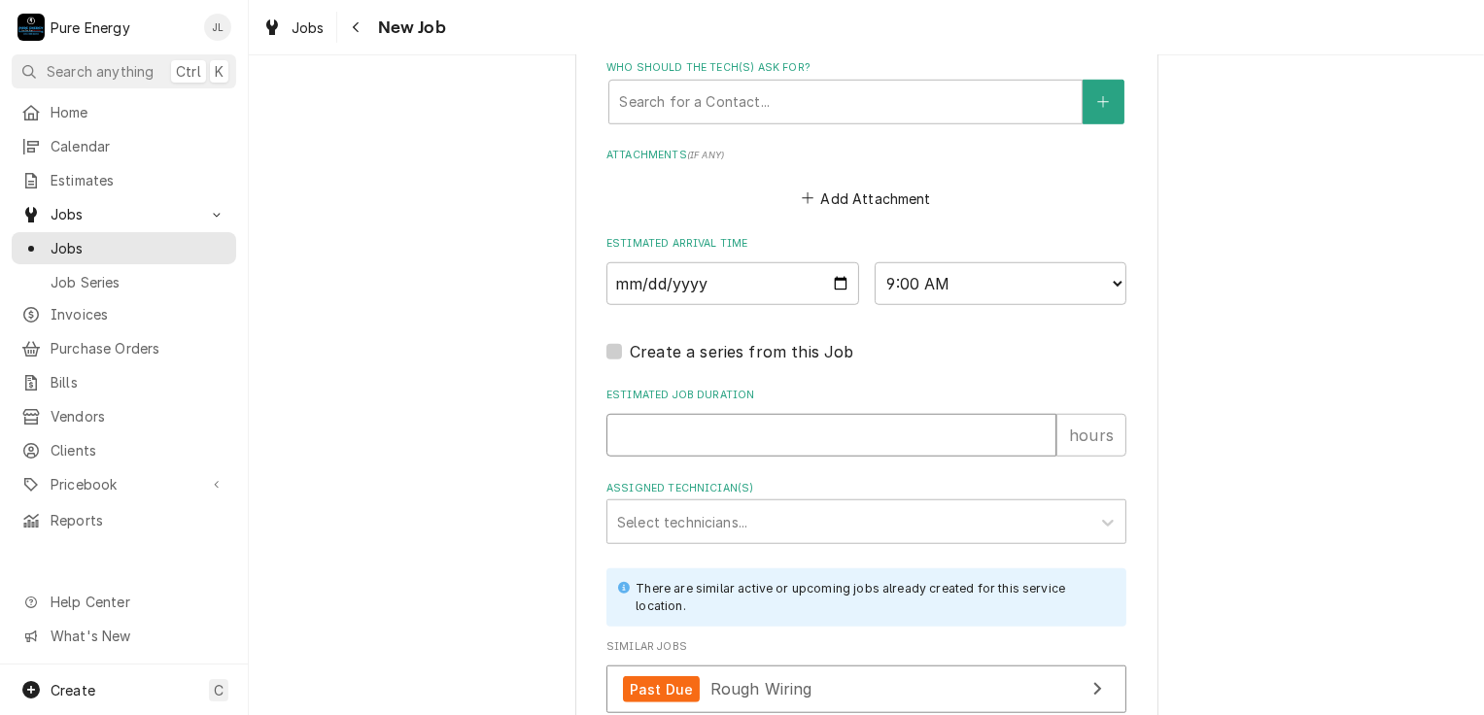
click at [703, 433] on input "Estimated Job Duration" at bounding box center [831, 435] width 450 height 43
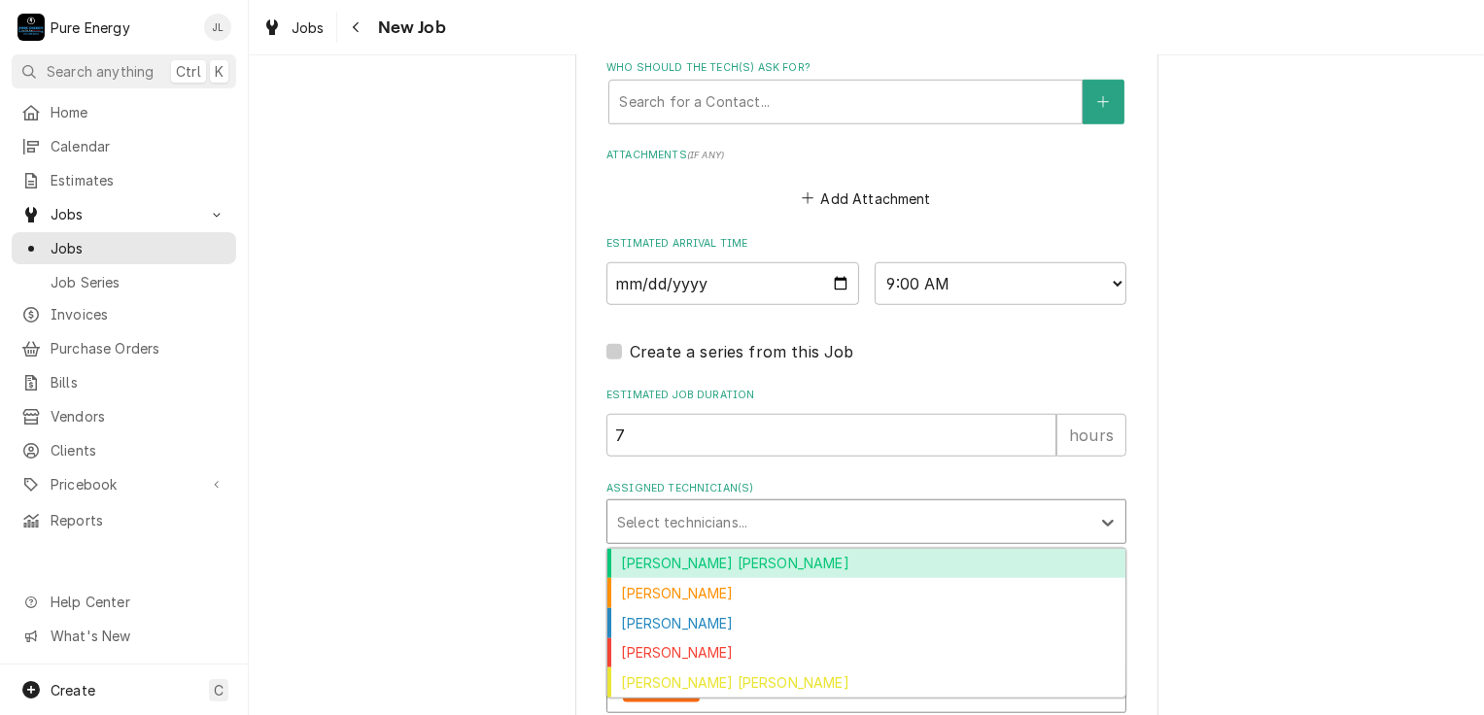
click at [778, 518] on div "Assigned Technician(s)" at bounding box center [849, 521] width 464 height 35
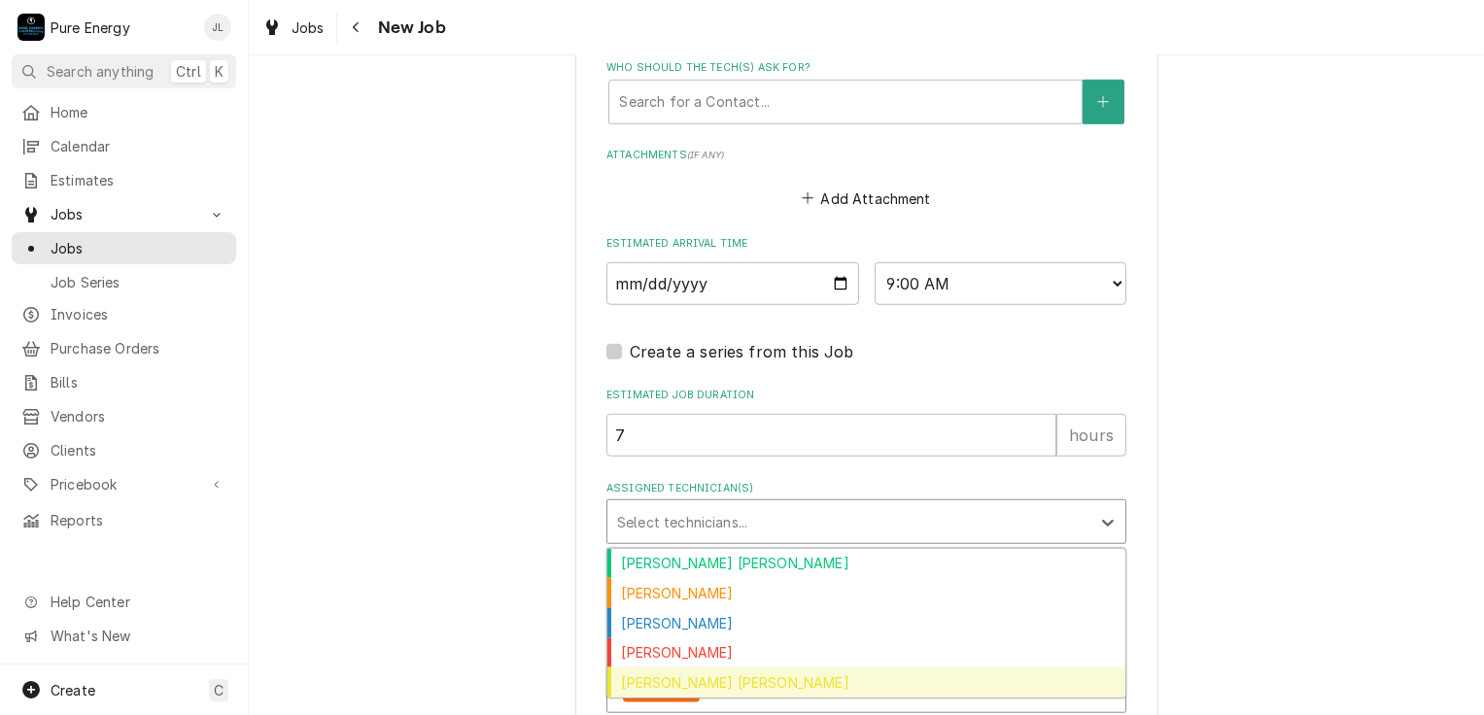
click at [729, 675] on div "Rodolfo Hernandez Lorenzo" at bounding box center [866, 683] width 518 height 30
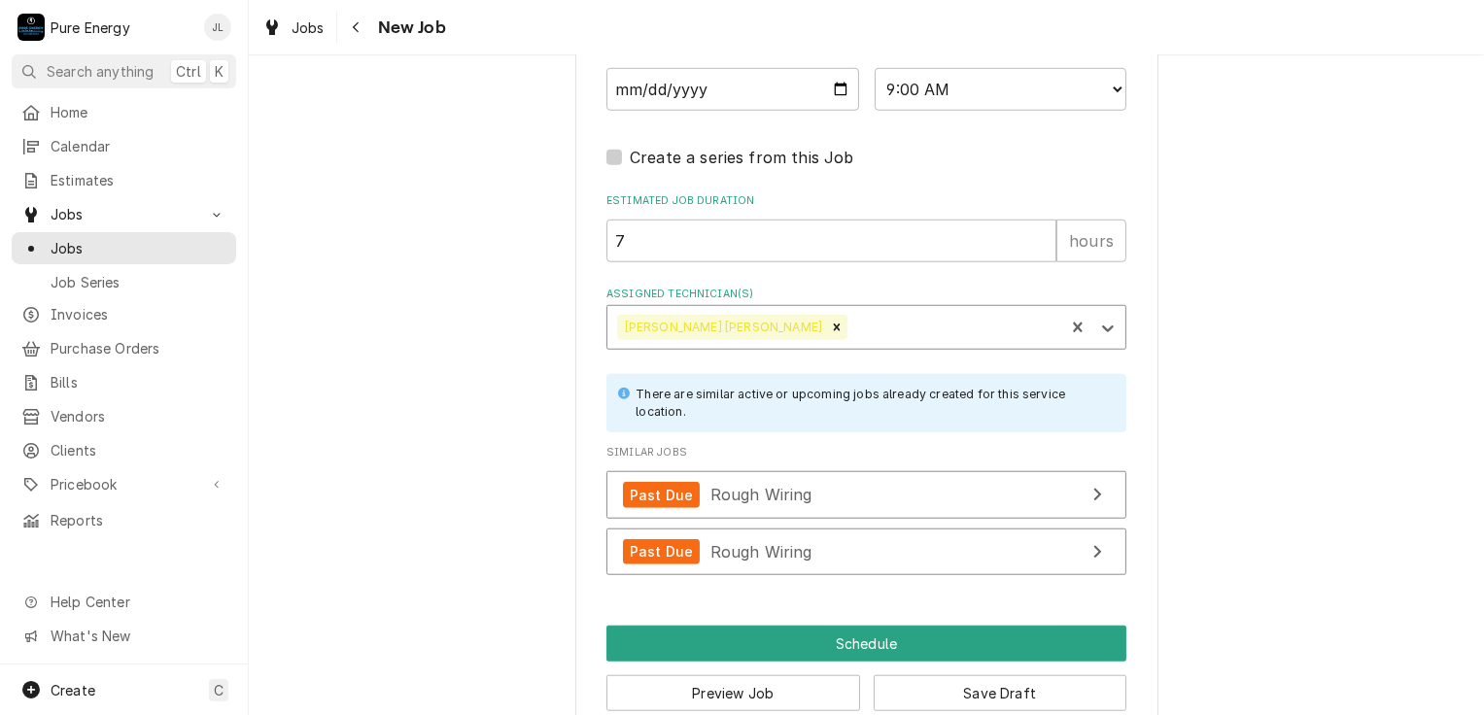
scroll to position [1668, 0]
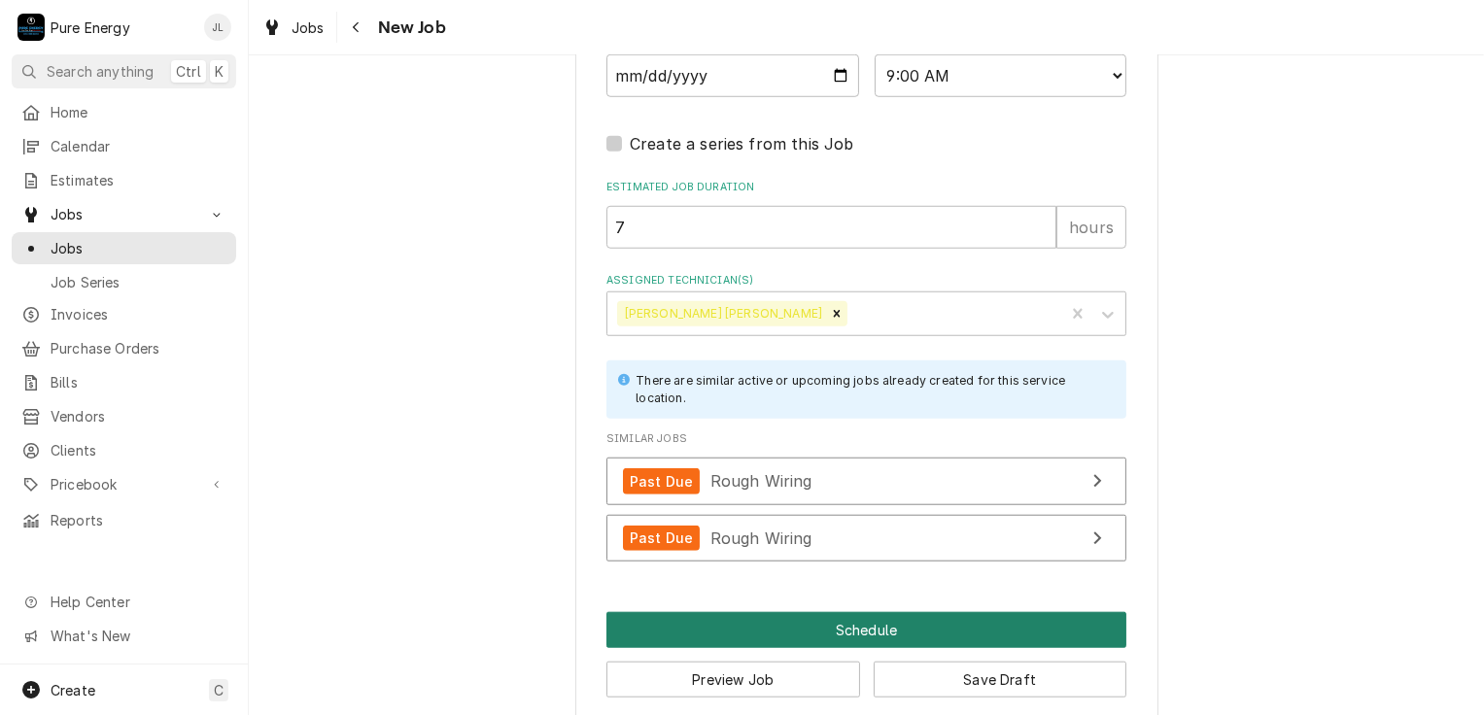
click at [857, 612] on button "Schedule" at bounding box center [866, 630] width 520 height 36
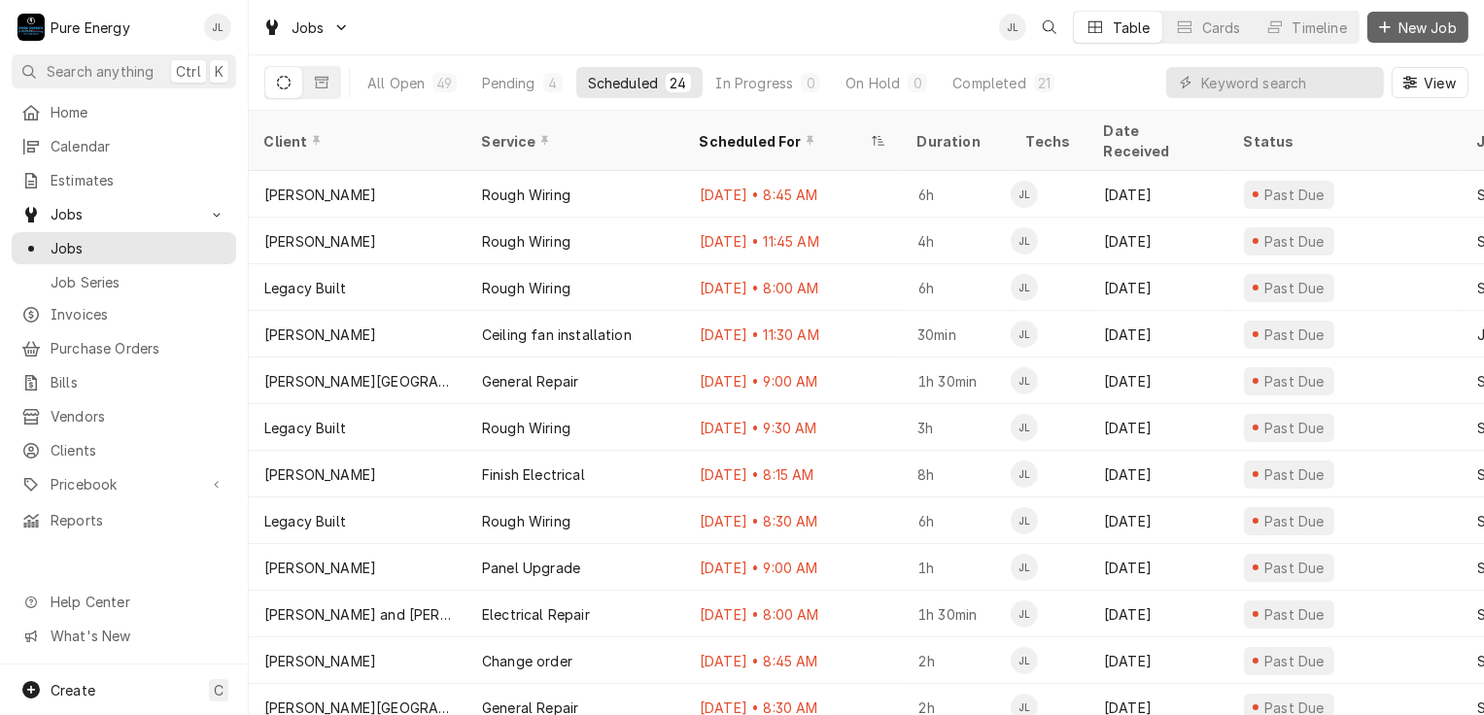
click at [1422, 16] on button "New Job" at bounding box center [1417, 27] width 101 height 31
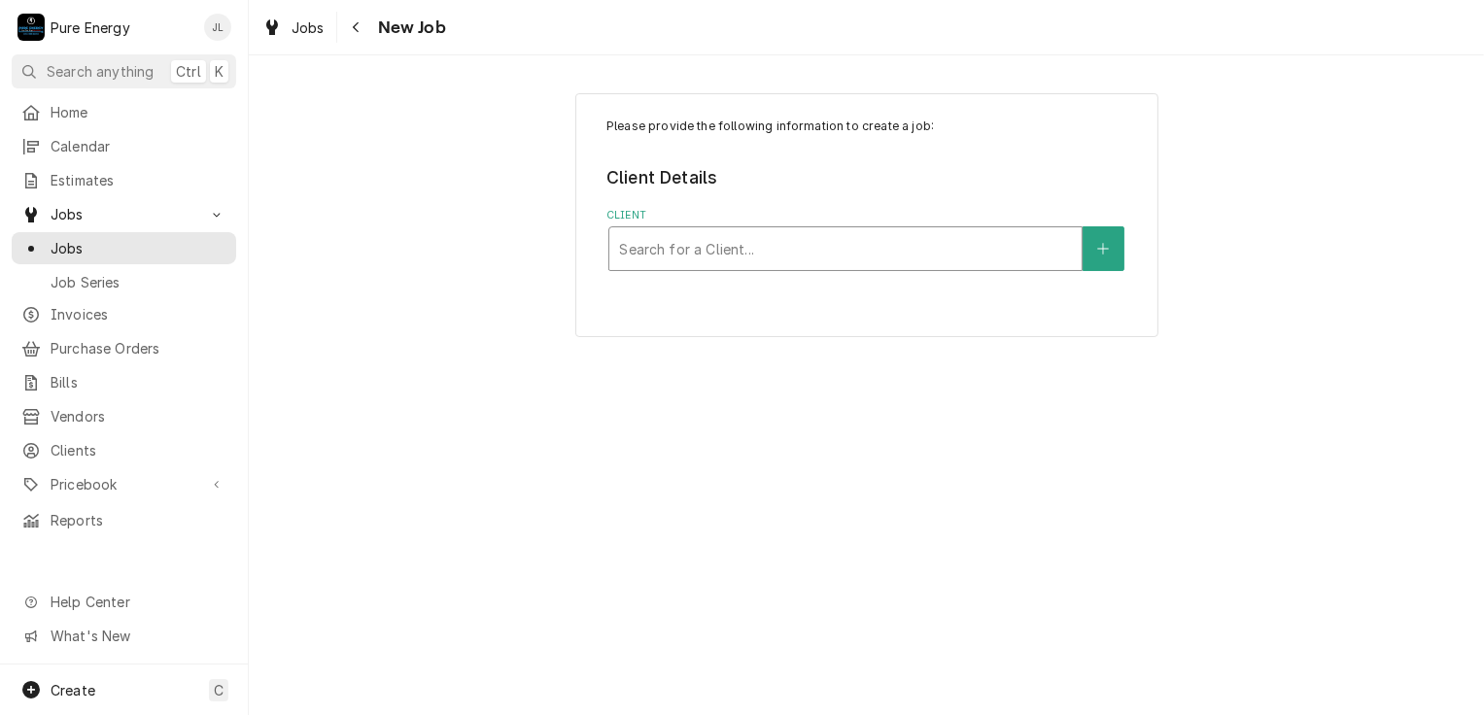
click at [684, 241] on div "Client" at bounding box center [845, 248] width 453 height 35
type input "Legacy"
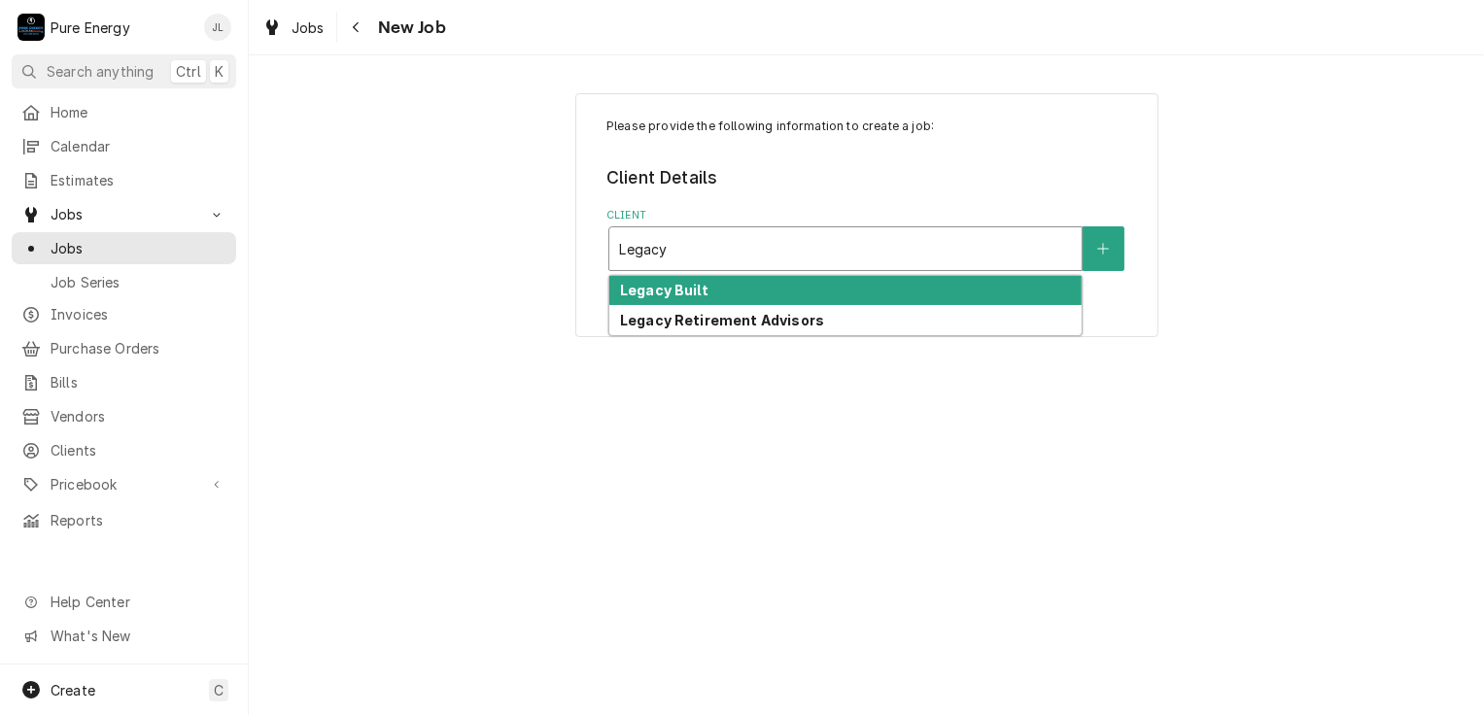
click at [700, 287] on strong "Legacy Built" at bounding box center [664, 290] width 88 height 17
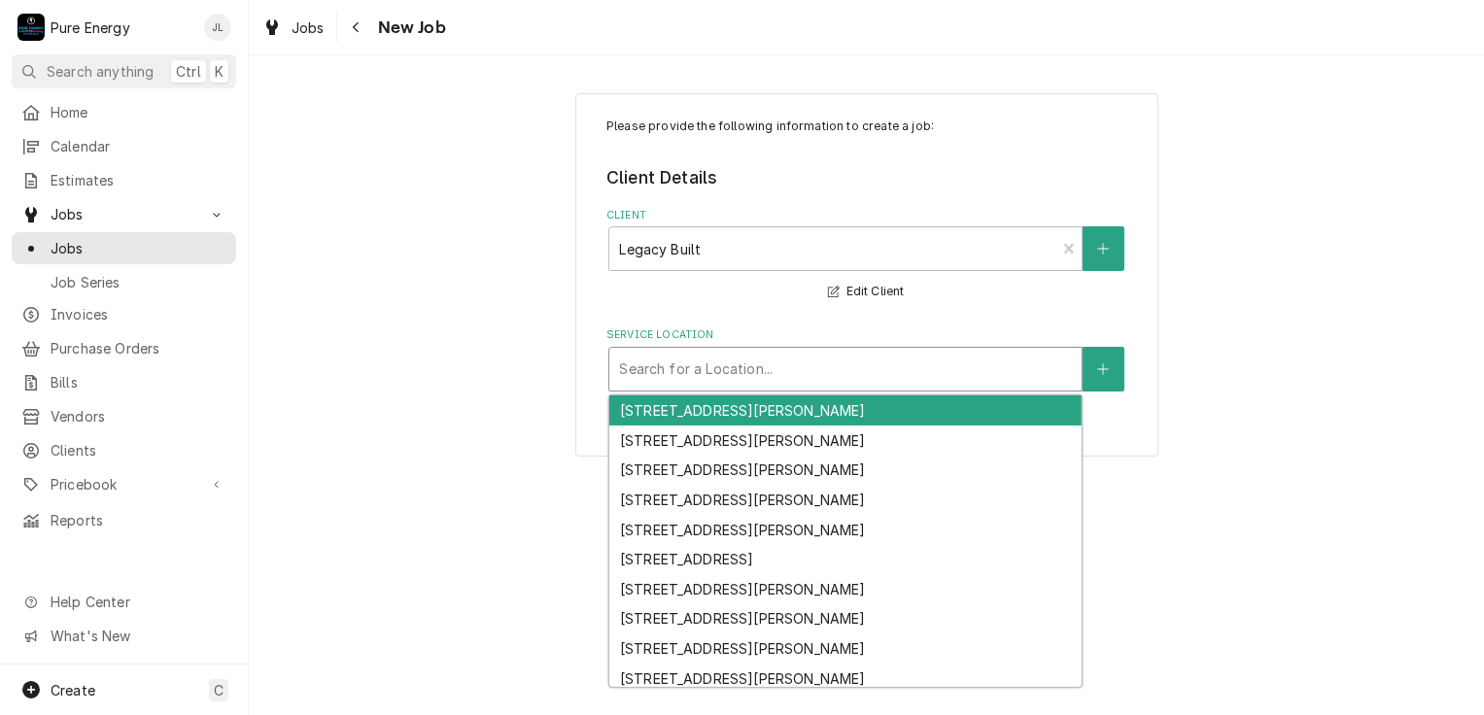
click at [698, 376] on div "Service Location" at bounding box center [845, 369] width 453 height 35
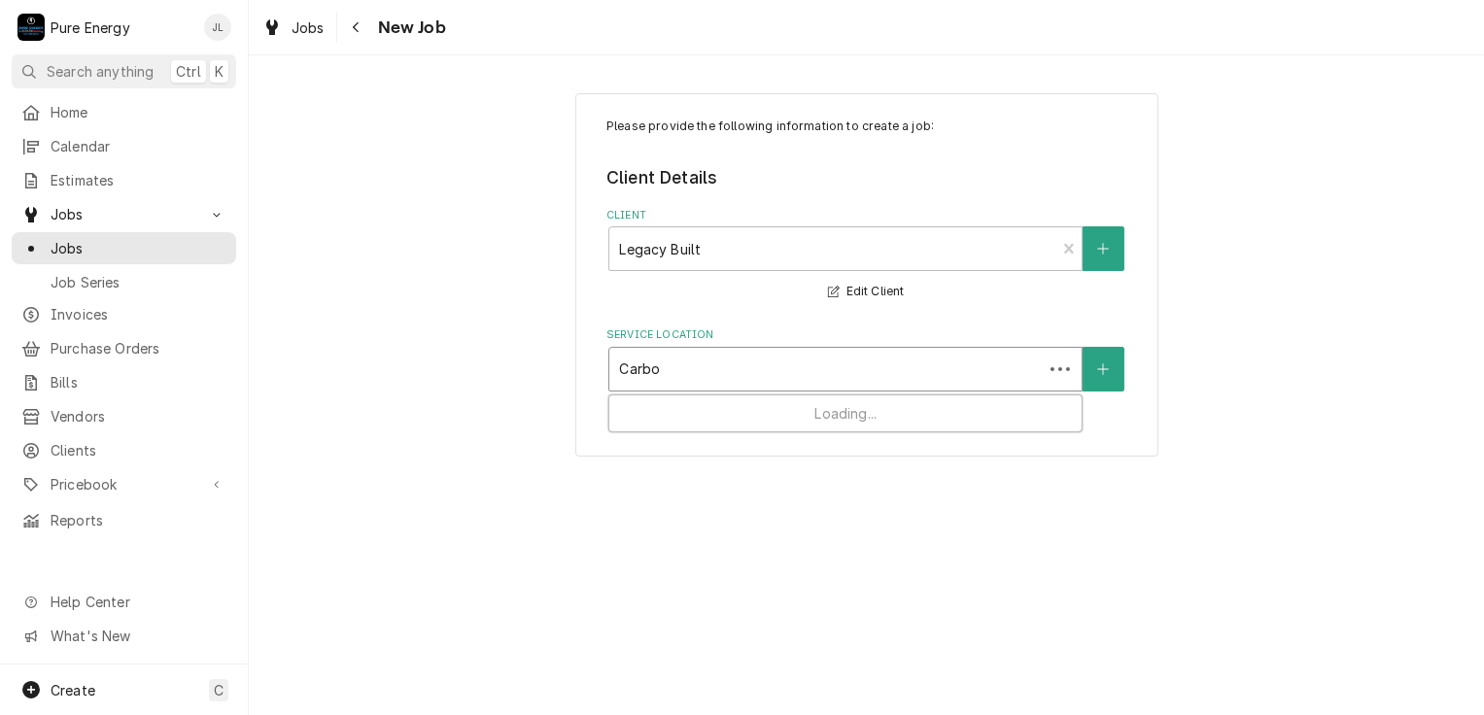
type input "Carbon"
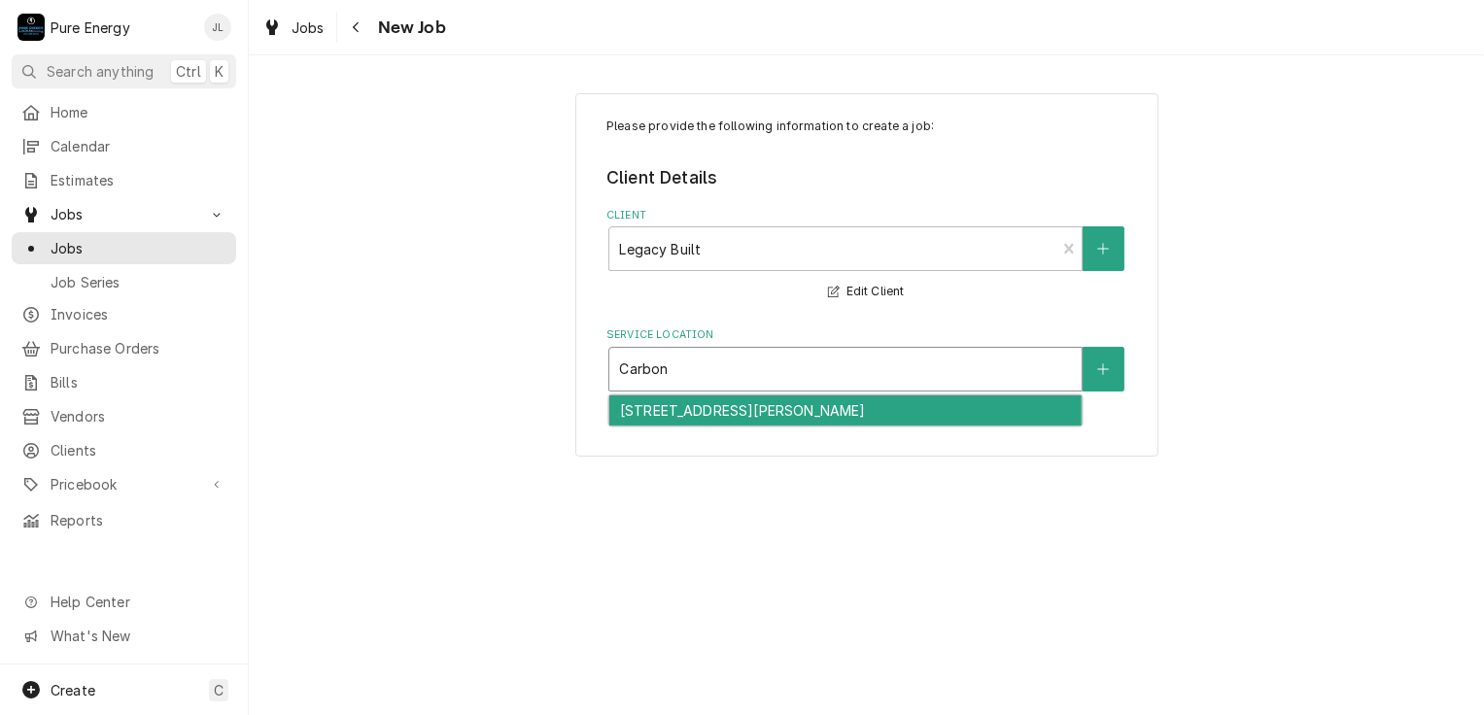
click at [702, 412] on div "[STREET_ADDRESS][PERSON_NAME]" at bounding box center [845, 411] width 472 height 30
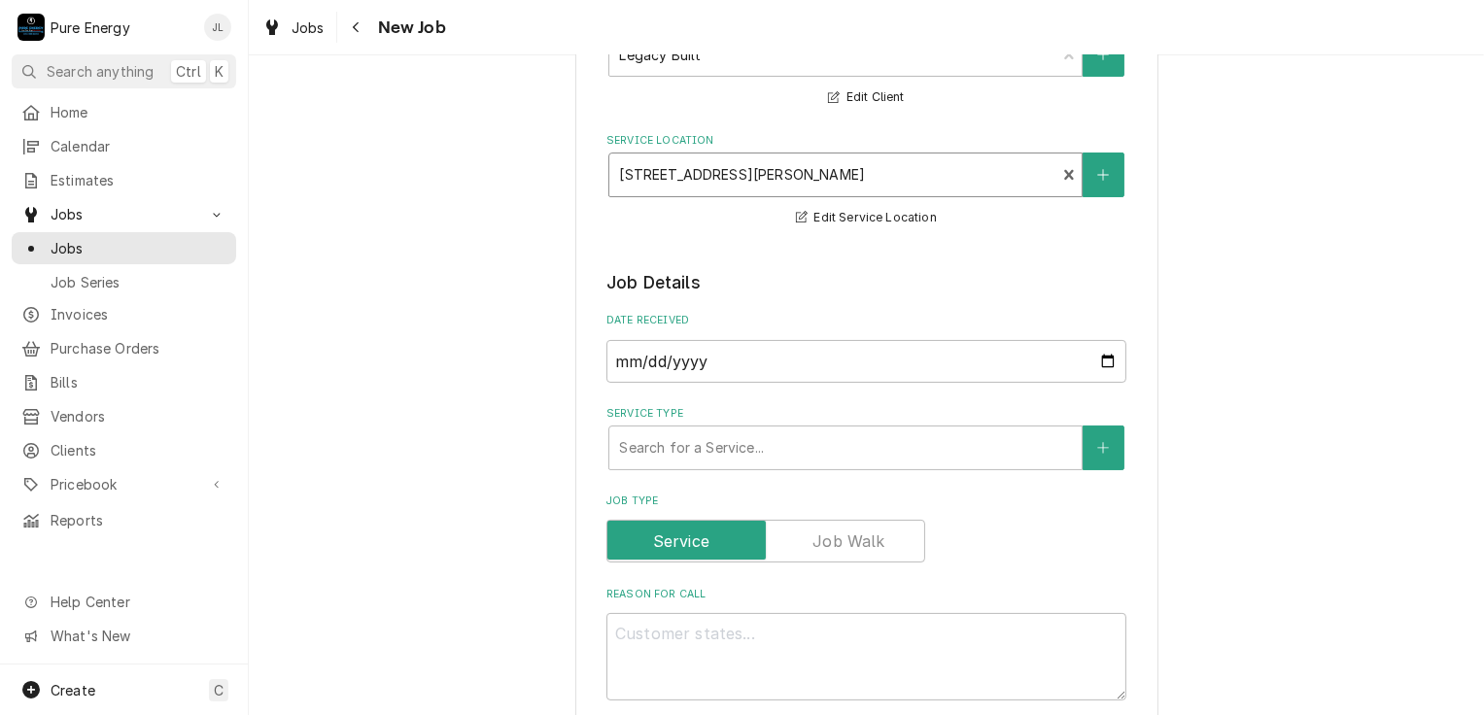
scroll to position [292, 0]
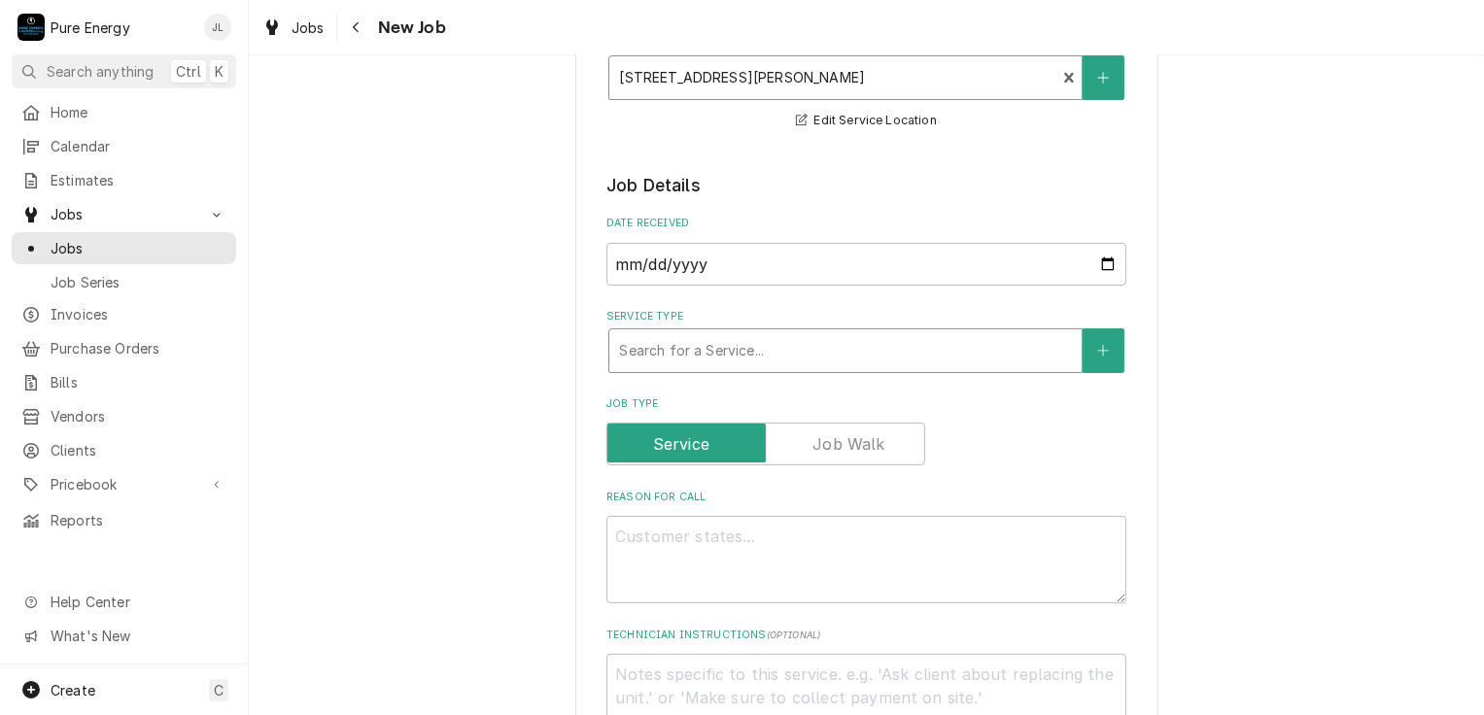
click at [747, 336] on div "Service Type" at bounding box center [845, 350] width 453 height 35
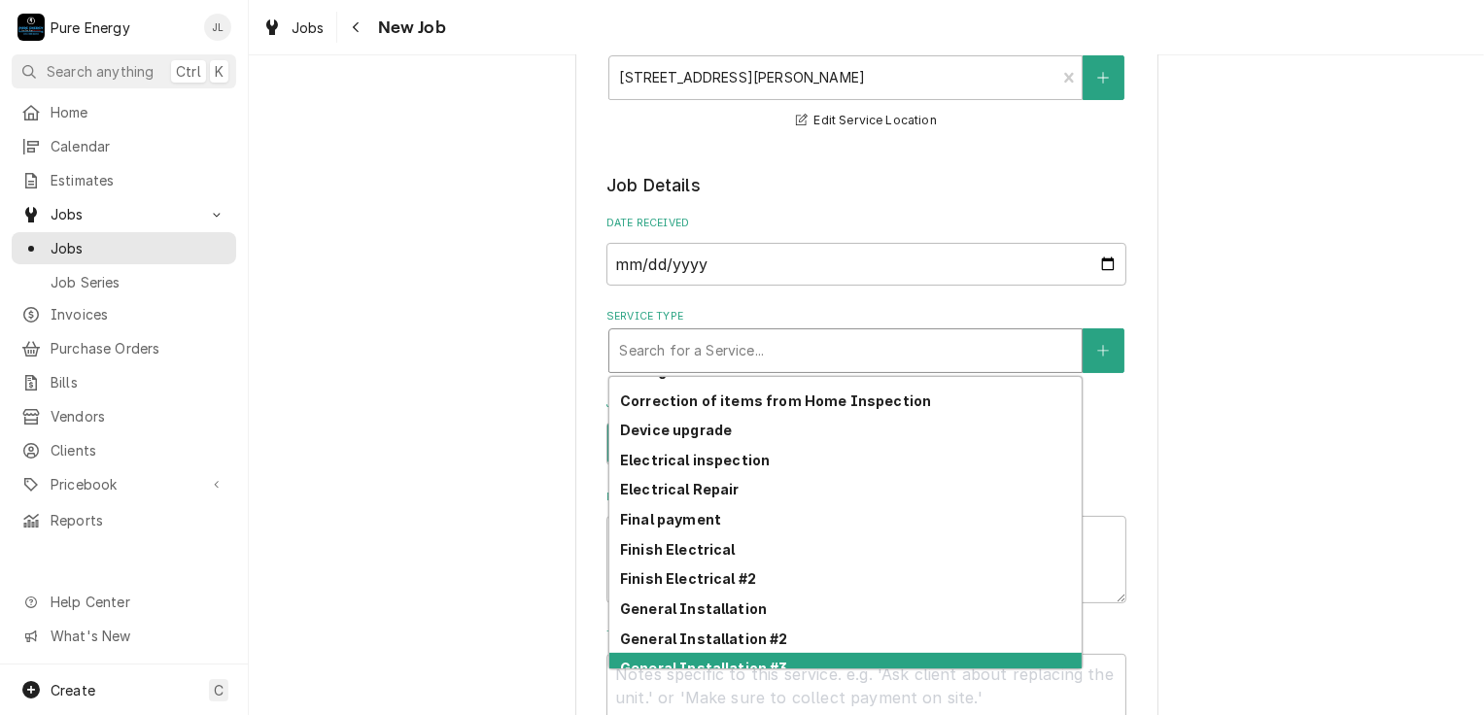
scroll to position [601, 0]
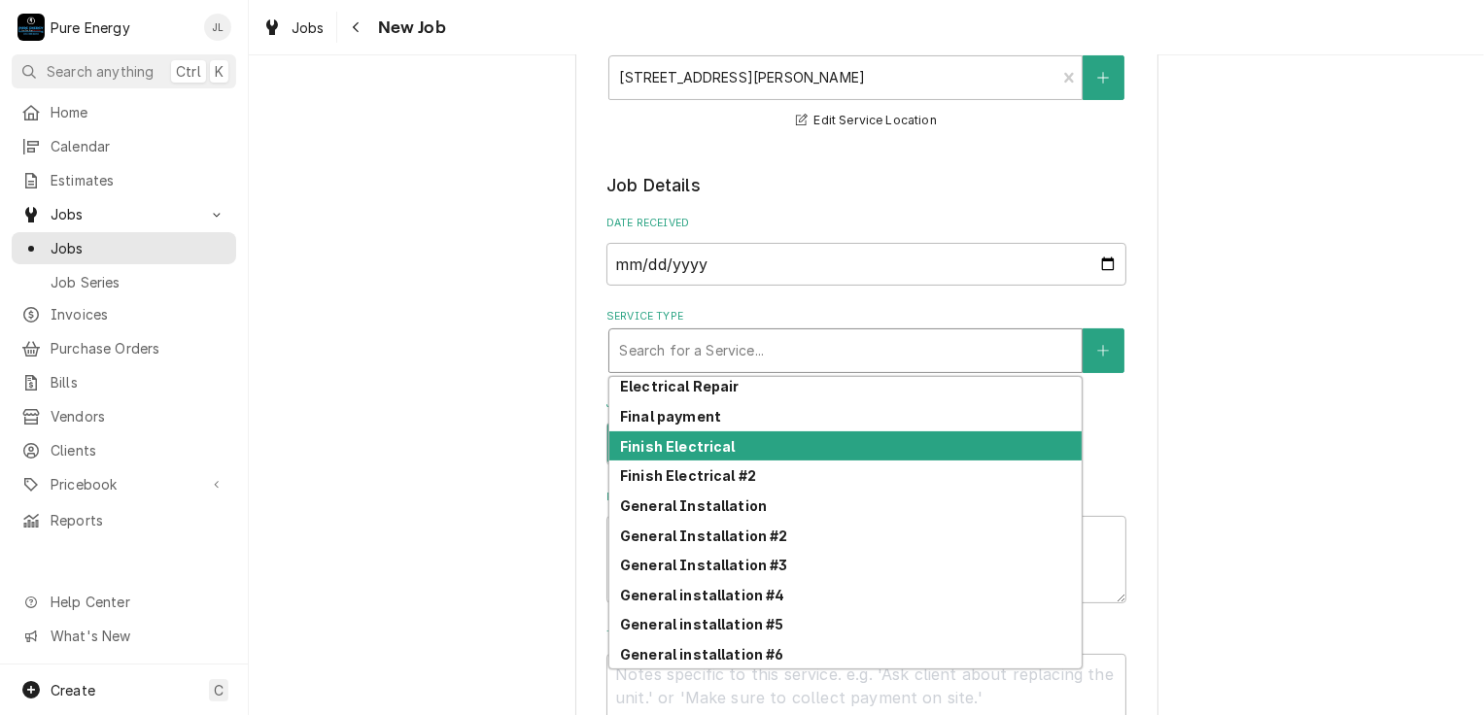
click at [772, 431] on div "Finish Electrical" at bounding box center [845, 446] width 472 height 30
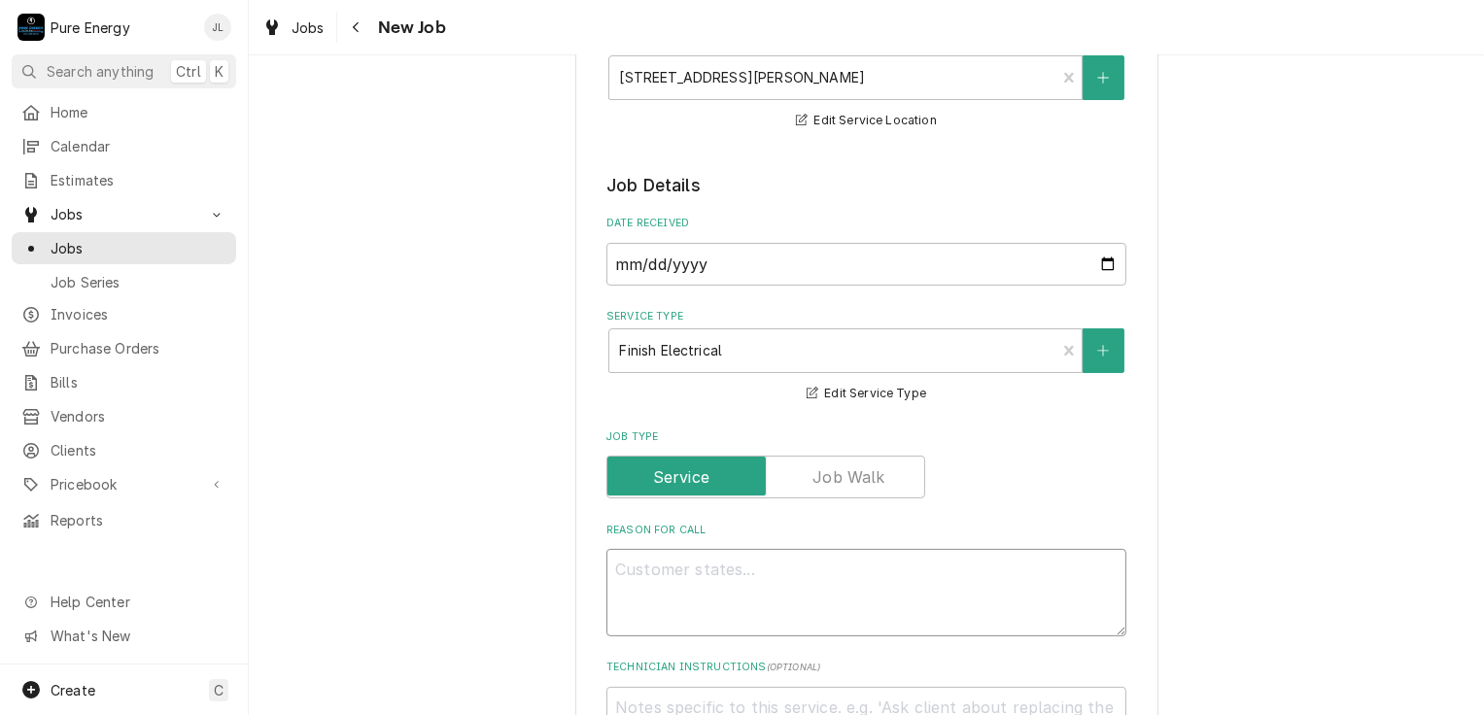
click at [666, 581] on textarea "Reason For Call" at bounding box center [866, 592] width 520 height 87
type textarea "x"
type textarea "S"
type textarea "x"
type textarea "Se"
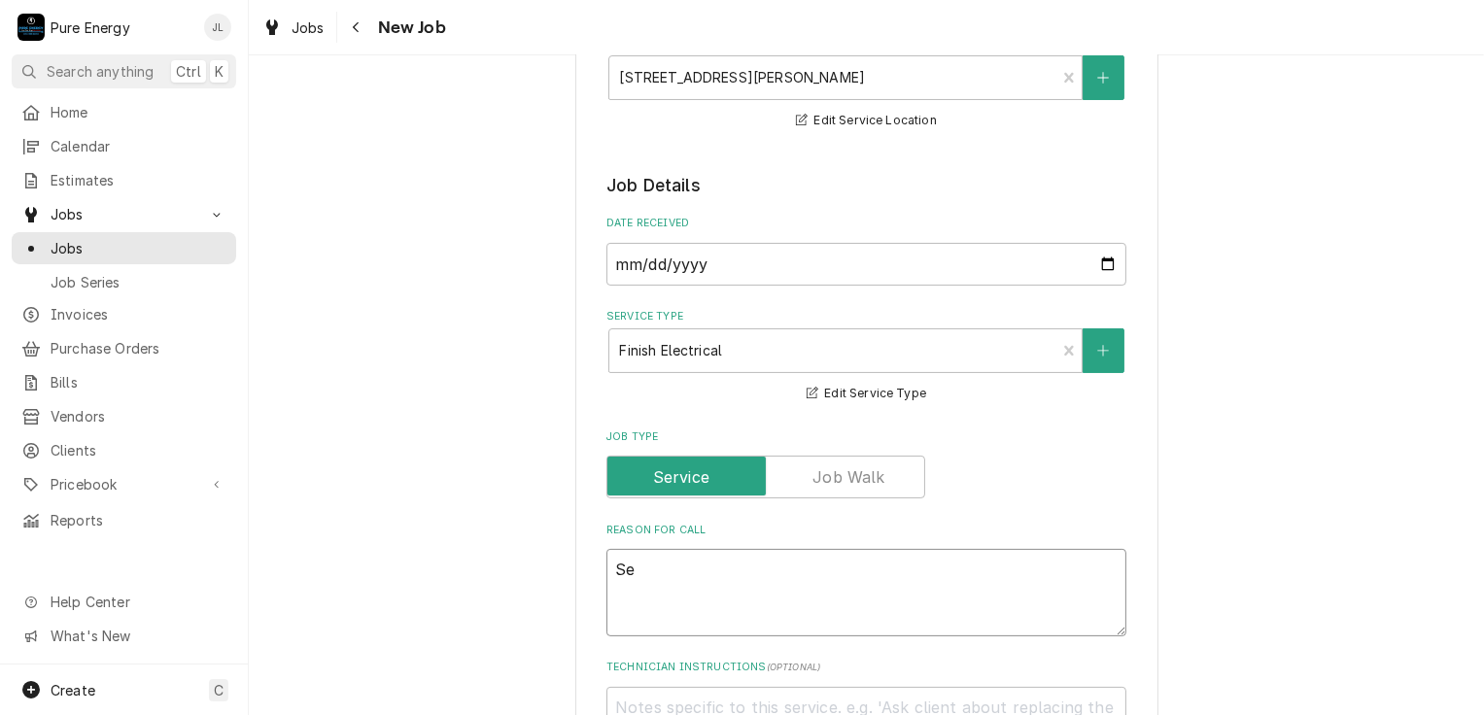
type textarea "x"
type textarea "Se"
type textarea "x"
type textarea "Se t"
type textarea "x"
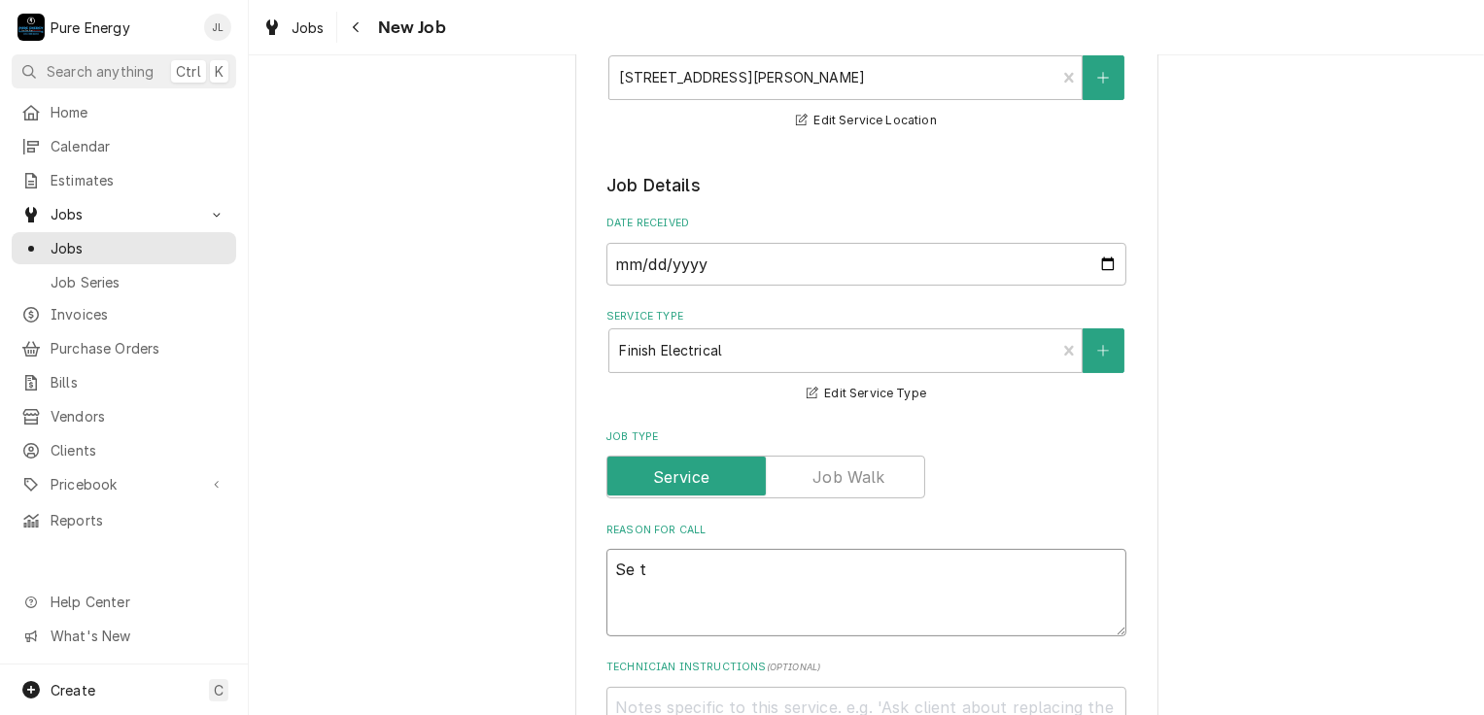
type textarea "Se"
type textarea "x"
type textarea "Se t"
type textarea "x"
type textarea "Se"
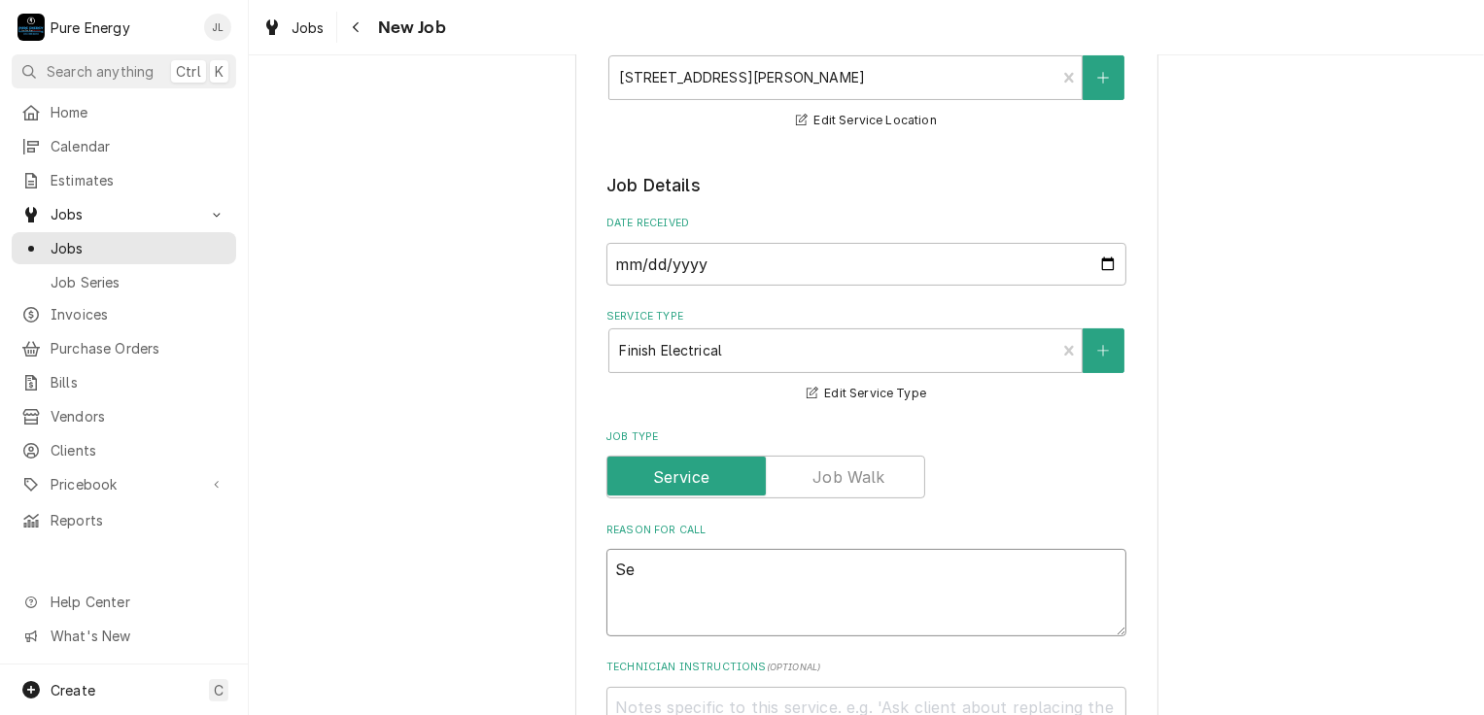
type textarea "x"
type textarea "Se"
type textarea "x"
type textarea "Set"
type textarea "x"
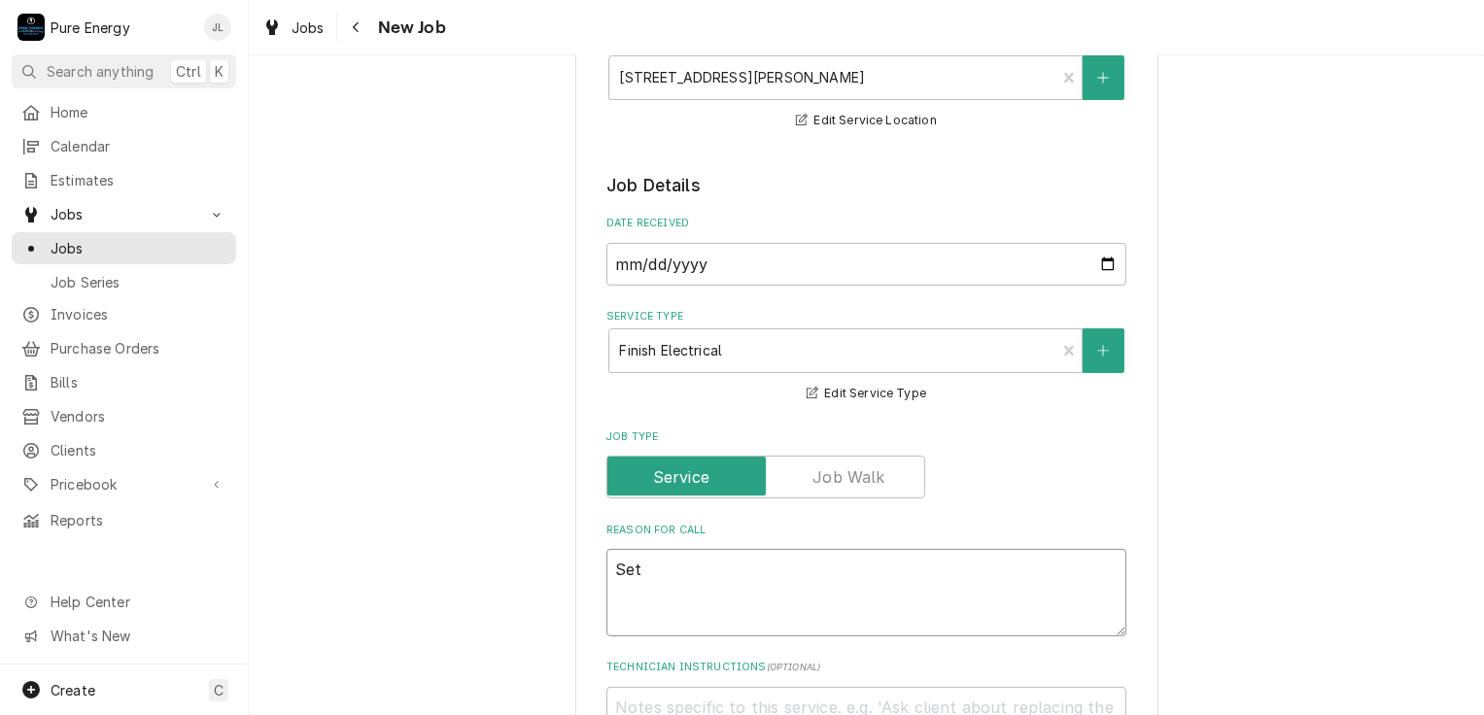
type textarea "Set"
type textarea "x"
type textarea "Set th"
type textarea "x"
type textarea "Set the"
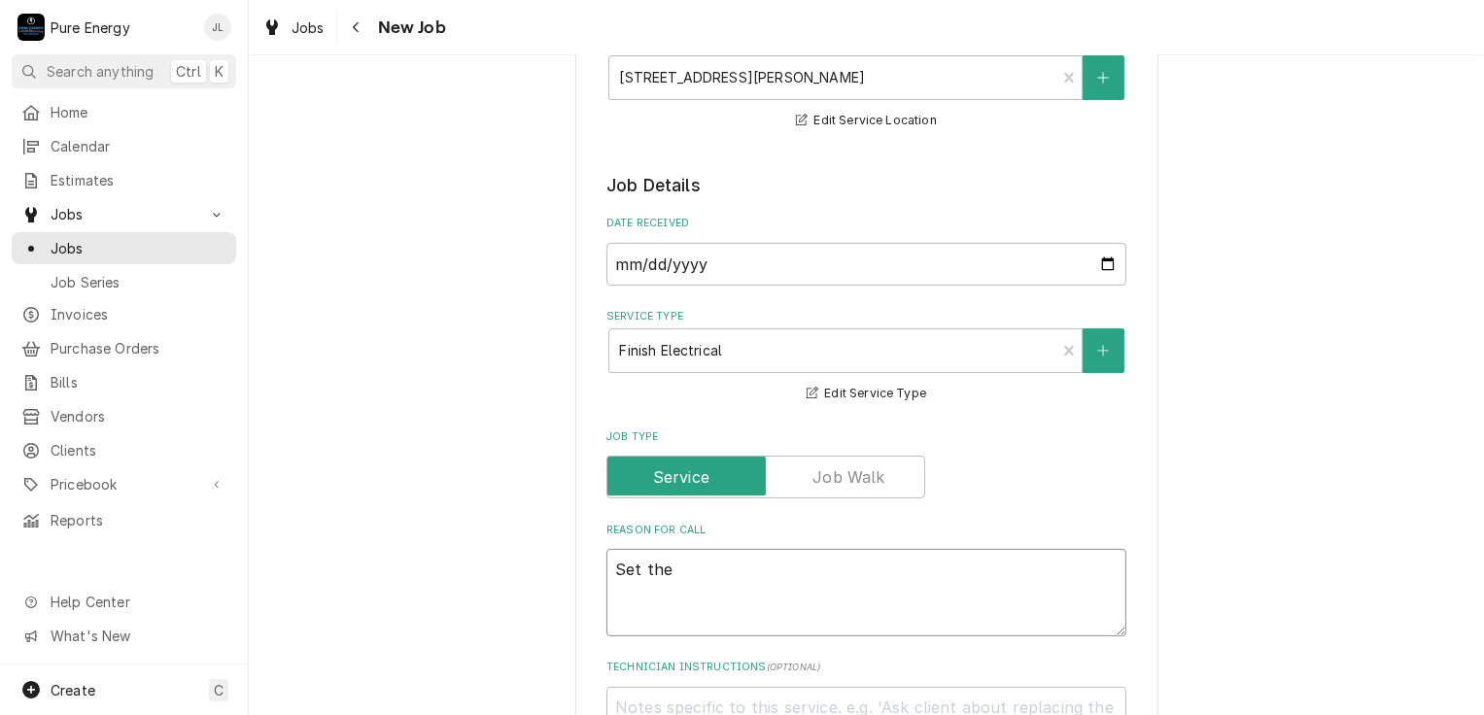
type textarea "x"
type textarea "Set the c"
type textarea "x"
type textarea "Set the ca"
type textarea "x"
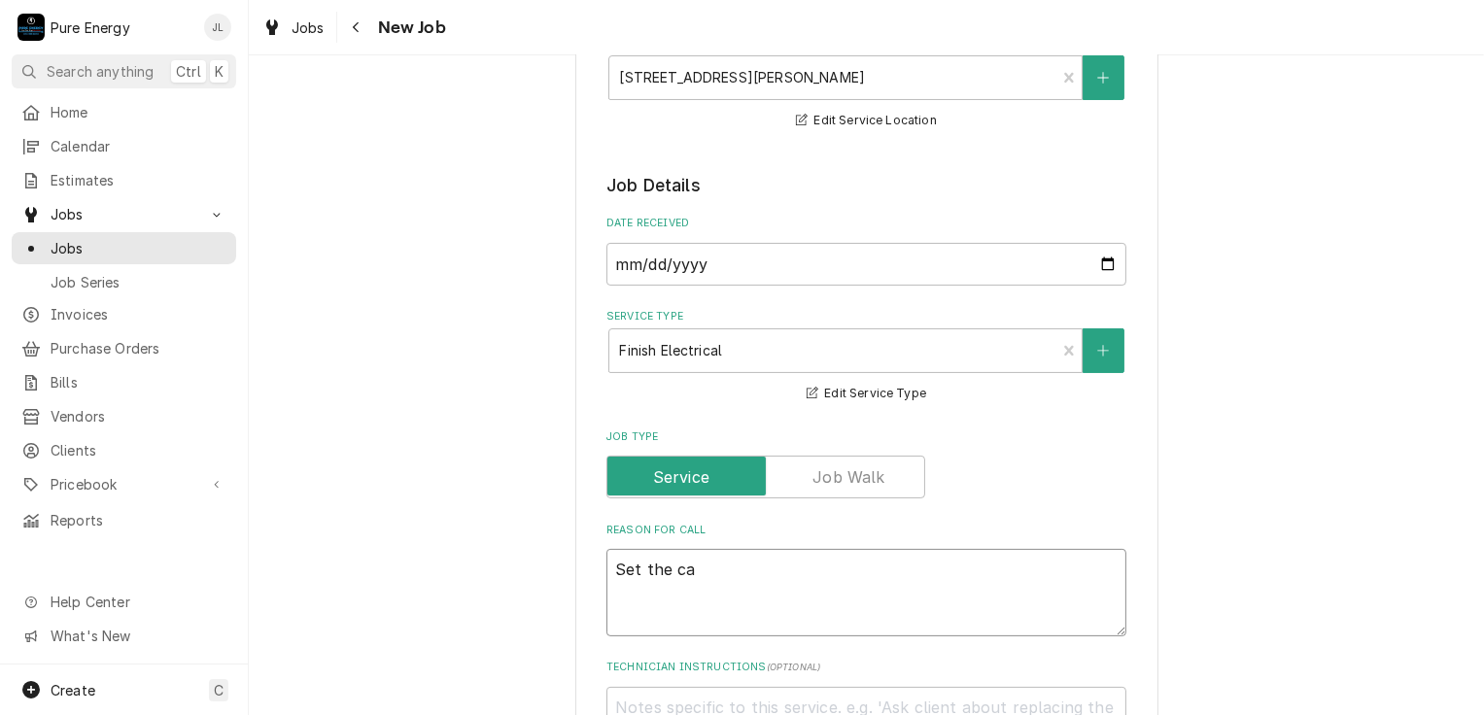
type textarea "Set the can"
type textarea "x"
type textarea "Set the cans"
type textarea "x"
type textarea "Set the cans"
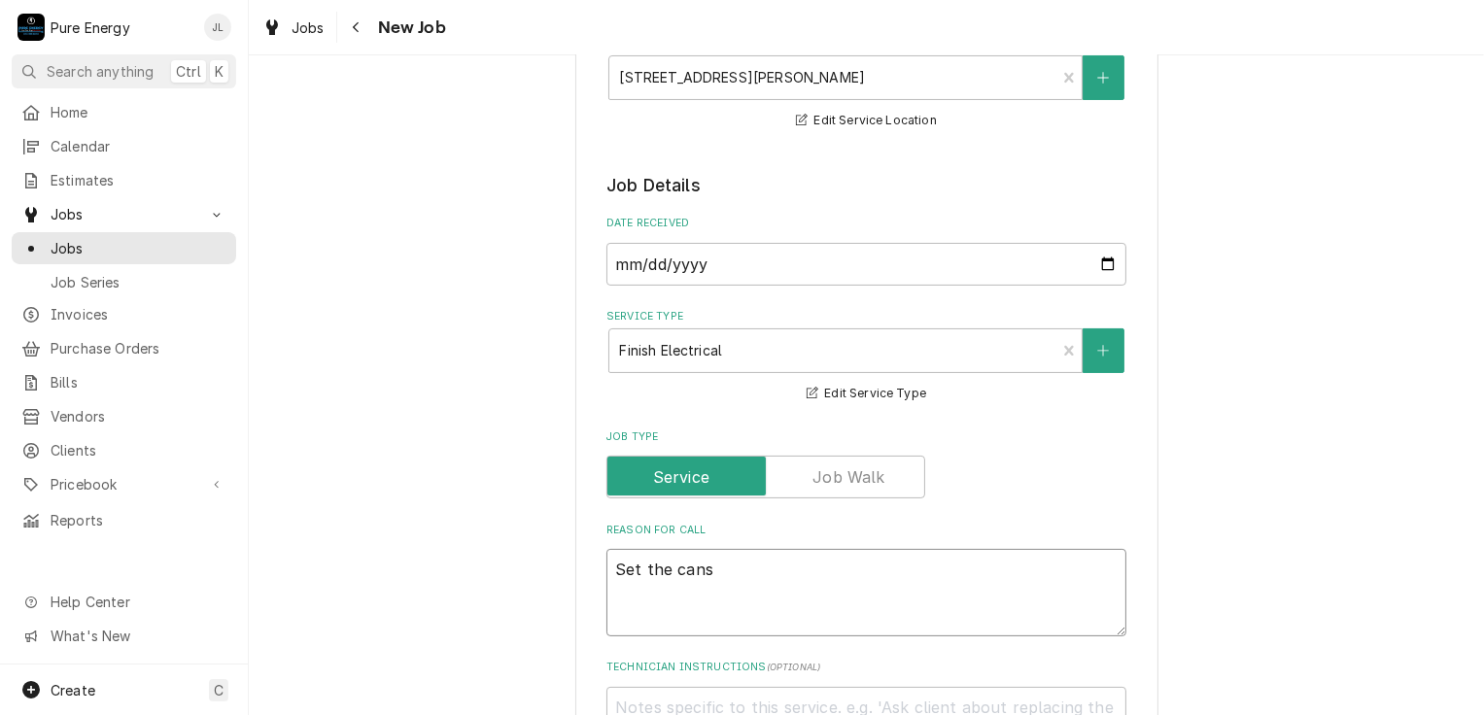
type textarea "x"
type textarea "Set the cans o"
type textarea "x"
type textarea "Set the cans ov"
type textarea "x"
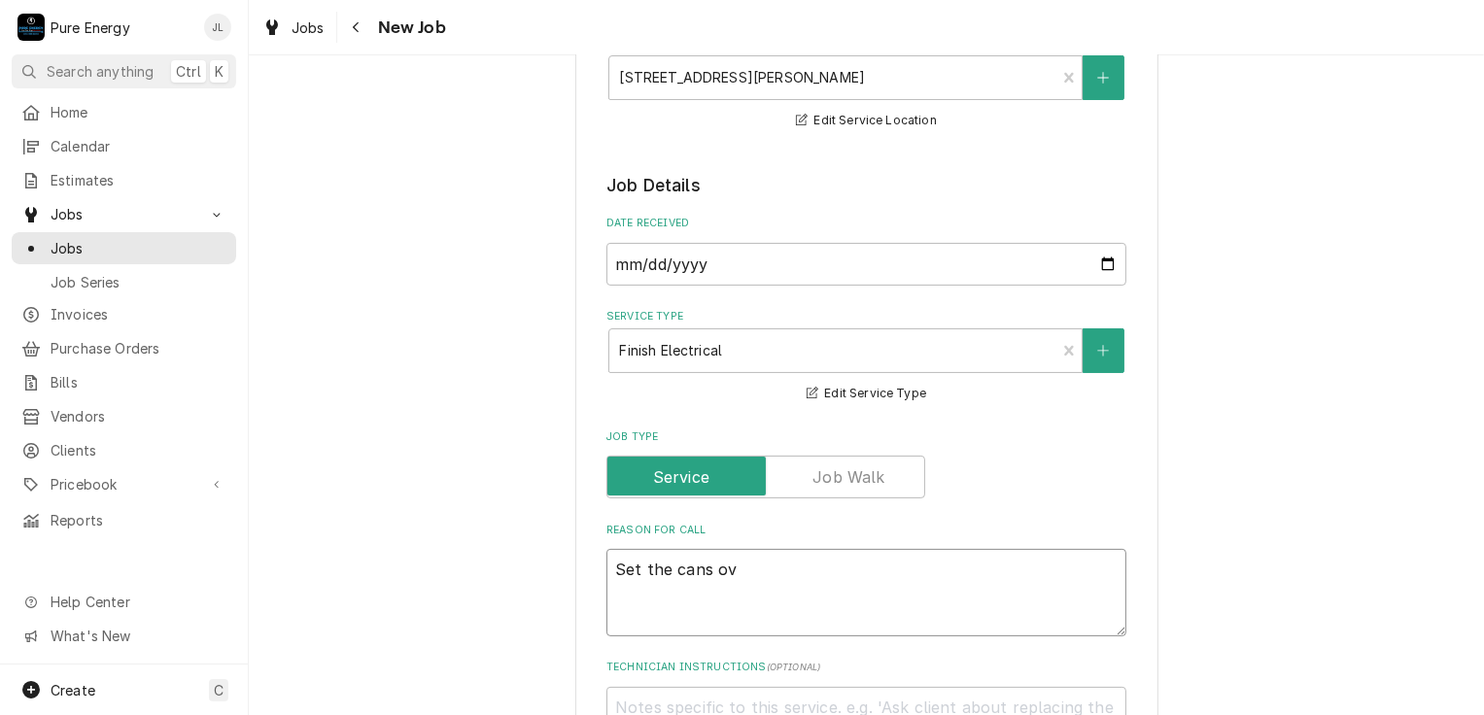
type textarea "Set the cans ove"
type textarea "x"
type textarea "Set the cans over"
type textarea "x"
type textarea "Set the cans over th"
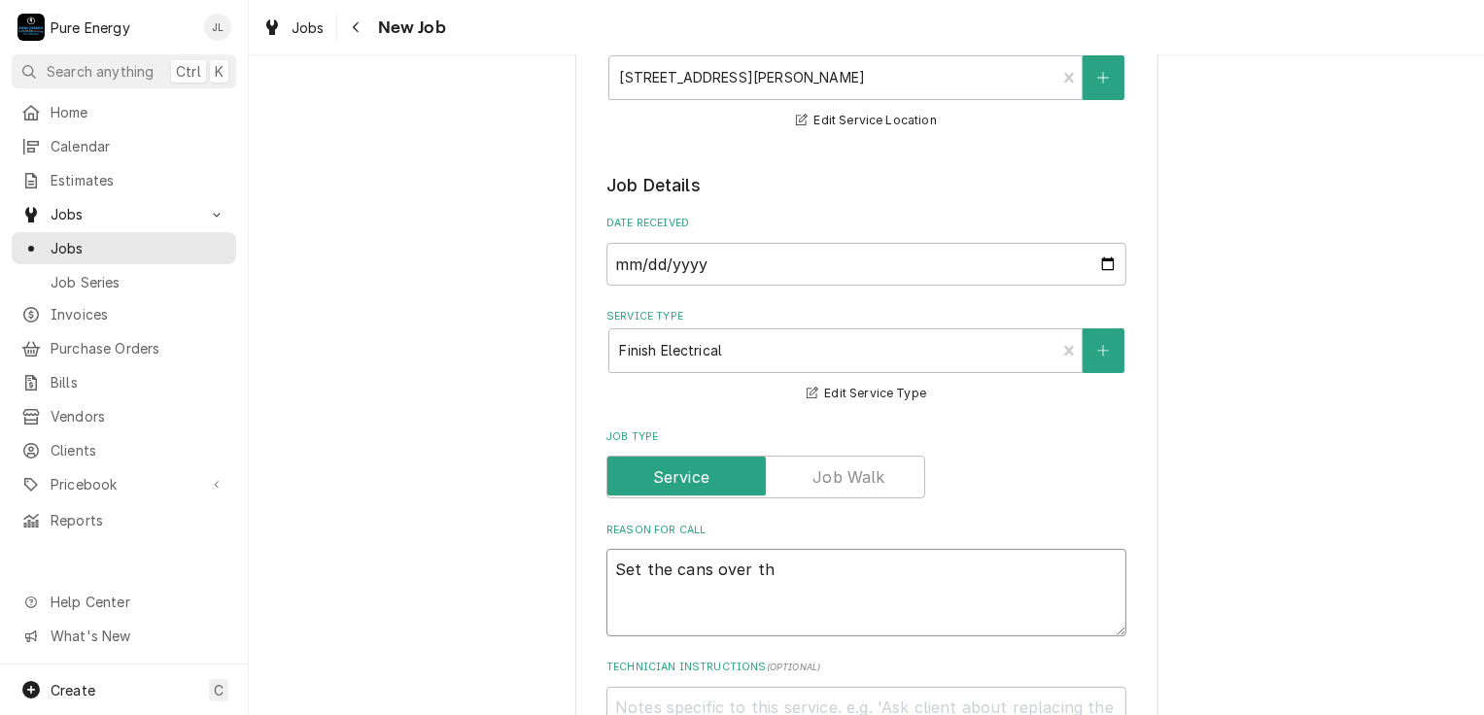
type textarea "x"
type textarea "Set the cans over the"
type textarea "x"
type textarea "Set the cans over the"
type textarea "x"
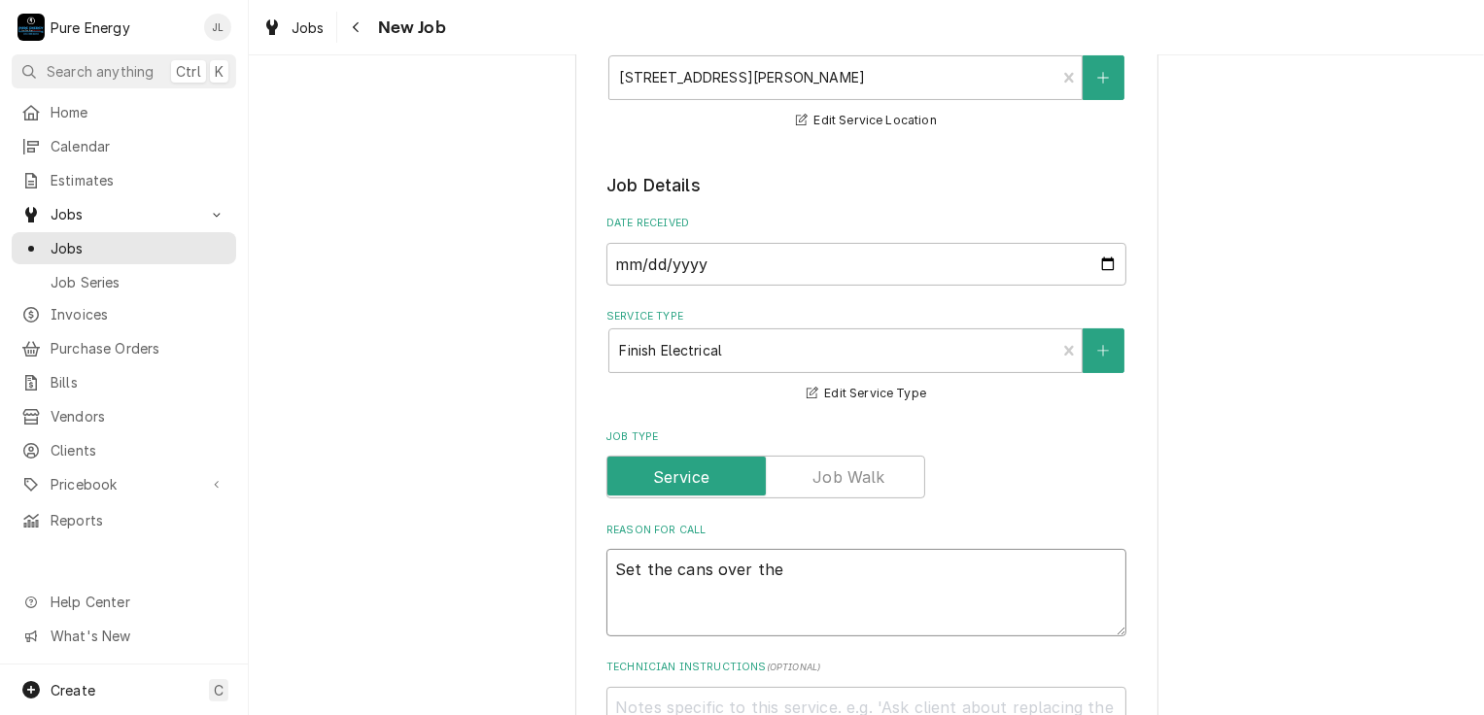
type textarea "Set the cans over the f"
type textarea "x"
type textarea "Set the cans over the fi"
type textarea "x"
type textarea "Set the cans over the fir"
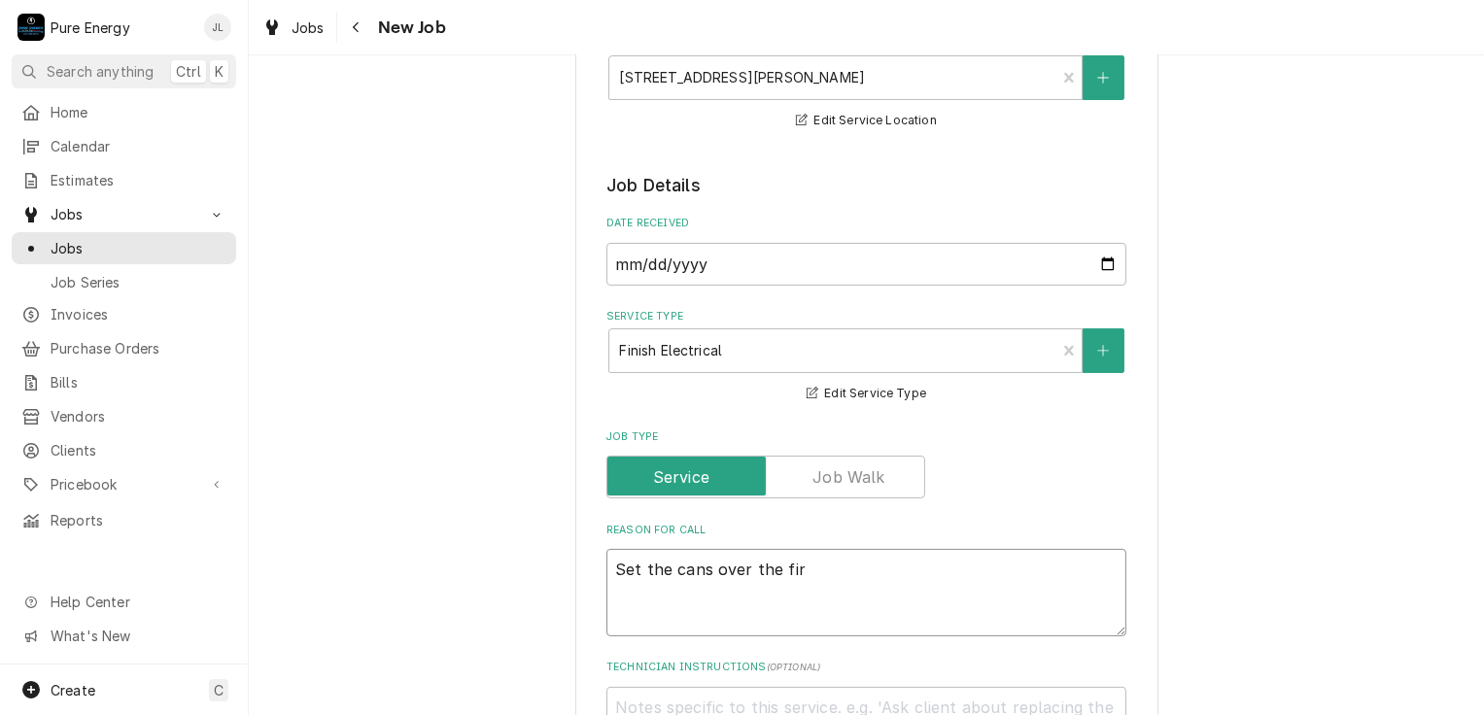
type textarea "x"
type textarea "Set the cans over the fire"
type textarea "x"
type textarea "Set the cans over the fir"
type textarea "x"
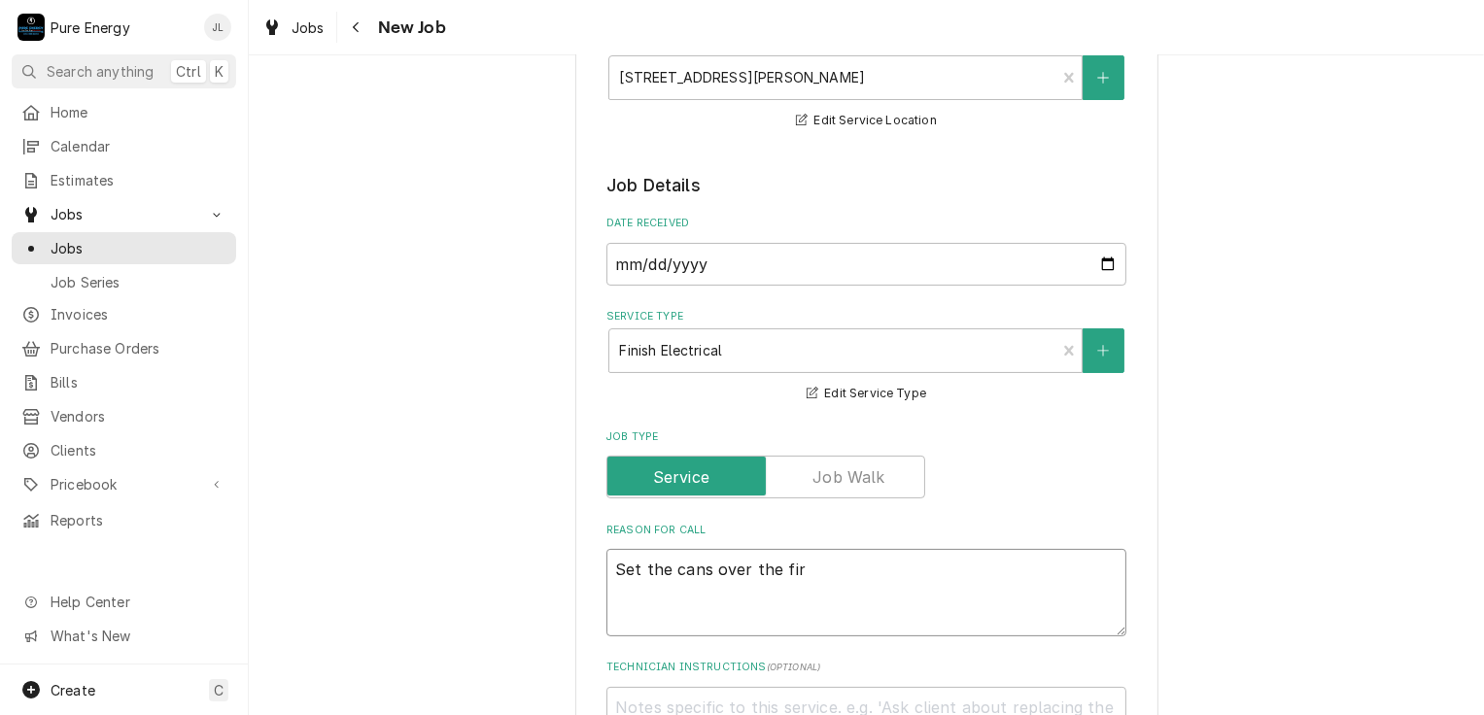
type textarea "Set the cans over the fi"
type textarea "x"
type textarea "Set the cans over the f"
type textarea "x"
type textarea "Set the cans over the"
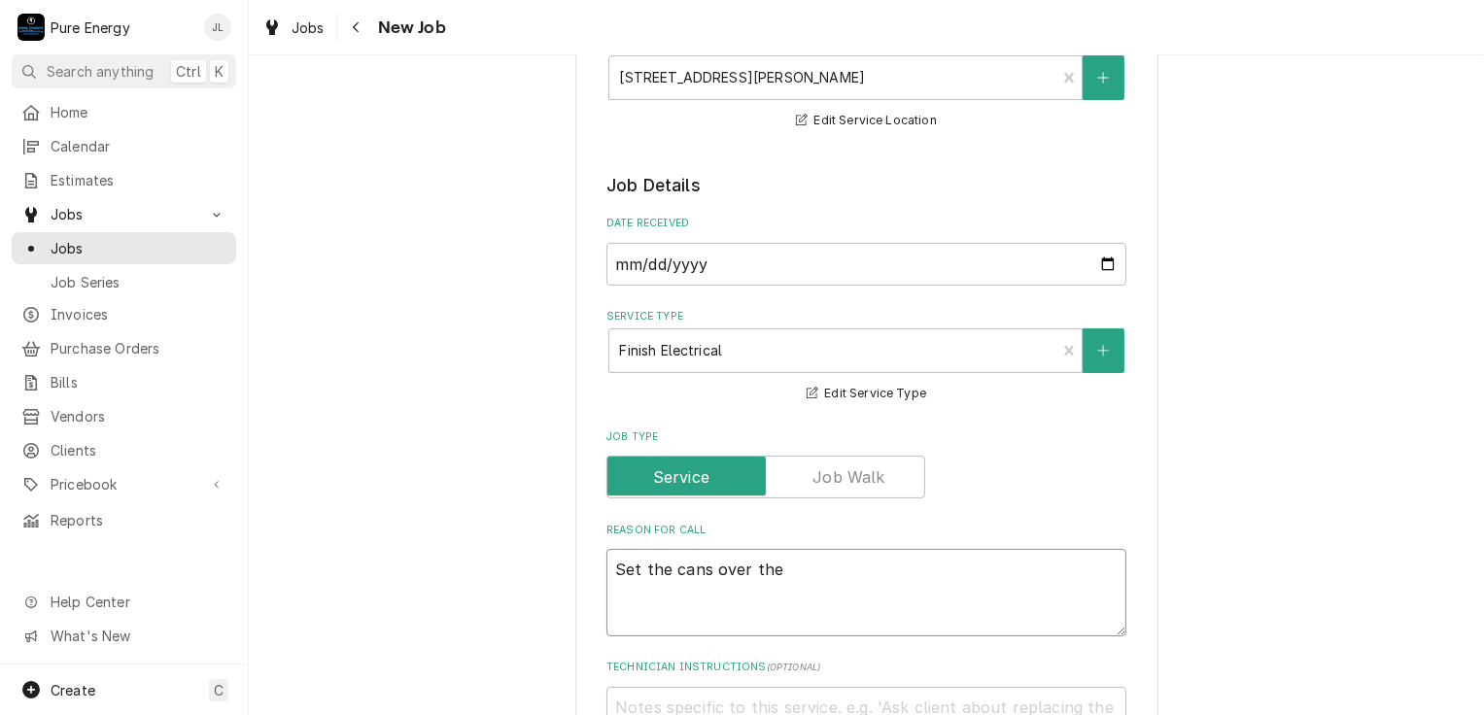
type textarea "x"
type textarea "Set the cans over the"
type textarea "x"
type textarea "Set the cans over th"
type textarea "x"
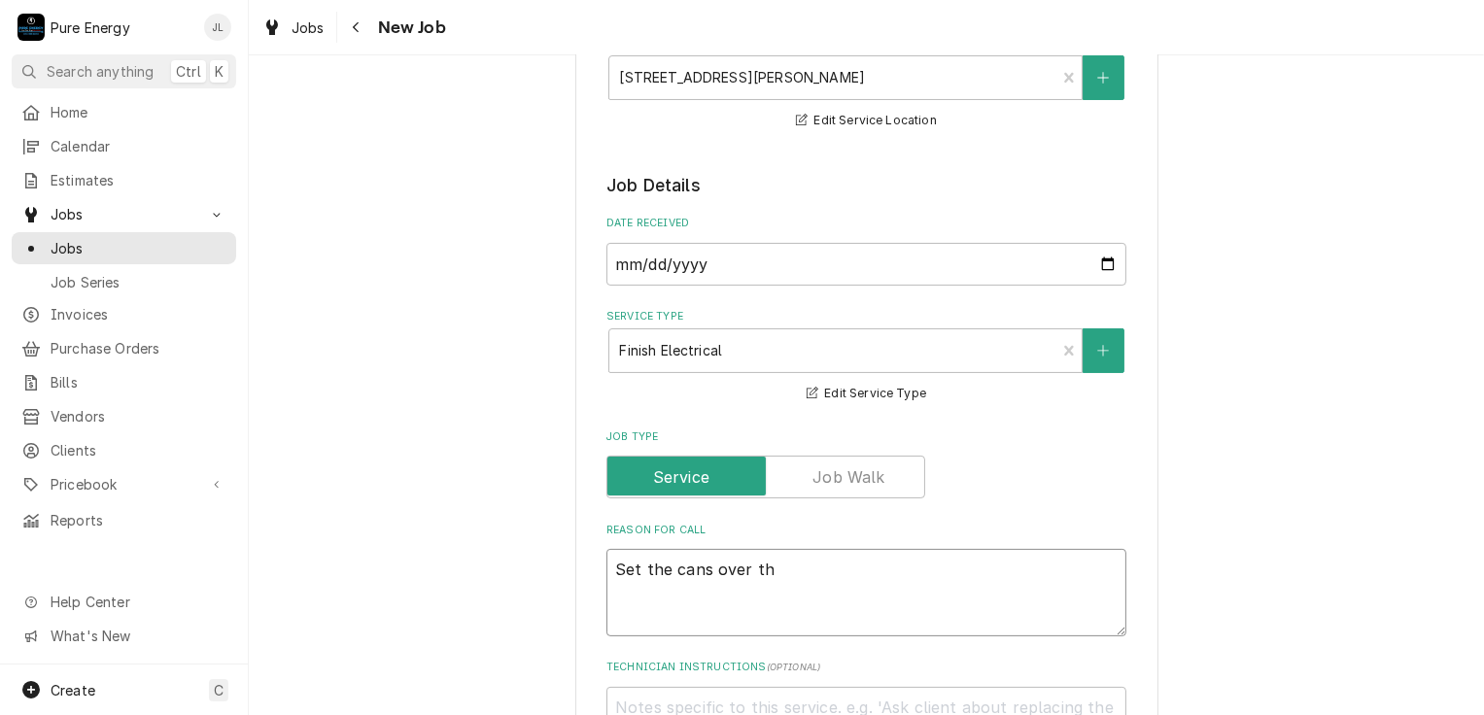
type textarea "Set the cans over t"
type textarea "x"
type textarea "Set the cans over"
type textarea "x"
type textarea "Set the cans over"
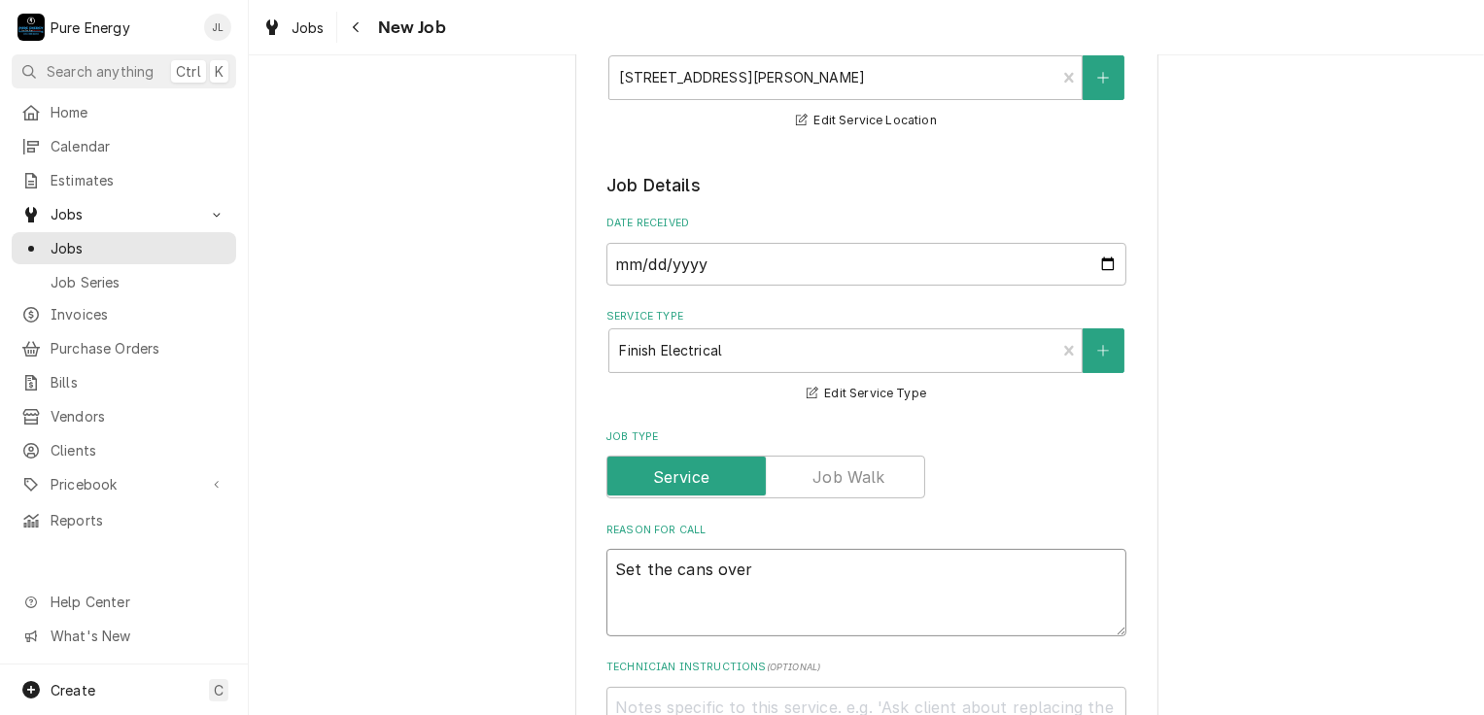
type textarea "x"
type textarea "Set the cans ove"
type textarea "x"
type textarea "Set the cans ov"
type textarea "x"
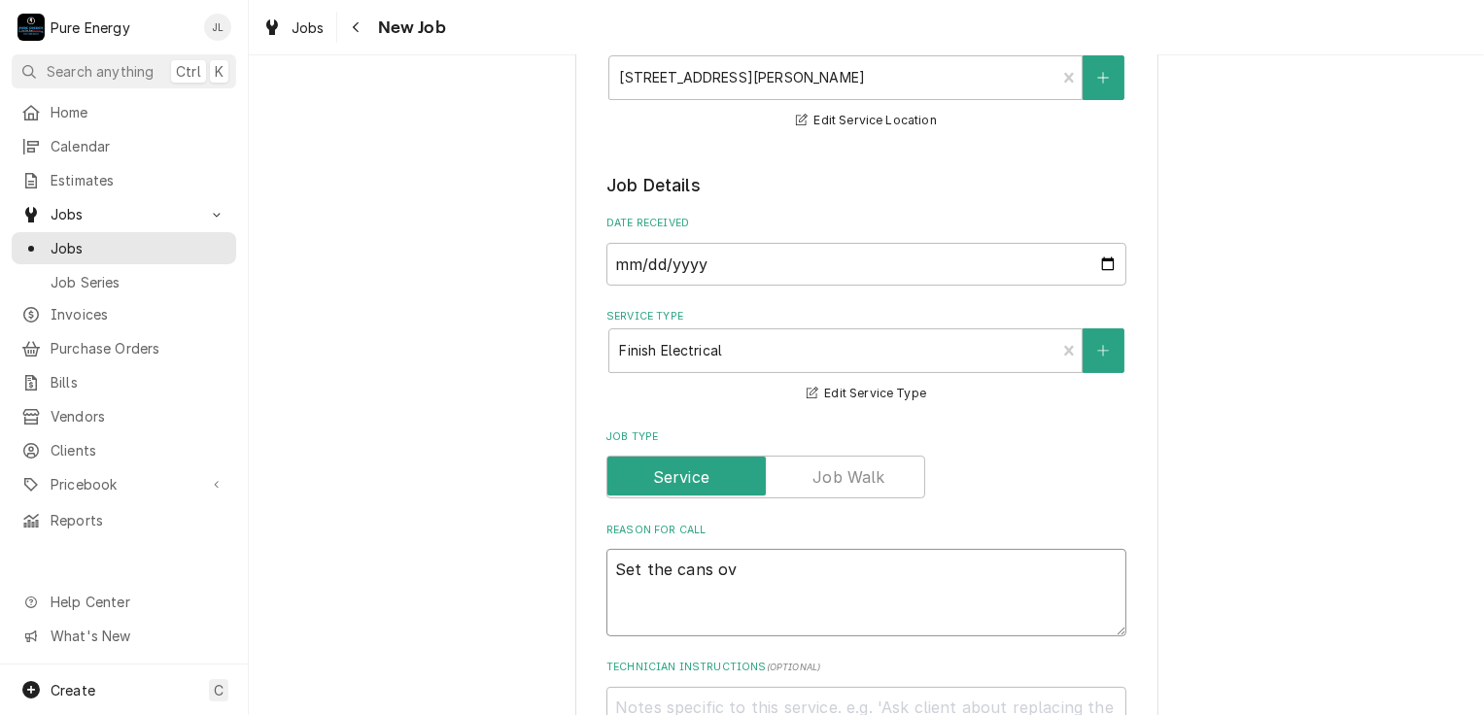
type textarea "Set the cans o"
type textarea "x"
type textarea "Set the cans"
type textarea "x"
type textarea "Set the cans"
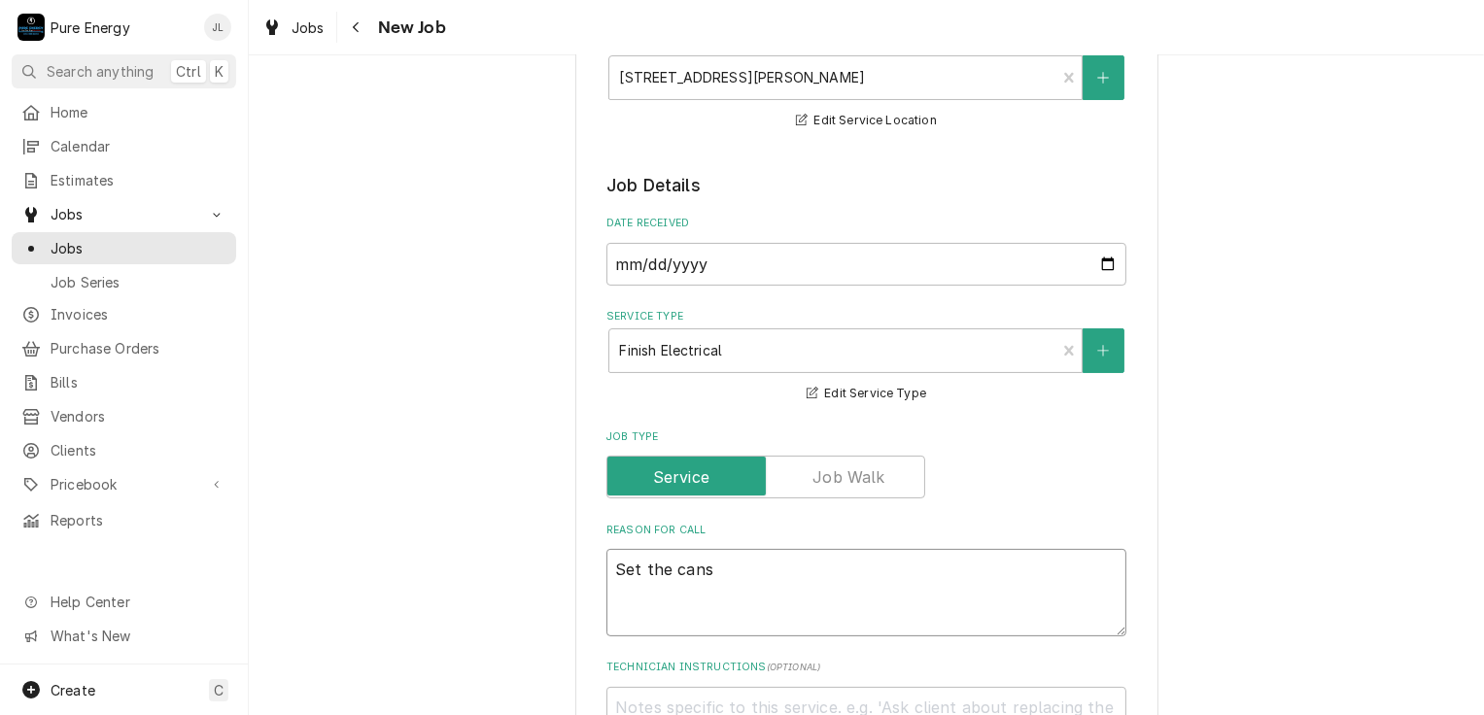
type textarea "x"
type textarea "Set the can"
type textarea "x"
type textarea "Set the ca"
type textarea "x"
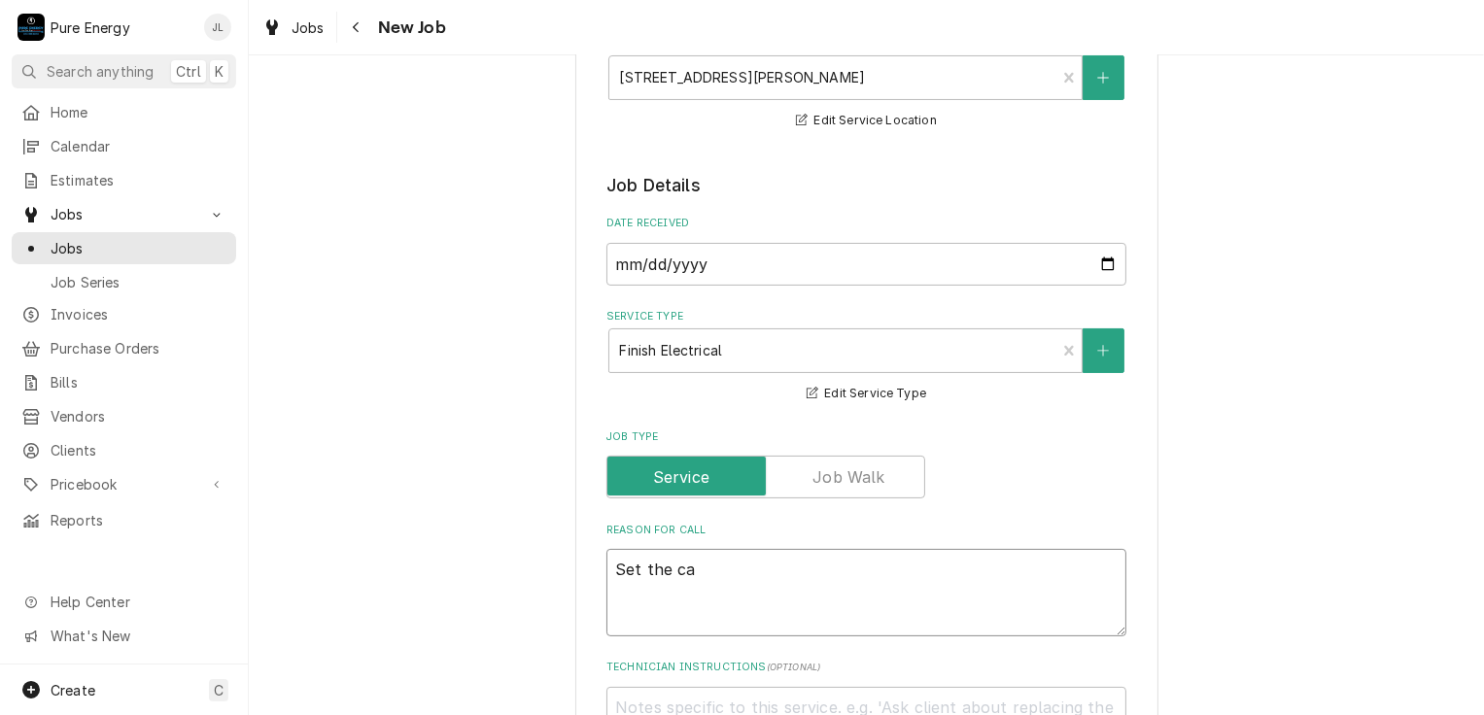
type textarea "Set the c"
type textarea "x"
type textarea "Set the"
type textarea "x"
type textarea "Set the"
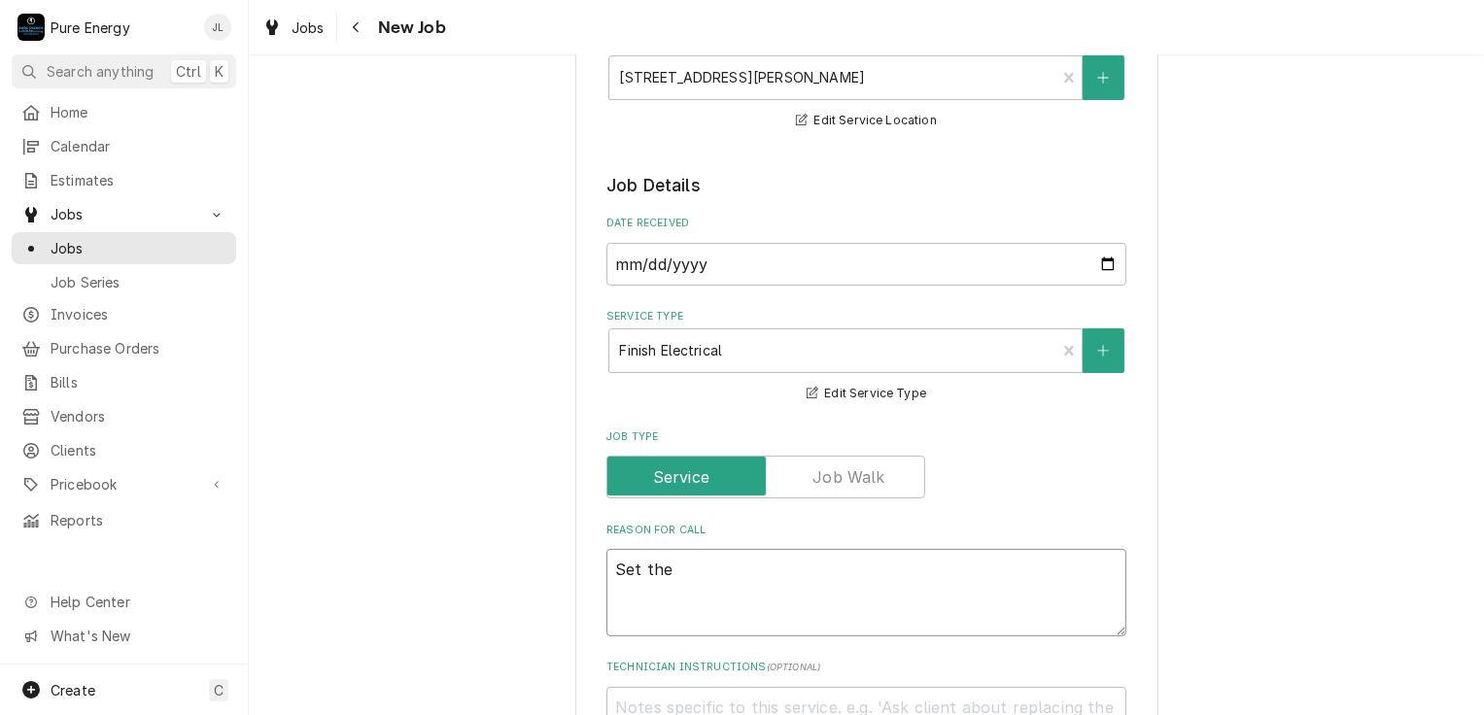
type textarea "x"
type textarea "Set the l"
type textarea "x"
type textarea "Set the li"
type textarea "x"
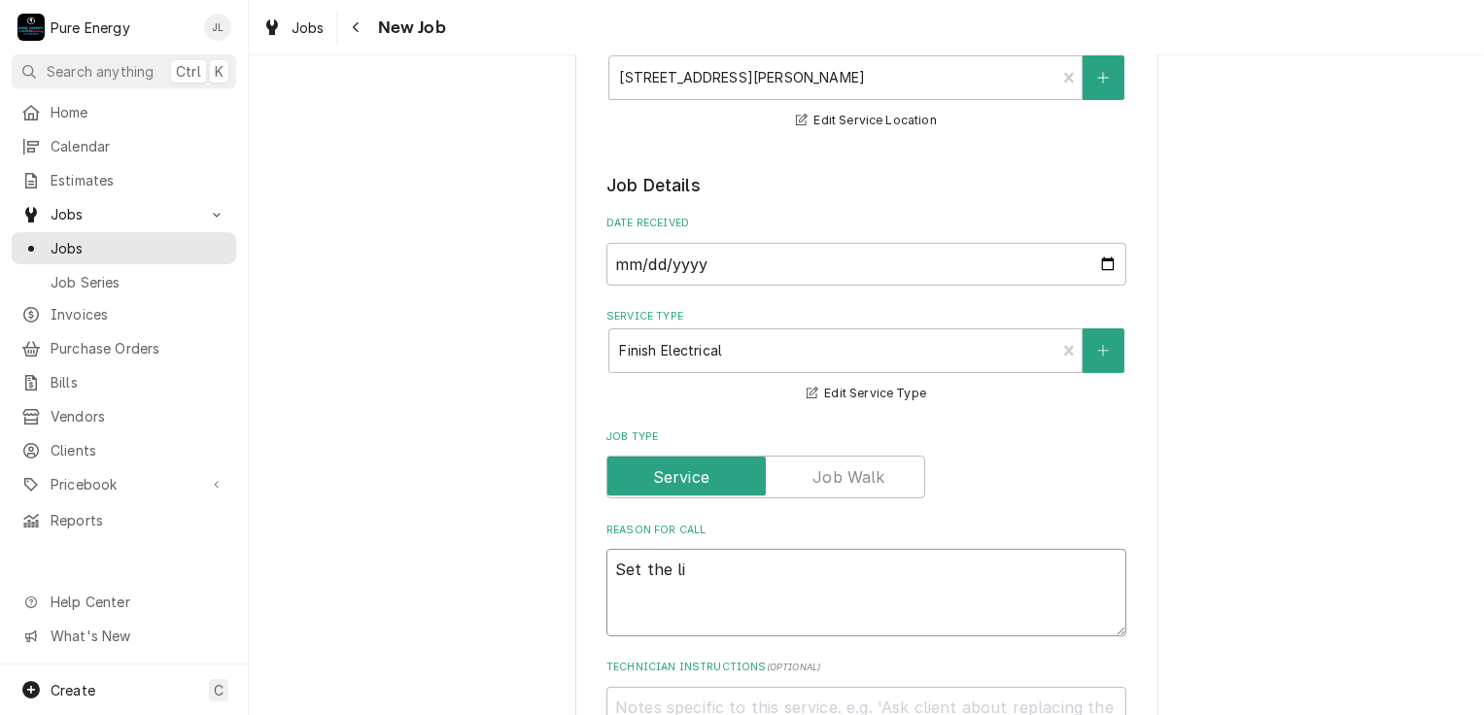
type textarea "Set the lig"
type textarea "x"
type textarea "Set the ligh"
type textarea "x"
type textarea "Set the light"
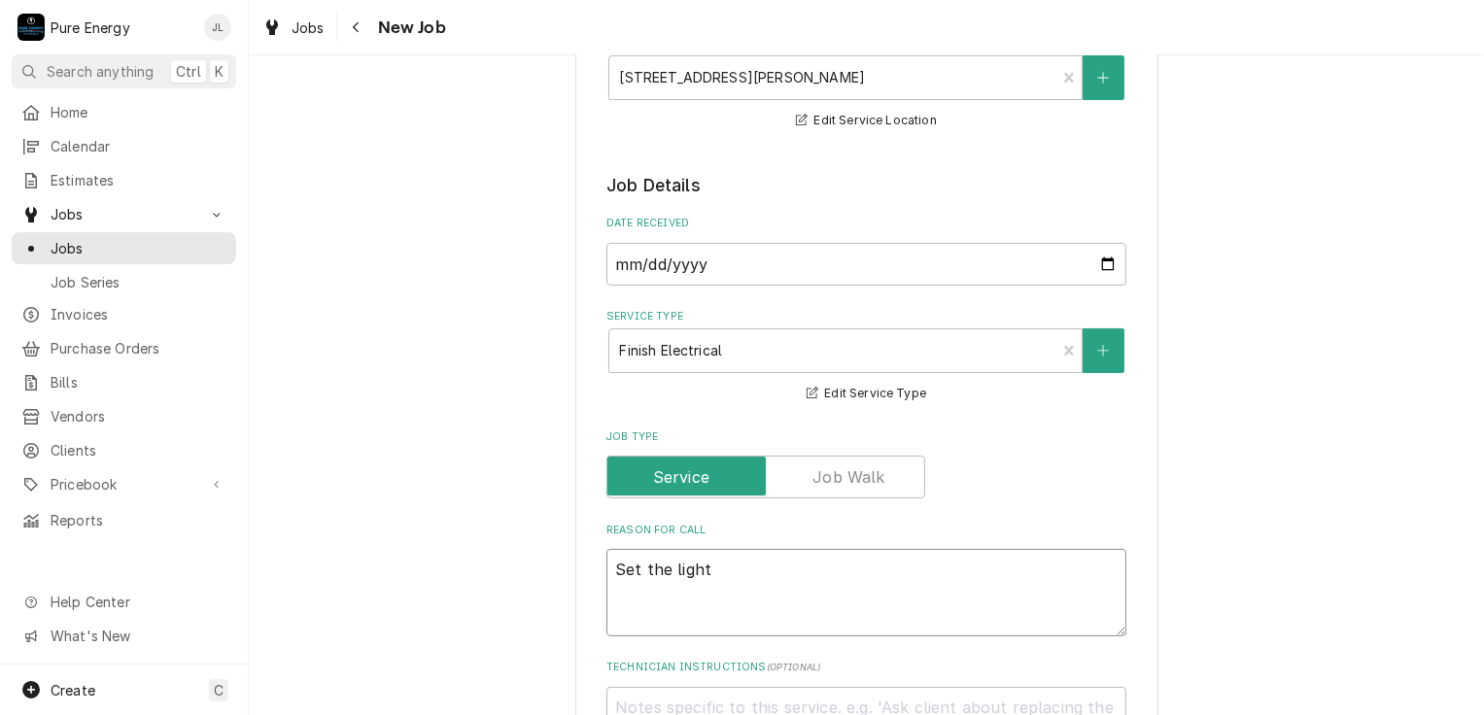
type textarea "x"
type textarea "Set the lights"
type textarea "x"
type textarea "Set the lights o"
type textarea "x"
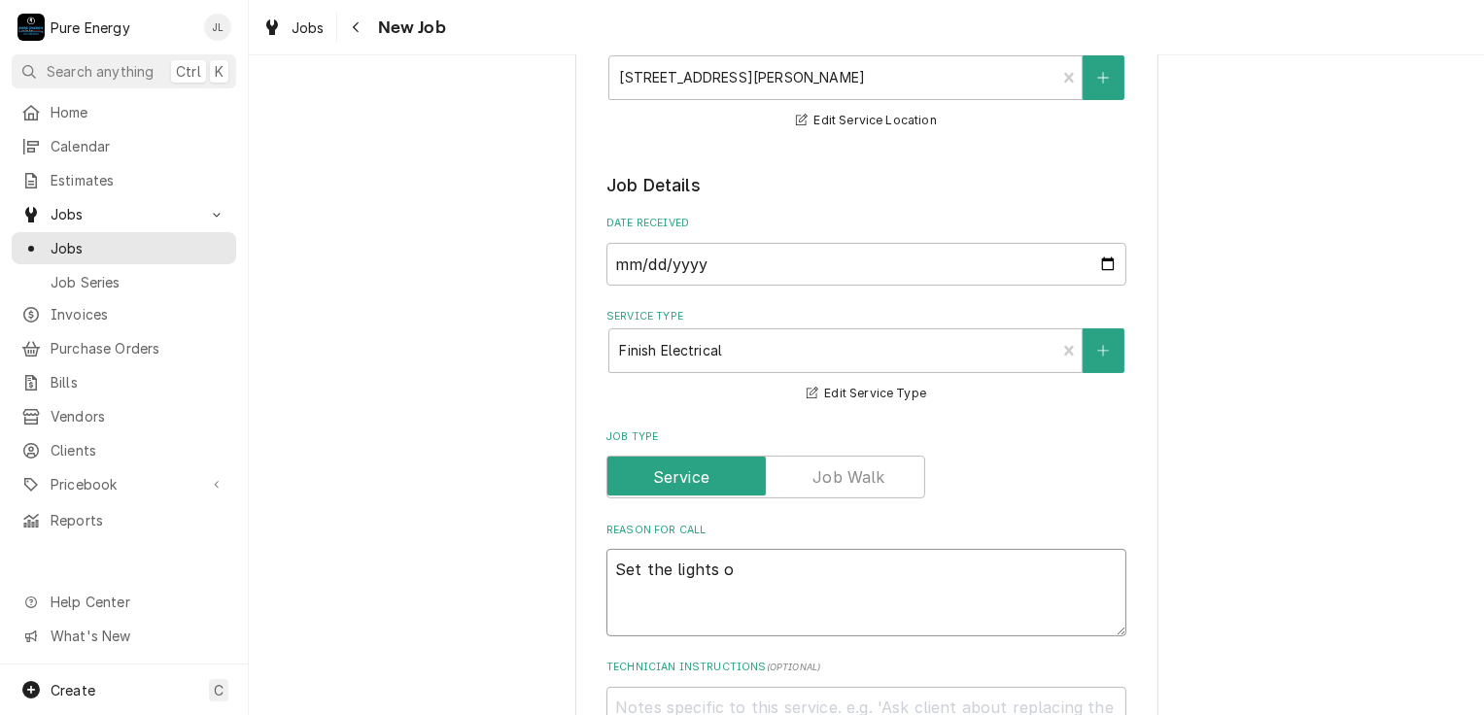
type textarea "Set the lights ov"
type textarea "x"
type textarea "Set the lights ove"
type textarea "x"
type textarea "Set the lights over"
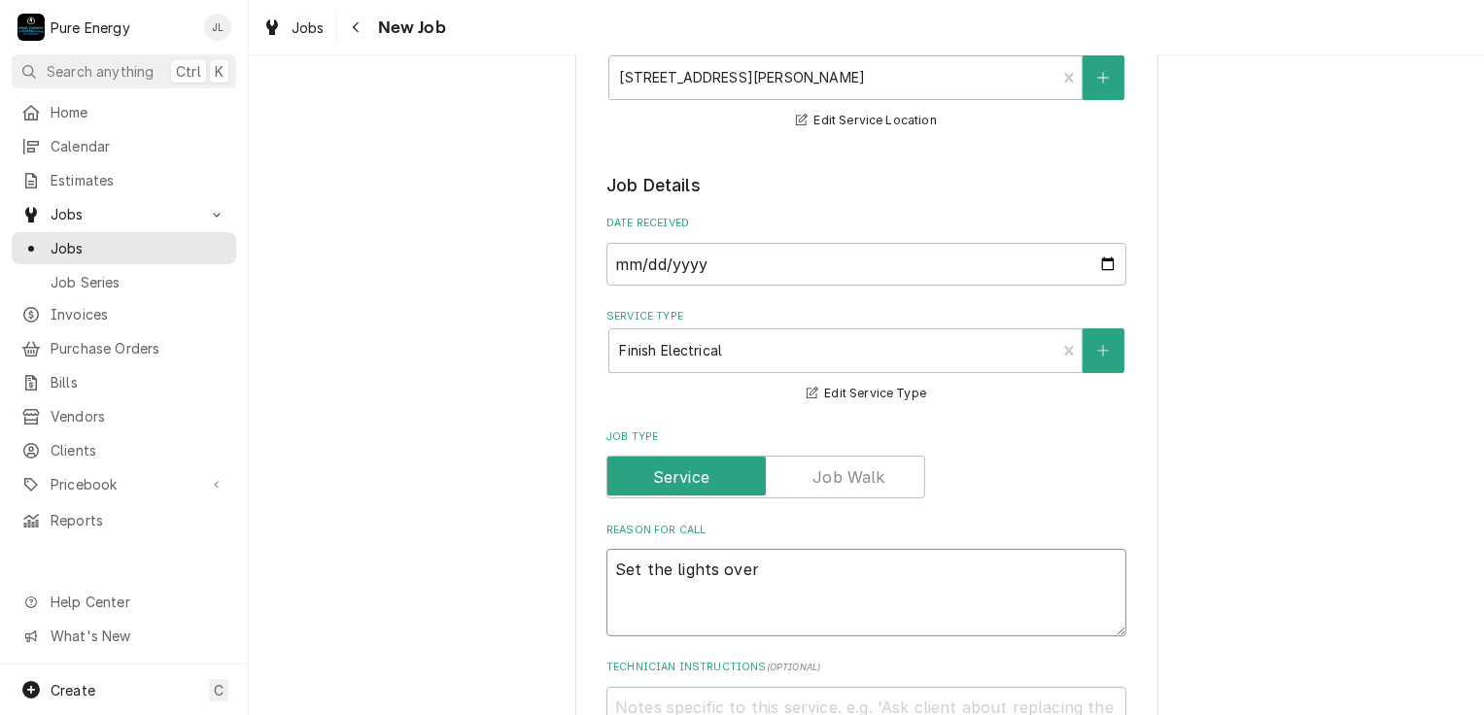
type textarea "x"
type textarea "Set the lights over th"
type textarea "x"
type textarea "Set the lights over the"
type textarea "x"
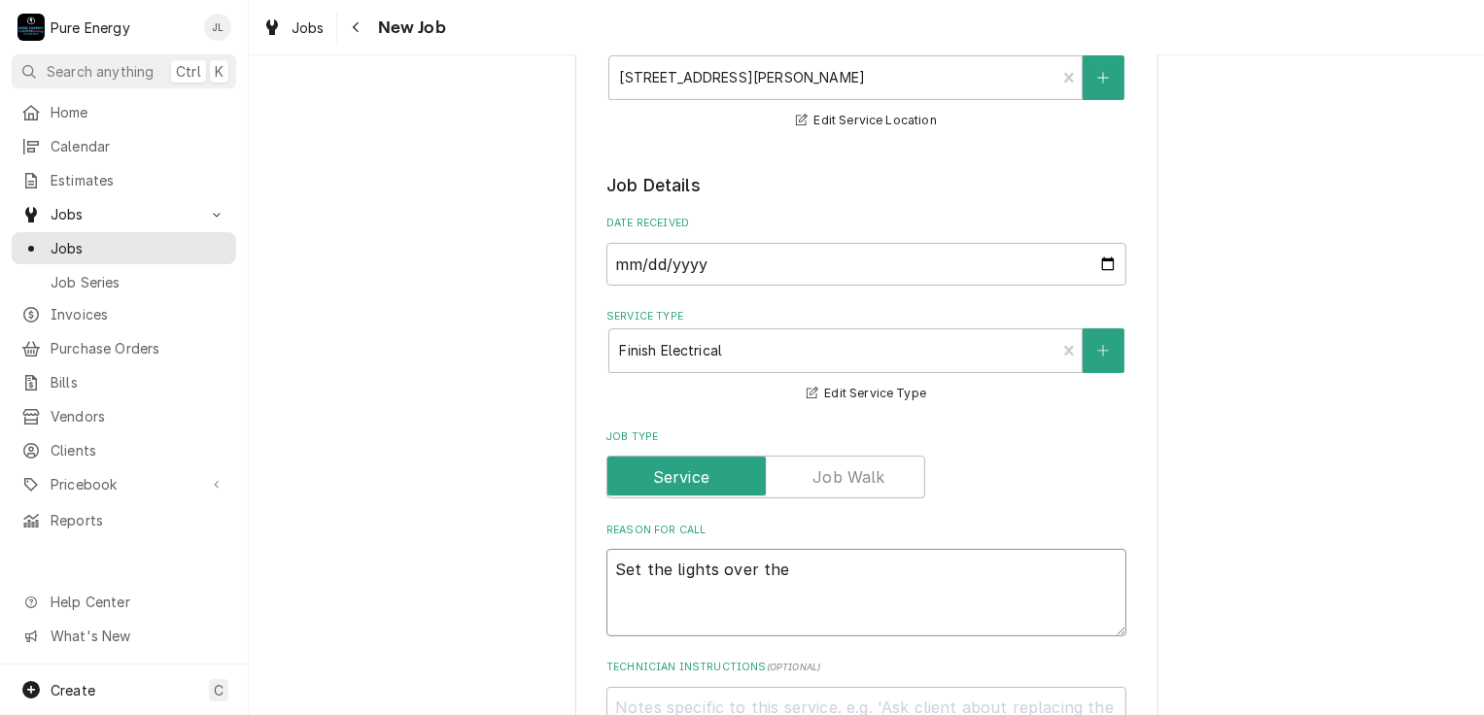
type textarea "Set the lights over the f"
type textarea "x"
type textarea "Set the lights over the fi"
type textarea "x"
type textarea "Set the lights over the fir"
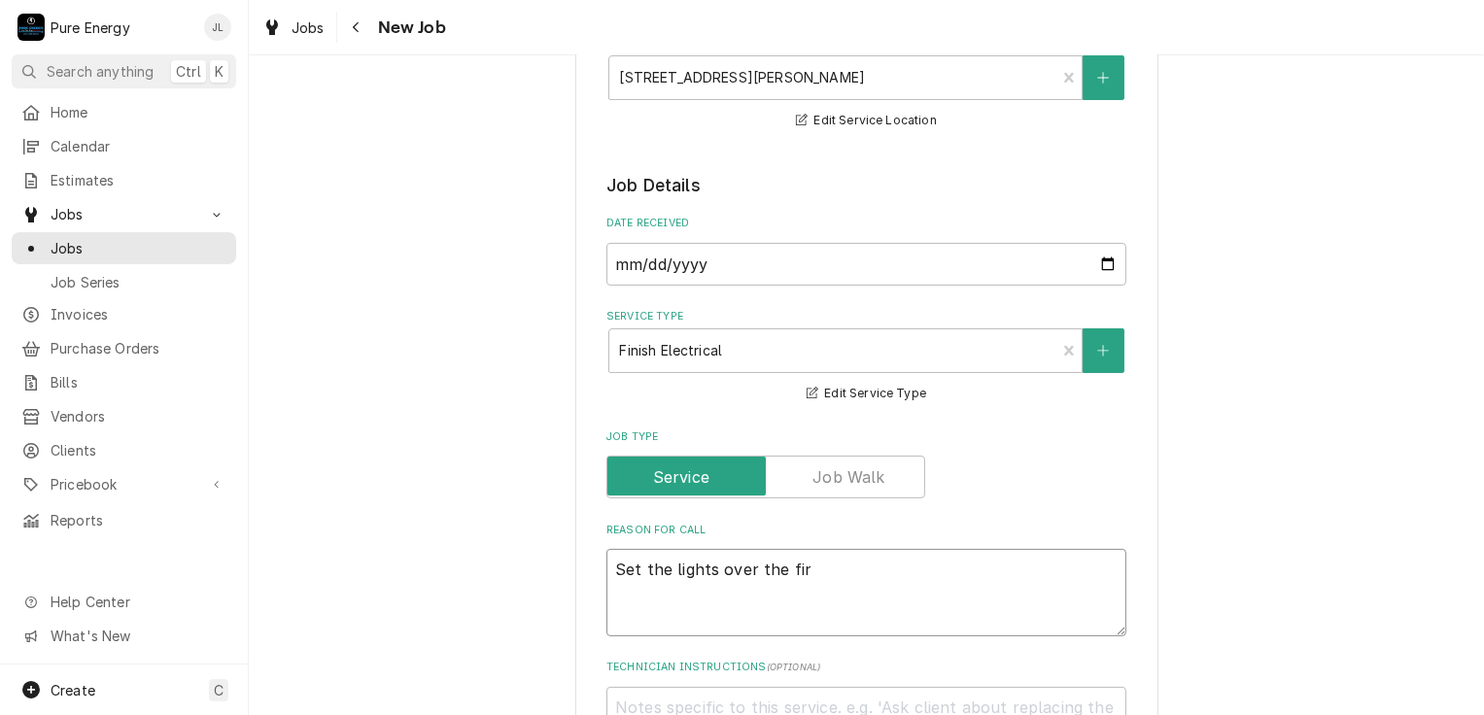
type textarea "x"
type textarea "Set the lights over the fire"
type textarea "x"
type textarea "Set the lights over the firep"
type textarea "x"
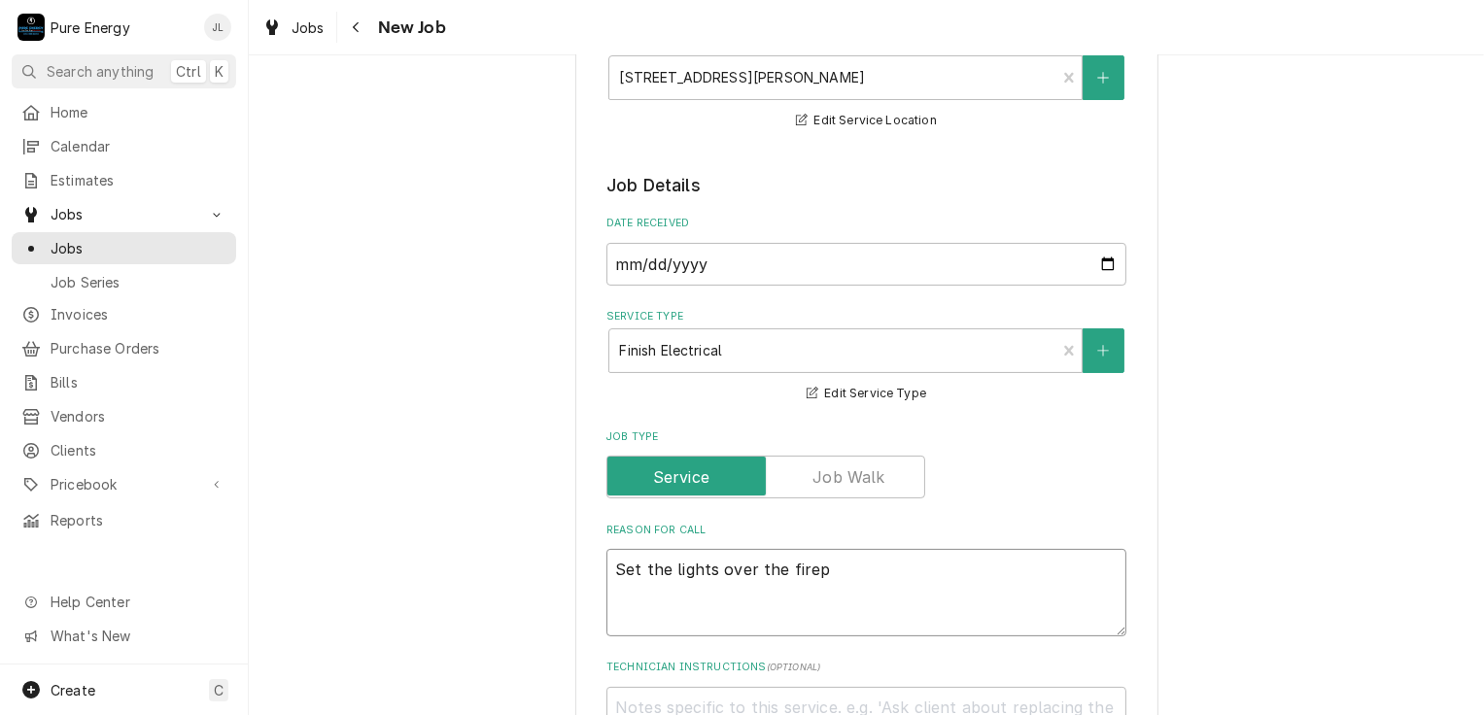
type textarea "Set the lights over the firepl"
type textarea "x"
type textarea "Set the lights over the firepla"
type textarea "x"
type textarea "Set the lights over the fireplac"
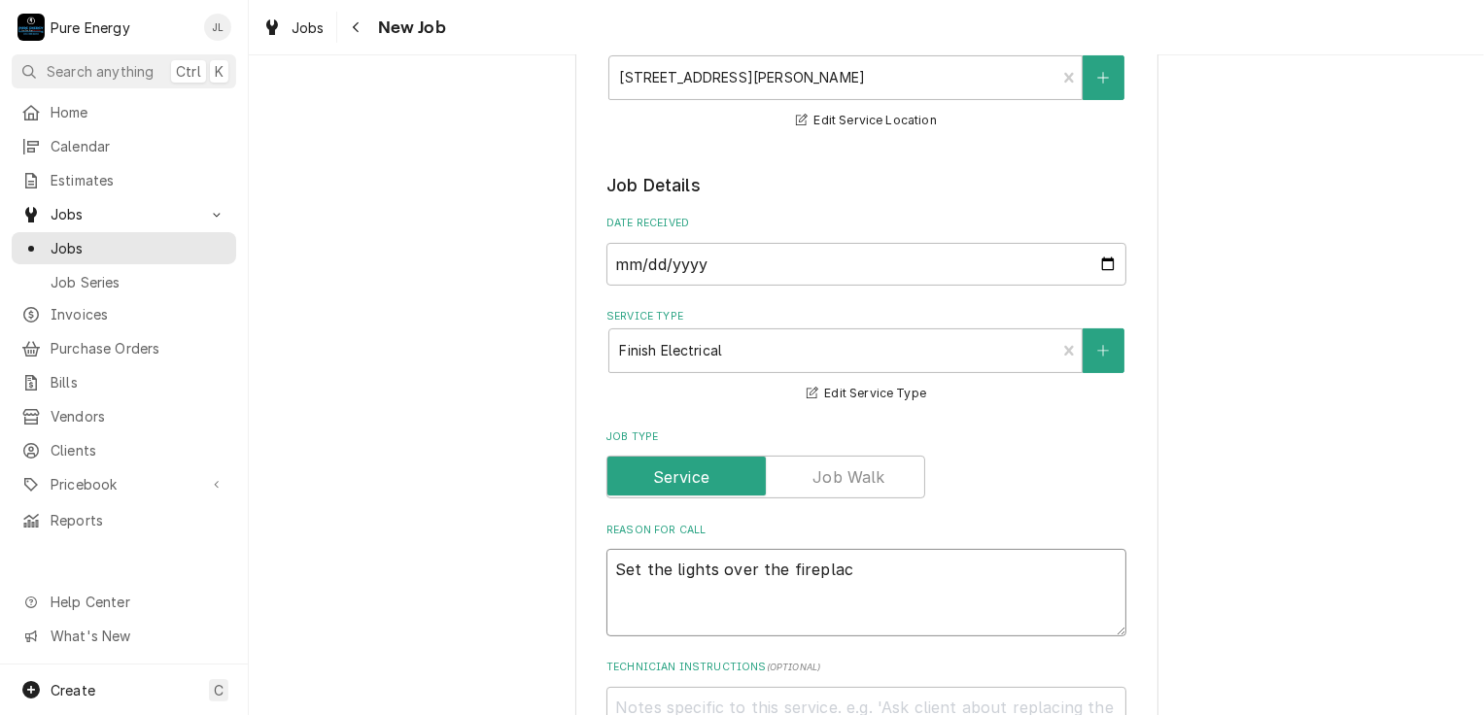
type textarea "x"
type textarea "Set the lights over the fireplace"
type textarea "x"
type textarea "Set the lights over the fireplace"
type textarea "x"
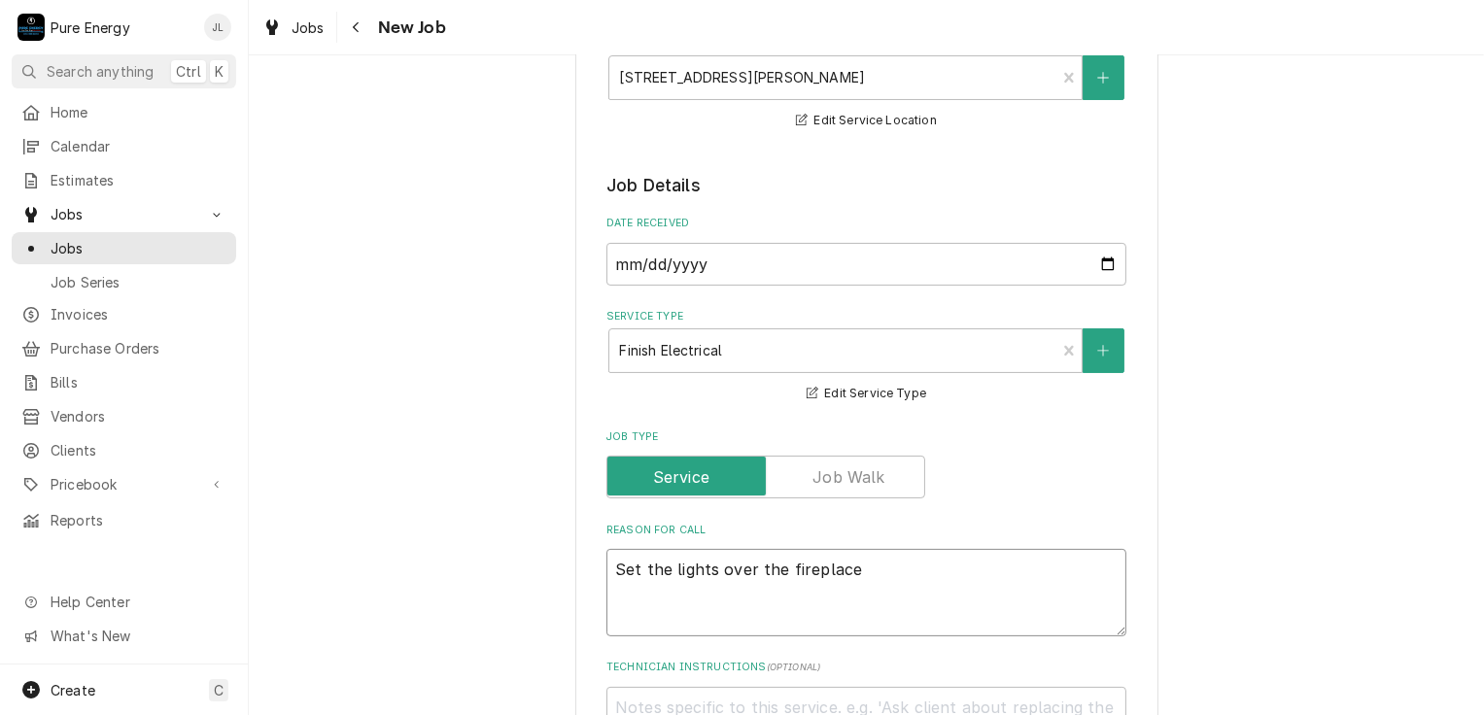
type textarea "Set the lights over the fireplace i"
type textarea "x"
type textarea "Set the lights over the fireplace if"
type textarea "x"
type textarea "Set the lights over the fireplace if"
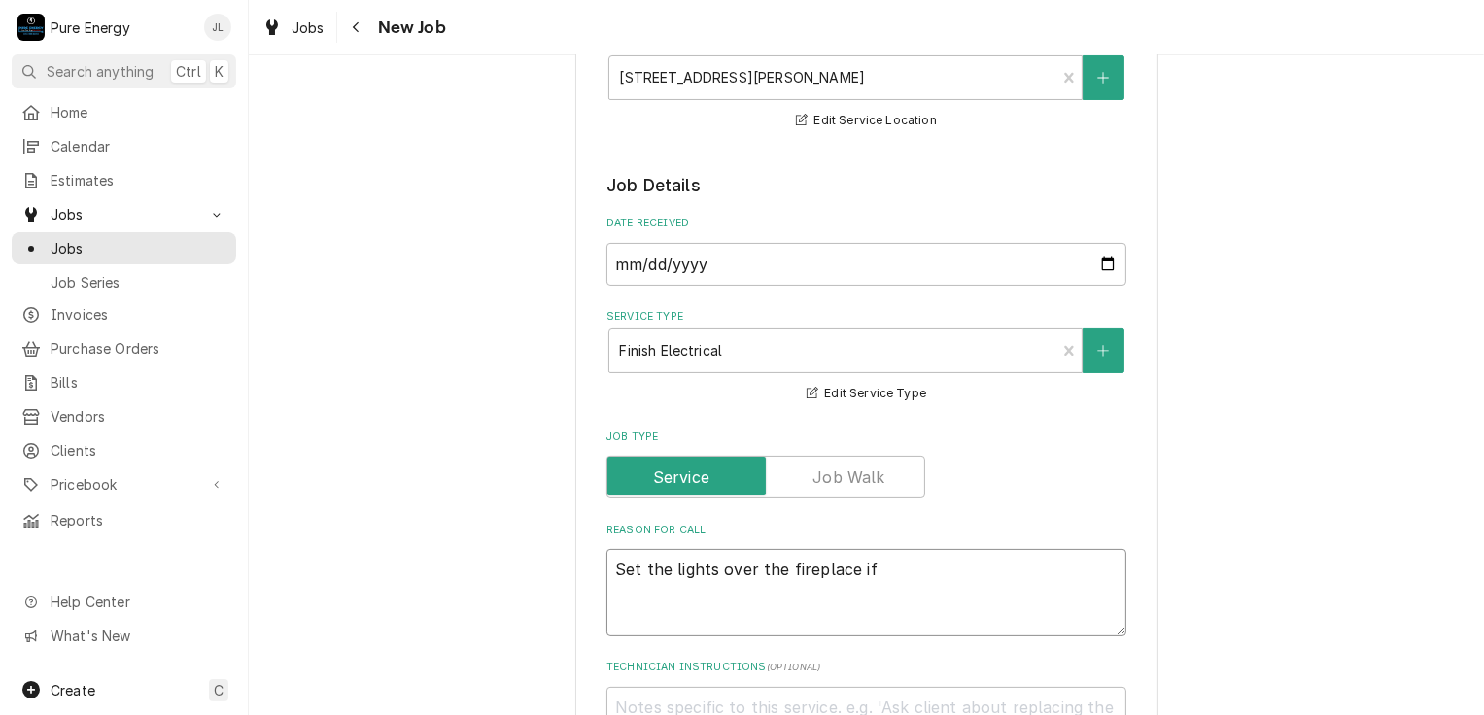
type textarea "x"
type textarea "Set the lights over the fireplace if w"
type textarea "x"
type textarea "Set the lights over the fireplace if we"
type textarea "x"
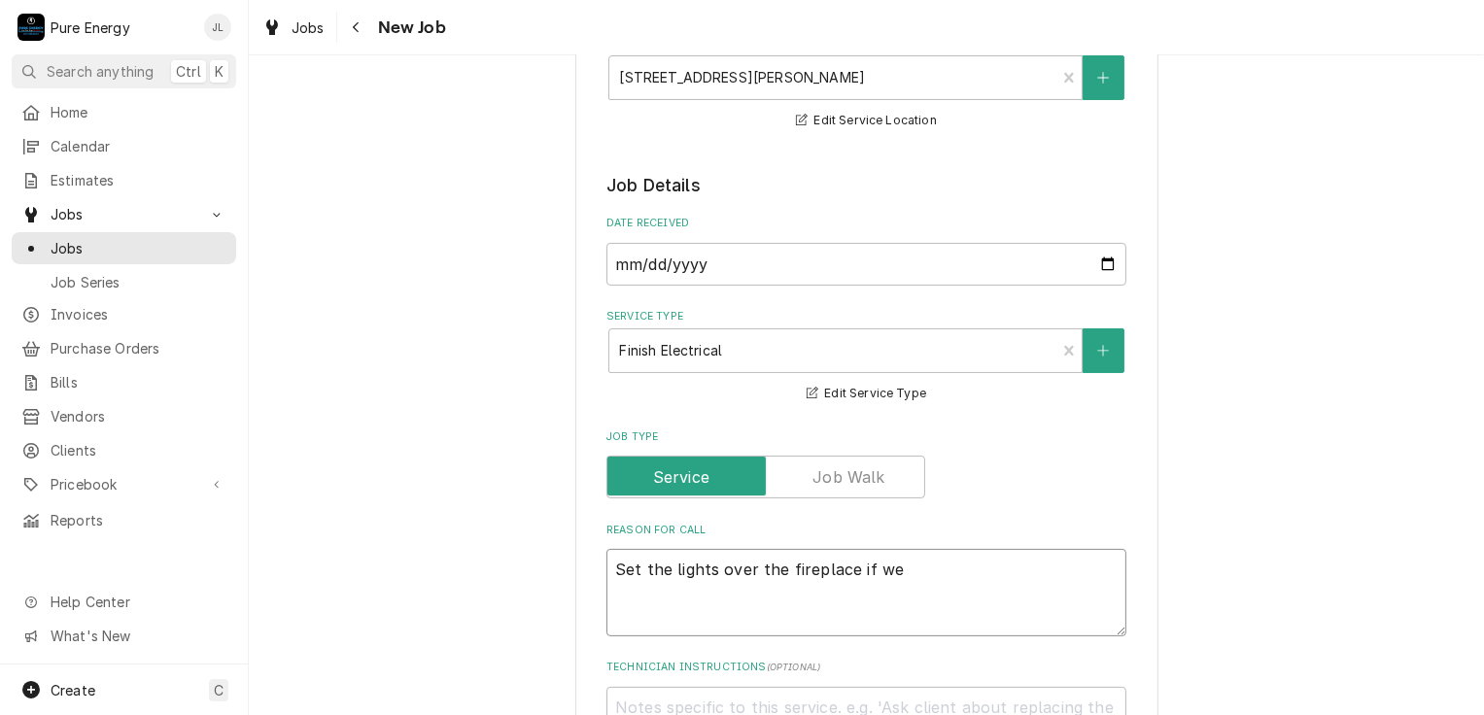
type textarea "Set the lights over the fireplace if we"
type textarea "x"
type textarea "Set the lights over the fireplace if we h"
type textarea "x"
type textarea "Set the lights over the fireplace if we ha"
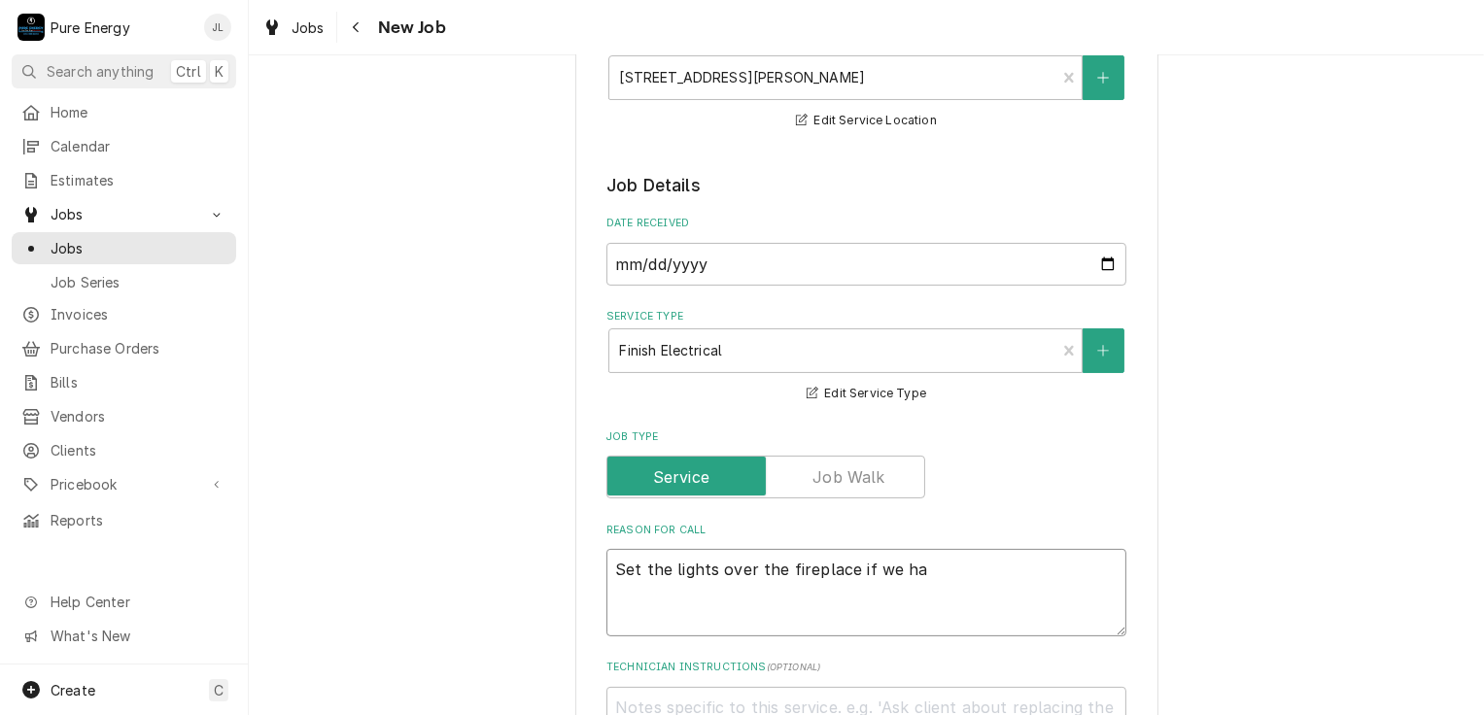
type textarea "x"
type textarea "Set the lights over the fireplace if we hav"
type textarea "x"
type textarea "Set the lights over the fireplace if we have"
type textarea "x"
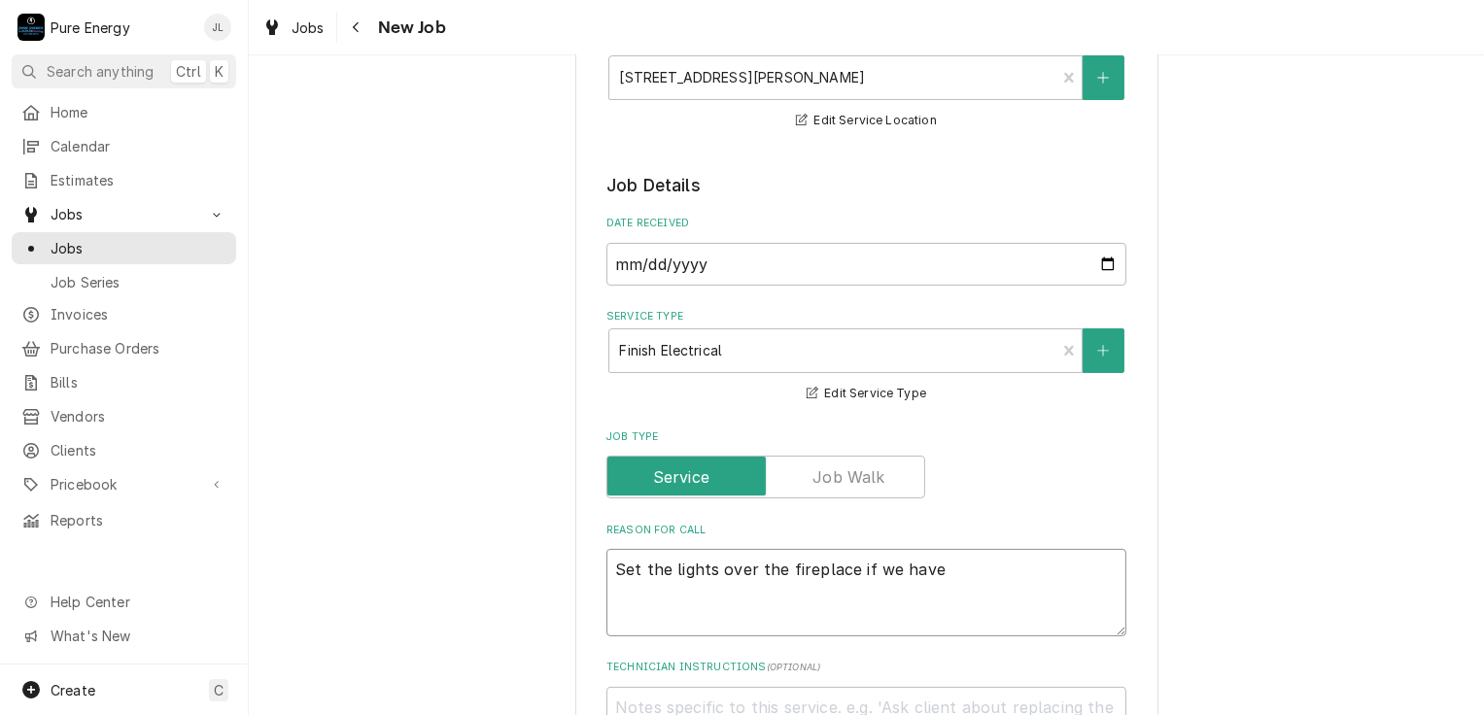
type textarea "Set the lights over the fireplace if we have"
type textarea "x"
type textarea "Set the lights over the fireplace if we have a"
type textarea "x"
type textarea "Set the lights over the fireplace if we have a"
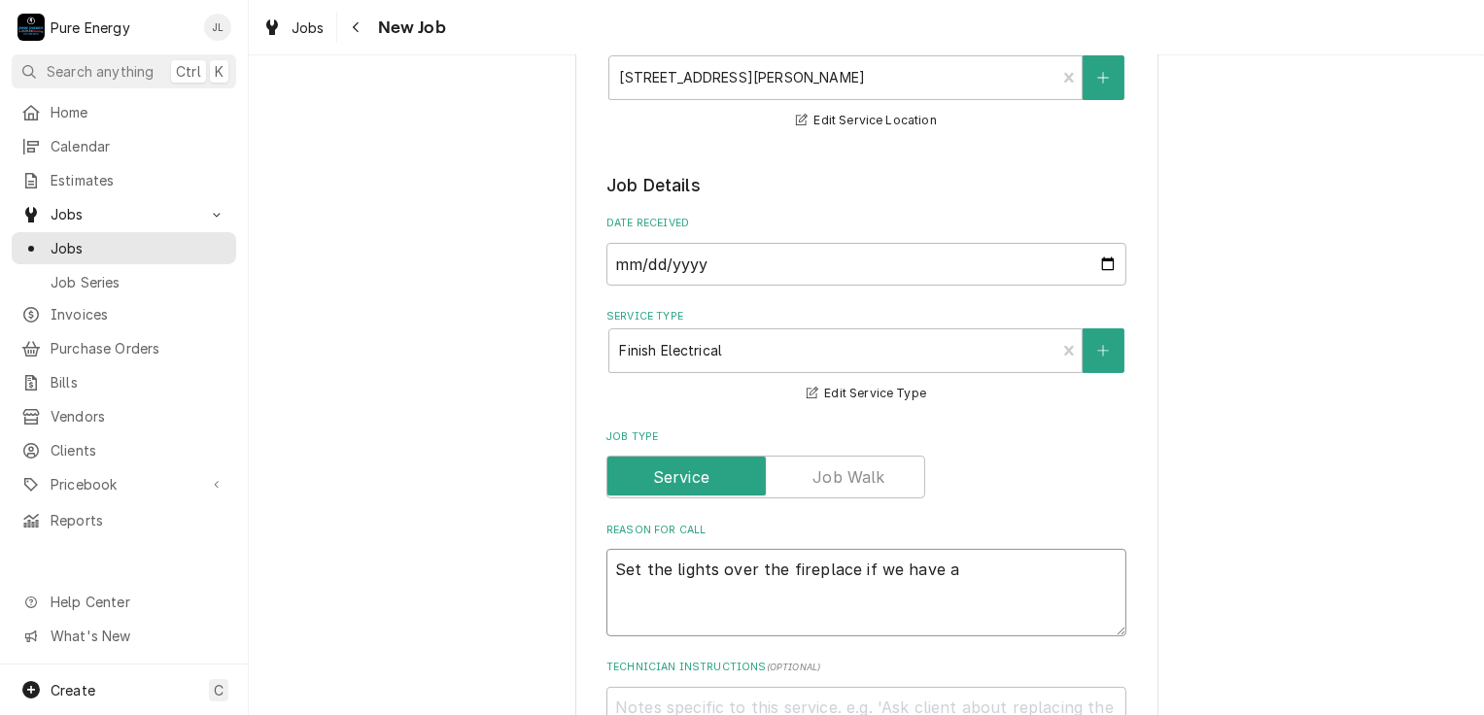
type textarea "x"
type textarea "Set the lights over the fireplace if we have a s"
type textarea "x"
type textarea "Set the lights over the fireplace if we have a so"
type textarea "x"
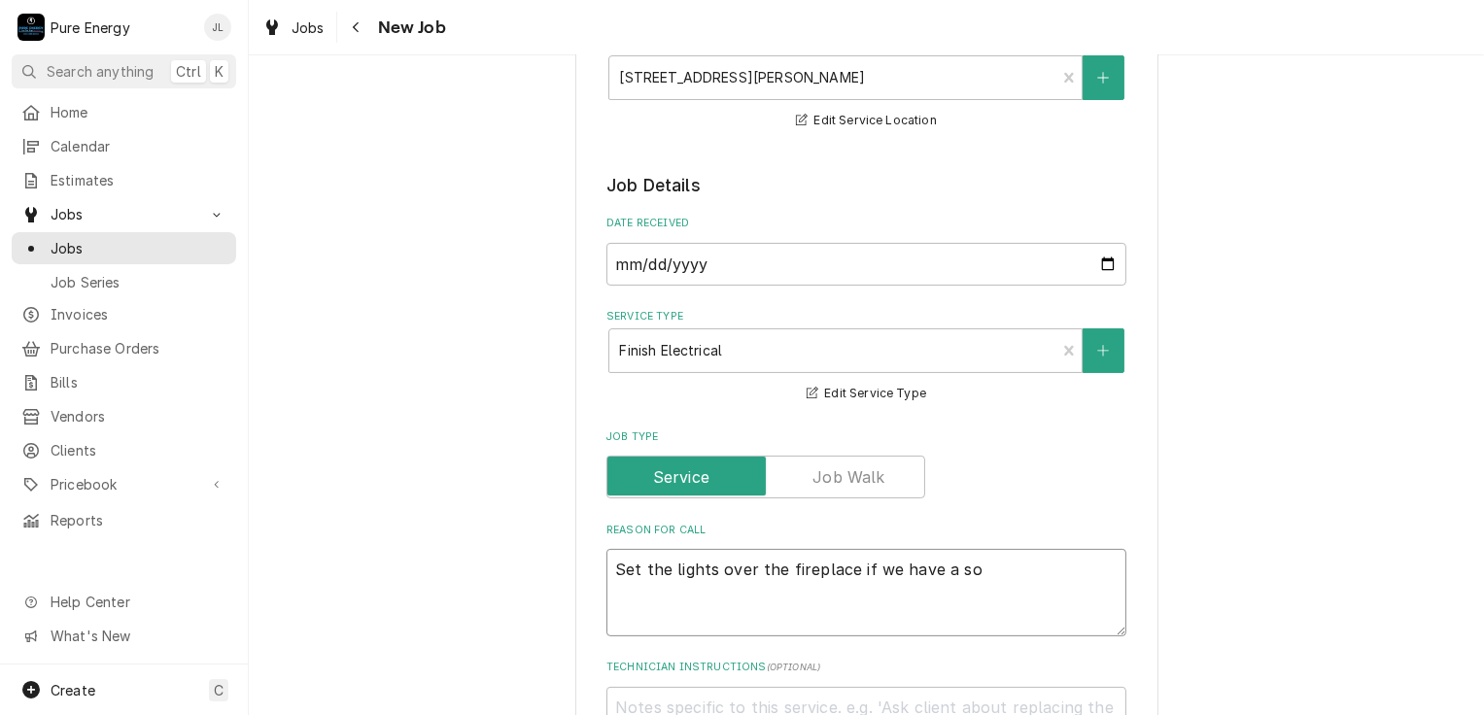
type textarea "Set the lights over the fireplace if we have a sou"
type textarea "x"
type textarea "Set the lights over the fireplace if we have a so"
type textarea "x"
type textarea "Set the lights over the fireplace if we have a sol"
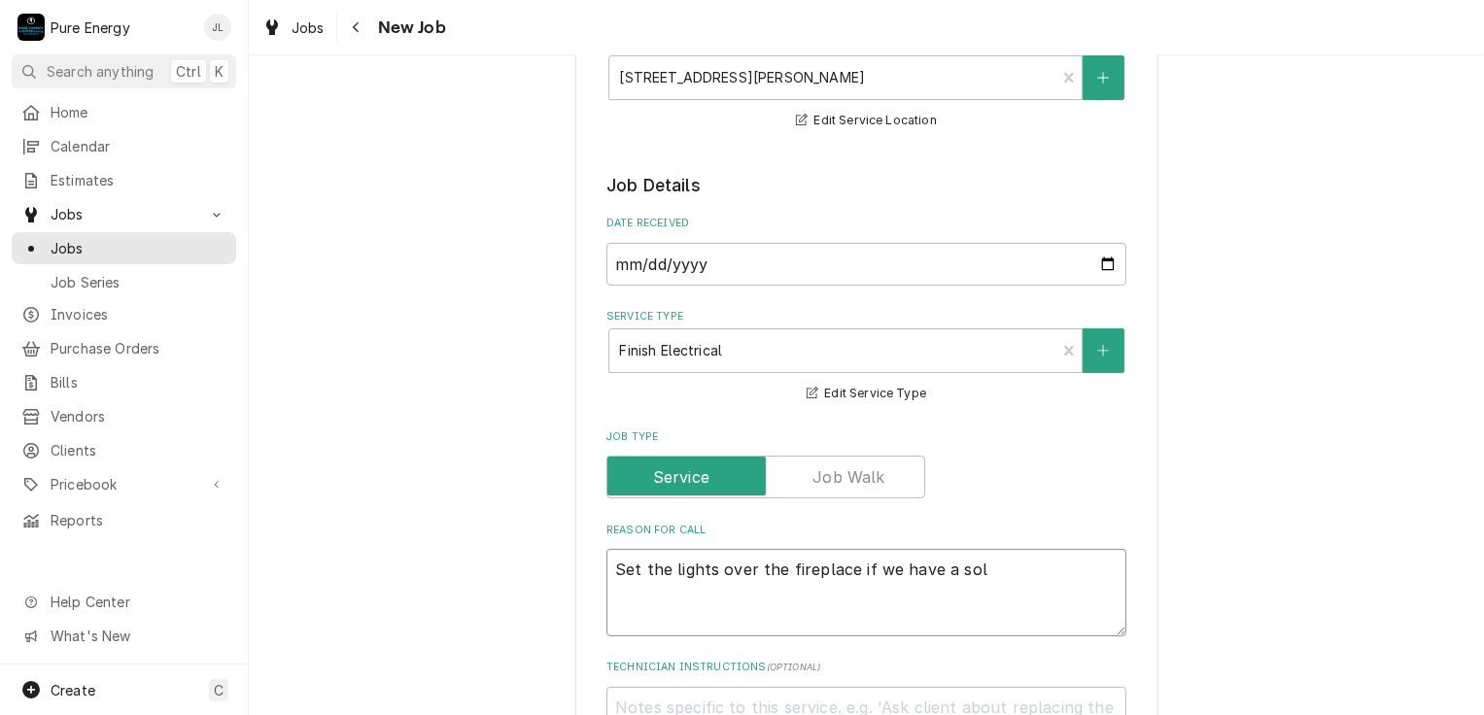
type textarea "x"
type textarea "Set the lights over the fireplace if we have a solu"
type textarea "x"
type textarea "Set the lights over the fireplace if we have a solut"
type textarea "x"
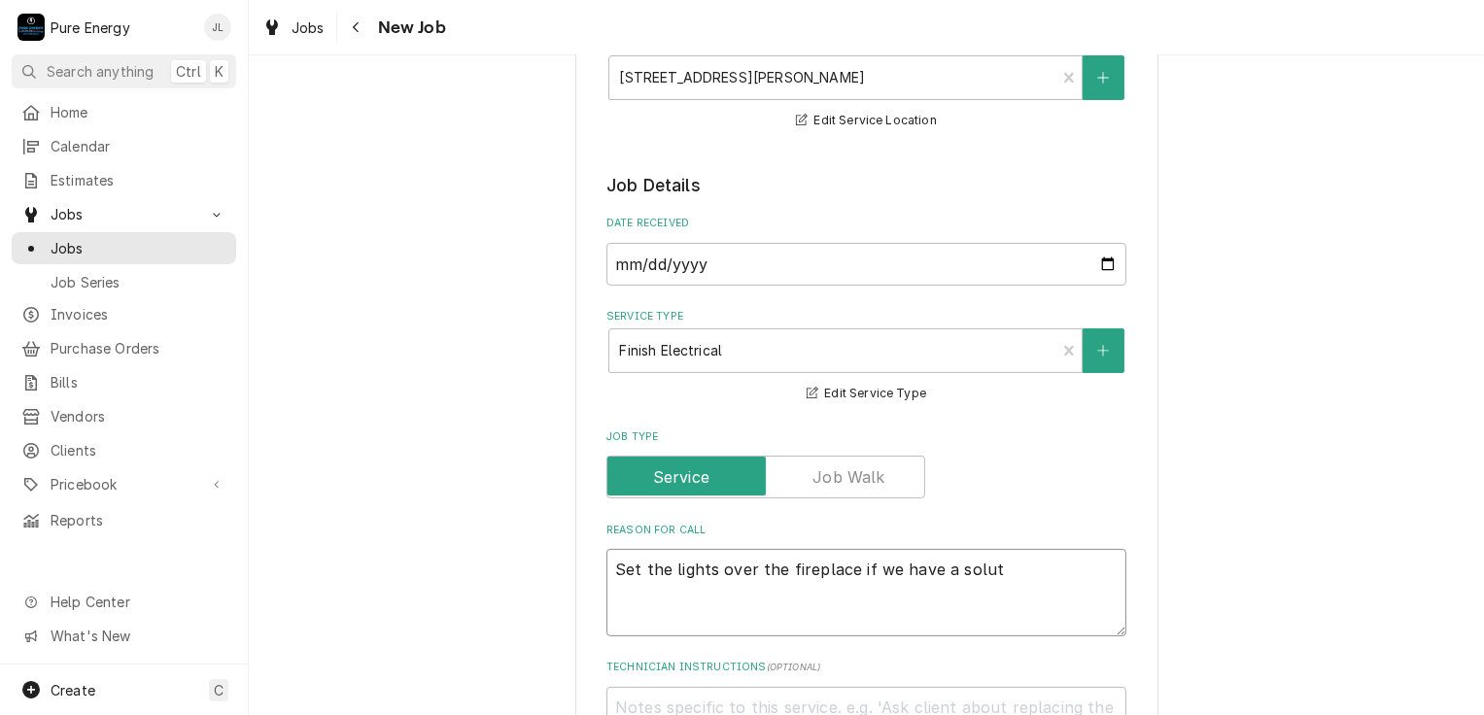
type textarea "Set the lights over the fireplace if we have a soluti"
type textarea "x"
type textarea "Set the lights over the fireplace if we have a solutio"
type textarea "x"
type textarea "Set the lights over the fireplace if we have a solution"
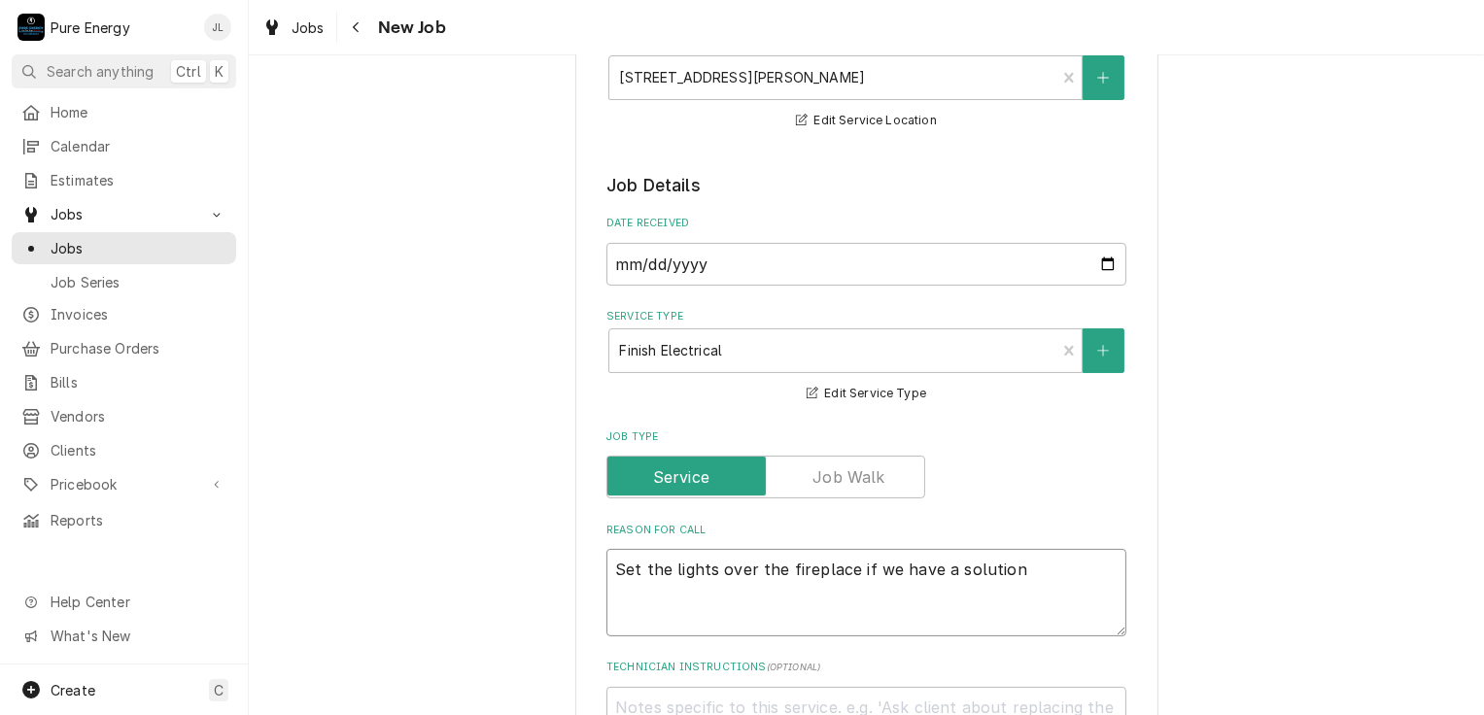
type textarea "x"
type textarea "Set the lights over the fireplace if we have a solution."
type textarea "x"
type textarea "Set the lights over the fireplace if we have a solution."
type textarea "x"
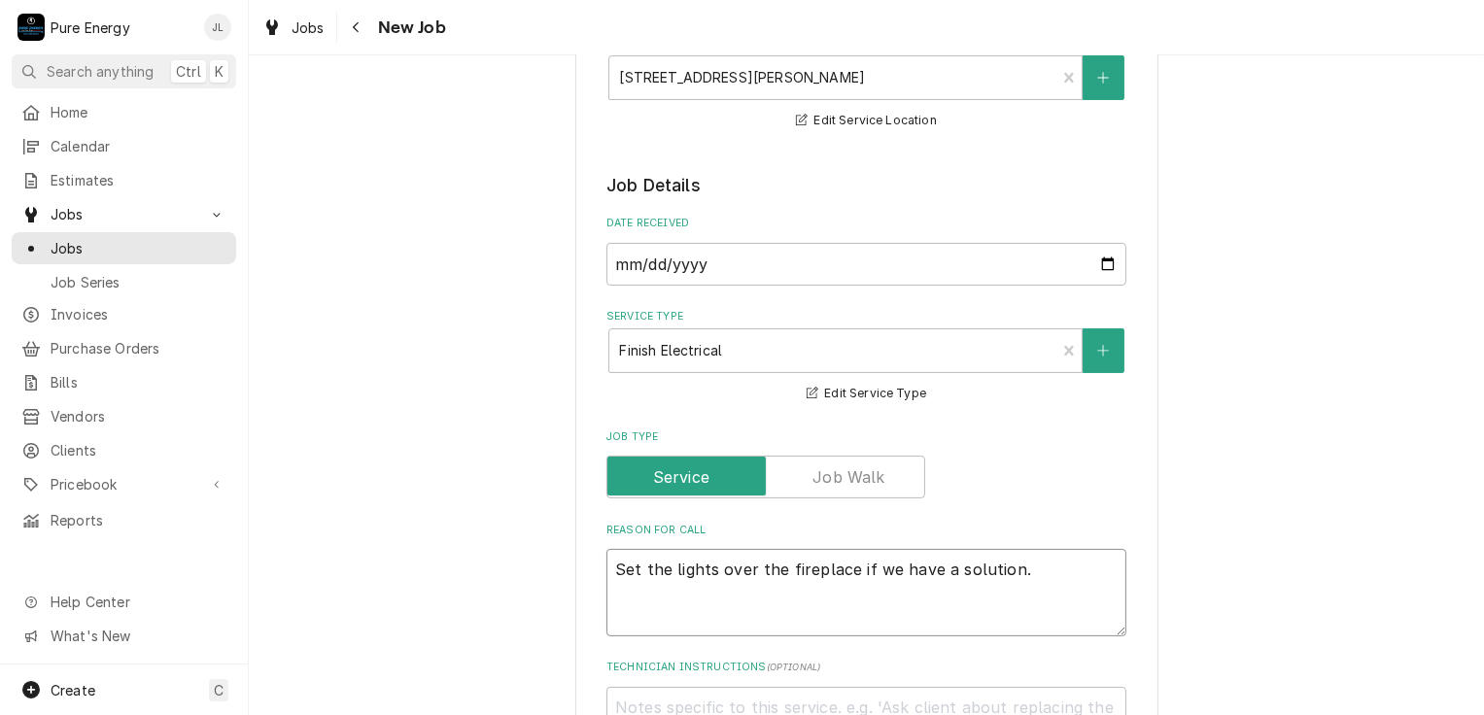
type textarea "Set the lights over the fireplace if we have a solution."
type textarea "x"
type textarea "Set the lights over the fireplace if we have a solution. S"
type textarea "x"
type textarea "Set the lights over the fireplace if we have a solution. Se"
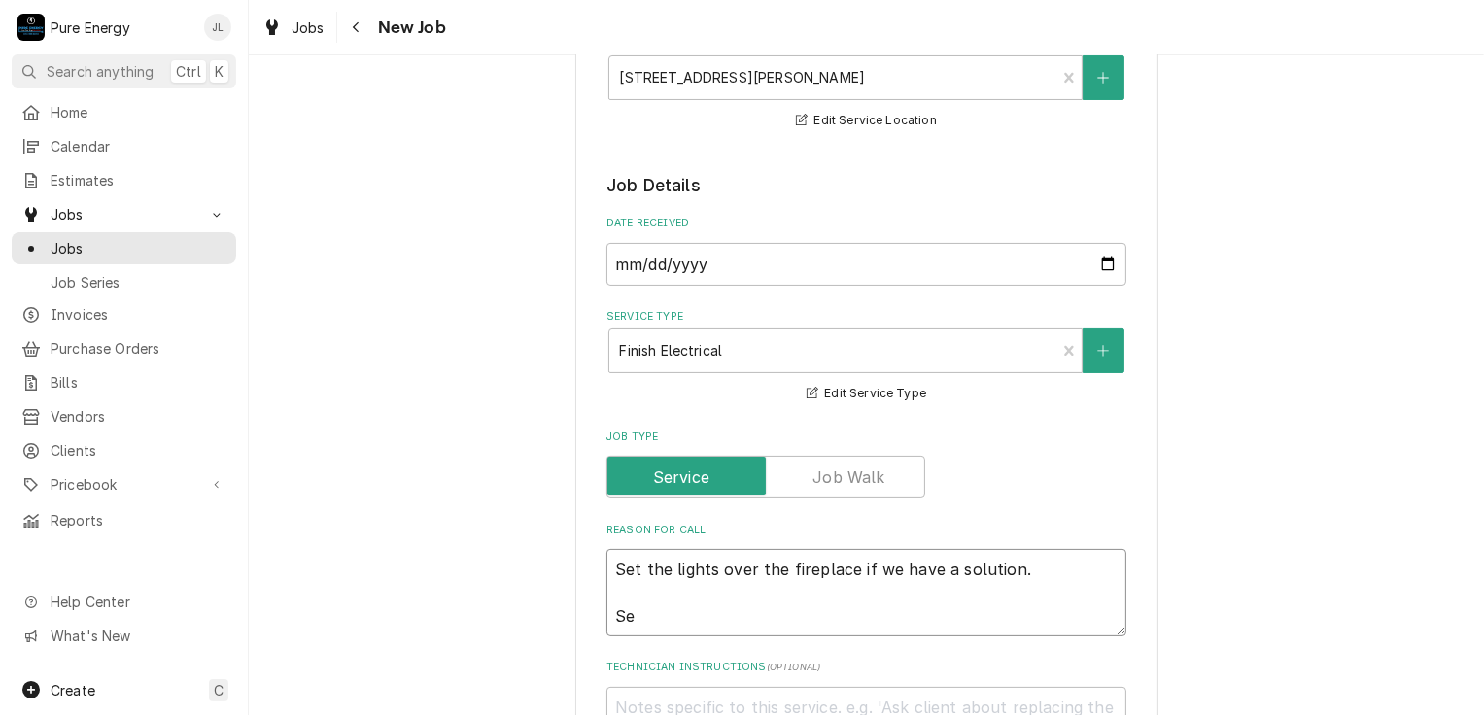
type textarea "x"
type textarea "Set the lights over the fireplace if we have a solution. See"
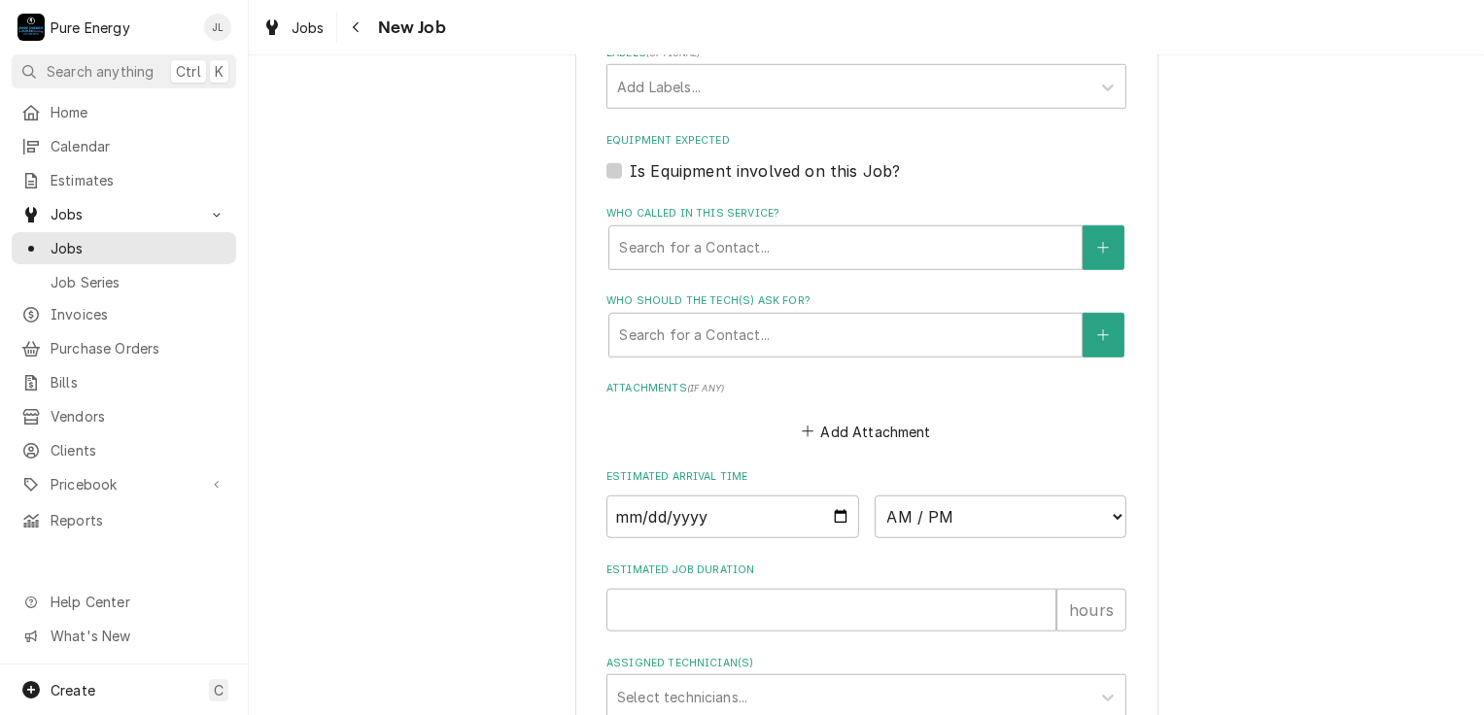
scroll to position [1557, 0]
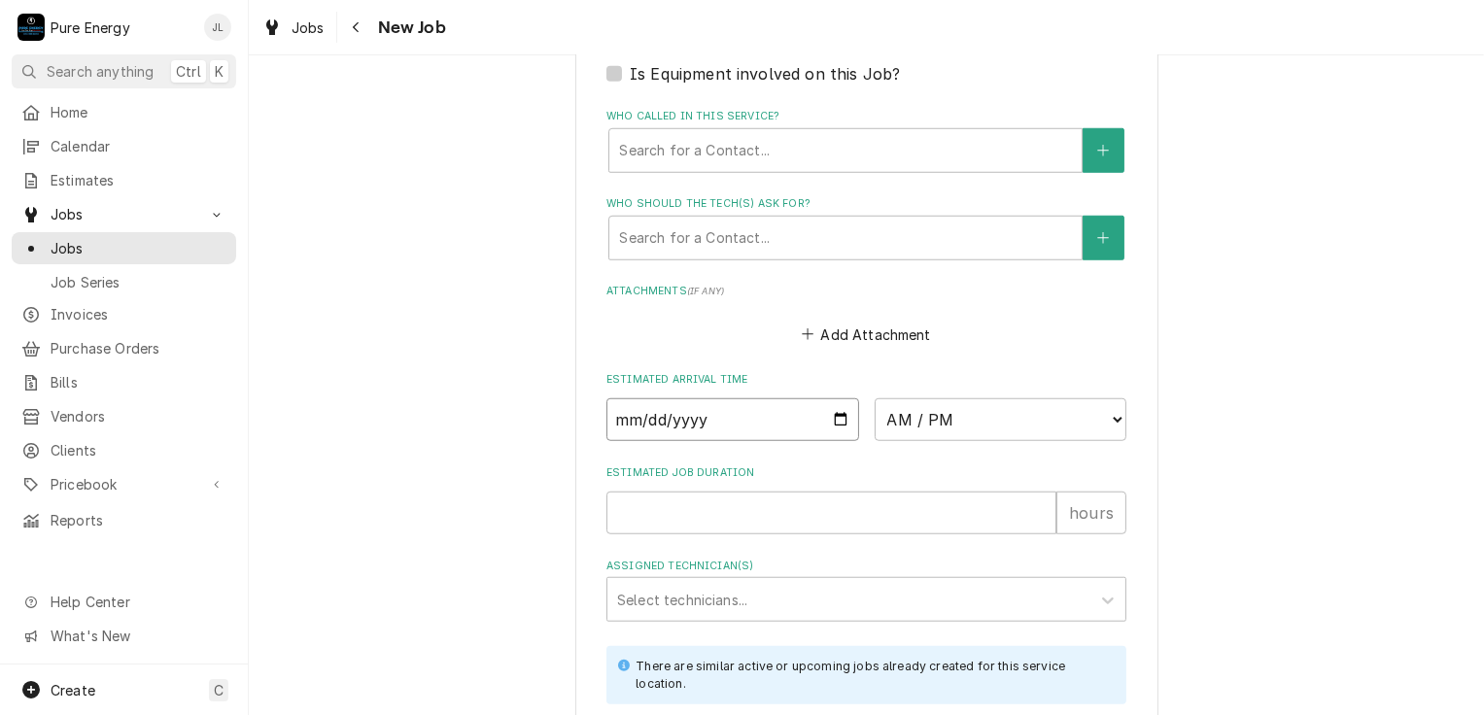
click at [830, 409] on input "Date" at bounding box center [732, 419] width 253 height 43
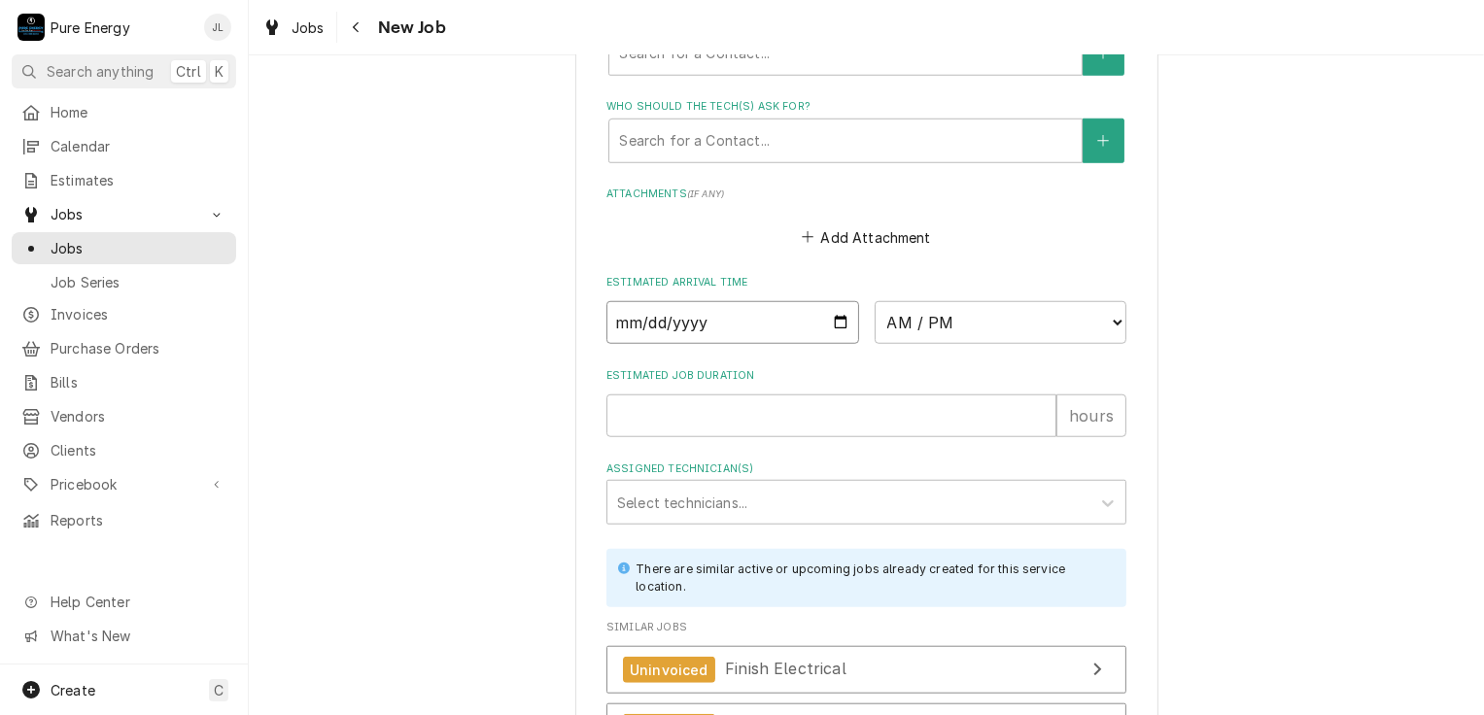
scroll to position [1751, 0]
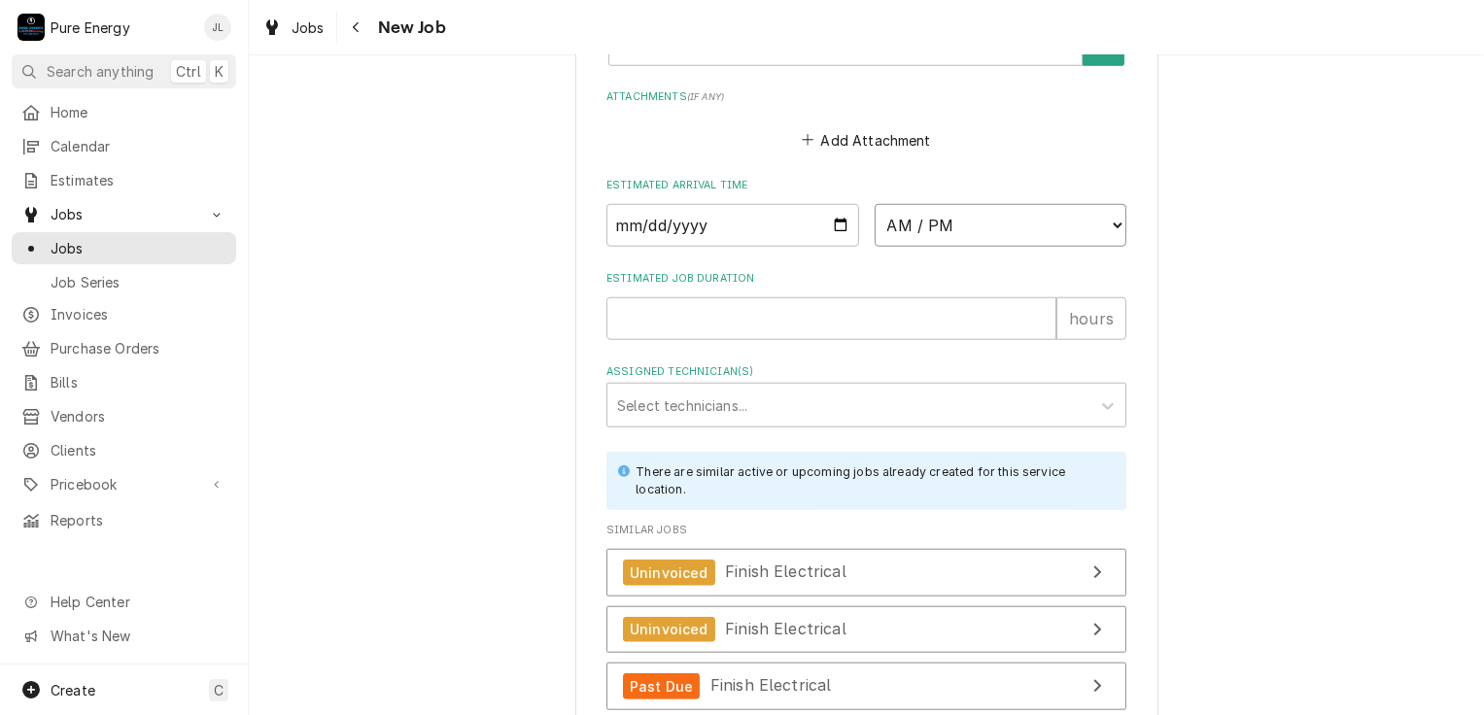
click at [1110, 222] on select "AM / PM 6:00 AM 6:15 AM 6:30 AM 6:45 AM 7:00 AM 7:15 AM 7:30 AM 7:45 AM 8:00 AM…" at bounding box center [1001, 225] width 253 height 43
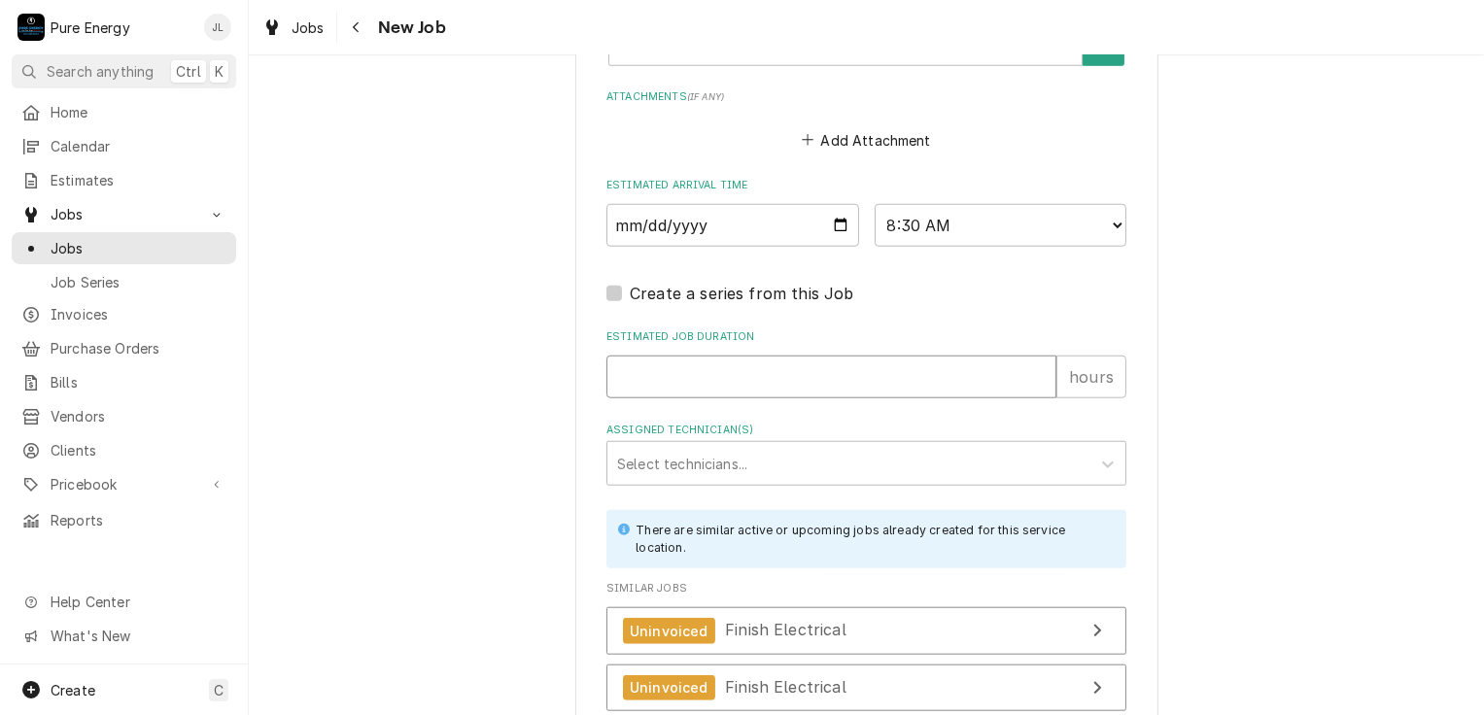
click at [772, 376] on input "Estimated Job Duration" at bounding box center [831, 377] width 450 height 43
click at [799, 376] on input "Estimated Job Duration" at bounding box center [831, 377] width 450 height 43
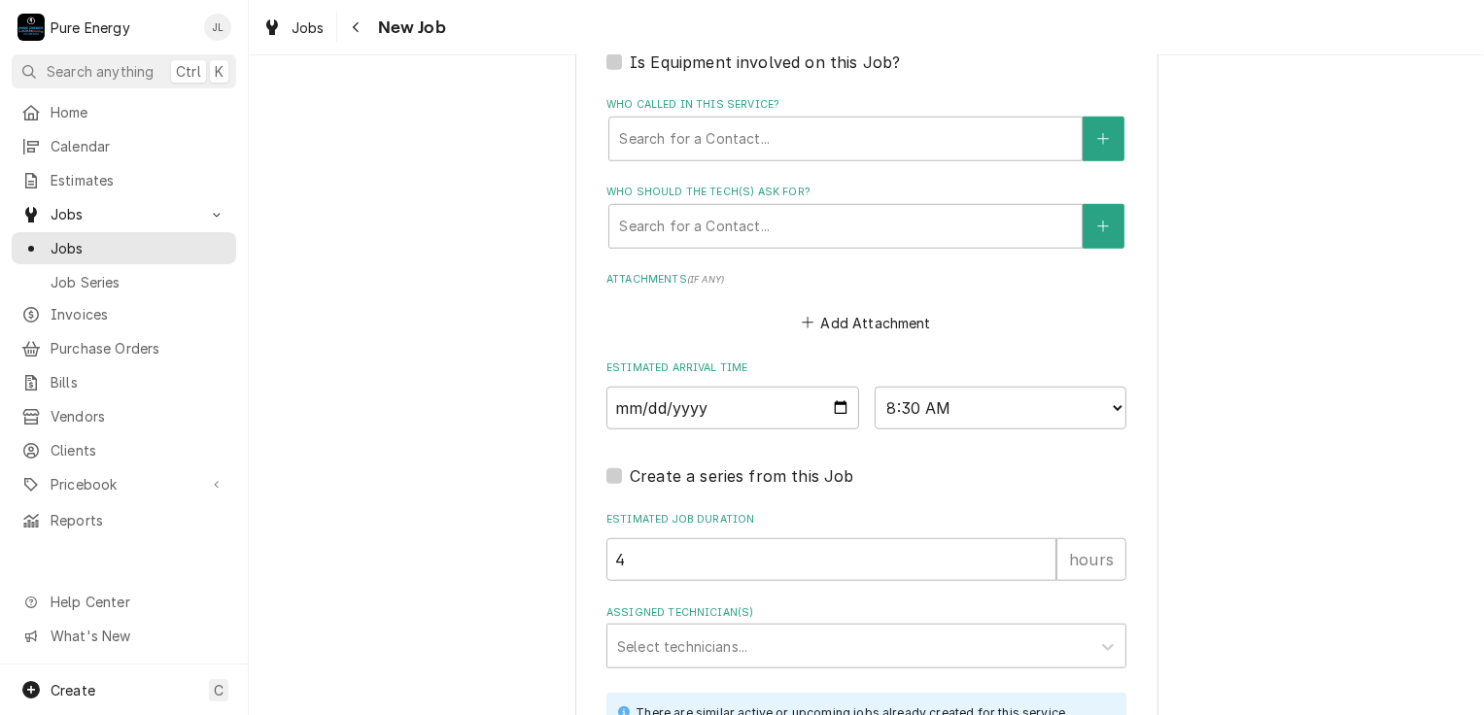
scroll to position [1957, 0]
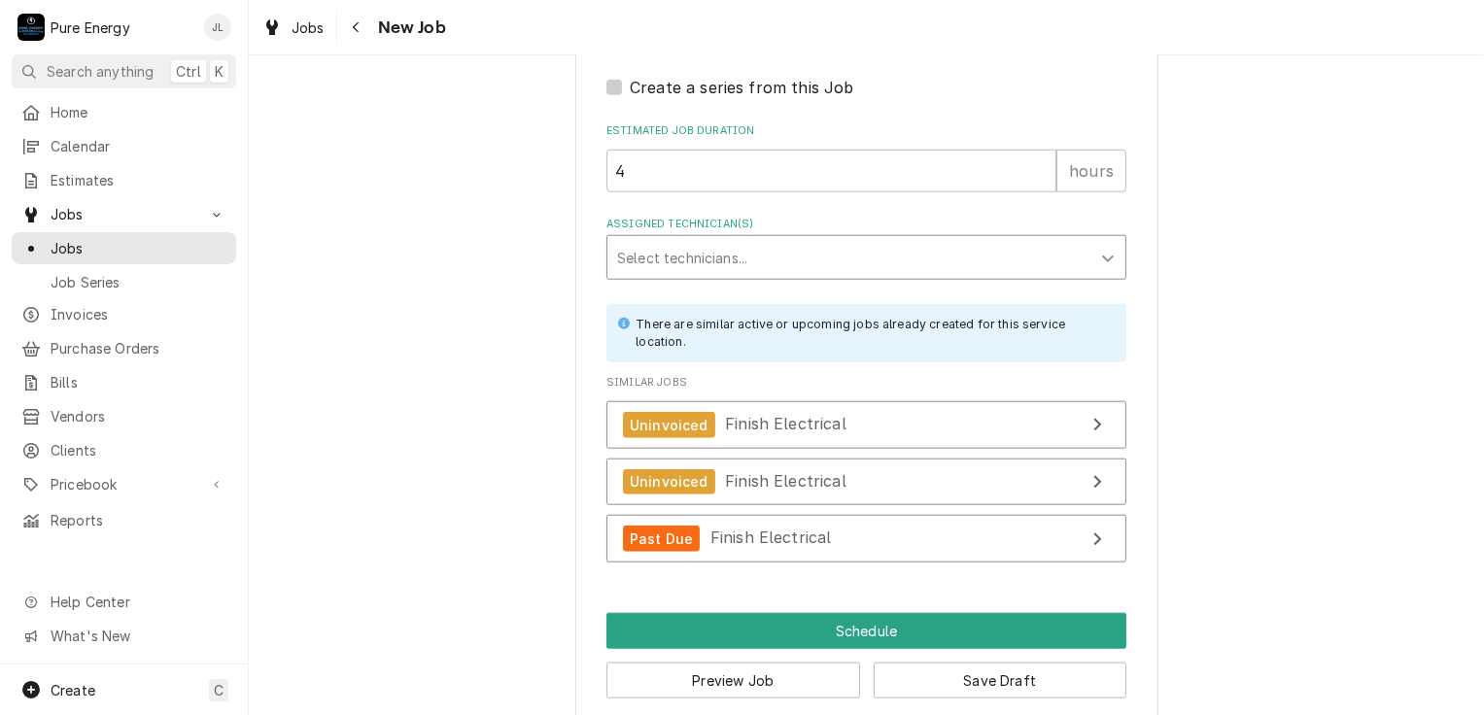
click at [1101, 259] on icon "Assigned Technician(s)" at bounding box center [1107, 258] width 19 height 19
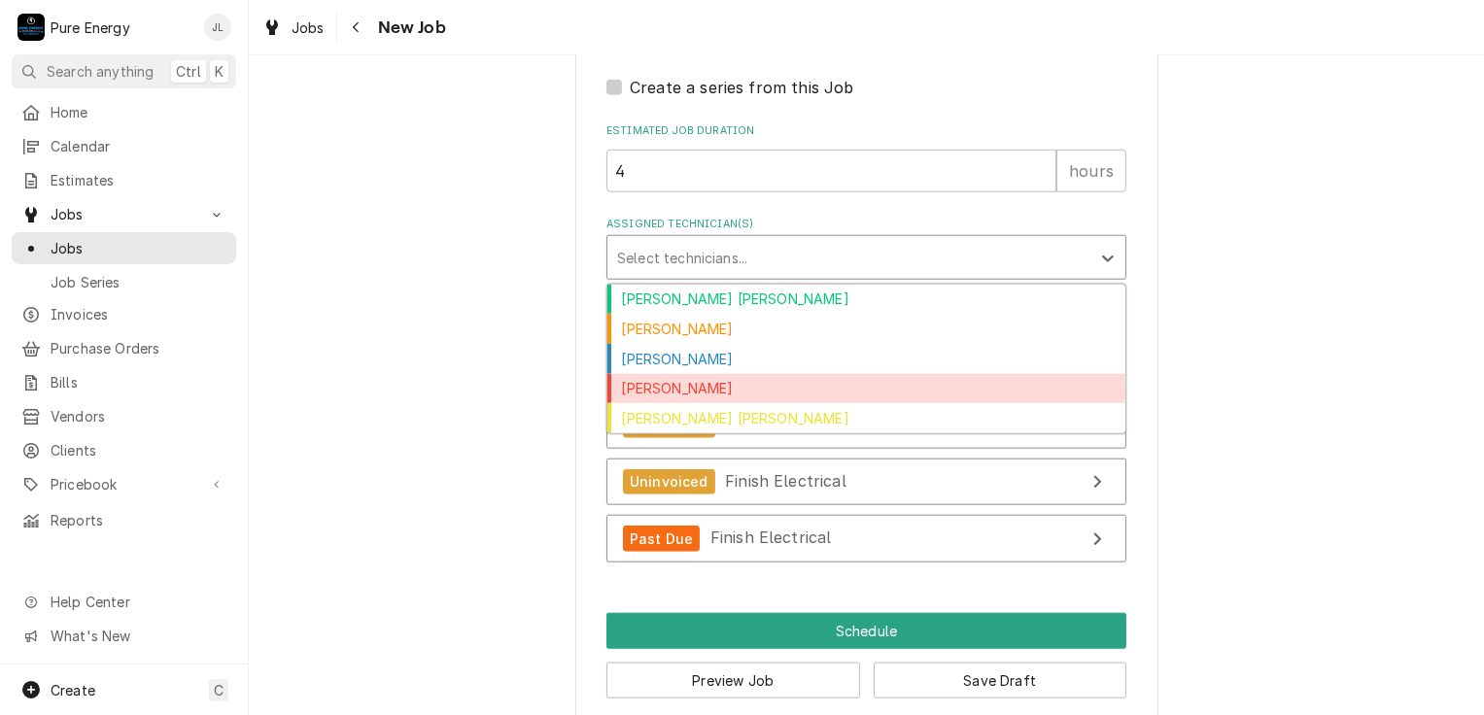
click at [813, 380] on div "James Linnenkamp" at bounding box center [866, 389] width 518 height 30
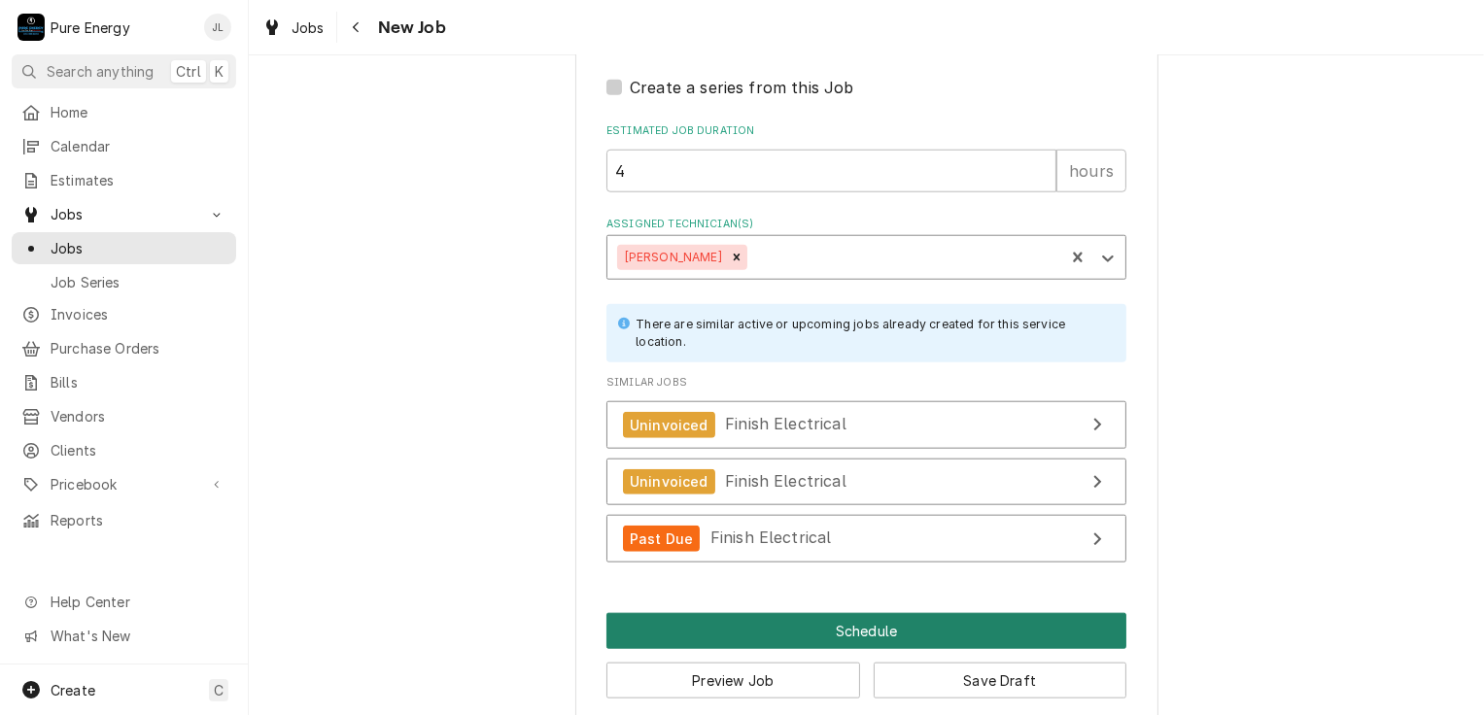
click at [824, 613] on button "Schedule" at bounding box center [866, 631] width 520 height 36
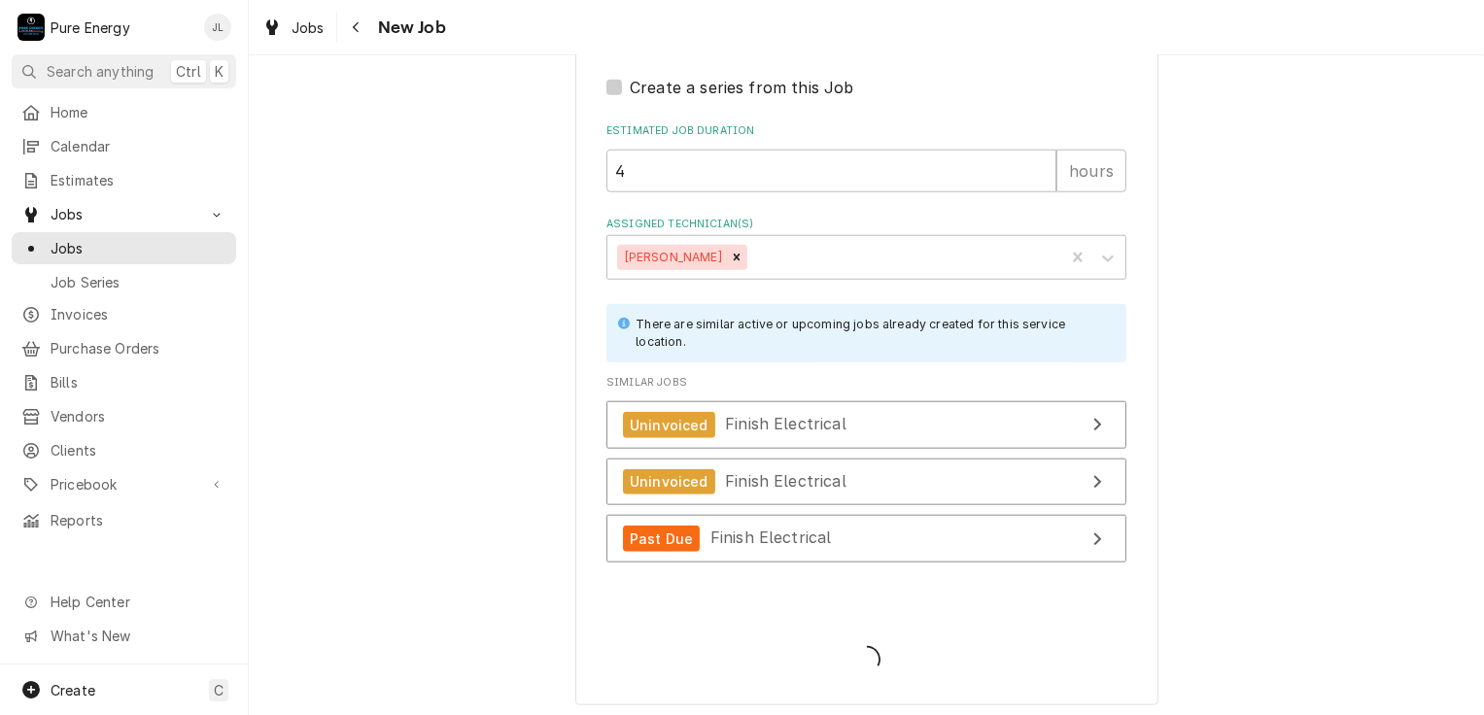
scroll to position [1941, 0]
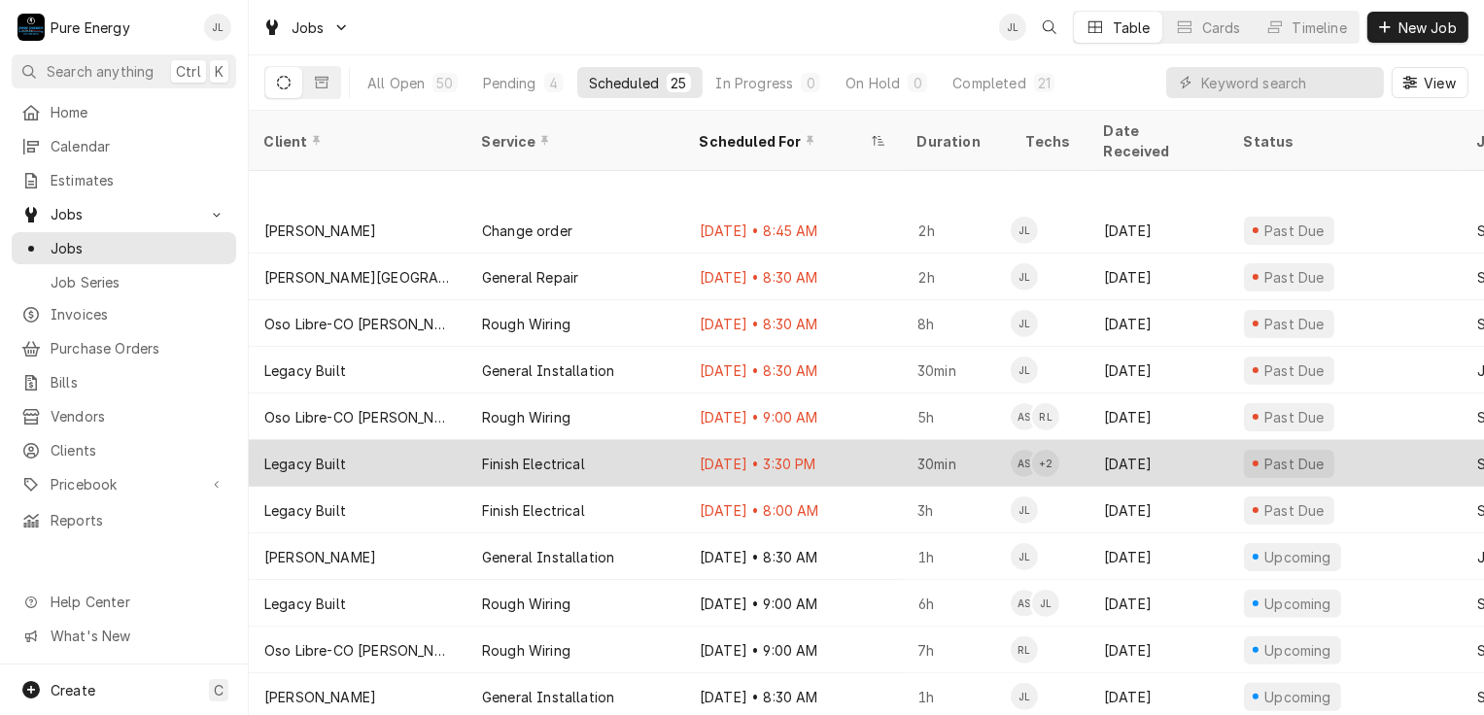
scroll to position [528, 0]
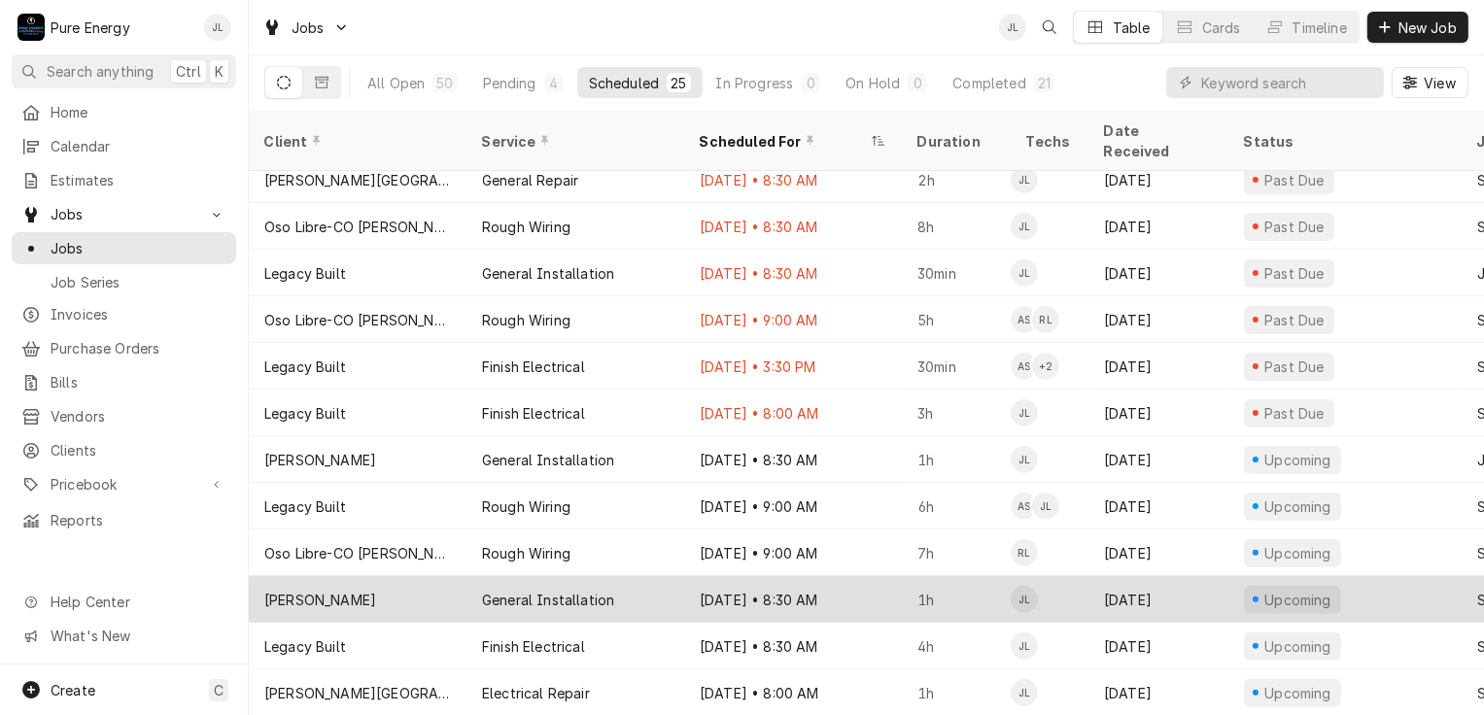
click at [875, 576] on div "[DATE] • 8:30 AM" at bounding box center [793, 599] width 218 height 47
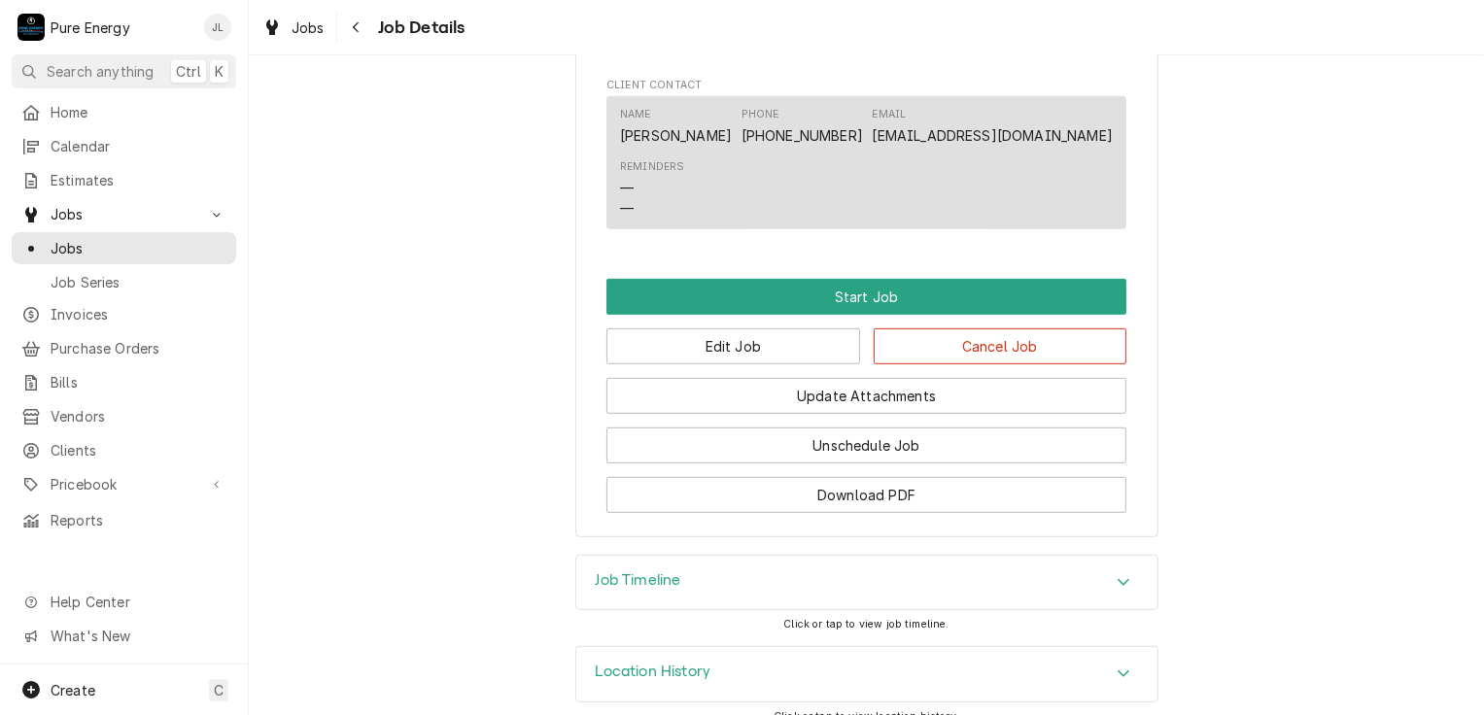
scroll to position [1014, 0]
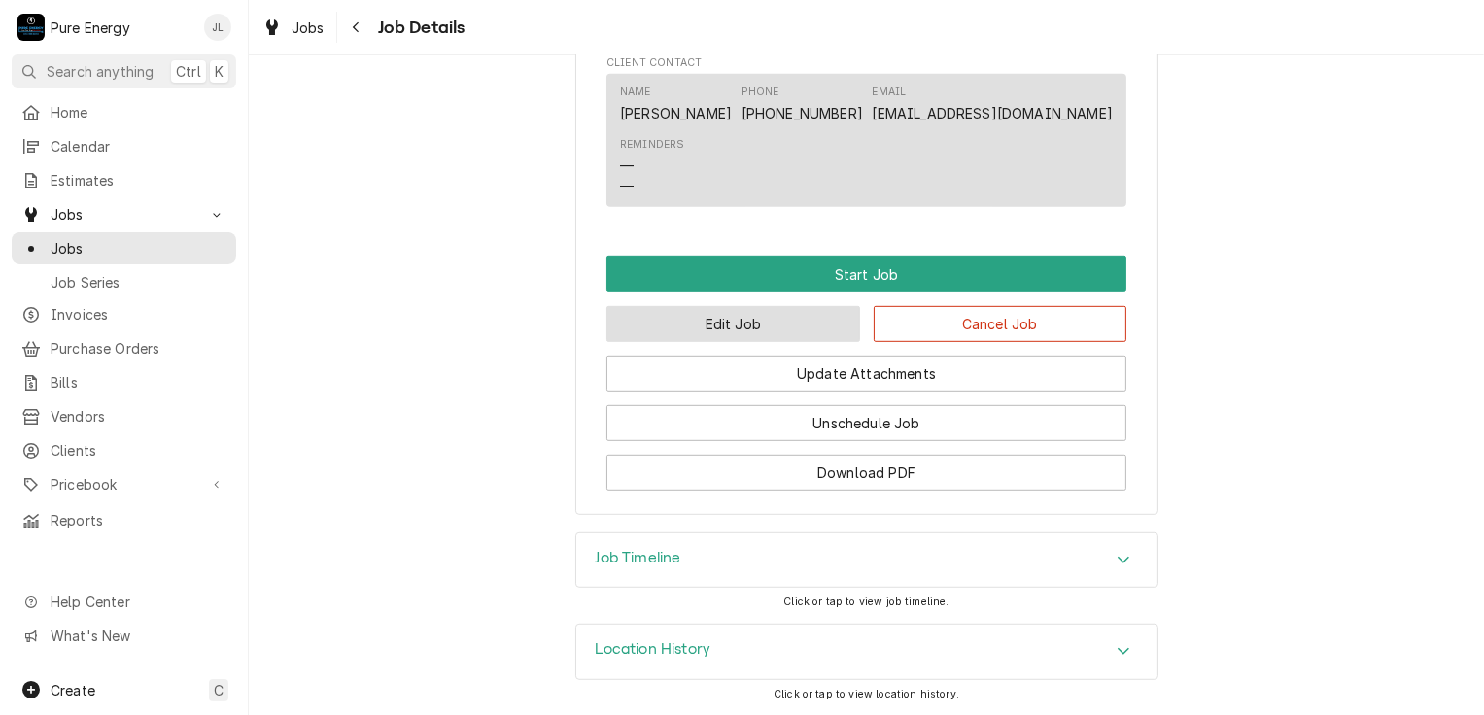
click at [794, 329] on button "Edit Job" at bounding box center [733, 324] width 254 height 36
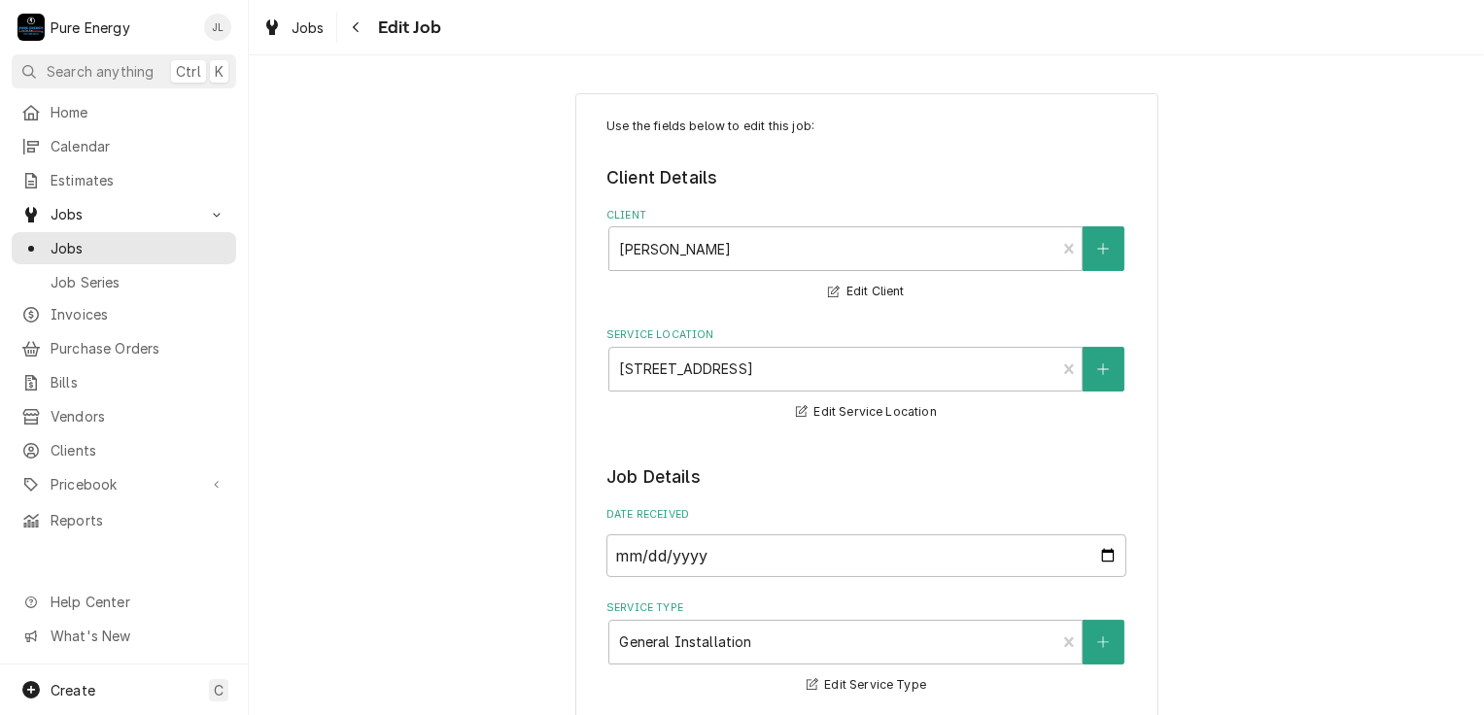
type textarea "x"
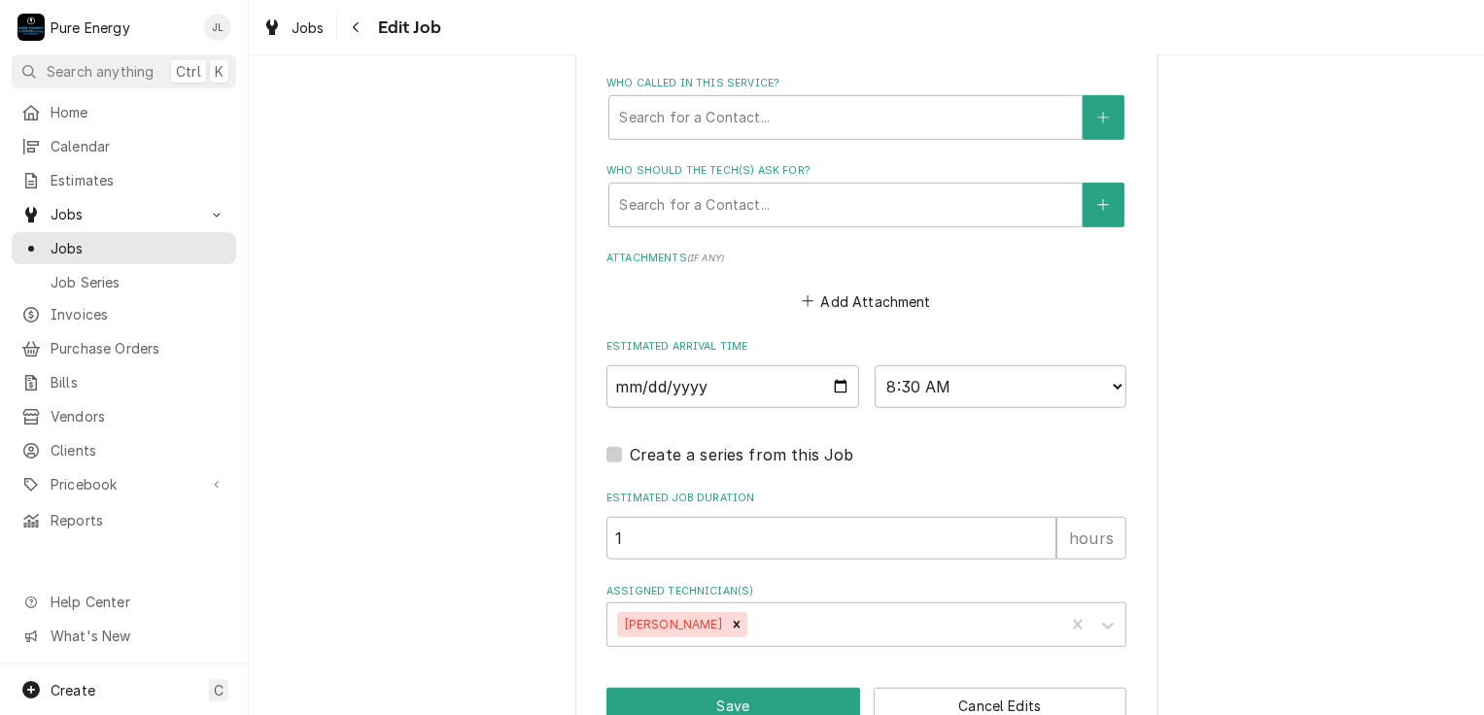
scroll to position [1309, 0]
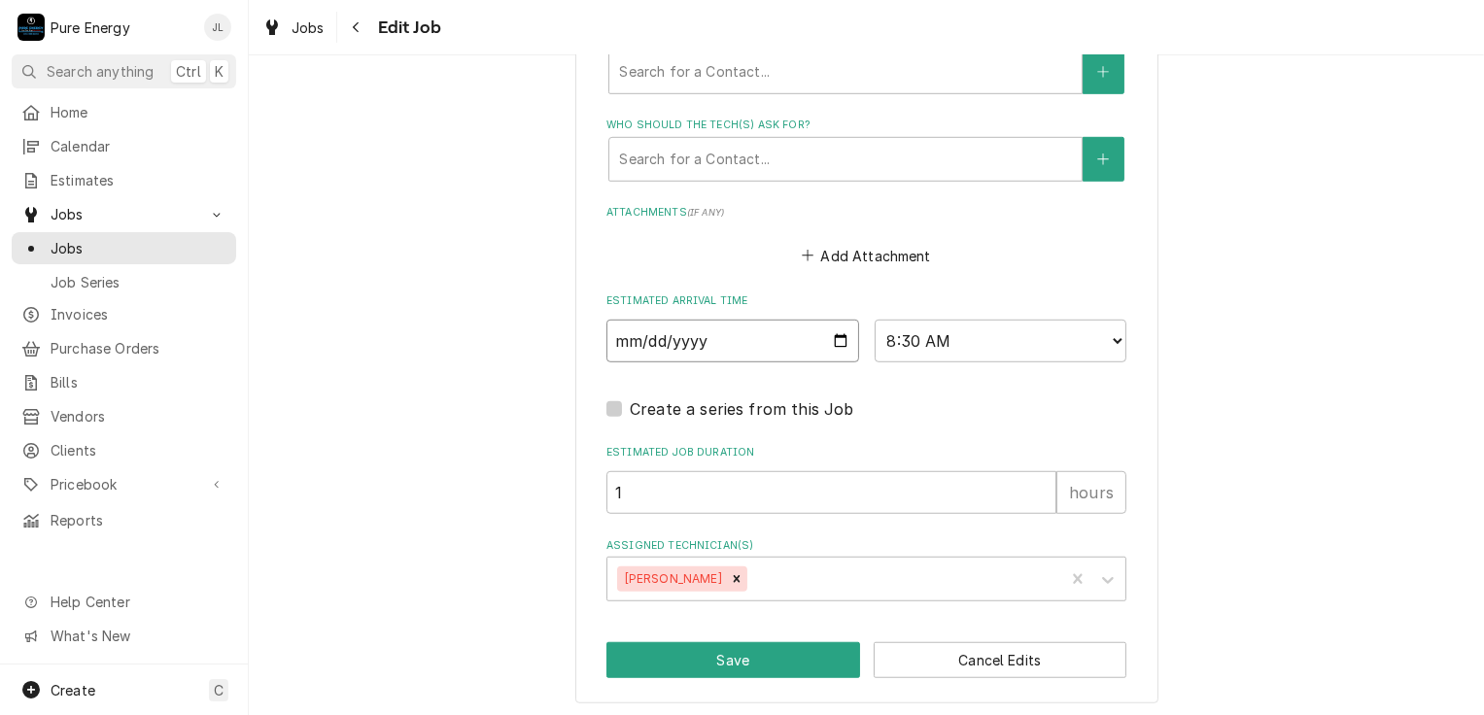
click at [832, 336] on input "[DATE]" at bounding box center [732, 341] width 253 height 43
click at [1107, 336] on select "AM / PM 6:00 AM 6:15 AM 6:30 AM 6:45 AM 7:00 AM 7:15 AM 7:30 AM 7:45 AM 8:00 AM…" at bounding box center [1001, 341] width 253 height 43
select select "13:30:00"
click at [875, 320] on select "AM / PM 6:00 AM 6:15 AM 6:30 AM 6:45 AM 7:00 AM 7:15 AM 7:30 AM 7:45 AM 8:00 AM…" at bounding box center [1001, 341] width 253 height 43
click at [778, 652] on button "Save" at bounding box center [733, 660] width 254 height 36
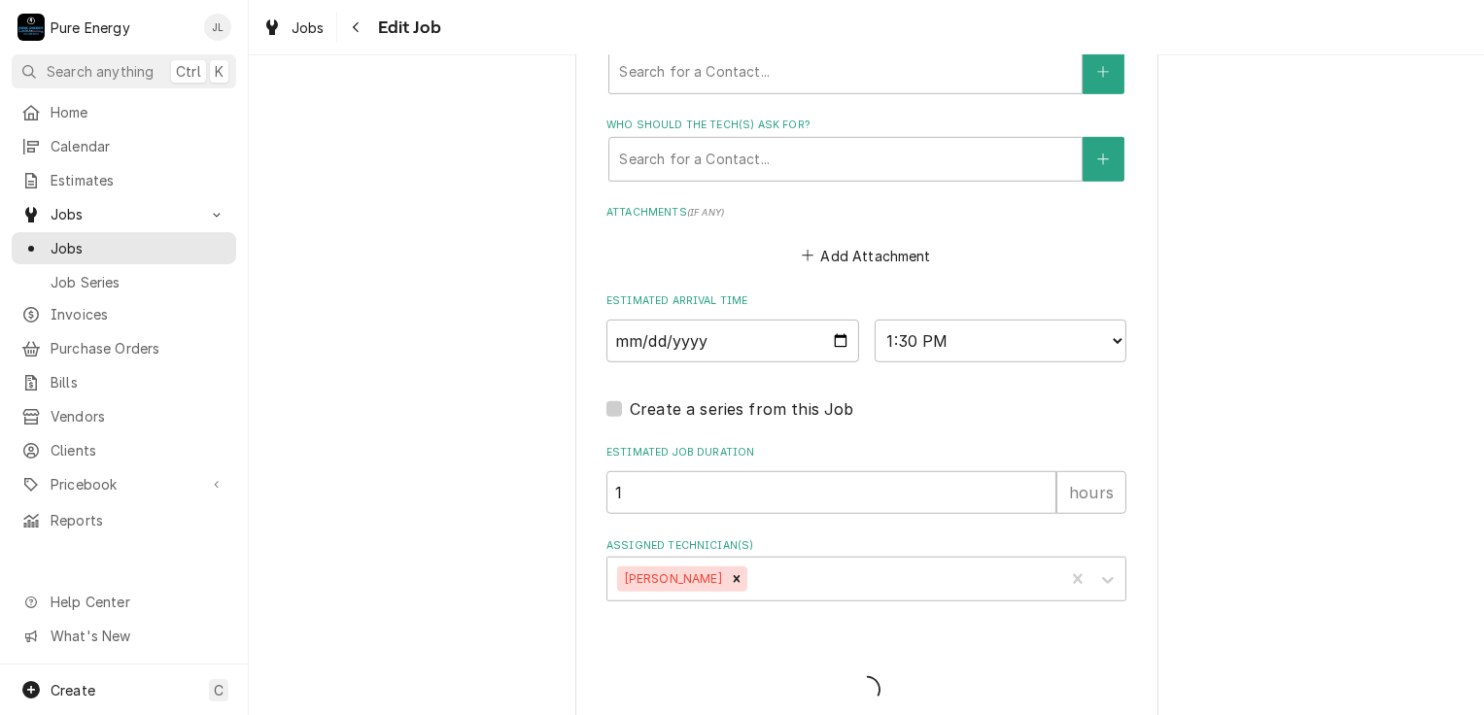
type textarea "x"
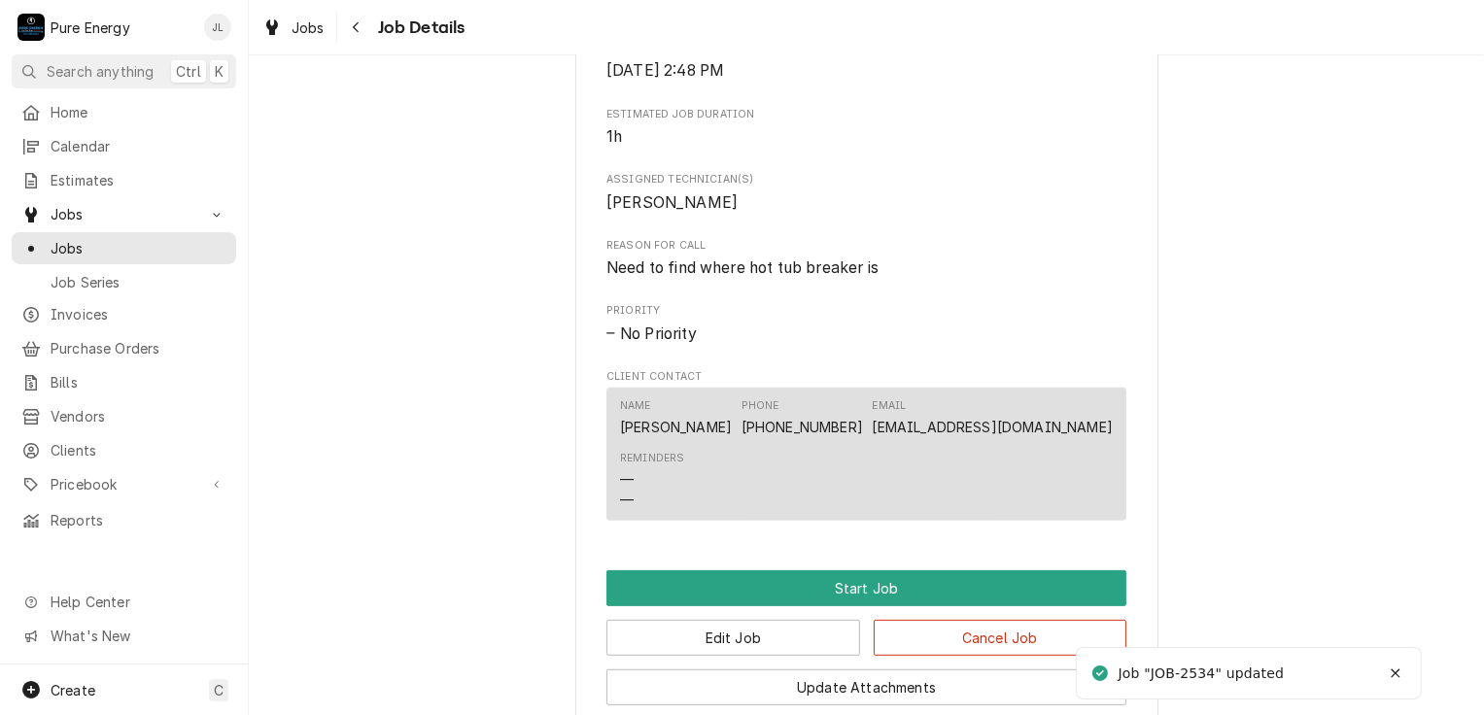
scroll to position [1014, 0]
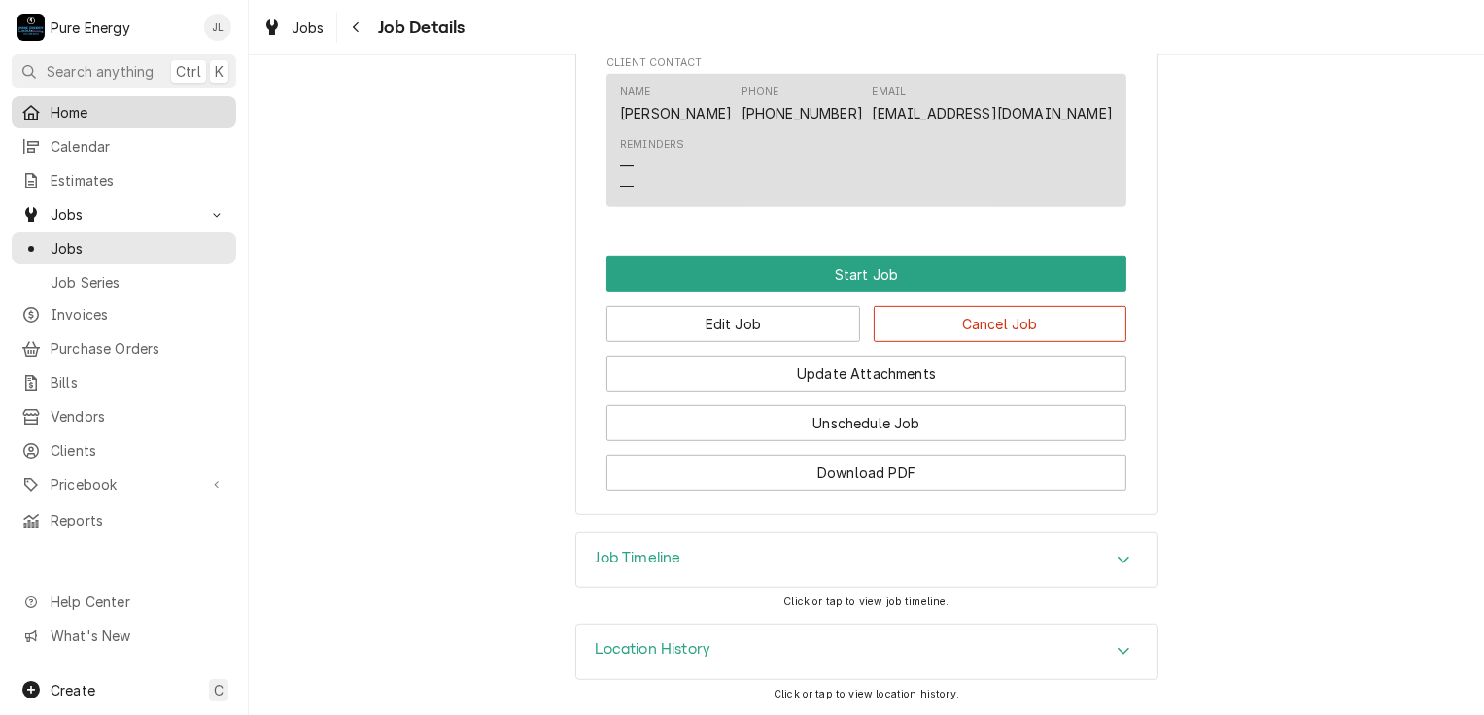
click at [138, 109] on span "Home" at bounding box center [139, 112] width 176 height 20
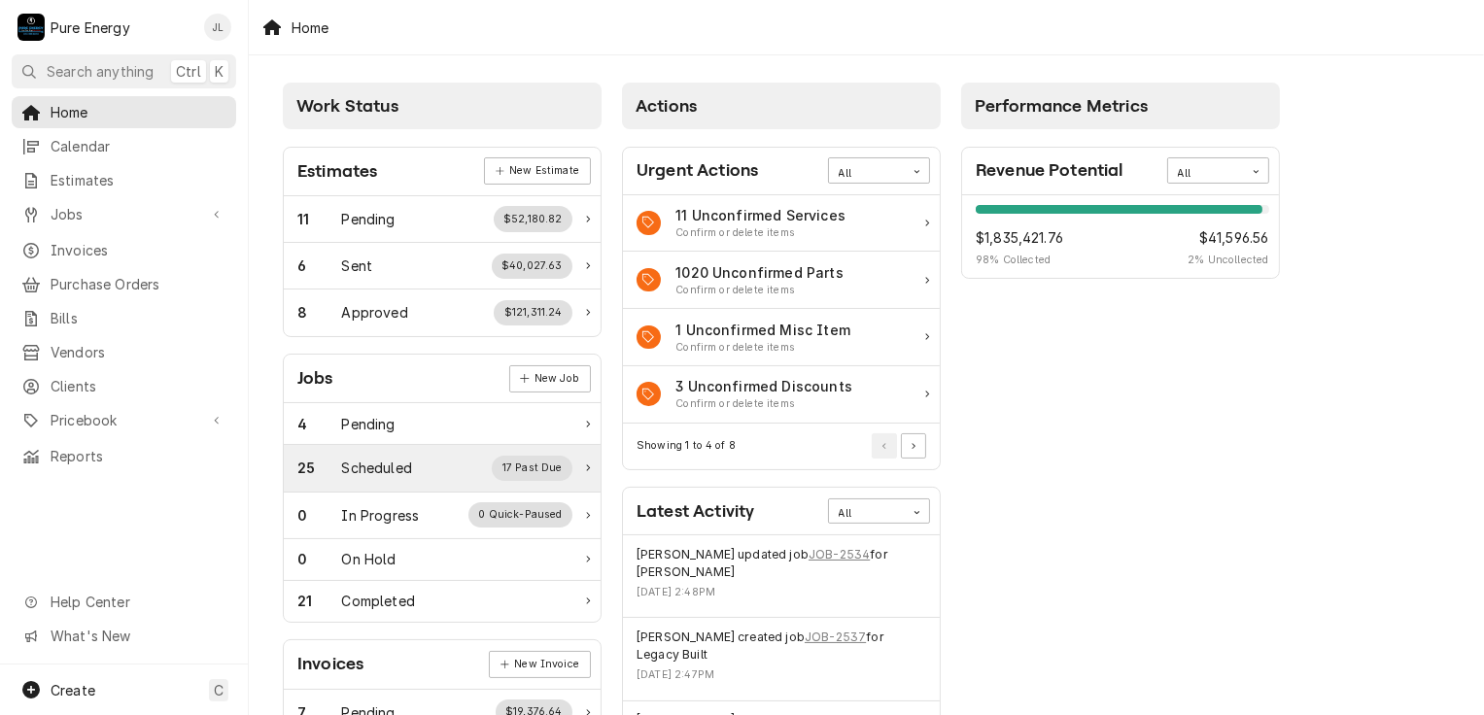
click at [402, 460] on div "Scheduled" at bounding box center [377, 468] width 70 height 20
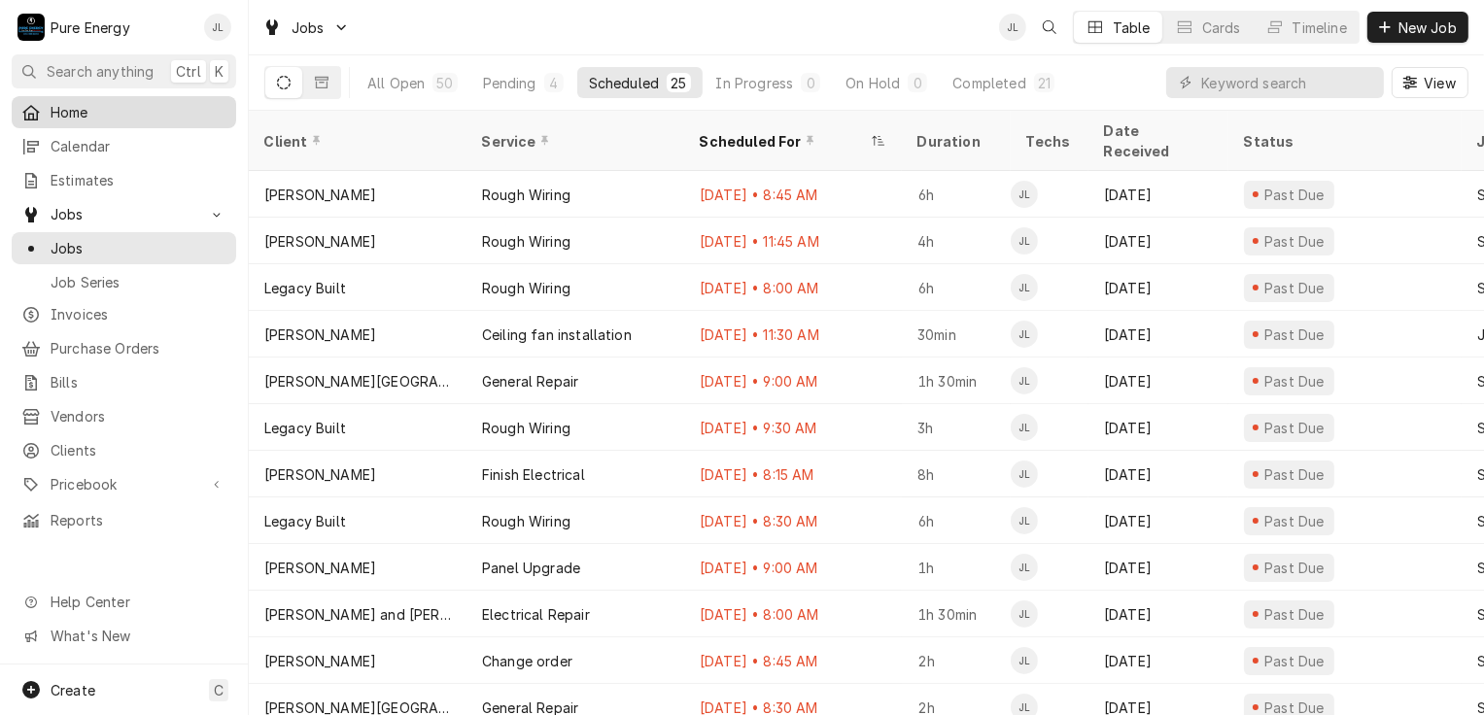
click at [122, 102] on span "Home" at bounding box center [139, 112] width 176 height 20
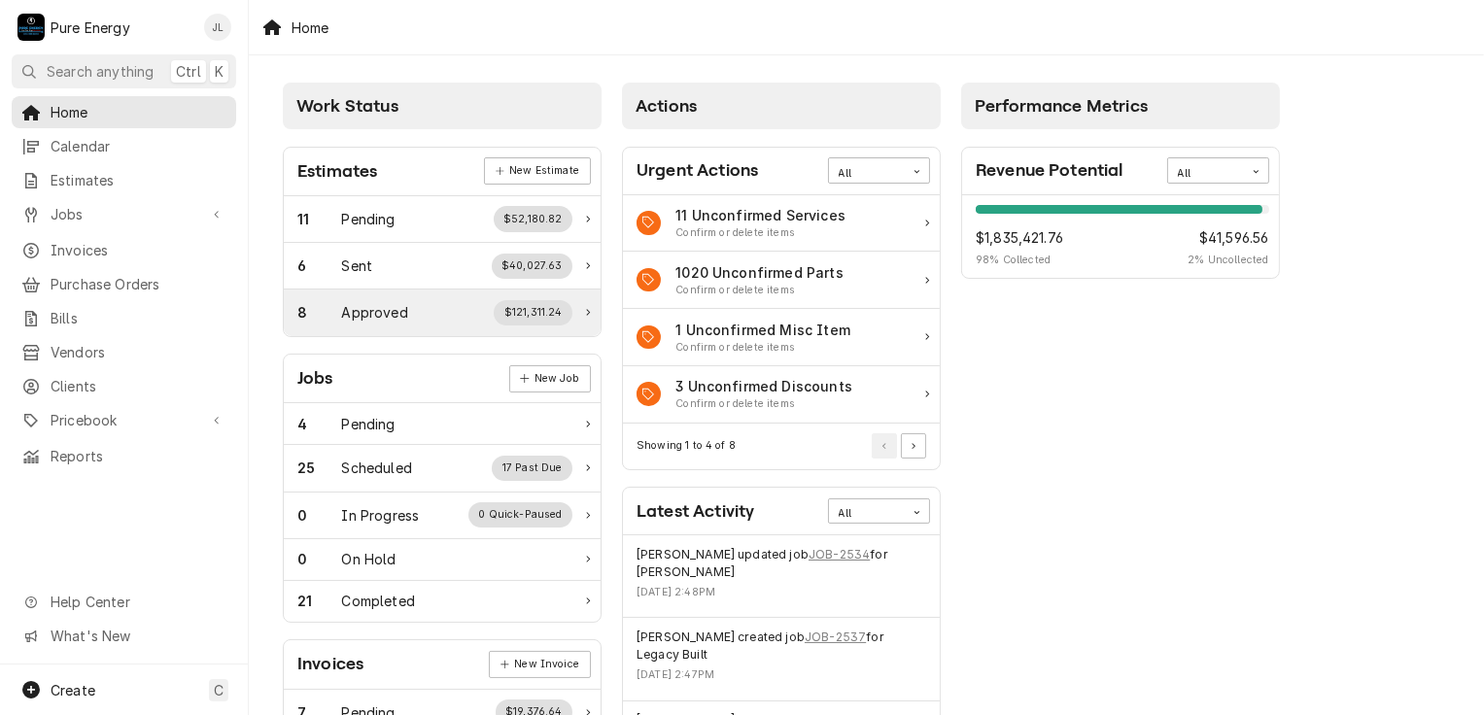
click at [370, 311] on div "Approved" at bounding box center [375, 312] width 66 height 20
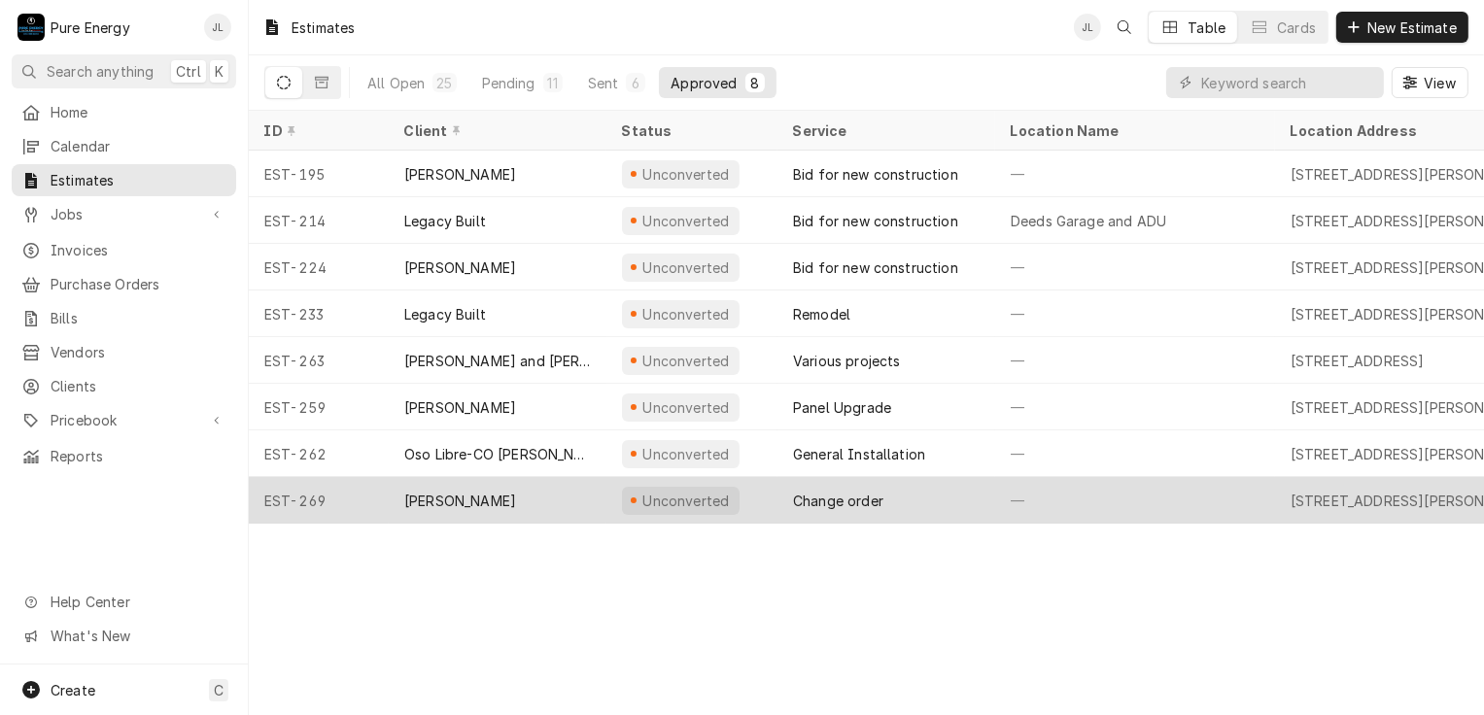
click at [1059, 496] on div "—" at bounding box center [1135, 500] width 280 height 47
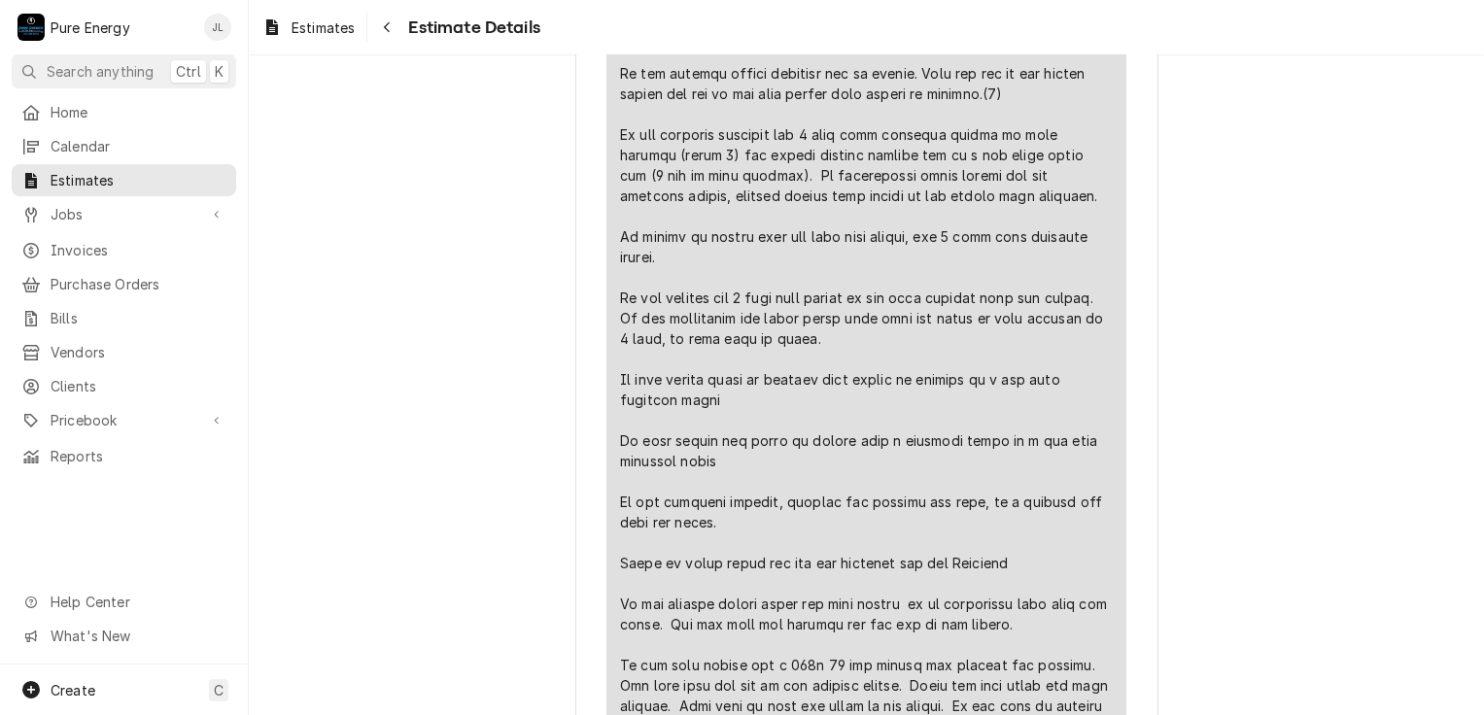
scroll to position [1652, 0]
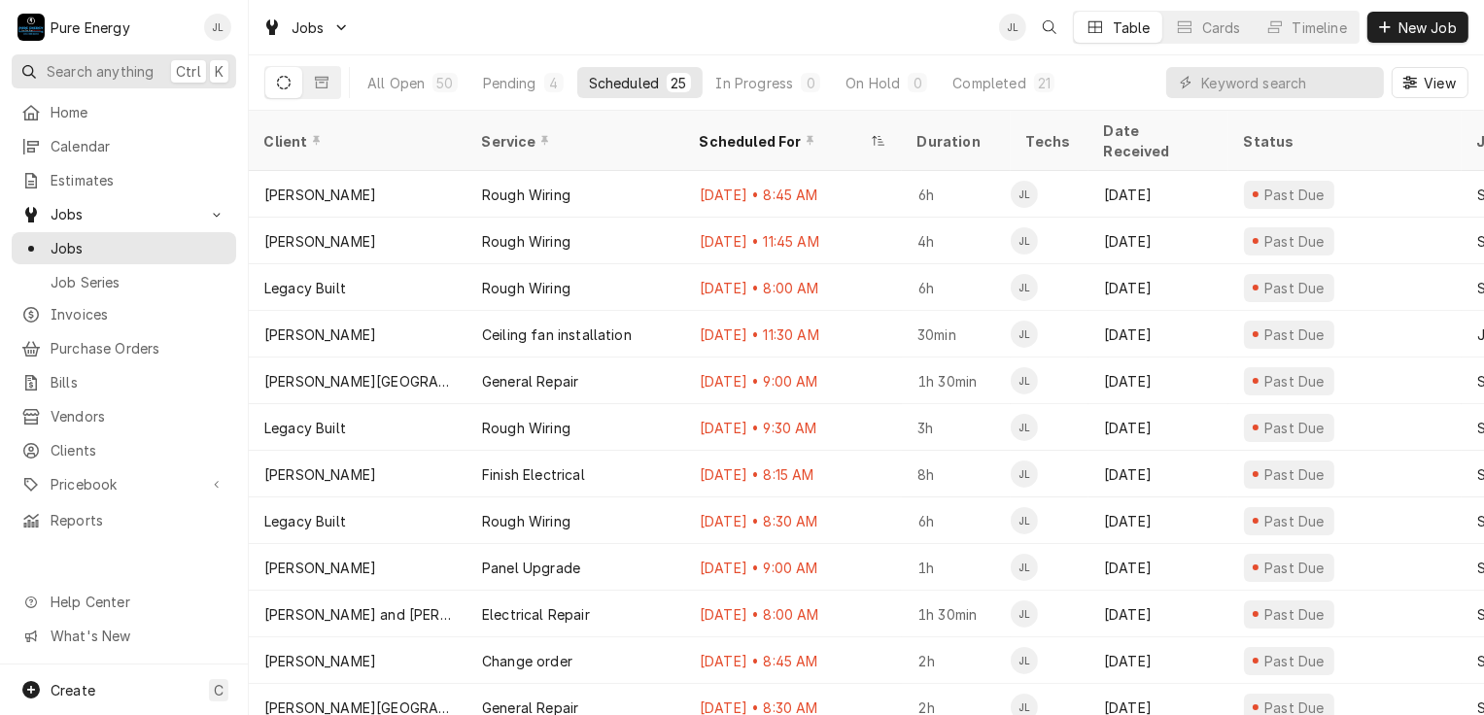
click at [110, 58] on button "Search anything Ctrl K" at bounding box center [124, 71] width 224 height 34
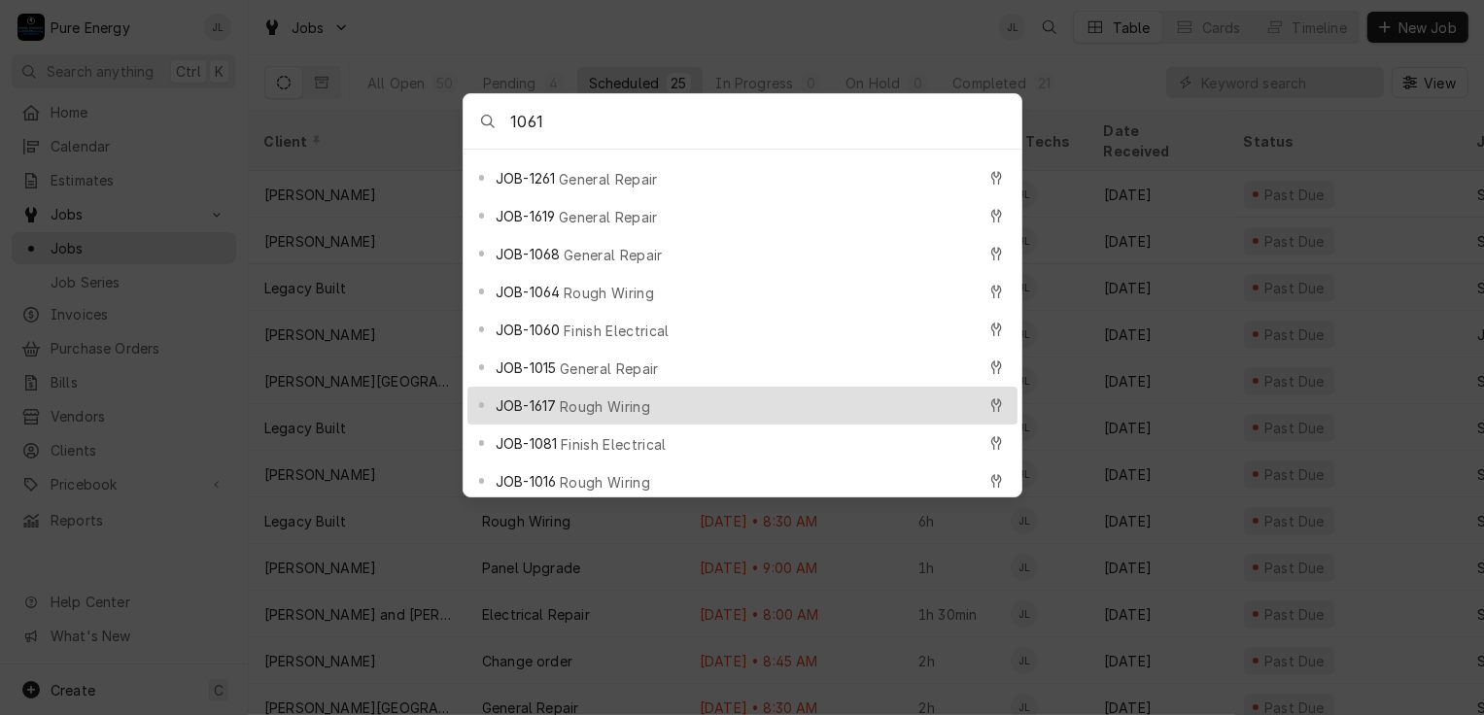
scroll to position [680, 0]
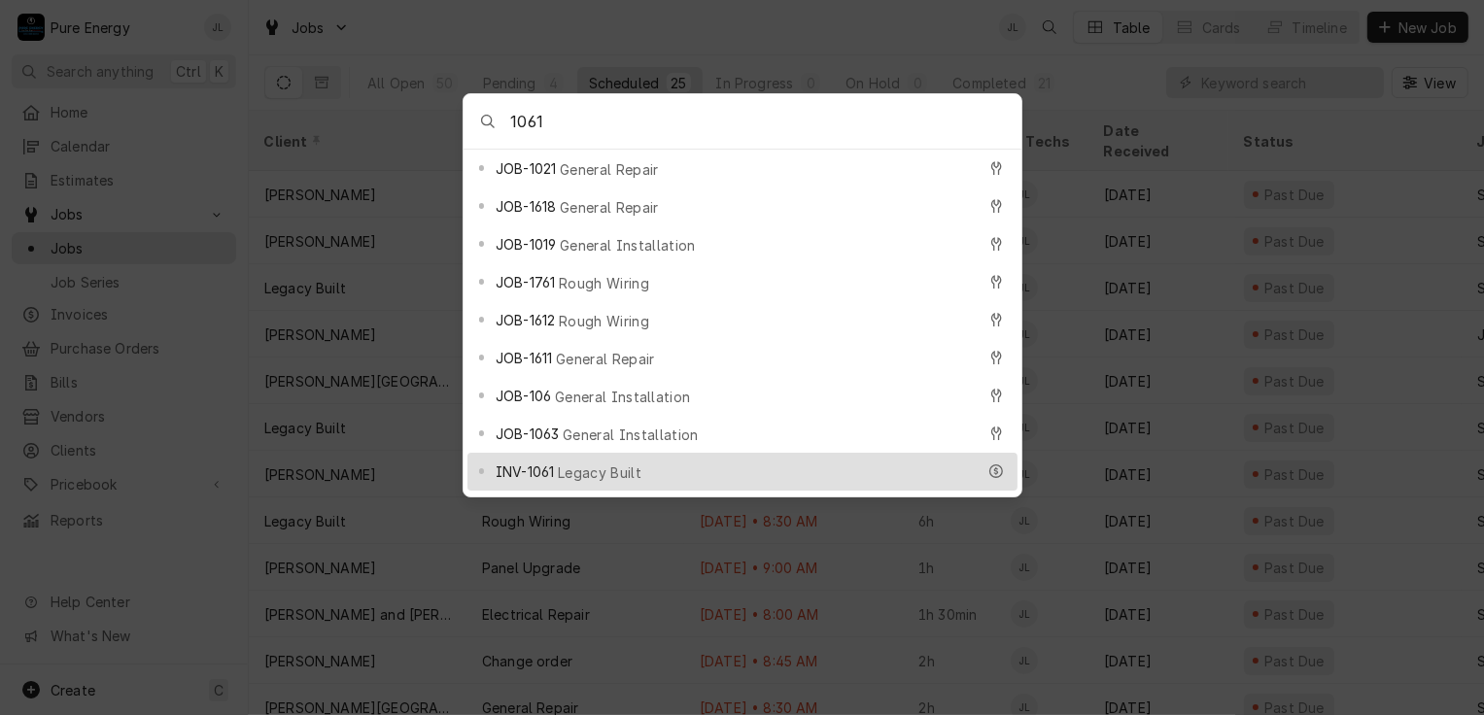
type input "1061"
click at [653, 453] on div "INV-1061 Legacy Built" at bounding box center [742, 472] width 550 height 38
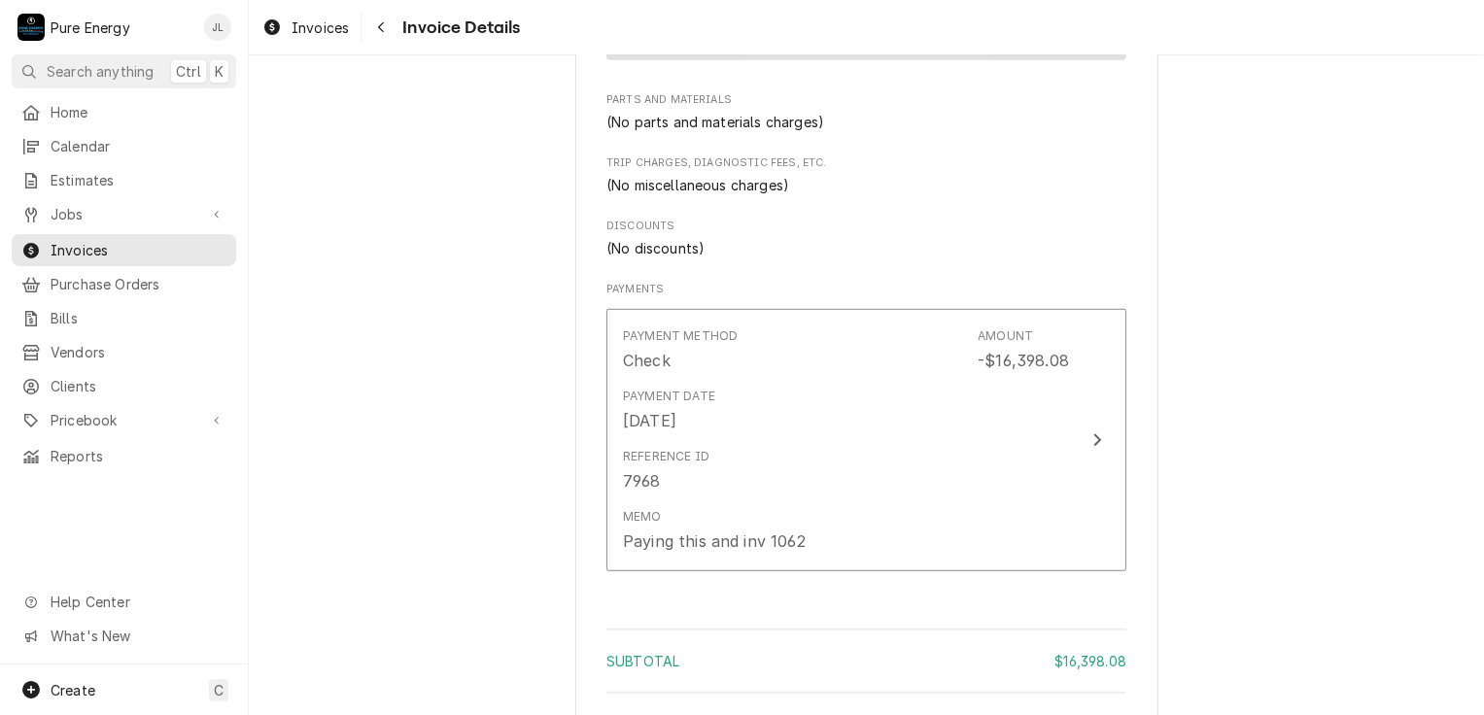
scroll to position [1824, 0]
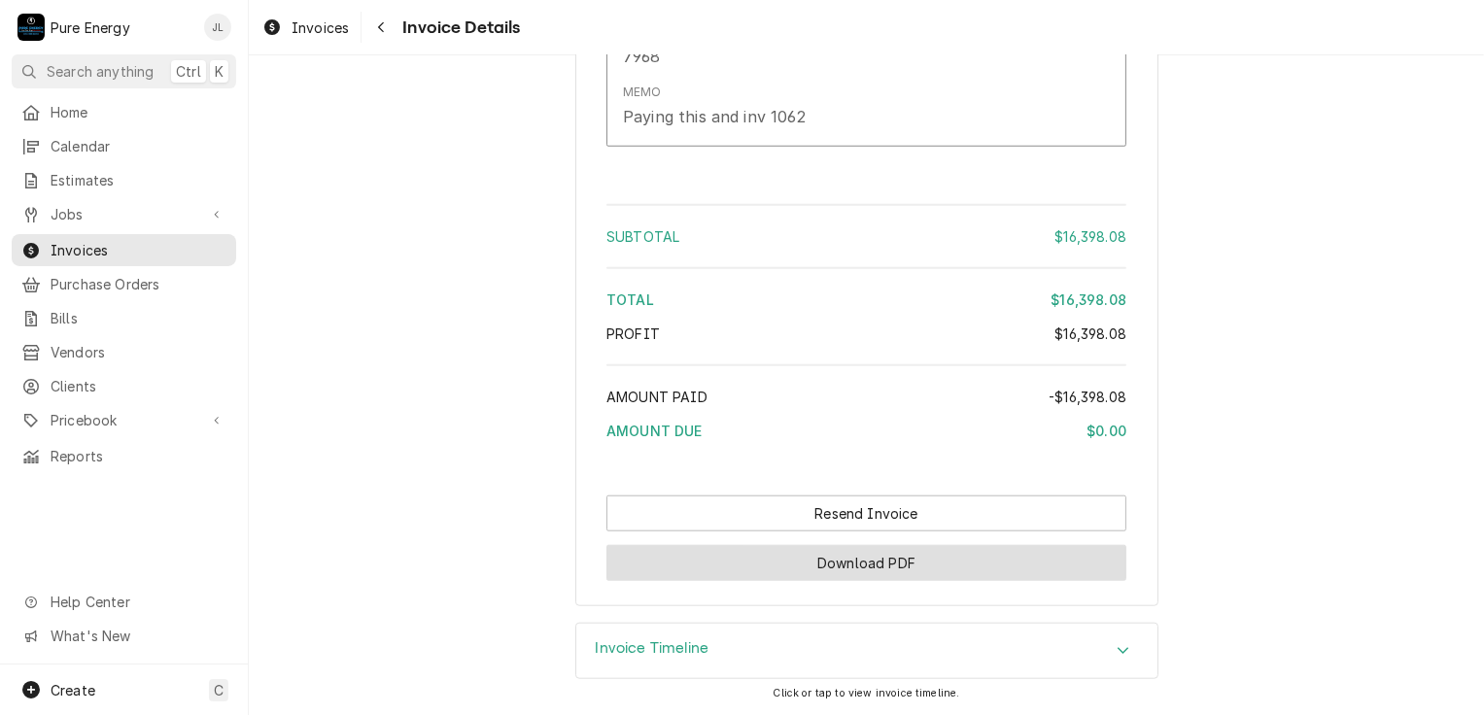
click at [945, 564] on button "Download PDF" at bounding box center [866, 563] width 520 height 36
